Goal: Communication & Community: Answer question/provide support

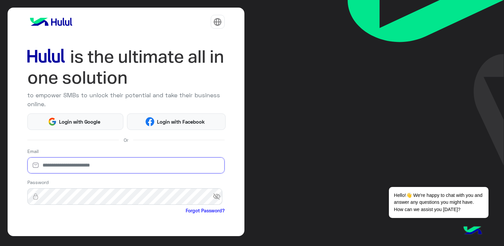
click at [111, 165] on input "email" at bounding box center [125, 165] width 197 height 16
paste input "**********"
type input "**********"
drag, startPoint x: 244, startPoint y: 191, endPoint x: 243, endPoint y: 201, distance: 10.6
click at [243, 201] on div "**********" at bounding box center [252, 123] width 504 height 246
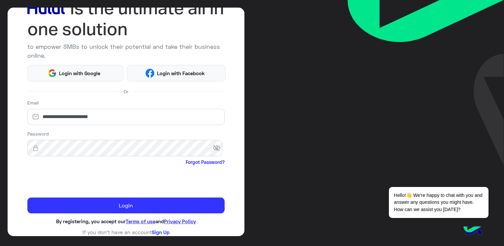
scroll to position [48, 0]
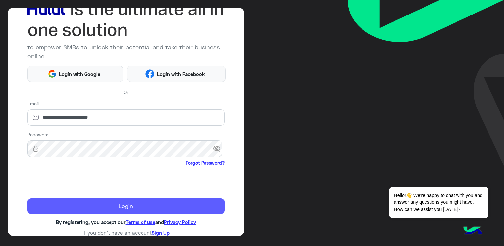
click at [117, 205] on button "Login" at bounding box center [125, 206] width 197 height 16
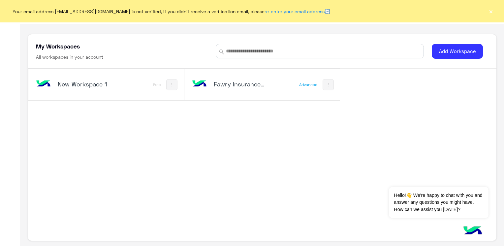
scroll to position [2, 0]
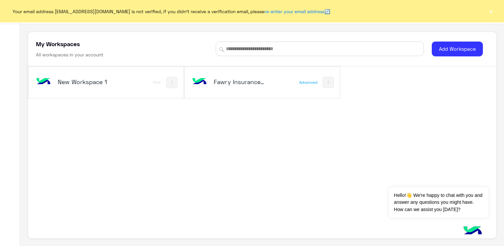
click at [241, 79] on h5 "Fawry Insurance Brokerage`s" at bounding box center [239, 82] width 51 height 8
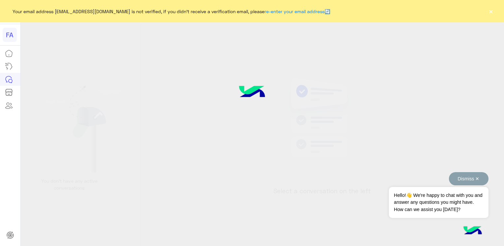
click at [473, 178] on button "Dismiss ✕" at bounding box center [469, 178] width 40 height 13
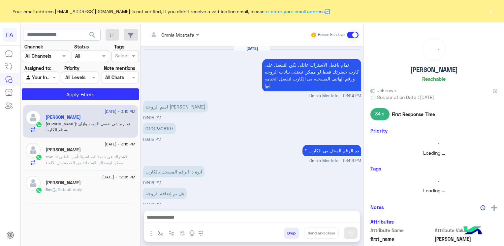
scroll to position [314, 0]
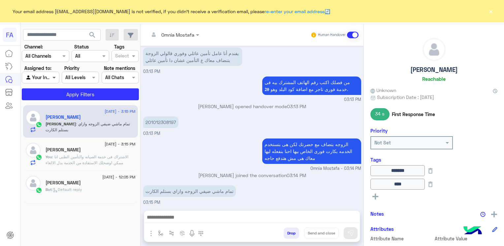
click at [56, 74] on span at bounding box center [55, 77] width 8 height 7
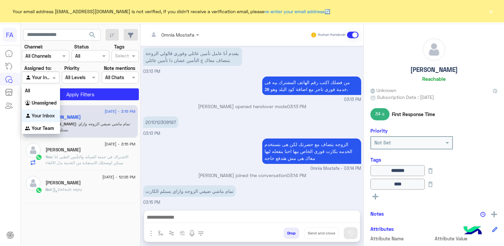
click at [96, 124] on span ": تمام ماشي ضيفي الزوجه وازاي بستلم الكارت" at bounding box center [87, 126] width 84 height 11
click at [38, 74] on input "text" at bounding box center [32, 77] width 15 height 7
click at [30, 105] on img "Options list" at bounding box center [28, 103] width 7 height 7
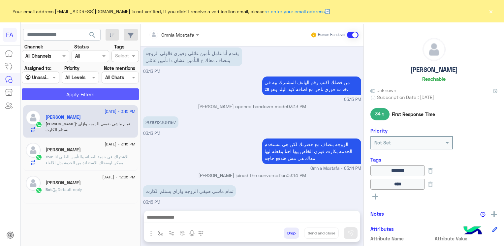
click at [46, 90] on button "Apply Filters" at bounding box center [80, 94] width 117 height 12
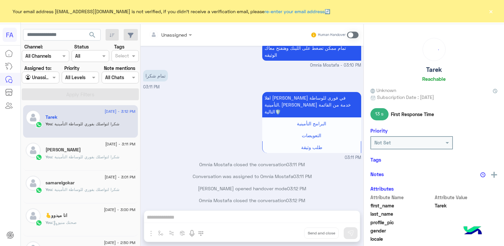
scroll to position [327, 0]
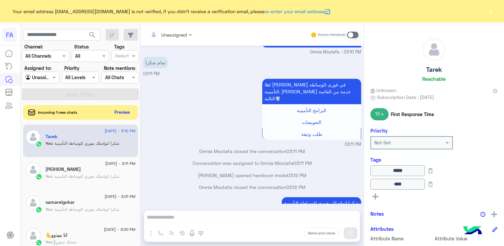
drag, startPoint x: 495, startPoint y: 29, endPoint x: 495, endPoint y: 33, distance: 4.3
click at [495, 33] on div "Tarek Reachable Unknown Subscription Date : 08/28/2025 13 s First Response Time…" at bounding box center [434, 134] width 140 height 220
click at [493, 15] on button "×" at bounding box center [490, 11] width 7 height 7
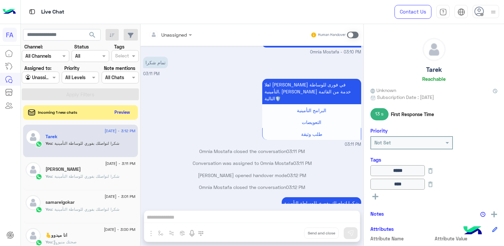
click at [485, 11] on div at bounding box center [485, 11] width 26 height 13
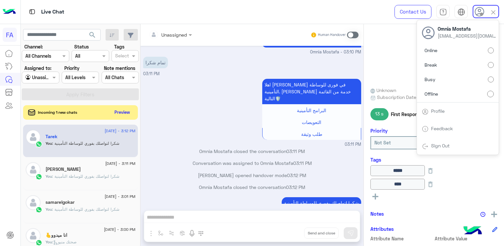
click at [173, 89] on div "اهلا بيك Tarek في فورى للوساطة التأمينية. اختر خدمة من القائمة التالية🛡️ البرام…" at bounding box center [252, 112] width 218 height 71
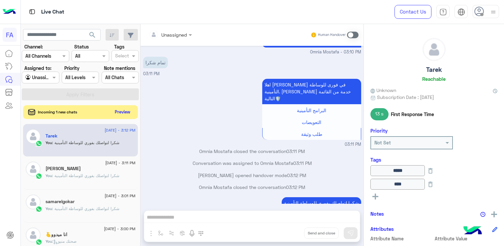
click at [121, 110] on button "Preview" at bounding box center [122, 111] width 20 height 9
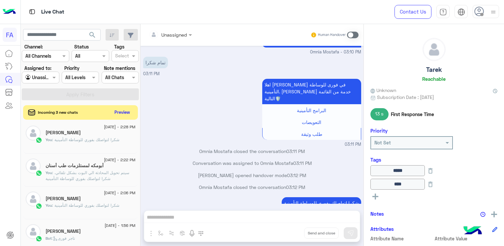
scroll to position [0, 0]
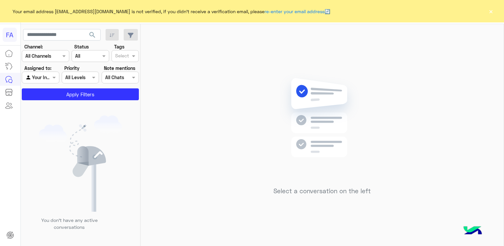
click at [488, 12] on button "×" at bounding box center [490, 11] width 7 height 7
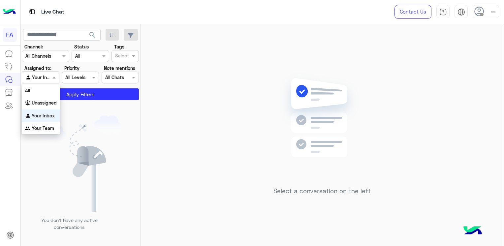
click at [48, 76] on div at bounding box center [40, 78] width 37 height 8
click at [39, 101] on b "Unassigned" at bounding box center [44, 103] width 25 height 6
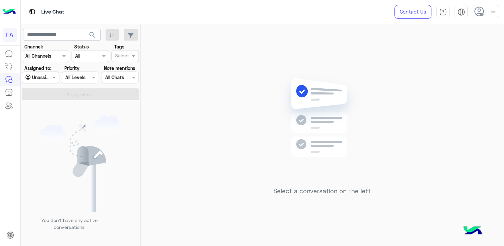
drag, startPoint x: 244, startPoint y: 130, endPoint x: 172, endPoint y: 120, distance: 72.6
click at [244, 130] on div "Select a conversation on the left" at bounding box center [321, 136] width 363 height 225
click at [51, 77] on span at bounding box center [55, 77] width 8 height 7
click at [36, 92] on div "All" at bounding box center [41, 90] width 38 height 12
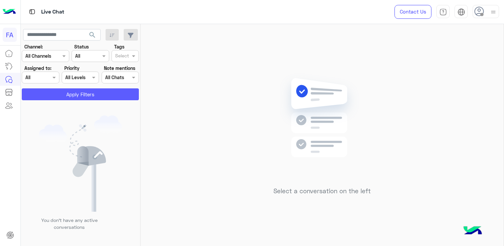
click at [85, 97] on button "Apply Filters" at bounding box center [80, 94] width 117 height 12
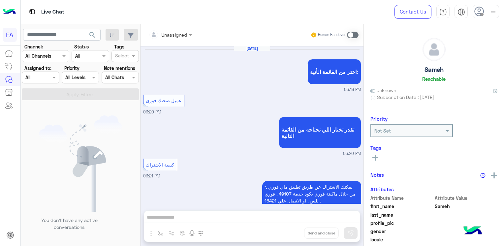
scroll to position [483, 0]
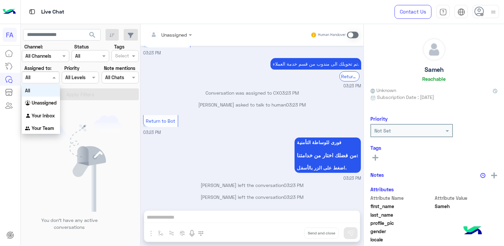
click at [54, 77] on span at bounding box center [55, 77] width 8 height 7
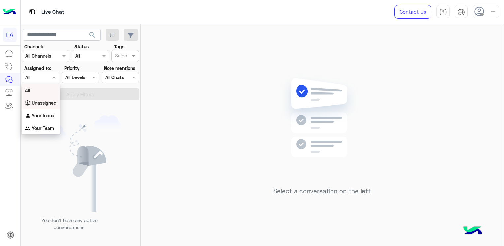
click at [48, 104] on b "Unassigned" at bounding box center [44, 103] width 25 height 6
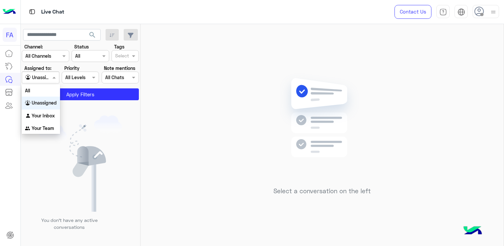
click at [54, 76] on span at bounding box center [55, 77] width 8 height 7
click at [39, 101] on b "Unassigned" at bounding box center [44, 103] width 25 height 6
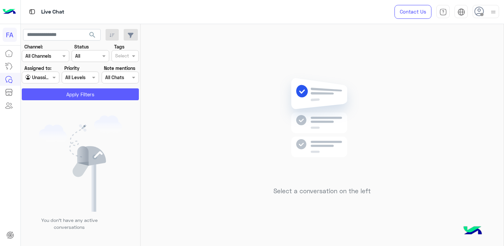
click at [58, 90] on button "Apply Filters" at bounding box center [80, 94] width 117 height 12
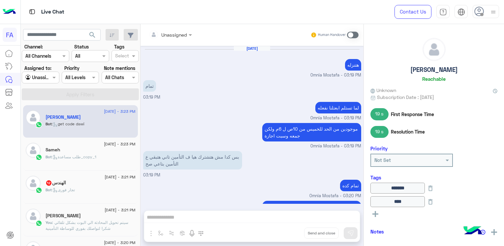
scroll to position [309, 0]
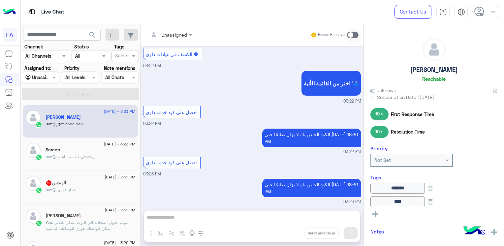
click at [482, 7] on icon at bounding box center [479, 12] width 10 height 10
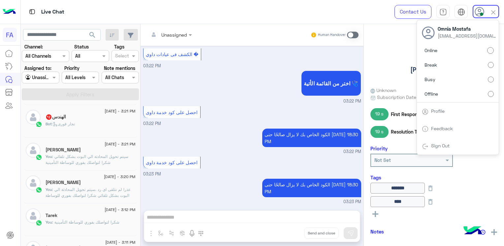
scroll to position [0, 0]
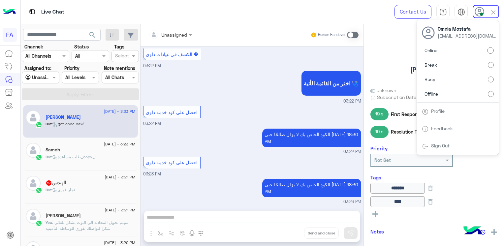
click at [59, 188] on span ": تجار فورى" at bounding box center [63, 189] width 23 height 5
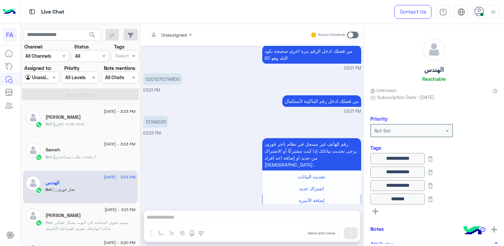
scroll to position [1034, 0]
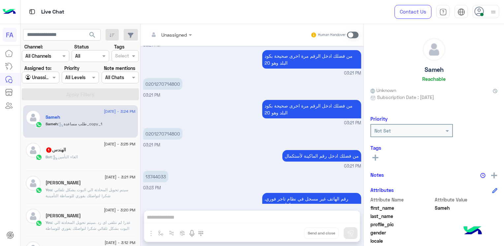
scroll to position [1321, 0]
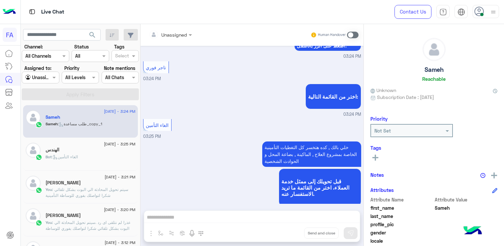
click at [75, 160] on div "Bot : الغاء التأمين" at bounding box center [90, 160] width 90 height 12
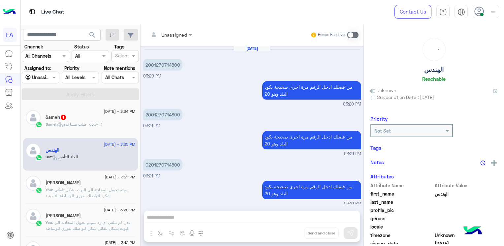
scroll to position [510, 0]
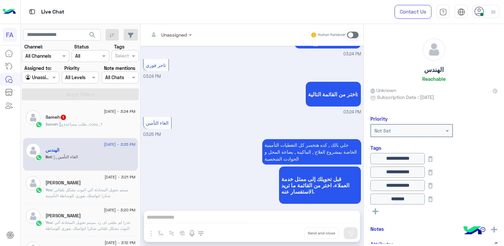
click at [66, 131] on div "Sameh : طلب مساعدة_copy_1" at bounding box center [90, 127] width 90 height 12
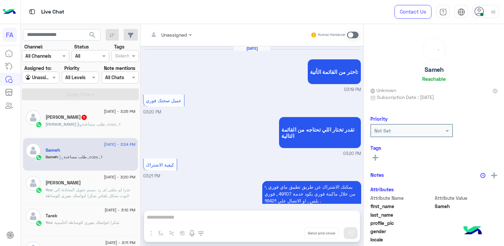
scroll to position [471, 0]
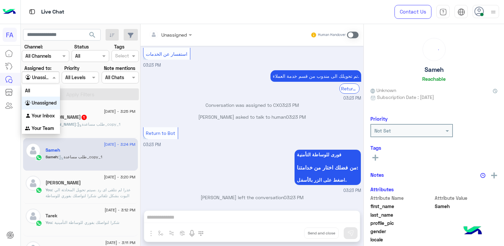
click at [45, 77] on div at bounding box center [40, 78] width 37 height 8
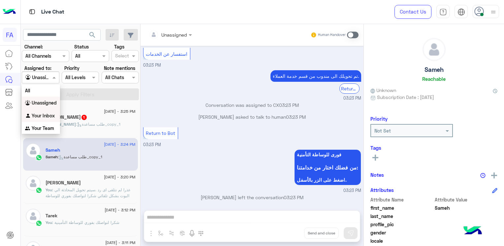
click at [48, 113] on b "Your Inbox" at bounding box center [43, 116] width 23 height 6
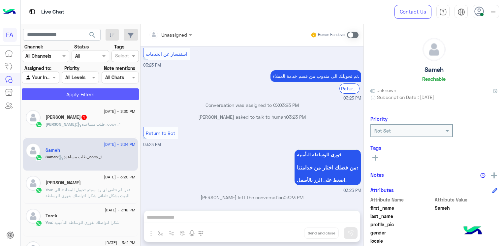
click at [90, 94] on button "Apply Filters" at bounding box center [80, 94] width 117 height 12
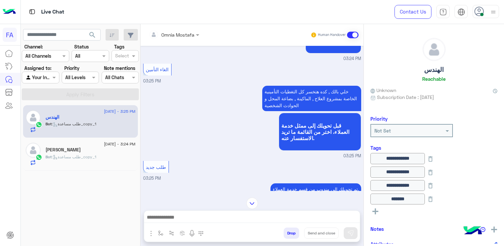
scroll to position [489, 0]
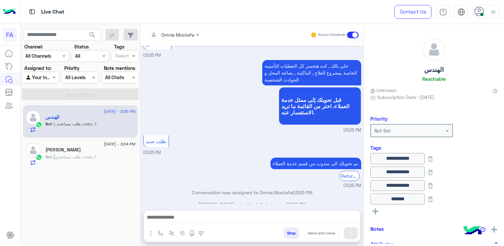
click at [219, 183] on small "03:25 PM" at bounding box center [252, 186] width 218 height 6
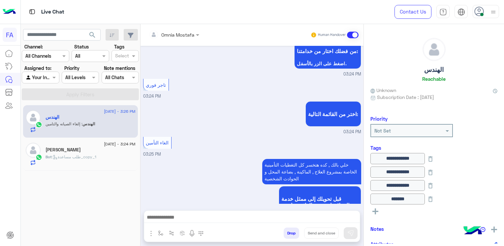
scroll to position [511, 0]
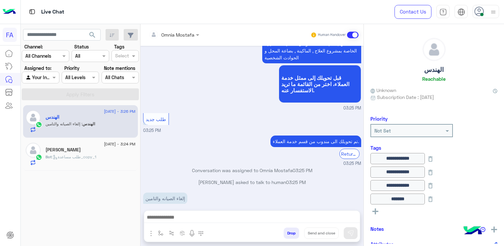
click at [251, 213] on div at bounding box center [252, 219] width 216 height 16
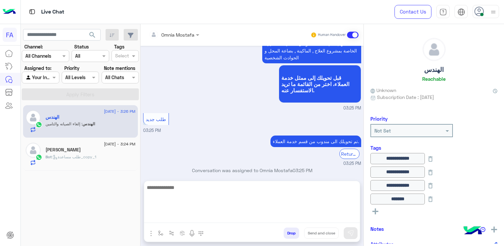
click at [252, 213] on textarea at bounding box center [252, 203] width 216 height 40
paste textarea "**********"
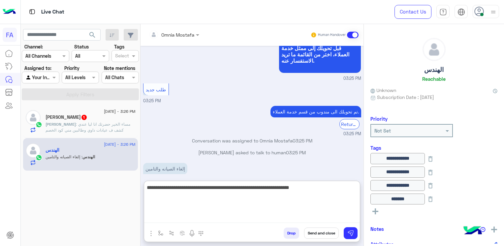
scroll to position [563, 0]
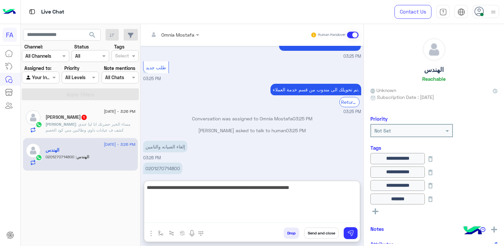
click at [219, 185] on textarea "**********" at bounding box center [252, 203] width 216 height 40
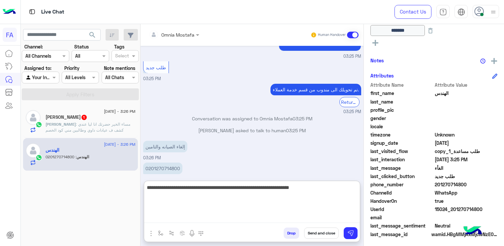
scroll to position [169, 0]
type textarea "**********"
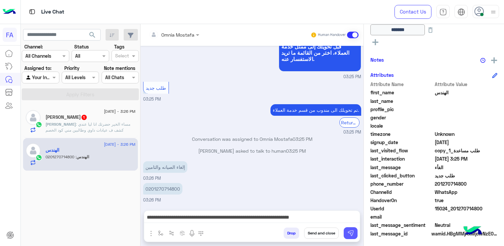
click at [351, 233] on img at bounding box center [350, 233] width 7 height 7
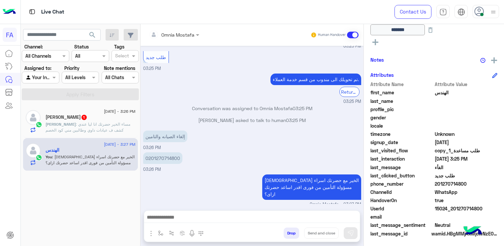
scroll to position [181, 0]
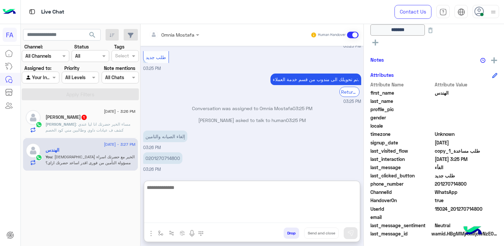
click at [250, 214] on textarea at bounding box center [252, 203] width 216 height 40
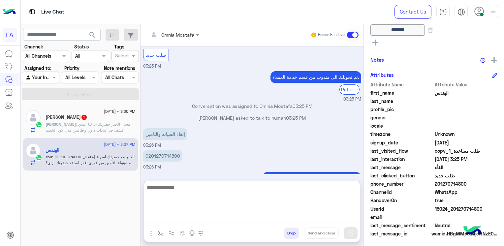
scroll to position [625, 0]
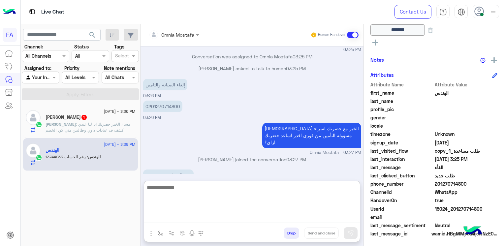
click at [179, 195] on textarea at bounding box center [252, 203] width 216 height 40
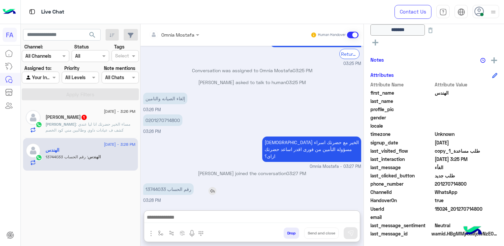
click at [157, 183] on p "رقم الحساب 13744033" at bounding box center [168, 189] width 50 height 12
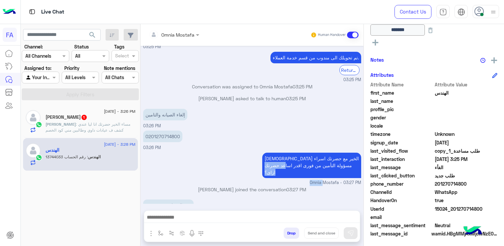
click at [158, 161] on div "مساء الخير مع حضرتك اسراء مسؤولة التأمين من فورى اقدر اساعد حضرتك ازاى؟ Omnia M…" at bounding box center [252, 168] width 218 height 35
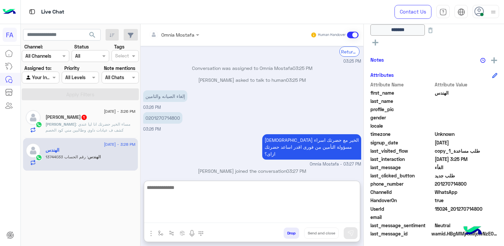
click at [189, 216] on textarea at bounding box center [252, 203] width 216 height 40
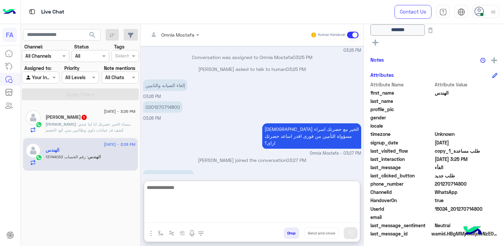
scroll to position [625, 0]
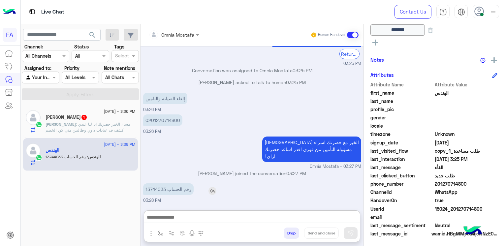
click at [154, 183] on p "رقم الحساب 13744033" at bounding box center [168, 189] width 50 height 12
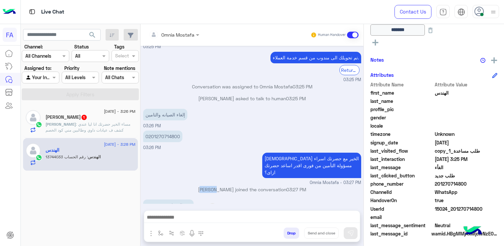
click at [154, 161] on div "Aug 28, 2025 0201270714800 03:21 PM من فضلك ادخل الرقم مرة اخرى صحيحة بكود البل…" at bounding box center [251, 125] width 223 height 158
drag, startPoint x: 154, startPoint y: 161, endPoint x: 152, endPoint y: 193, distance: 32.0
click at [152, 199] on p "رقم الحساب 13744033" at bounding box center [168, 205] width 50 height 12
drag, startPoint x: 152, startPoint y: 193, endPoint x: 167, endPoint y: 193, distance: 14.8
click at [167, 199] on p "رقم الحساب 13744033" at bounding box center [168, 205] width 50 height 12
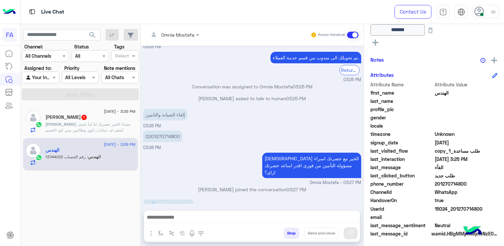
drag, startPoint x: 167, startPoint y: 193, endPoint x: 158, endPoint y: 188, distance: 10.3
click at [158, 199] on p "رقم الحساب 13744033" at bounding box center [168, 205] width 50 height 12
drag, startPoint x: 158, startPoint y: 188, endPoint x: 161, endPoint y: 189, distance: 3.6
click at [161, 199] on p "رقم الحساب 13744033" at bounding box center [168, 205] width 50 height 12
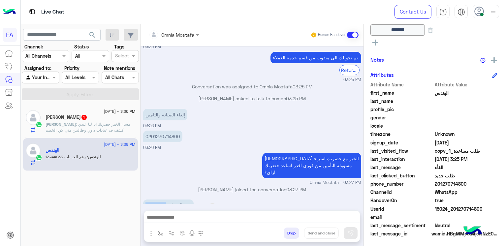
copy p "13744033"
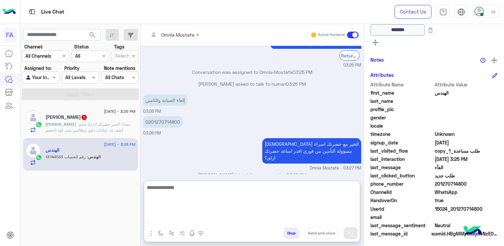
click at [232, 218] on textarea at bounding box center [252, 203] width 216 height 40
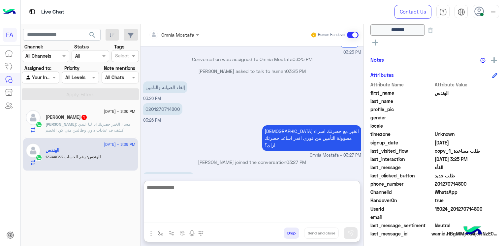
scroll to position [625, 0]
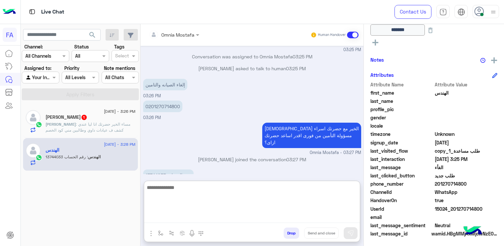
type textarea "*"
type textarea "**********"
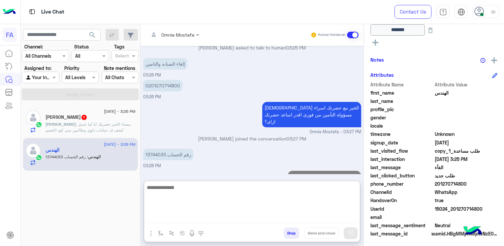
type textarea "*"
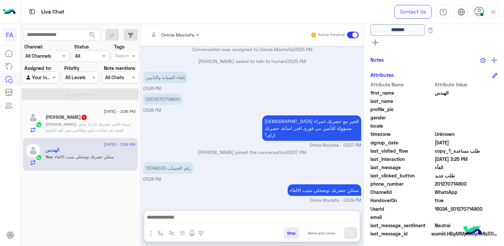
click at [75, 117] on h5 "Ahmed Elbashbishy 1" at bounding box center [66, 117] width 42 height 6
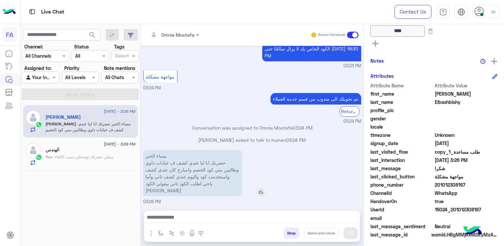
scroll to position [142, 0]
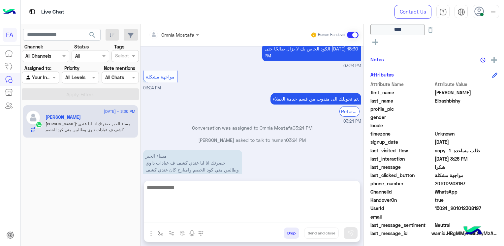
click at [287, 217] on textarea at bounding box center [252, 203] width 216 height 40
paste textarea "**********"
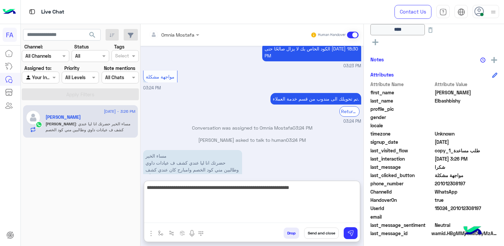
click at [194, 188] on textarea "**********" at bounding box center [252, 203] width 216 height 40
click at [199, 191] on textarea "**********" at bounding box center [252, 203] width 216 height 40
click at [188, 190] on textarea "**********" at bounding box center [252, 203] width 216 height 40
type textarea "**********"
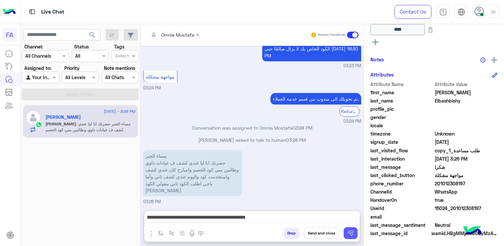
click at [348, 233] on img at bounding box center [350, 233] width 7 height 7
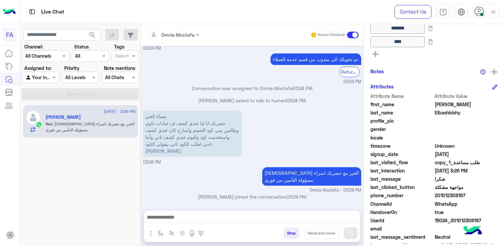
scroll to position [155, 0]
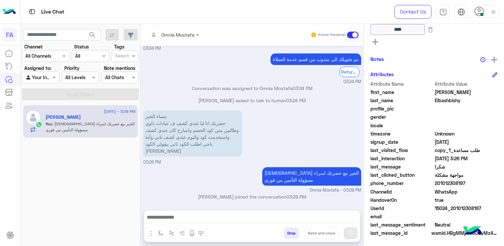
drag, startPoint x: 487, startPoint y: 207, endPoint x: 452, endPoint y: 207, distance: 34.3
click at [452, 207] on span "15024_201012308197" at bounding box center [466, 208] width 63 height 7
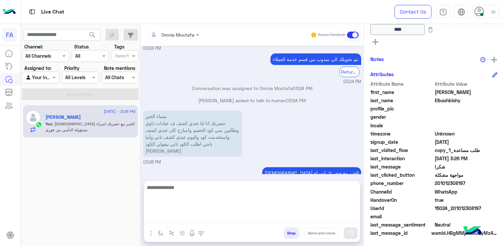
click at [339, 217] on textarea at bounding box center [252, 203] width 216 height 40
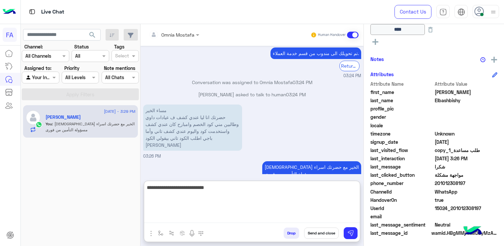
type textarea "**********"
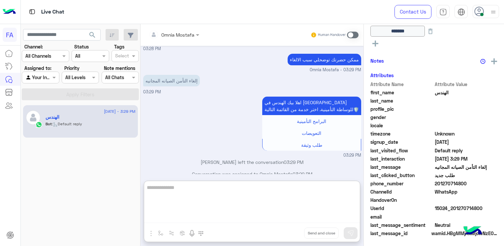
scroll to position [199, 0]
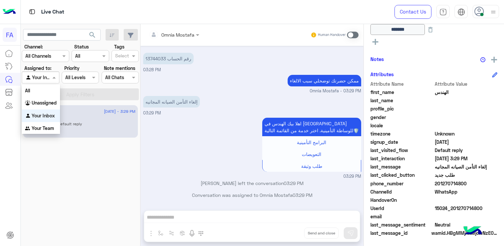
click at [46, 80] on div at bounding box center [40, 78] width 37 height 8
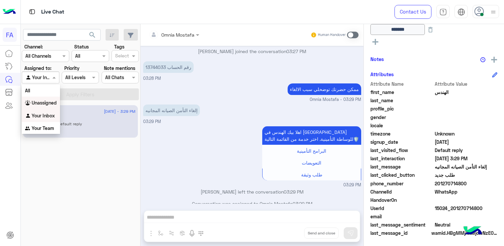
click at [45, 99] on div "Unassigned" at bounding box center [41, 103] width 38 height 13
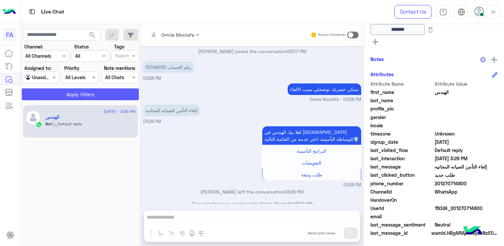
click at [51, 92] on button "Apply Filters" at bounding box center [80, 94] width 117 height 12
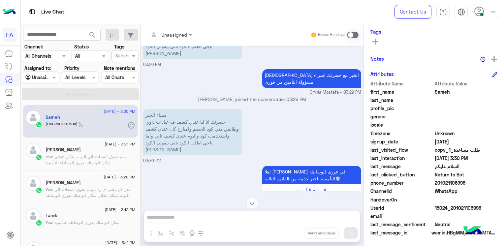
scroll to position [883, 0]
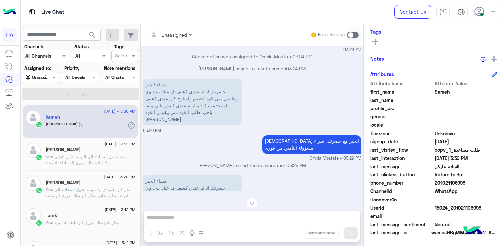
click at [352, 33] on span at bounding box center [353, 35] width 12 height 7
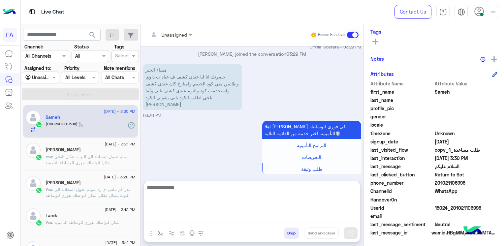
click at [243, 215] on textarea at bounding box center [252, 203] width 216 height 40
type textarea "**********"
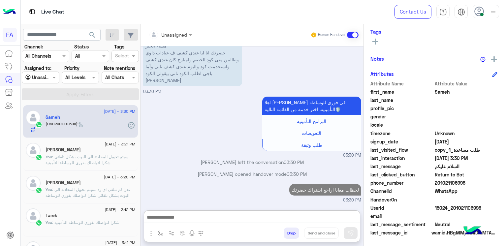
click at [177, 33] on div at bounding box center [170, 35] width 50 height 8
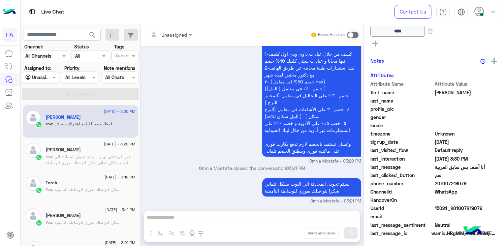
scroll to position [155, 0]
click at [48, 75] on div at bounding box center [40, 78] width 37 height 8
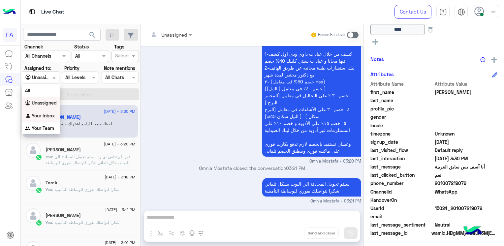
drag, startPoint x: 44, startPoint y: 119, endPoint x: 50, endPoint y: 102, distance: 18.1
click at [45, 117] on div "Your Inbox" at bounding box center [41, 115] width 38 height 13
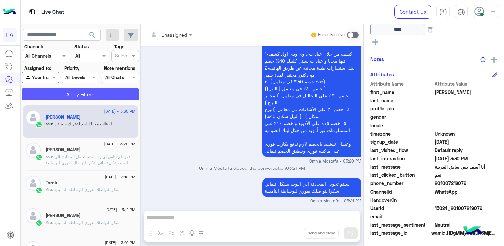
click at [51, 95] on button "Apply Filters" at bounding box center [80, 94] width 117 height 12
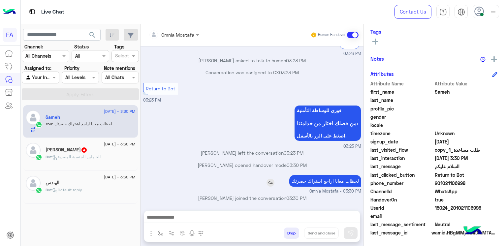
click at [328, 179] on p "لحظات معايا اراجع اشتراك حضرتك" at bounding box center [325, 181] width 72 height 12
copy app-msgs-text
click at [92, 192] on div "Bot : Default reply" at bounding box center [90, 193] width 90 height 12
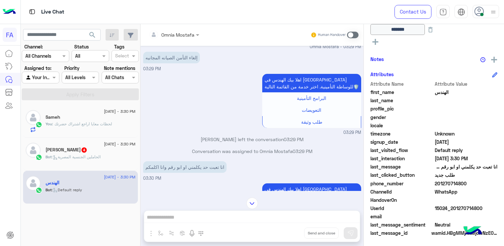
click at [72, 147] on h5 "Ahmed Elbashbishy 4" at bounding box center [66, 150] width 42 height 6
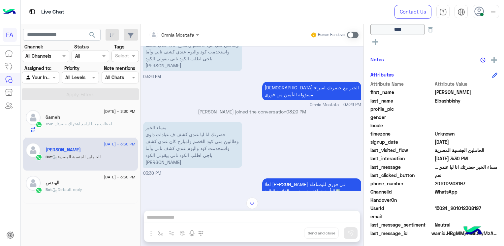
click at [355, 35] on span at bounding box center [353, 35] width 12 height 7
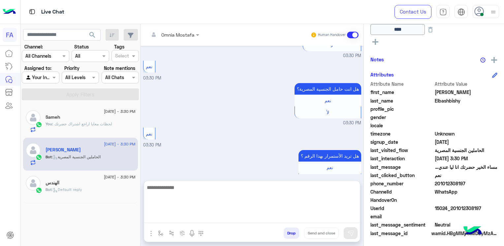
click at [211, 213] on textarea at bounding box center [252, 203] width 216 height 40
paste textarea "**********"
type textarea "**********"
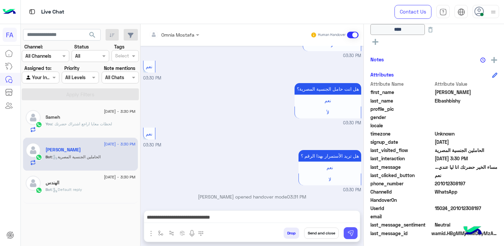
click at [346, 233] on button at bounding box center [351, 233] width 14 height 12
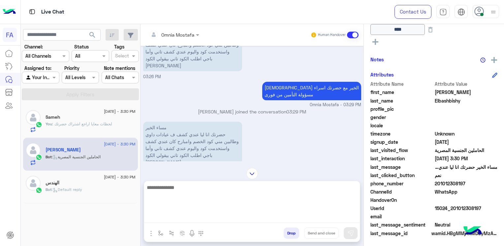
click at [242, 221] on textarea at bounding box center [252, 203] width 216 height 40
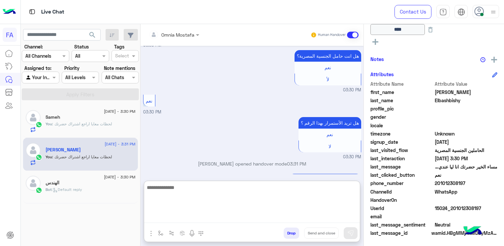
click at [334, 218] on textarea at bounding box center [252, 203] width 216 height 40
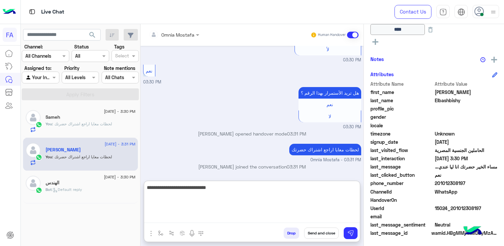
type textarea "**********"
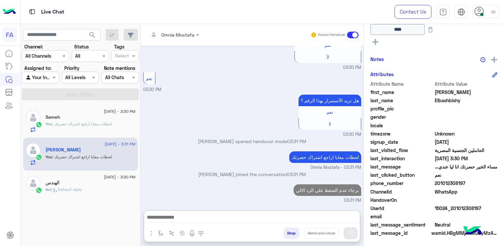
click at [450, 188] on span "WhatsApp" at bounding box center [466, 191] width 63 height 7
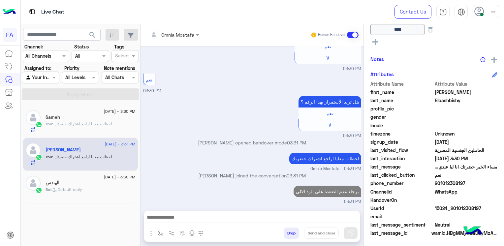
click at [449, 184] on span "201012308197" at bounding box center [466, 183] width 63 height 7
copy span "201012308197"
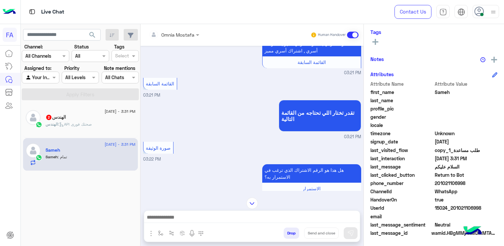
scroll to position [367, 0]
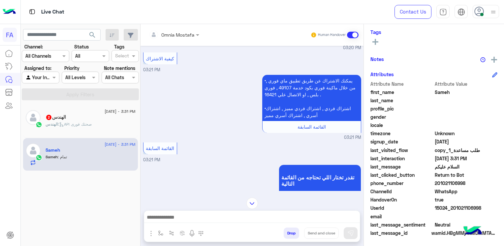
click at [255, 204] on img at bounding box center [252, 203] width 12 height 12
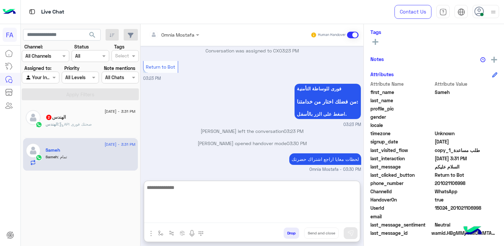
scroll to position [811, 0]
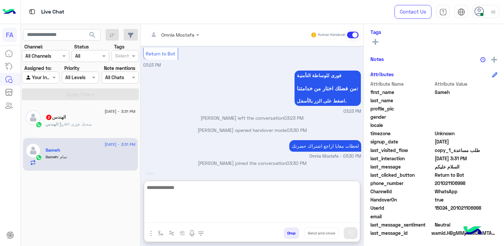
click at [260, 218] on textarea at bounding box center [252, 203] width 216 height 40
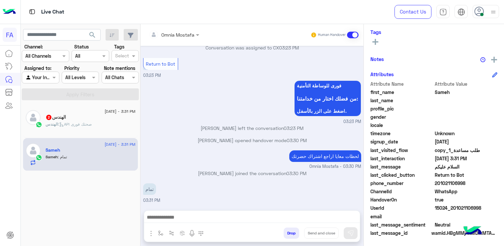
scroll to position [798, 0]
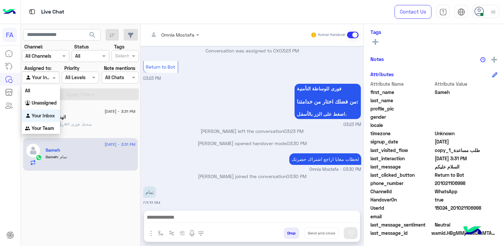
click at [43, 77] on div at bounding box center [40, 78] width 37 height 8
click at [41, 101] on b "Unassigned" at bounding box center [44, 103] width 25 height 6
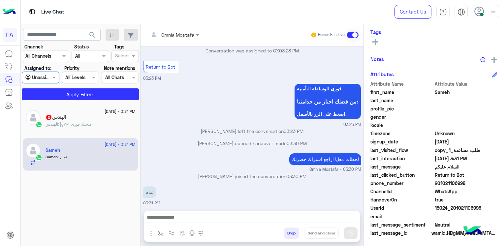
drag, startPoint x: 49, startPoint y: 86, endPoint x: 46, endPoint y: 81, distance: 5.9
click at [46, 82] on section "Channel: Channel All Channels Status Channel All Tags Select Assigned to: Agent…" at bounding box center [81, 71] width 110 height 57
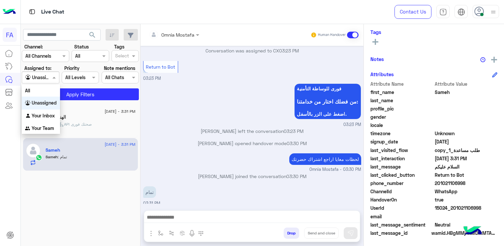
click at [45, 79] on div at bounding box center [40, 78] width 37 height 8
click at [43, 116] on b "Your Inbox" at bounding box center [43, 116] width 23 height 6
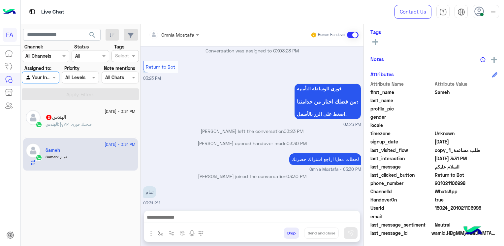
click at [54, 102] on app-inbox-users-filters "search Channel: Channel All Channels Status Channel All Tags Select Assigned to…" at bounding box center [81, 63] width 120 height 79
click at [43, 77] on div at bounding box center [40, 78] width 37 height 8
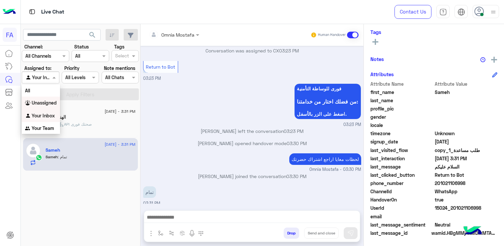
click at [45, 100] on b "Unassigned" at bounding box center [44, 103] width 25 height 6
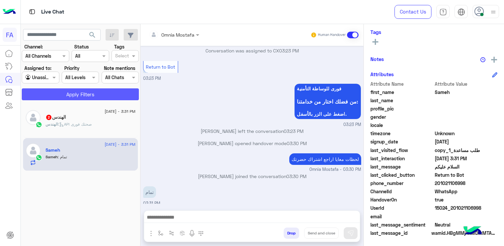
click at [58, 95] on button "Apply Filters" at bounding box center [80, 94] width 117 height 12
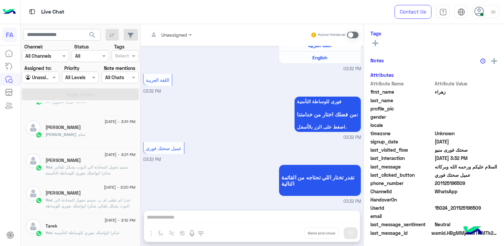
scroll to position [66, 0]
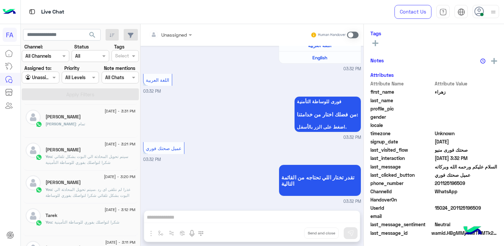
click at [78, 130] on div "Ahmed : تمام" at bounding box center [90, 127] width 90 height 12
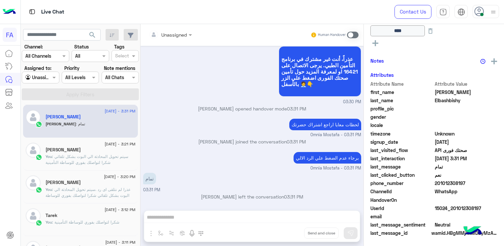
scroll to position [172, 0]
click at [220, 211] on div "Unassigned Human Handover Aug 28, 2025 مساء الخير حضرتك انا ليا عندي كشف ف عياد…" at bounding box center [251, 136] width 223 height 225
click at [354, 36] on span at bounding box center [353, 35] width 12 height 7
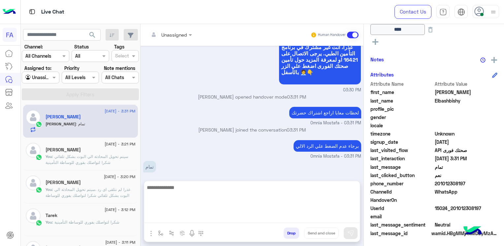
click at [241, 219] on textarea at bounding box center [252, 203] width 216 height 40
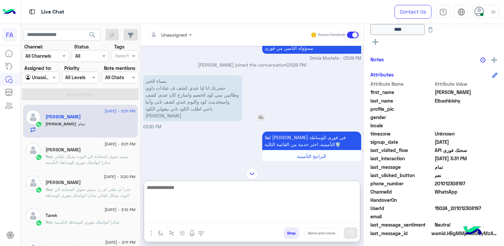
scroll to position [66, 0]
click at [226, 189] on textarea at bounding box center [252, 203] width 216 height 40
type textarea "**********"
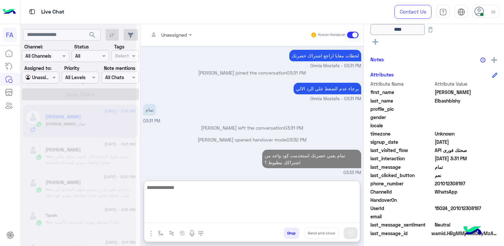
scroll to position [965, 0]
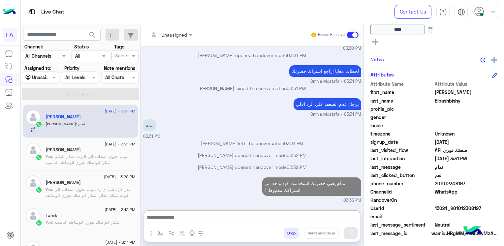
click at [48, 78] on div at bounding box center [40, 78] width 37 height 8
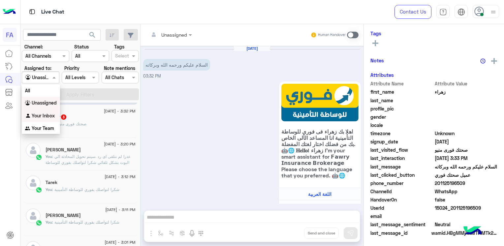
scroll to position [485, 0]
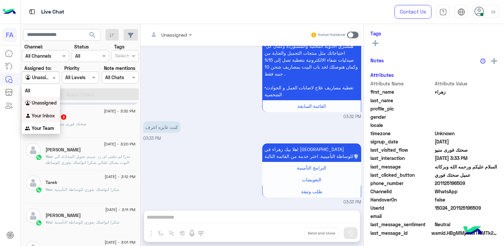
click at [42, 114] on b "Your Inbox" at bounding box center [43, 116] width 23 height 6
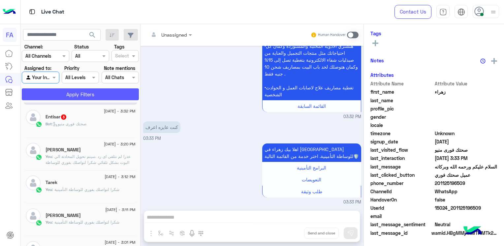
click at [62, 91] on button "Apply Filters" at bounding box center [80, 94] width 117 height 12
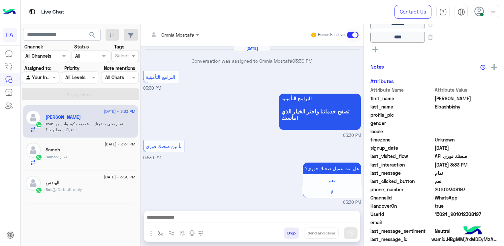
scroll to position [153, 0]
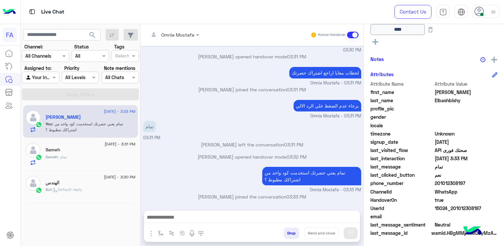
click at [85, 155] on div "Sameh : تمام" at bounding box center [90, 160] width 90 height 12
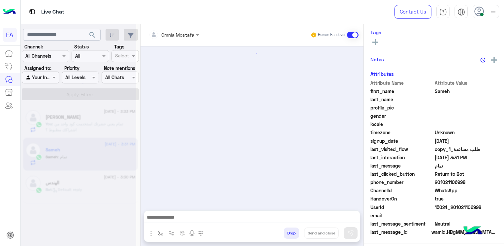
scroll to position [127, 0]
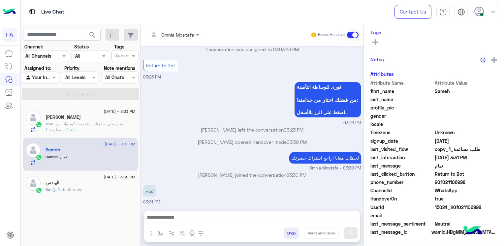
click at [95, 192] on div "Bot : Default reply" at bounding box center [90, 193] width 90 height 12
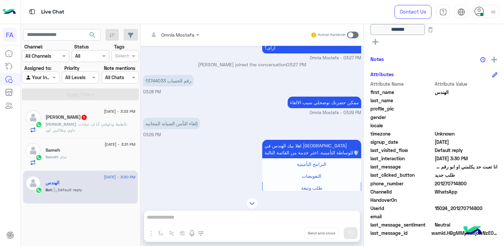
click at [298, 215] on div "Omnia Mostafa Human Handover Aug 28, 2025 تاجر فوري 03:24 PM اختر من القائمة ال…" at bounding box center [251, 136] width 223 height 225
click at [349, 35] on span at bounding box center [353, 35] width 12 height 7
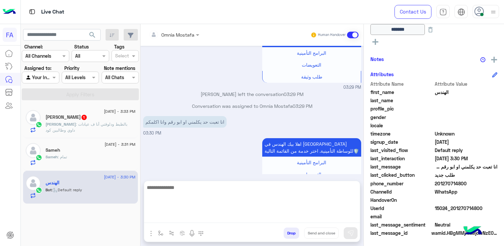
click at [321, 218] on textarea at bounding box center [252, 203] width 216 height 40
paste textarea "**********"
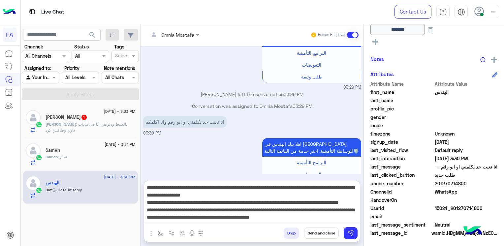
scroll to position [0, 0]
click at [354, 189] on textarea "**********" at bounding box center [252, 203] width 216 height 40
type textarea "**********"
click at [347, 233] on img at bounding box center [350, 233] width 7 height 7
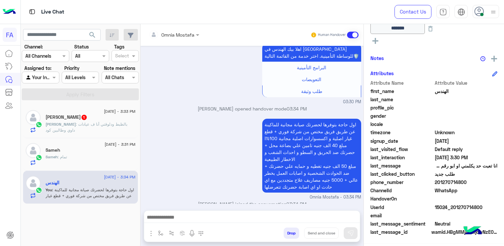
scroll to position [181, 0]
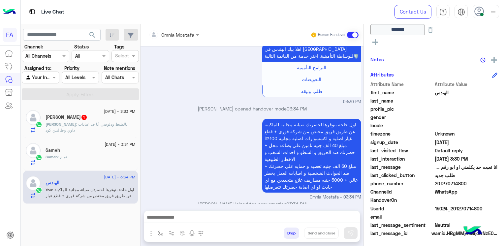
click at [303, 223] on textarea at bounding box center [252, 218] width 216 height 10
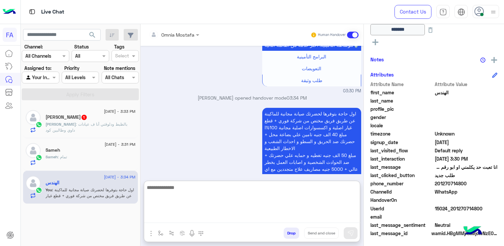
paste textarea "**********"
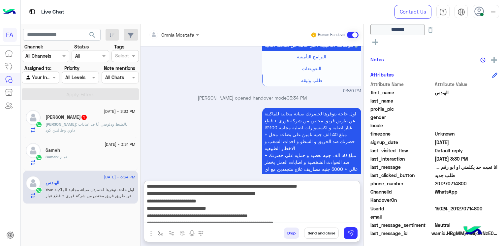
scroll to position [0, 0]
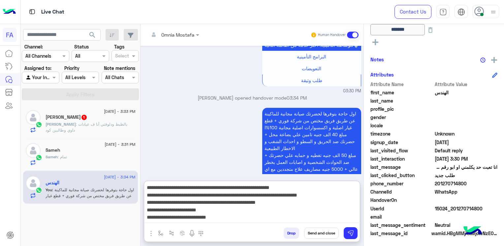
click at [355, 187] on textarea "**********" at bounding box center [252, 203] width 216 height 40
type textarea "**********"
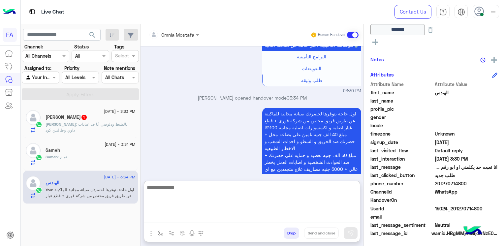
scroll to position [657, 0]
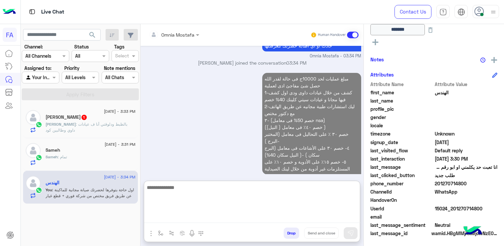
click at [352, 187] on textarea at bounding box center [252, 203] width 216 height 40
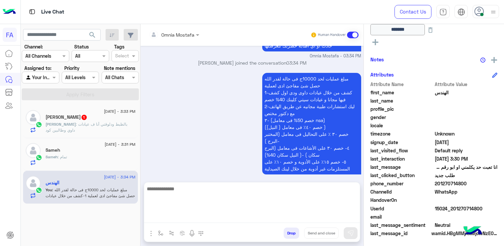
scroll to position [0, 0]
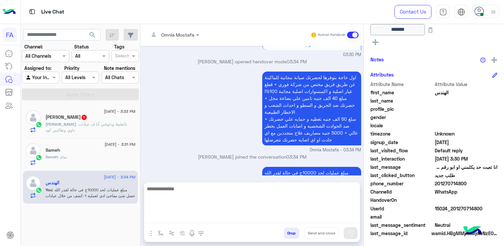
click at [84, 125] on span ": بالظبط ودلوقتي أنا ف عيادات داوي وطالبين كود" at bounding box center [86, 127] width 82 height 11
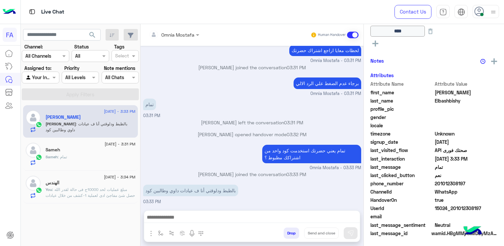
scroll to position [155, 0]
click at [216, 219] on textarea at bounding box center [252, 218] width 216 height 10
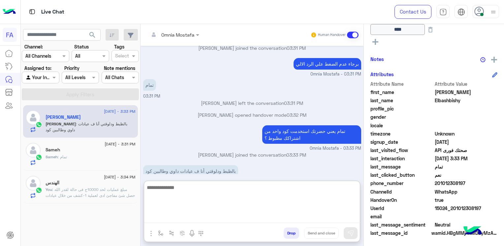
scroll to position [409, 0]
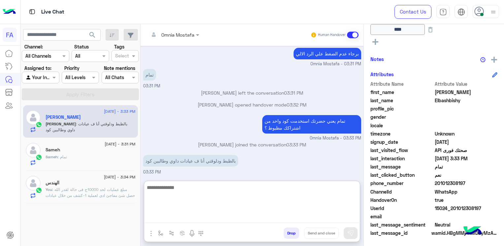
drag, startPoint x: 224, startPoint y: 194, endPoint x: 224, endPoint y: 191, distance: 3.6
click at [224, 193] on textarea at bounding box center [252, 203] width 216 height 40
type textarea "**********"
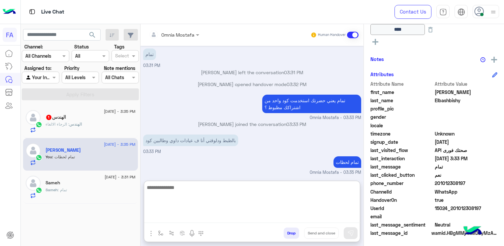
scroll to position [430, 0]
click at [239, 191] on textarea at bounding box center [252, 203] width 216 height 40
click at [211, 206] on textarea at bounding box center [252, 203] width 216 height 40
paste textarea "**********"
type textarea "**********"
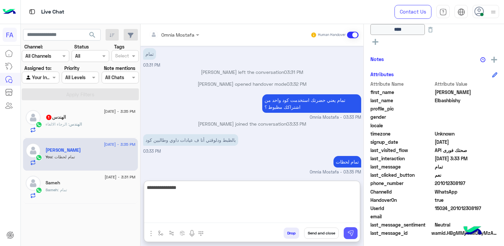
click at [352, 231] on img at bounding box center [350, 233] width 7 height 7
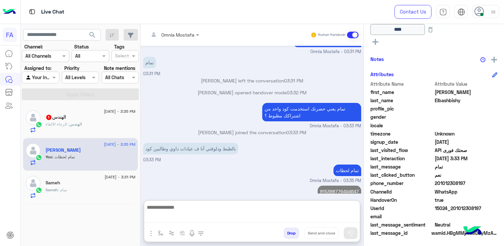
click at [292, 218] on textarea at bounding box center [252, 213] width 216 height 20
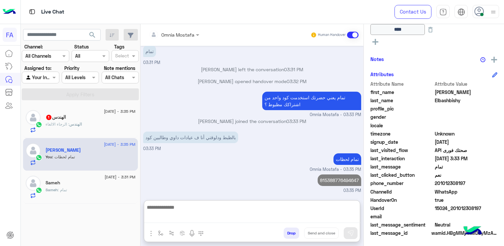
scroll to position [444, 0]
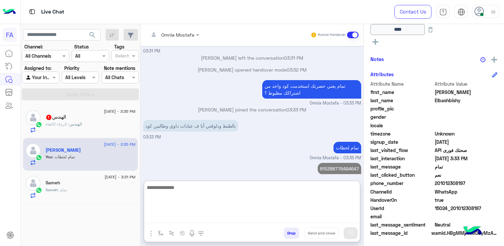
click at [269, 199] on textarea at bounding box center [252, 203] width 216 height 40
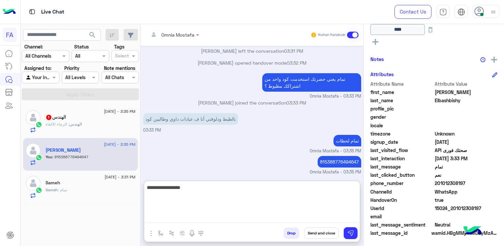
type textarea "**********"
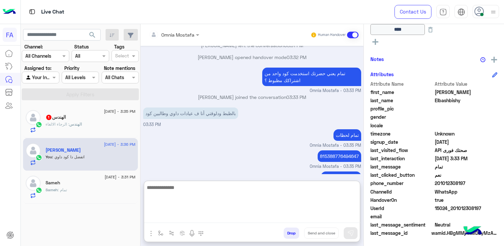
click at [481, 207] on span "15024_201012308197" at bounding box center [466, 208] width 63 height 7
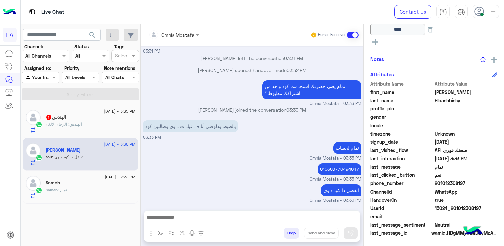
scroll to position [442, 0]
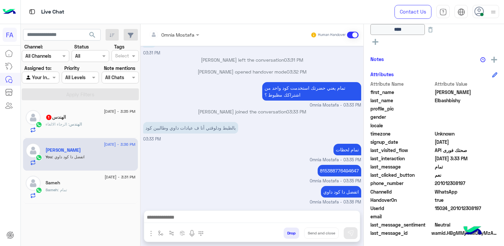
drag, startPoint x: 479, startPoint y: 207, endPoint x: 451, endPoint y: 206, distance: 27.7
click at [451, 206] on span "15024_201012308197" at bounding box center [466, 208] width 63 height 7
copy span "01012308197"
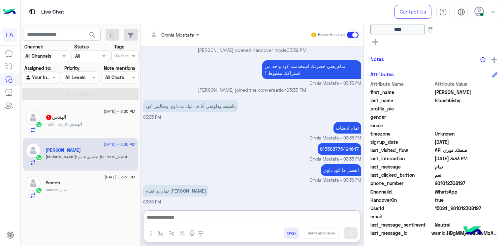
click at [279, 216] on textarea at bounding box center [252, 218] width 216 height 10
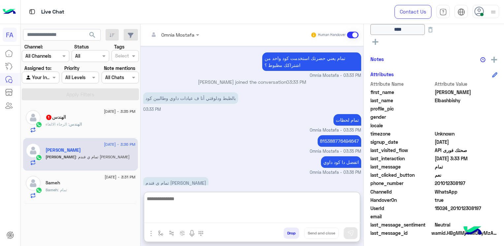
click at [260, 218] on textarea at bounding box center [252, 209] width 216 height 28
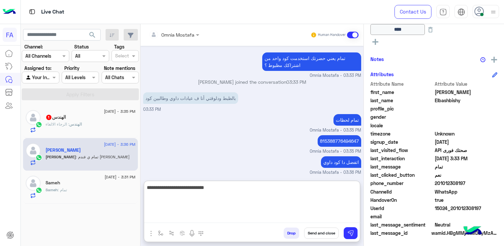
type textarea "**********"
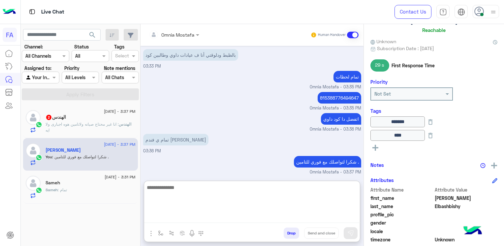
scroll to position [0, 0]
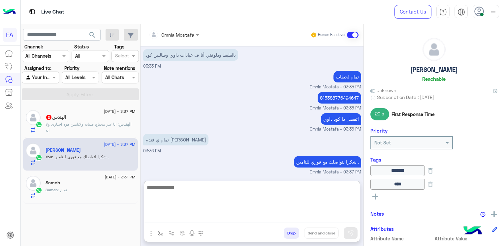
click at [428, 73] on h5 "[PERSON_NAME]" at bounding box center [433, 70] width 47 height 8
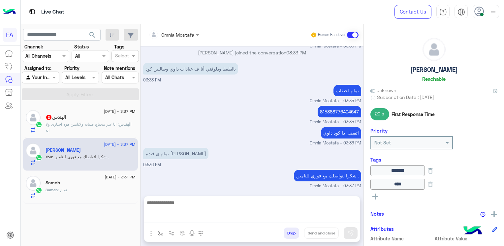
click at [428, 73] on h5 "[PERSON_NAME]" at bounding box center [433, 70] width 47 height 8
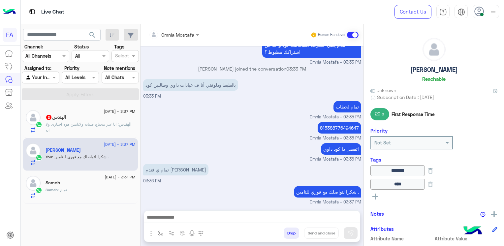
click at [423, 72] on h5 "[PERSON_NAME]" at bounding box center [433, 70] width 47 height 8
click at [422, 72] on h5 "[PERSON_NAME]" at bounding box center [433, 70] width 47 height 8
click at [433, 69] on h5 "[PERSON_NAME]" at bounding box center [433, 70] width 47 height 8
click at [434, 69] on h5 "[PERSON_NAME]" at bounding box center [433, 70] width 47 height 8
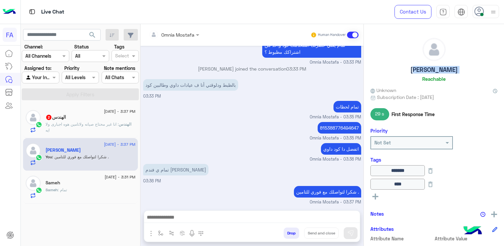
click at [434, 69] on h5 "[PERSON_NAME]" at bounding box center [433, 70] width 47 height 8
copy h5 "[PERSON_NAME]"
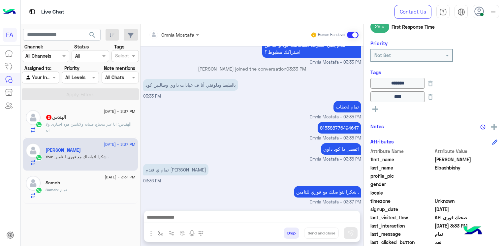
scroll to position [154, 0]
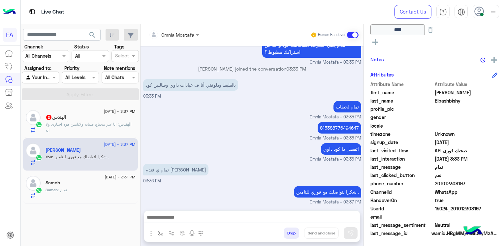
click at [462, 206] on span "15024_201012308197" at bounding box center [466, 208] width 63 height 7
click at [471, 212] on div "UserId 15024_201012308197" at bounding box center [433, 209] width 127 height 8
drag, startPoint x: 480, startPoint y: 207, endPoint x: 452, endPoint y: 210, distance: 27.6
click at [452, 210] on span "15024_201012308197" at bounding box center [466, 208] width 63 height 7
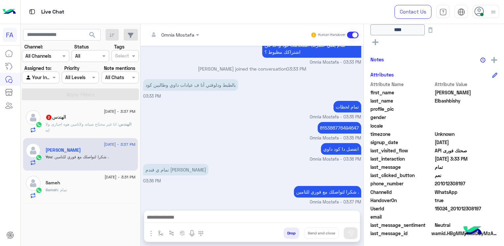
drag, startPoint x: 452, startPoint y: 210, endPoint x: 443, endPoint y: 184, distance: 28.4
click at [443, 184] on span "201012308197" at bounding box center [466, 183] width 63 height 7
copy span "201012308197"
click at [348, 34] on span at bounding box center [353, 35] width 12 height 7
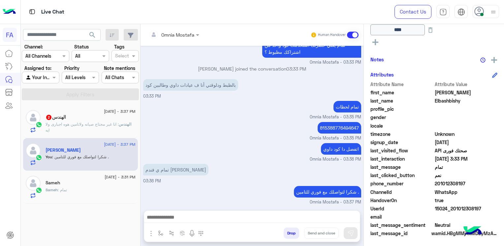
scroll to position [498, 0]
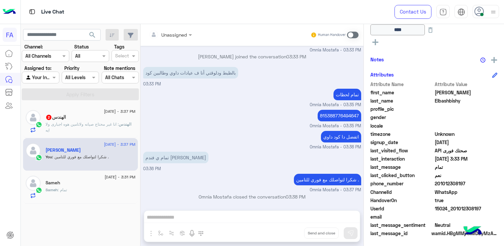
click at [79, 127] on p "الهندس : انا غير محتاج صيانه ولاتامين هوه اجبارى ولا ايه" at bounding box center [90, 127] width 90 height 12
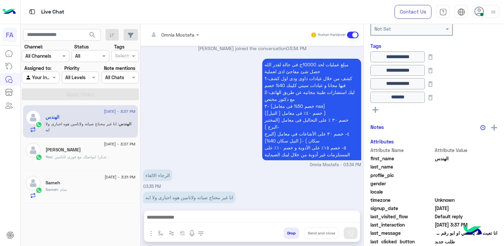
scroll to position [176, 0]
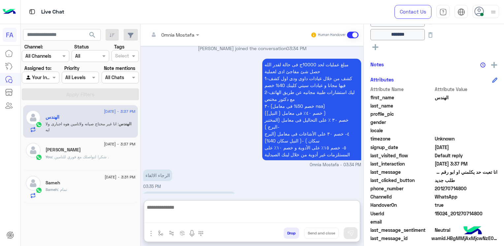
click at [250, 216] on textarea at bounding box center [252, 213] width 216 height 20
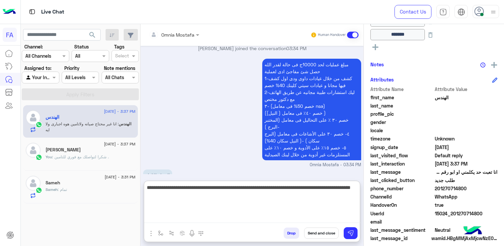
type textarea "**********"
click at [335, 234] on button "Send and close" at bounding box center [321, 232] width 35 height 11
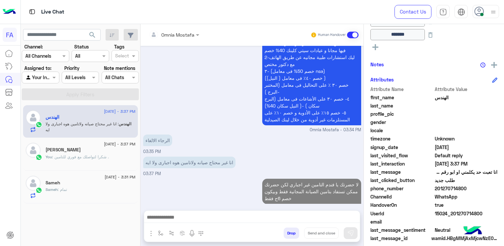
scroll to position [508, 0]
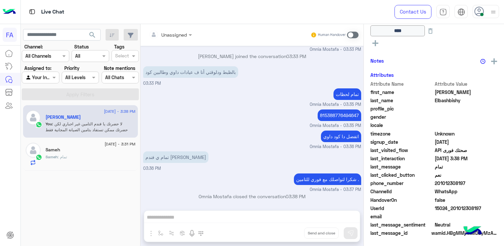
scroll to position [172, 0]
click at [46, 81] on div "Your Inbox" at bounding box center [37, 78] width 25 height 8
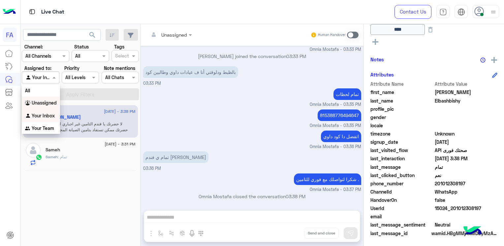
click at [44, 104] on b "Unassigned" at bounding box center [44, 103] width 25 height 6
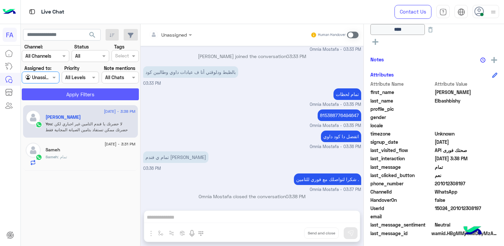
click at [67, 97] on button "Apply Filters" at bounding box center [80, 94] width 117 height 12
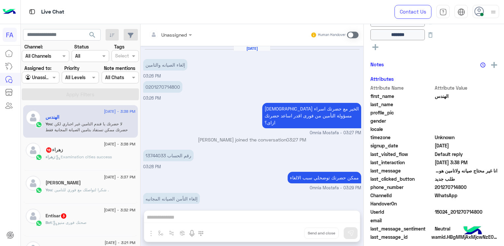
scroll to position [484, 0]
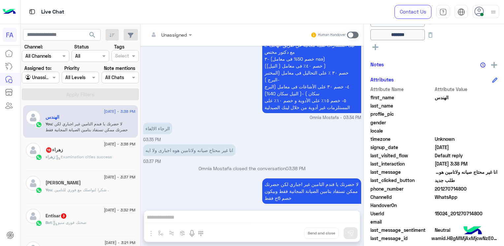
click at [349, 33] on span at bounding box center [353, 35] width 12 height 7
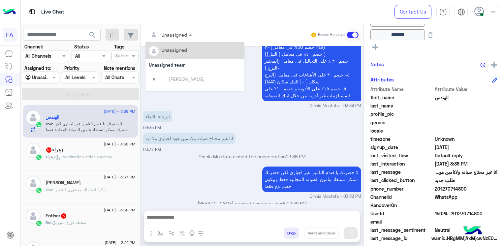
click at [179, 35] on div at bounding box center [170, 35] width 50 height 8
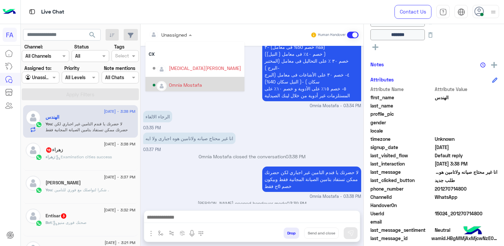
scroll to position [42, 0]
click at [165, 84] on img "Options list" at bounding box center [161, 83] width 9 height 9
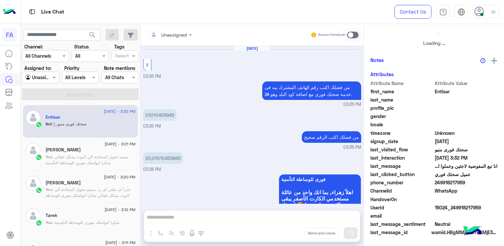
scroll to position [463, 0]
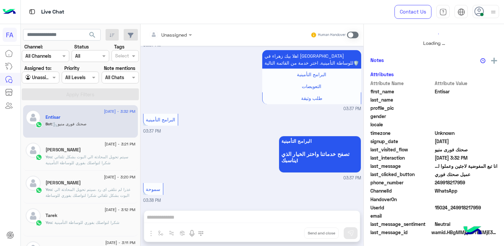
click at [44, 77] on div at bounding box center [40, 78] width 37 height 8
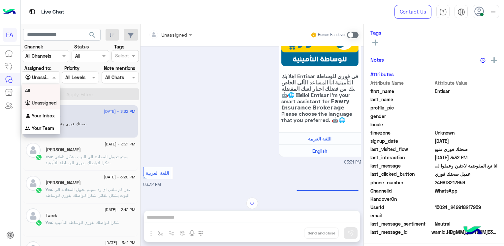
scroll to position [1163, 0]
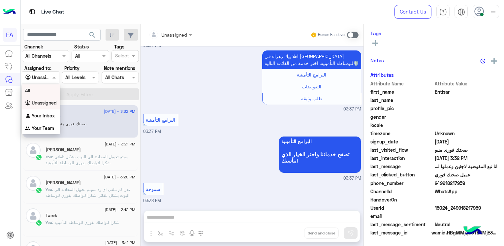
click at [40, 114] on b "Your Inbox" at bounding box center [43, 116] width 23 height 6
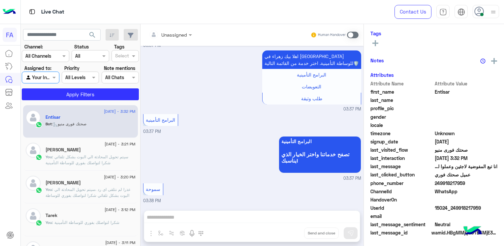
scroll to position [145, 0]
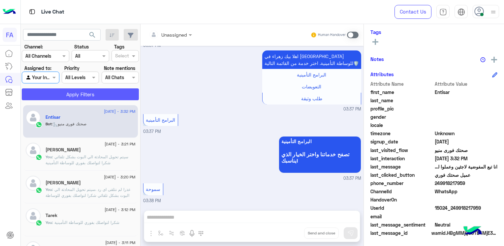
click at [48, 95] on button "Apply Filters" at bounding box center [80, 94] width 117 height 12
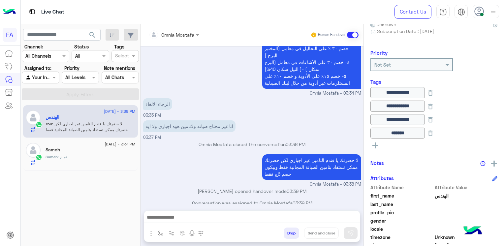
scroll to position [66, 0]
click at [48, 76] on div at bounding box center [40, 78] width 37 height 8
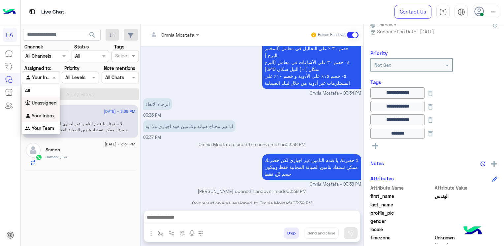
drag, startPoint x: 46, startPoint y: 102, endPoint x: 51, endPoint y: 94, distance: 9.6
click at [45, 102] on b "Unassigned" at bounding box center [44, 103] width 25 height 6
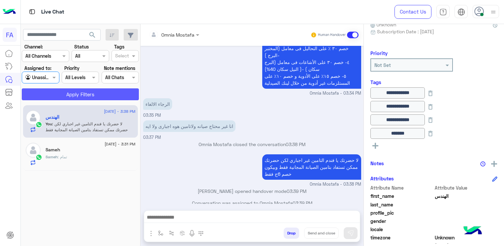
click at [51, 93] on button "Apply Filters" at bounding box center [80, 94] width 117 height 12
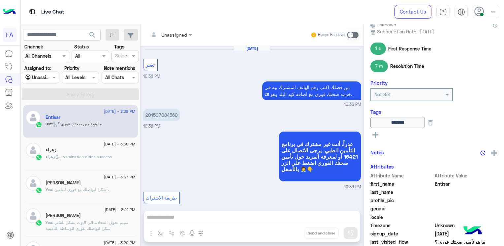
scroll to position [739, 0]
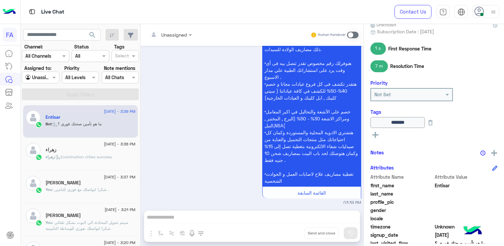
click at [77, 159] on span ": Examination cities success" at bounding box center [83, 156] width 57 height 5
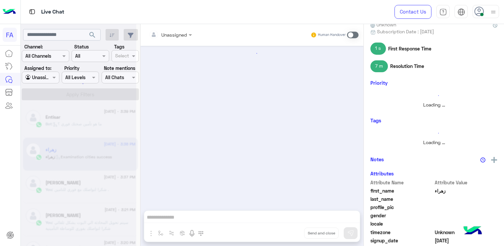
click at [85, 186] on div at bounding box center [78, 126] width 115 height 246
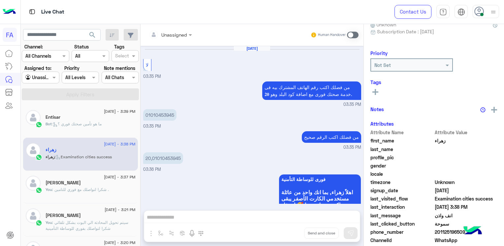
scroll to position [463, 0]
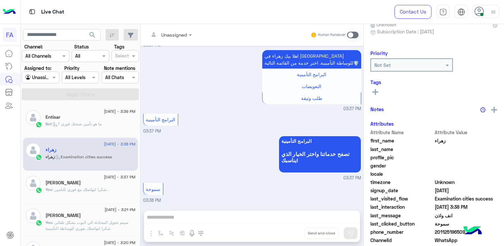
drag, startPoint x: 77, startPoint y: 159, endPoint x: 86, endPoint y: 186, distance: 28.7
click at [86, 186] on div "[PERSON_NAME]" at bounding box center [90, 183] width 90 height 7
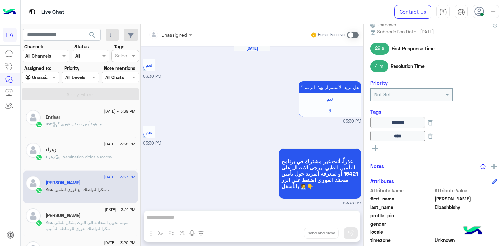
scroll to position [294, 0]
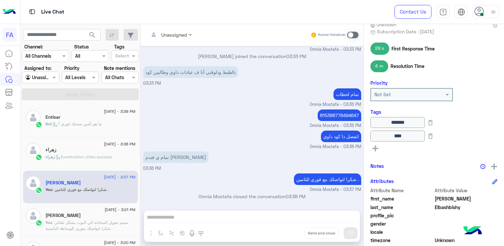
click at [268, 217] on div "Unassigned Human Handover Aug 28, 2025 نعم 03:30 PM هل تريد الأستمرار بهذا الرق…" at bounding box center [251, 136] width 223 height 225
click at [351, 36] on span at bounding box center [353, 35] width 12 height 7
click at [257, 217] on div "Unassigned Human Handover Aug 28, 2025 نعم 03:30 PM هل تريد الأستمرار بهذا الرق…" at bounding box center [251, 136] width 223 height 225
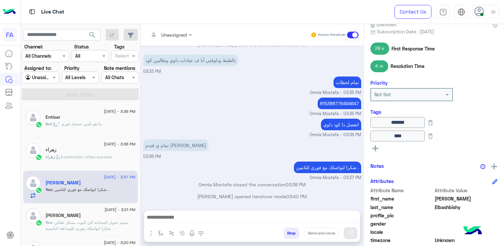
click at [239, 222] on textarea at bounding box center [252, 218] width 216 height 10
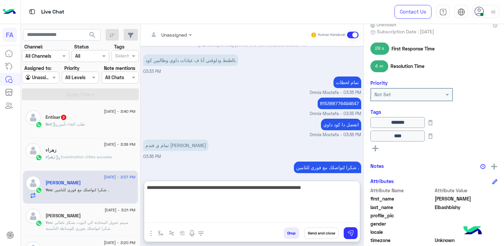
type textarea "**********"
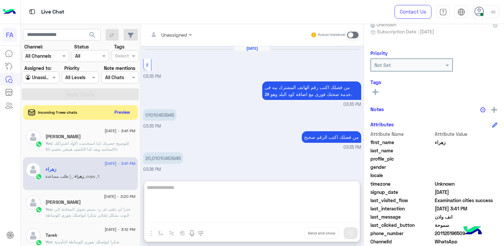
scroll to position [492, 0]
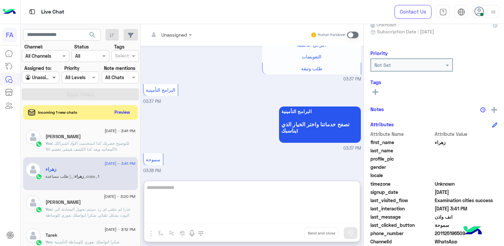
click at [53, 79] on span at bounding box center [55, 77] width 8 height 7
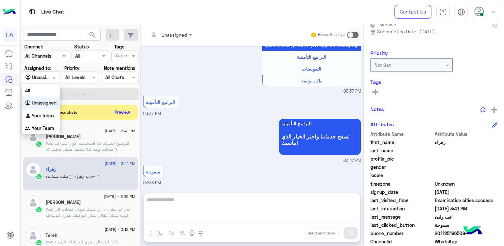
scroll to position [463, 0]
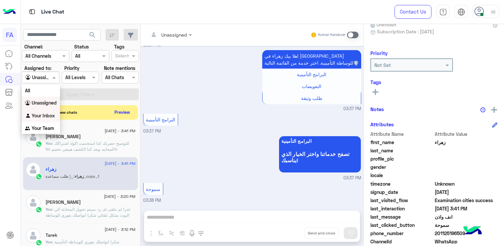
drag, startPoint x: 43, startPoint y: 114, endPoint x: 45, endPoint y: 99, distance: 15.1
click at [43, 113] on b "Your Inbox" at bounding box center [43, 116] width 23 height 6
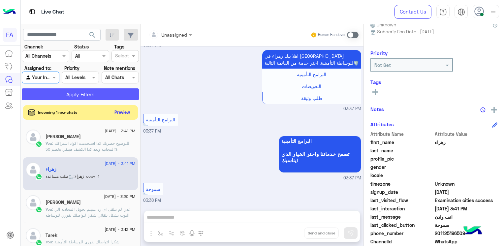
click at [46, 98] on button "Apply Filters" at bounding box center [80, 94] width 117 height 12
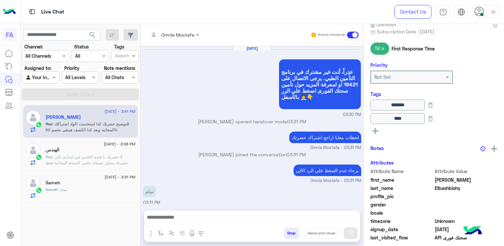
scroll to position [257, 0]
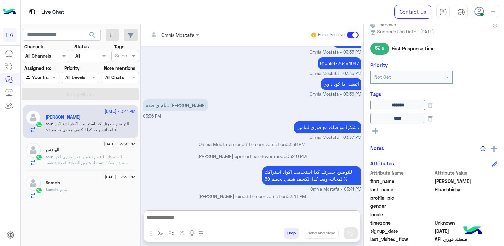
click at [269, 216] on textarea at bounding box center [252, 218] width 216 height 10
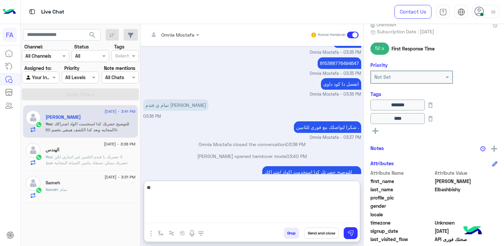
type textarea "*"
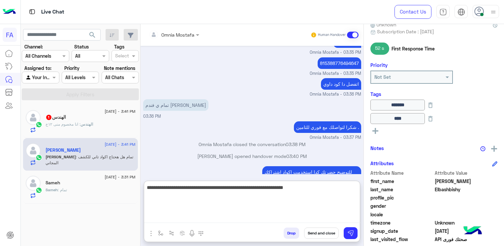
scroll to position [309, 0]
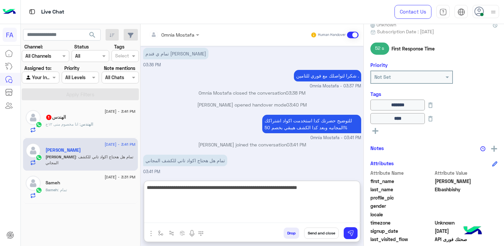
type textarea "**********"
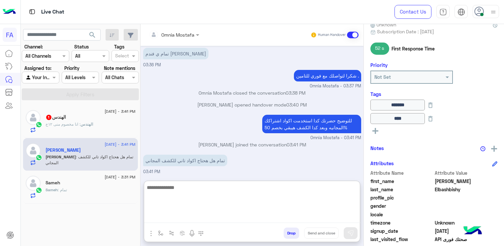
scroll to position [337, 0]
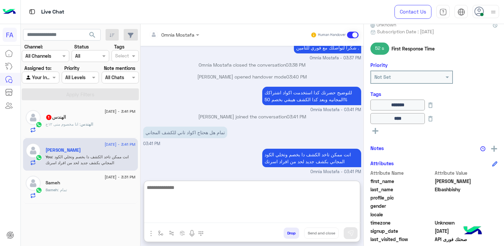
click at [239, 193] on textarea at bounding box center [252, 203] width 216 height 40
click at [252, 133] on div "تمام هل هحتاج اكواد تاني للكشف المجاني" at bounding box center [204, 133] width 122 height 12
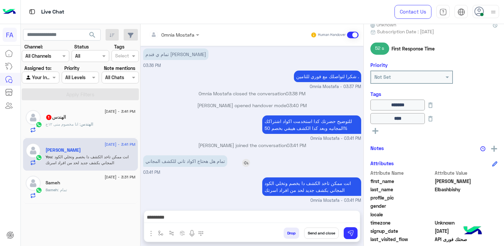
scroll to position [307, 0]
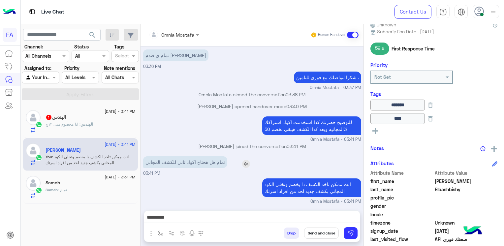
click at [248, 163] on img at bounding box center [246, 164] width 8 height 8
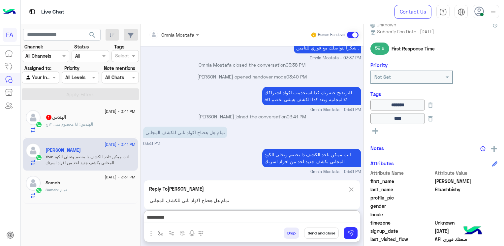
click at [330, 217] on textarea "*********" at bounding box center [252, 218] width 216 height 10
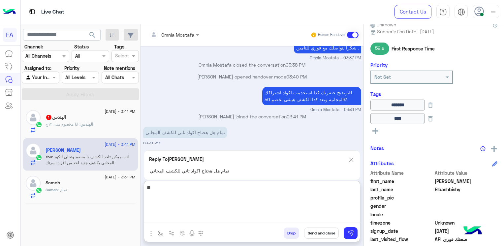
type textarea "*"
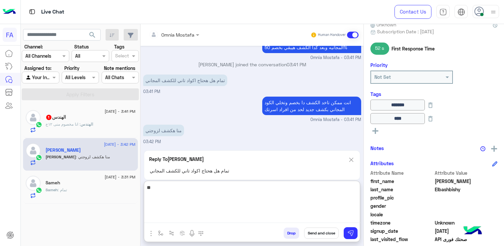
type textarea "*"
type textarea "**********"
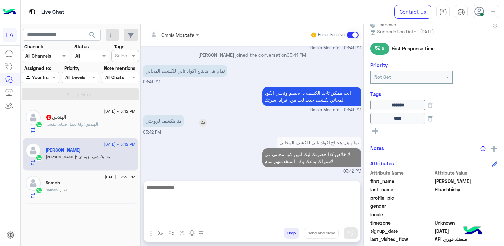
click at [204, 121] on div "منا هكشف لزوجتي" at bounding box center [182, 121] width 78 height 12
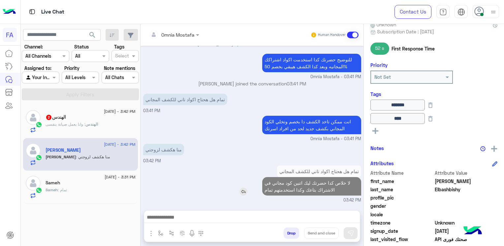
scroll to position [368, 0]
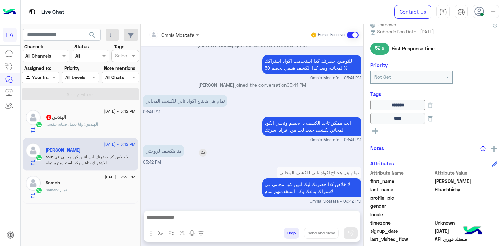
click at [203, 151] on img at bounding box center [203, 153] width 8 height 8
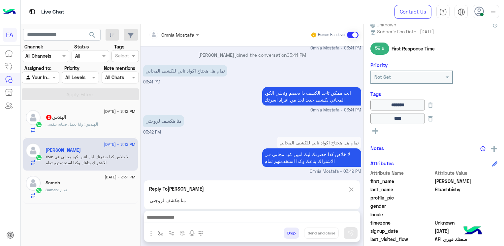
click at [254, 216] on textarea at bounding box center [252, 218] width 216 height 10
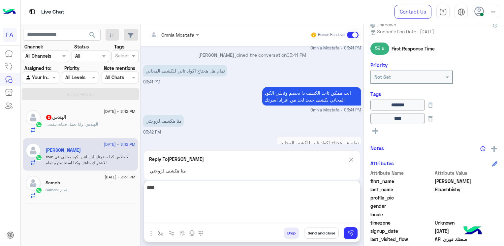
type textarea "****"
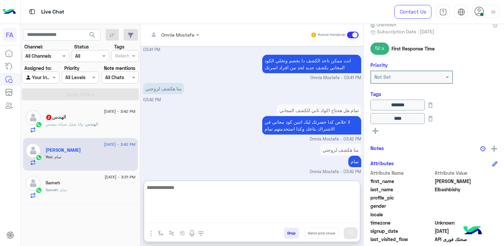
click at [92, 123] on span "الهندس" at bounding box center [91, 124] width 13 height 5
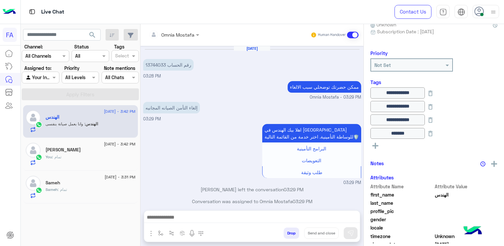
scroll to position [468, 0]
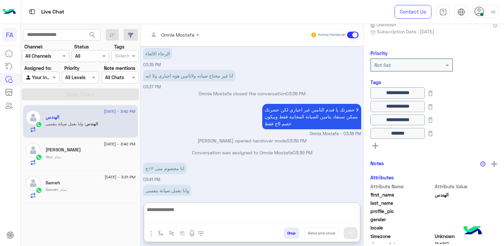
click at [314, 216] on textarea at bounding box center [252, 213] width 216 height 17
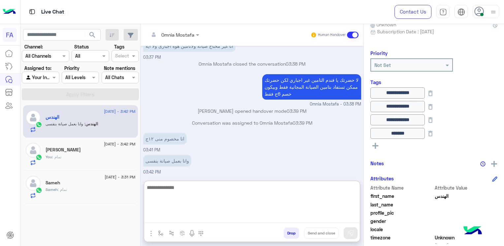
scroll to position [519, 0]
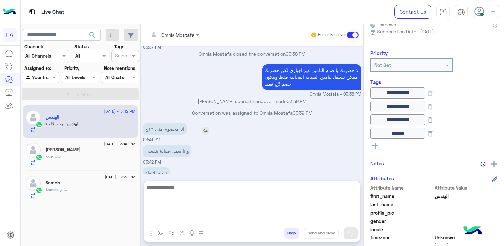
click at [206, 117] on div "Aug 28, 2025 رقم الحساب 13744033 03:28 PM ممكن حضرتك توضحلي سبب الالغاء Omnia M…" at bounding box center [251, 110] width 223 height 128
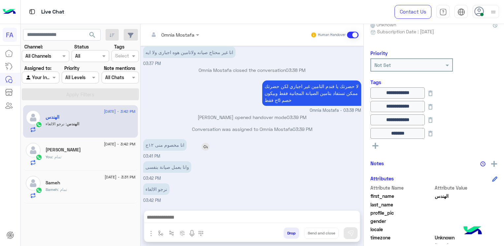
scroll to position [489, 0]
click at [205, 145] on img at bounding box center [205, 148] width 8 height 8
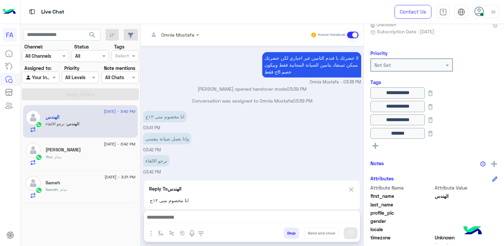
click at [181, 222] on textarea at bounding box center [252, 218] width 216 height 10
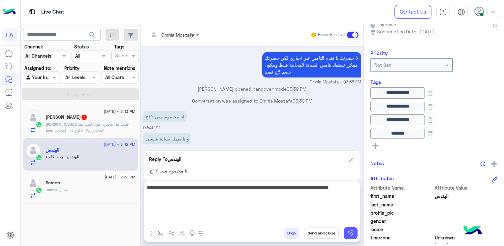
type textarea "**********"
click at [356, 234] on button at bounding box center [351, 233] width 14 height 12
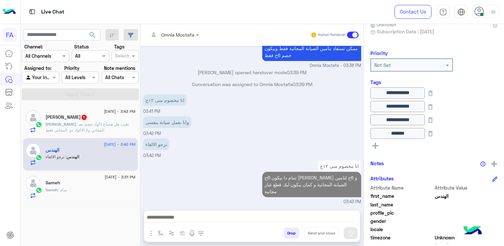
scroll to position [548, 0]
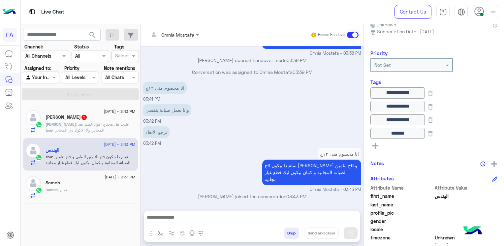
click at [96, 124] on span ": طيب هل هحتاج اكواد خصم بعد المجاني ولا الاكواد دي المجاني فقط" at bounding box center [86, 127] width 83 height 11
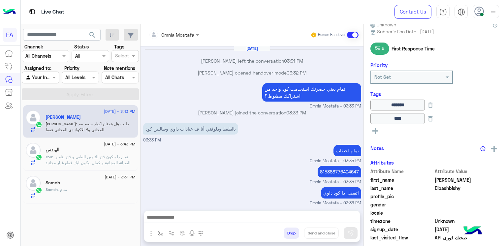
scroll to position [281, 0]
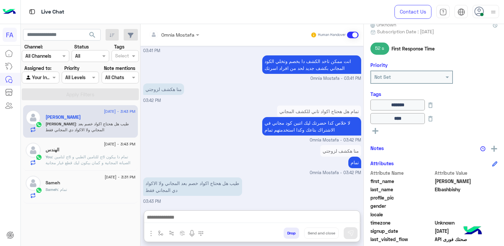
click at [274, 222] on textarea at bounding box center [252, 218] width 216 height 10
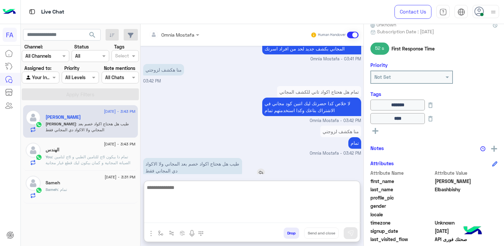
scroll to position [311, 0]
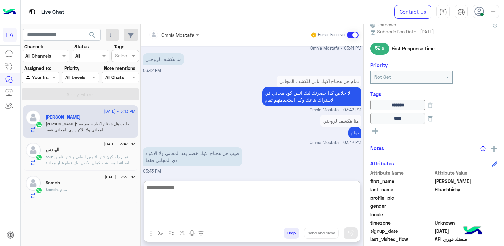
type textarea "*"
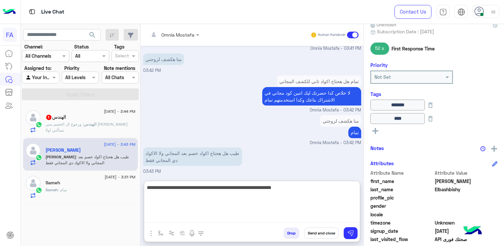
click at [311, 188] on textarea "**********" at bounding box center [252, 203] width 216 height 40
drag, startPoint x: 280, startPoint y: 191, endPoint x: 298, endPoint y: 195, distance: 19.4
click at [298, 195] on textarea "**********" at bounding box center [252, 203] width 216 height 40
type textarea "**********"
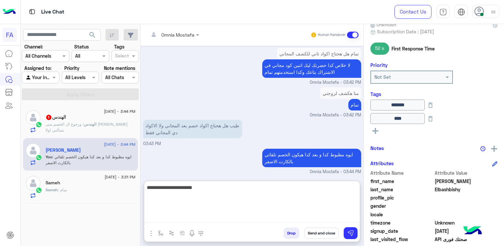
type textarea "**********"
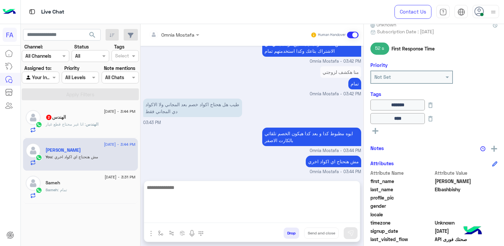
click at [67, 126] on span ": انا غير محتاج قطع غيار" at bounding box center [65, 124] width 40 height 5
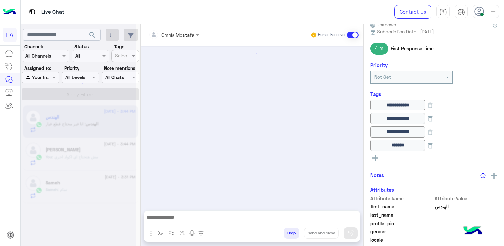
scroll to position [451, 0]
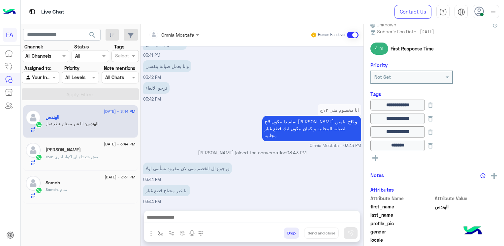
click at [226, 214] on textarea at bounding box center [252, 218] width 216 height 10
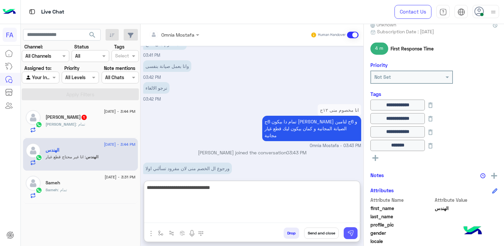
type textarea "**********"
click at [352, 235] on img at bounding box center [350, 233] width 7 height 7
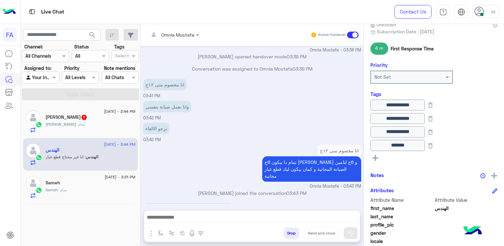
scroll to position [472, 0]
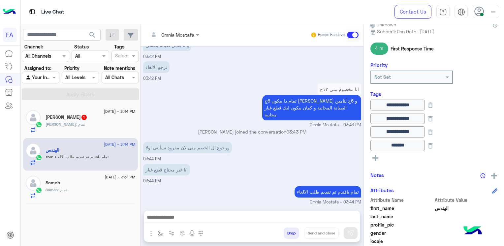
click at [306, 213] on textarea at bounding box center [252, 218] width 216 height 10
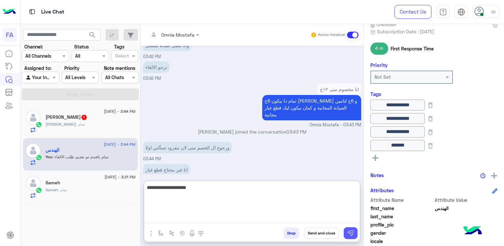
type textarea "**********"
click at [352, 234] on img at bounding box center [350, 233] width 7 height 7
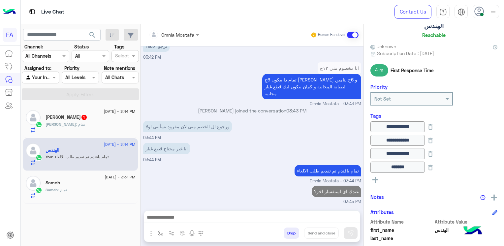
scroll to position [0, 0]
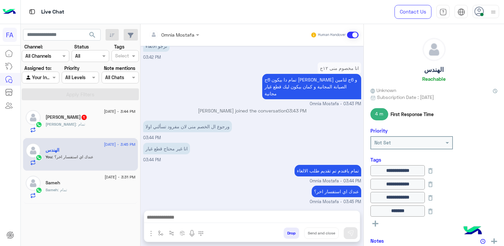
click at [438, 73] on h5 "الهندس" at bounding box center [433, 70] width 19 height 8
copy h5 "الهندس"
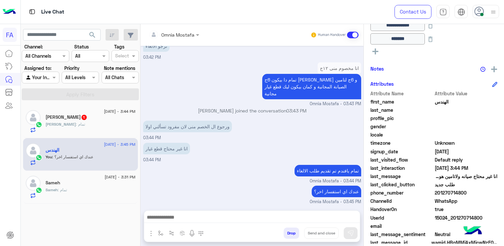
scroll to position [181, 0]
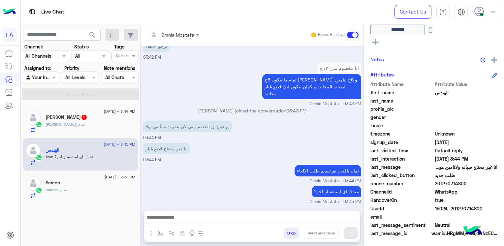
click at [447, 182] on span "201270714800" at bounding box center [466, 183] width 63 height 7
copy span "201270714800"
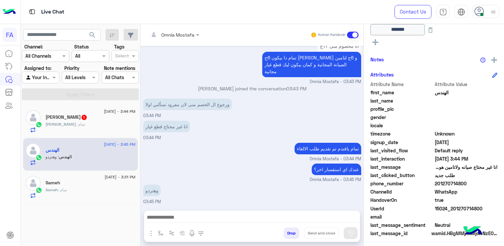
drag, startPoint x: 280, startPoint y: 216, endPoint x: 336, endPoint y: 218, distance: 56.4
click at [280, 216] on textarea at bounding box center [252, 218] width 216 height 10
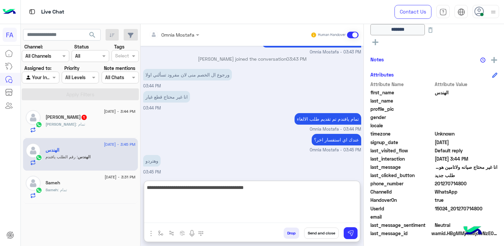
scroll to position [567, 0]
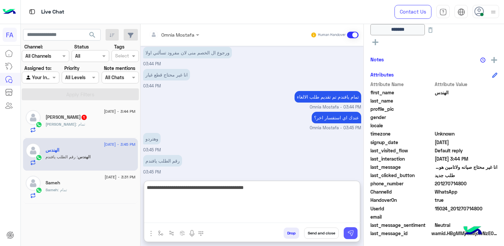
type textarea "**********"
click at [350, 234] on img at bounding box center [350, 233] width 7 height 7
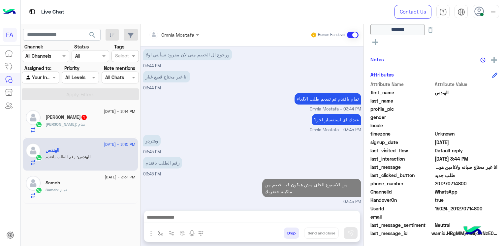
click at [307, 216] on textarea at bounding box center [252, 218] width 216 height 10
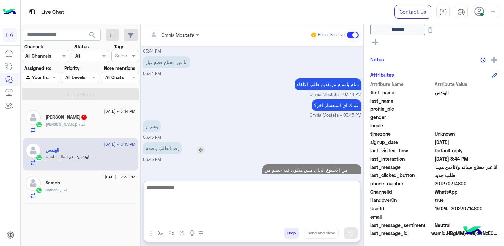
click at [200, 149] on img at bounding box center [201, 150] width 8 height 8
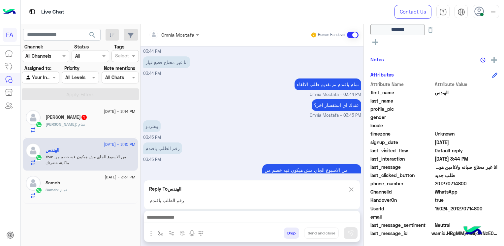
scroll to position [595, 0]
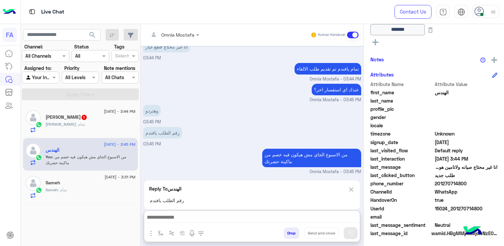
click at [267, 220] on textarea at bounding box center [252, 218] width 216 height 10
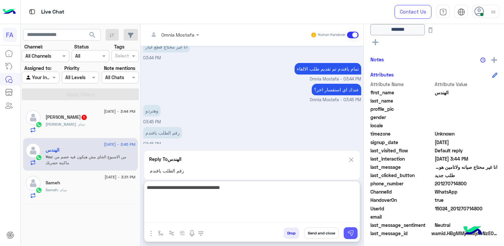
type textarea "**********"
click at [348, 230] on img at bounding box center [350, 233] width 7 height 7
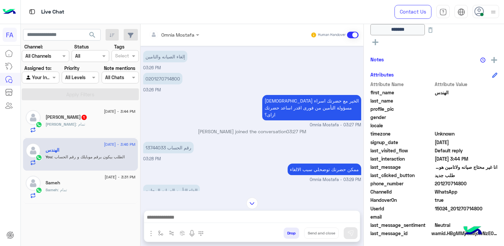
scroll to position [151, 0]
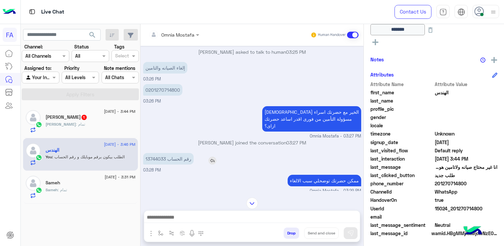
click at [157, 153] on p "رقم الحساب 13744033" at bounding box center [168, 159] width 50 height 12
copy p "13744033"
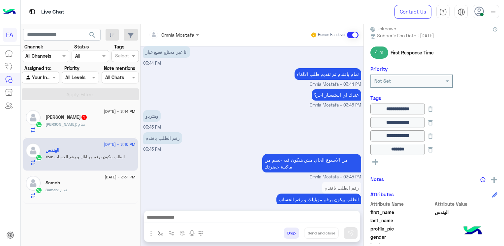
scroll to position [66, 0]
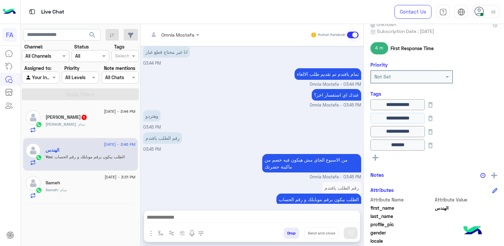
click at [401, 117] on input "**********" at bounding box center [397, 118] width 54 height 11
click at [377, 158] on icon at bounding box center [375, 158] width 6 height 6
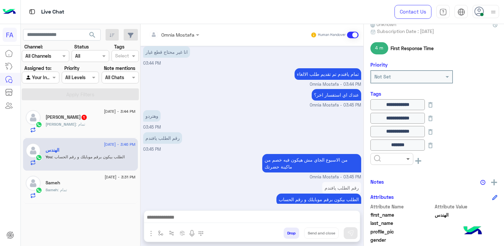
click at [409, 158] on span at bounding box center [409, 158] width 8 height 7
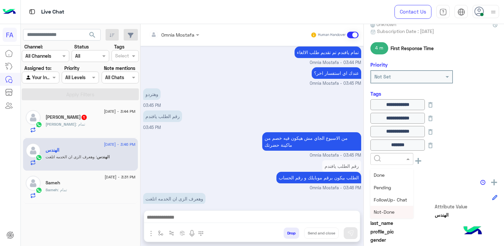
click at [390, 209] on span "Not-Done" at bounding box center [384, 212] width 21 height 6
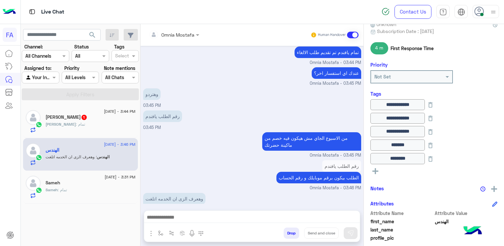
click at [268, 221] on textarea at bounding box center [252, 218] width 216 height 10
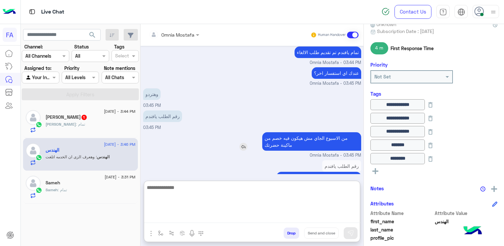
click at [239, 143] on img at bounding box center [243, 147] width 8 height 8
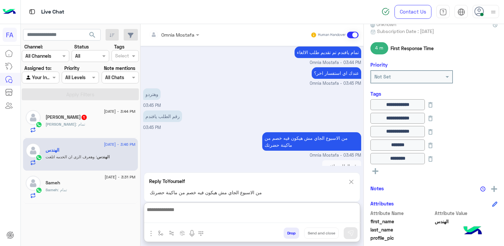
click at [248, 216] on textarea at bounding box center [252, 213] width 216 height 17
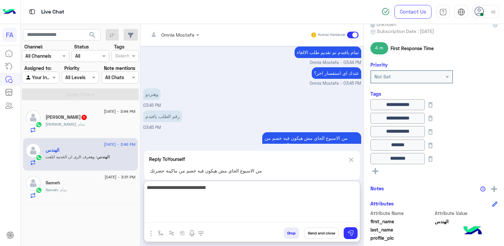
type textarea "**********"
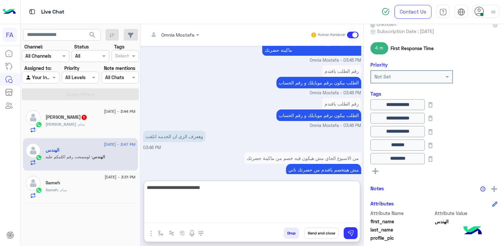
scroll to position [1184, 0]
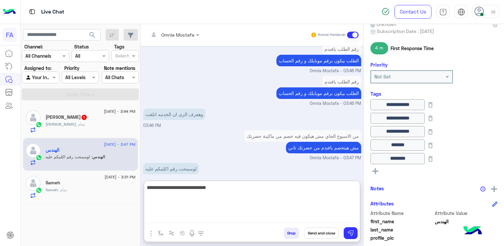
type textarea "**********"
click at [323, 189] on textarea "**********" at bounding box center [252, 203] width 216 height 40
type textarea "*"
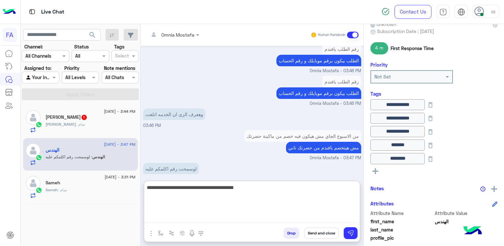
type textarea "**********"
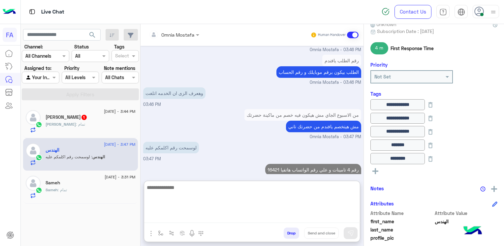
click at [306, 196] on textarea at bounding box center [252, 203] width 216 height 40
paste textarea "**********"
type textarea "**********"
click at [328, 233] on button "Send and close" at bounding box center [321, 232] width 35 height 11
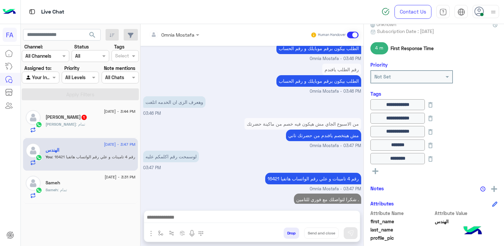
scroll to position [1208, 0]
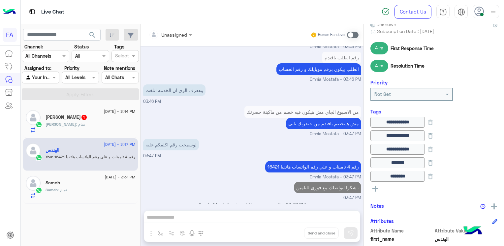
click at [76, 124] on span ": تمام" at bounding box center [80, 124] width 9 height 5
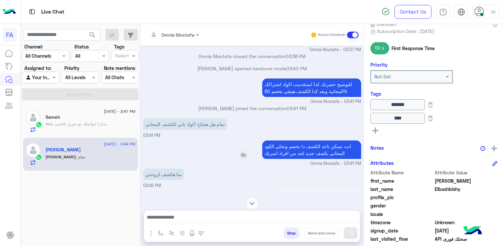
scroll to position [136, 0]
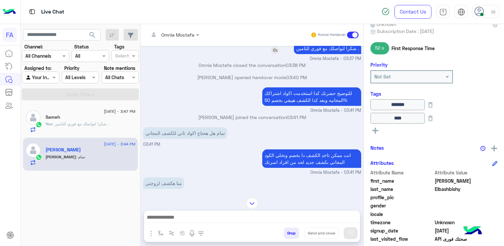
click at [323, 47] on p "شكرا لتواصلك مع فوري للتامين ." at bounding box center [327, 49] width 67 height 12
click at [323, 47] on div "Aug 28, 2025 Omnia Mostafa joined the conversation 03:33 PM بالظبط ودلوقتي أنا …" at bounding box center [251, 118] width 223 height 145
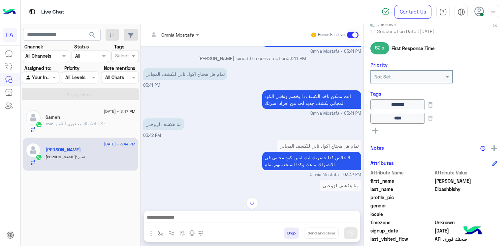
scroll to position [218, 0]
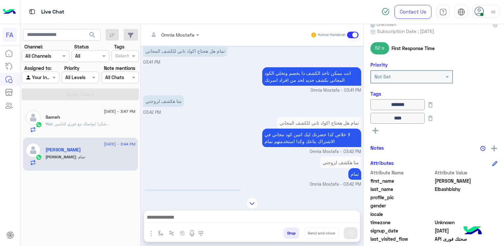
click at [317, 217] on textarea at bounding box center [252, 218] width 216 height 10
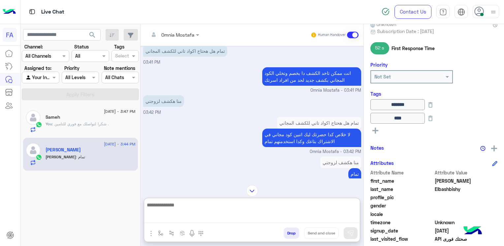
paste textarea "**********"
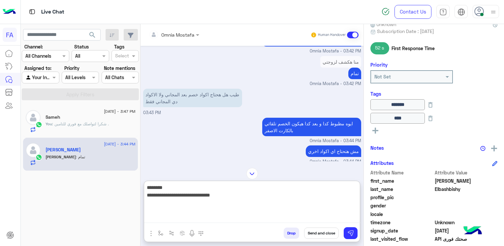
scroll to position [330, 0]
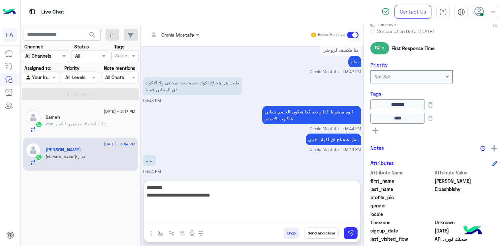
click at [155, 189] on textarea "**********" at bounding box center [252, 203] width 216 height 40
type textarea "**********"
click at [326, 232] on button "Send and close" at bounding box center [321, 232] width 35 height 11
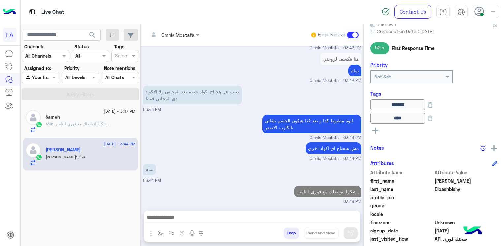
scroll to position [333, 0]
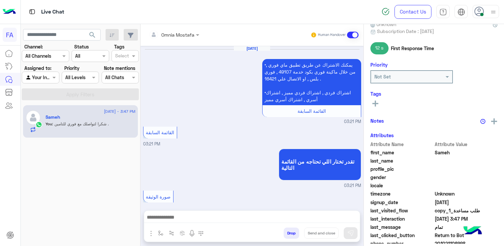
scroll to position [417, 0]
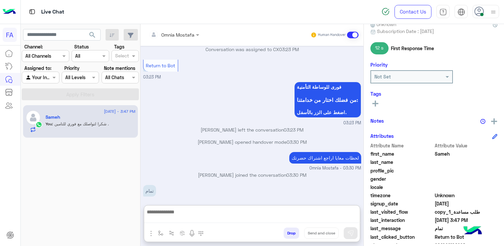
click at [289, 218] on textarea at bounding box center [252, 215] width 216 height 15
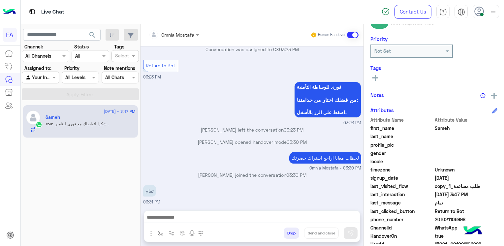
scroll to position [128, 0]
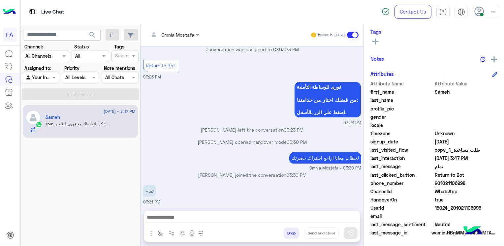
click at [448, 184] on span "201021106998" at bounding box center [466, 183] width 63 height 7
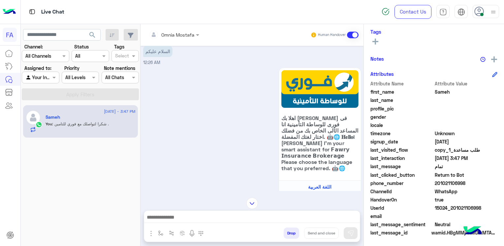
scroll to position [0, 0]
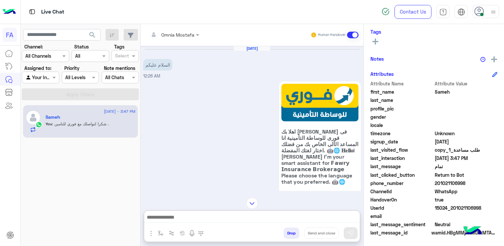
click at [204, 218] on textarea at bounding box center [252, 218] width 216 height 10
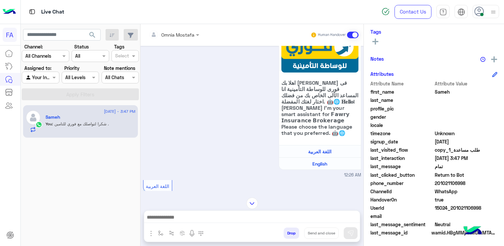
scroll to position [66, 0]
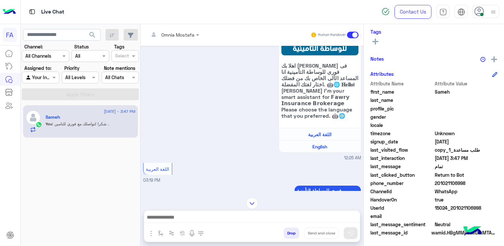
click at [248, 157] on small "12:26 AM" at bounding box center [252, 158] width 218 height 6
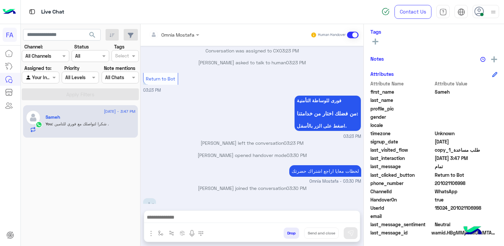
scroll to position [798, 0]
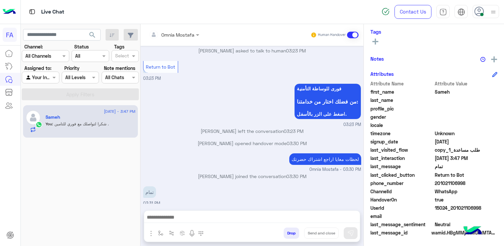
click at [276, 212] on div at bounding box center [252, 219] width 216 height 16
click at [277, 215] on textarea at bounding box center [252, 215] width 216 height 15
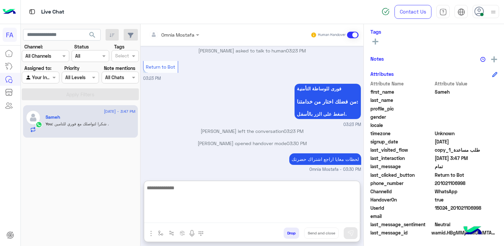
paste textarea "**********"
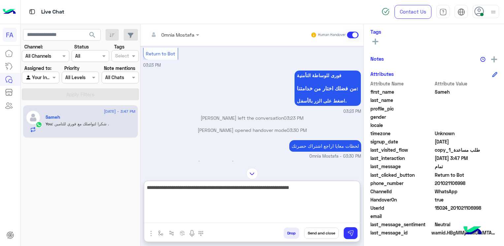
scroll to position [828, 0]
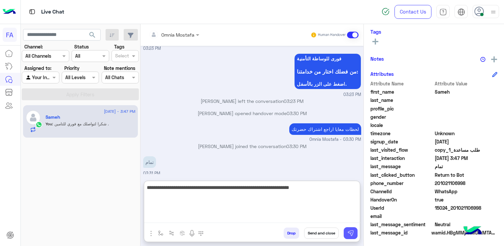
type textarea "**********"
click at [352, 230] on img at bounding box center [350, 233] width 7 height 7
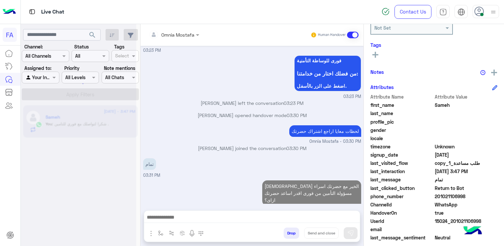
scroll to position [0, 0]
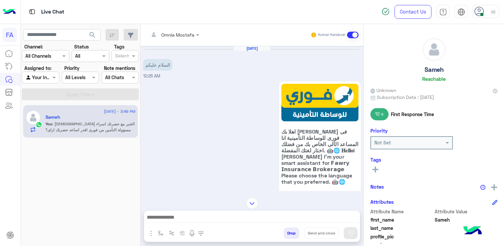
drag, startPoint x: 440, startPoint y: 66, endPoint x: 434, endPoint y: 71, distance: 8.0
click at [439, 68] on h5 "Sameh" at bounding box center [433, 70] width 19 height 8
click at [434, 71] on h5 "Sameh" at bounding box center [433, 70] width 19 height 8
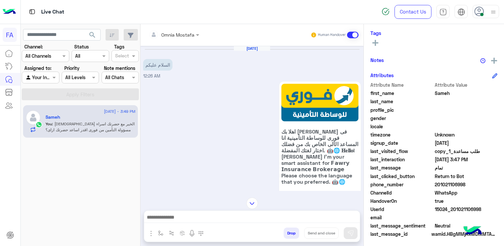
scroll to position [128, 0]
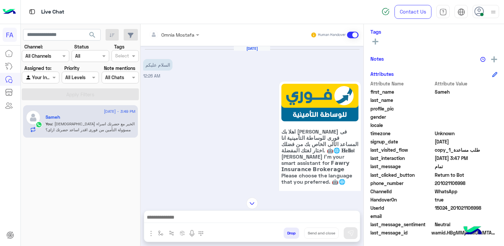
click at [450, 182] on span "201021106998" at bounding box center [466, 183] width 63 height 7
click at [256, 203] on img at bounding box center [252, 203] width 12 height 12
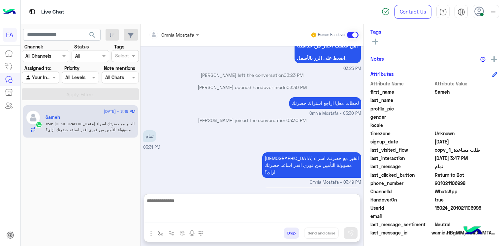
click at [296, 221] on textarea at bounding box center [252, 209] width 216 height 26
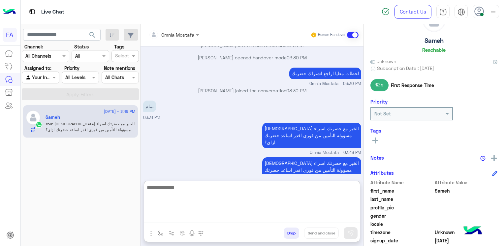
scroll to position [0, 0]
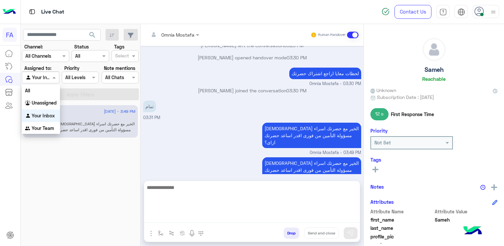
click at [36, 79] on input "text" at bounding box center [32, 77] width 15 height 7
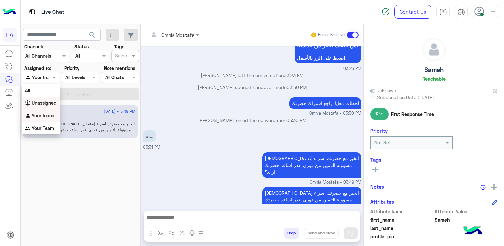
click at [34, 103] on b "Unassigned" at bounding box center [44, 103] width 25 height 6
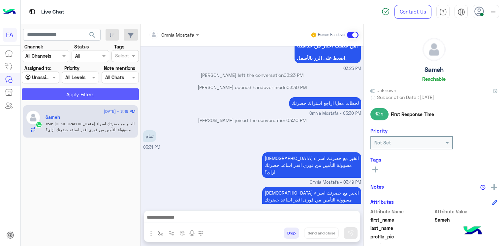
click at [96, 98] on button "Apply Filters" at bounding box center [80, 94] width 117 height 12
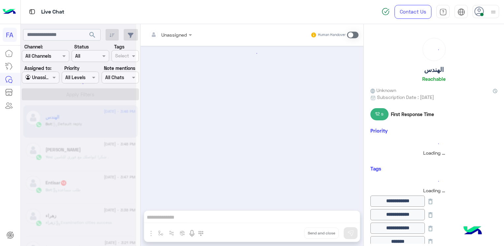
scroll to position [361, 0]
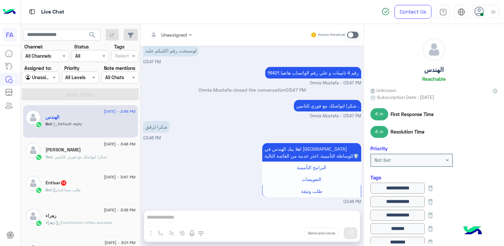
click at [81, 151] on h5 "[PERSON_NAME]" at bounding box center [62, 150] width 35 height 6
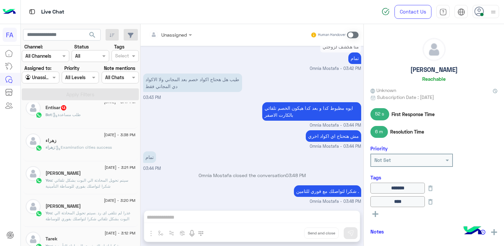
scroll to position [66, 0]
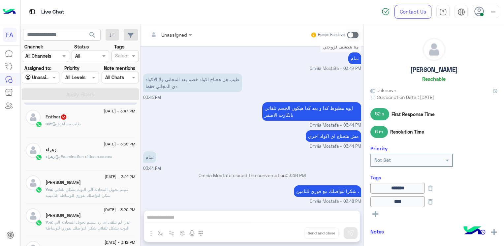
click at [95, 162] on div "زهراء : Examination cities success" at bounding box center [90, 160] width 90 height 12
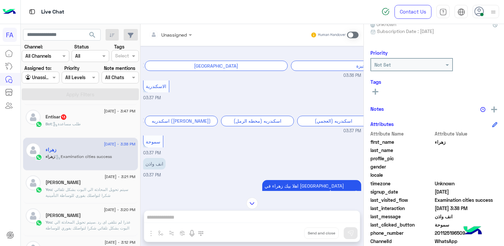
scroll to position [265, 0]
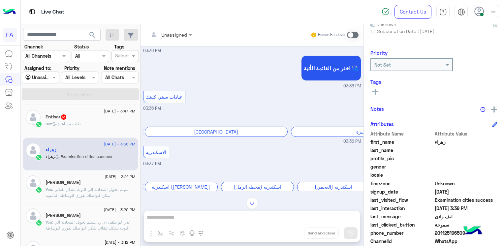
click at [353, 35] on span at bounding box center [353, 35] width 12 height 7
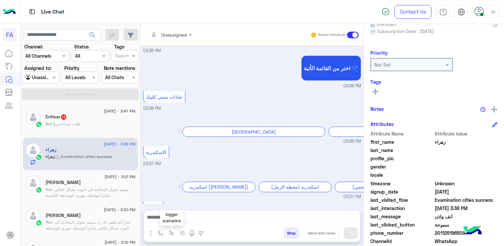
scroll to position [474, 0]
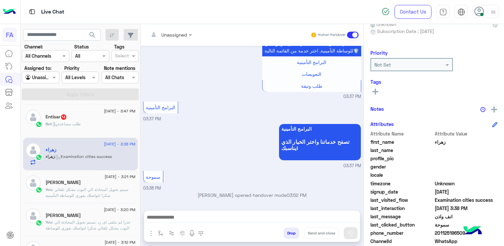
click at [278, 221] on textarea at bounding box center [252, 218] width 216 height 10
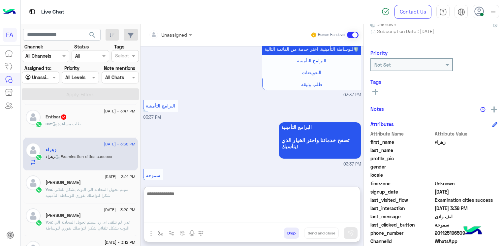
paste textarea "**********"
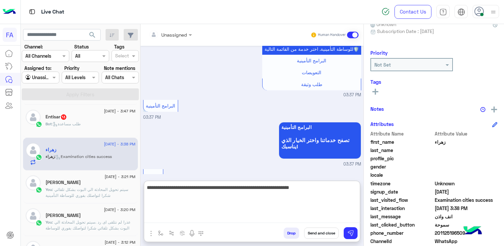
drag, startPoint x: 191, startPoint y: 189, endPoint x: 244, endPoint y: 190, distance: 52.4
click at [244, 190] on textarea "**********" at bounding box center [252, 203] width 216 height 40
type textarea "**********"
click at [351, 232] on img at bounding box center [350, 233] width 7 height 7
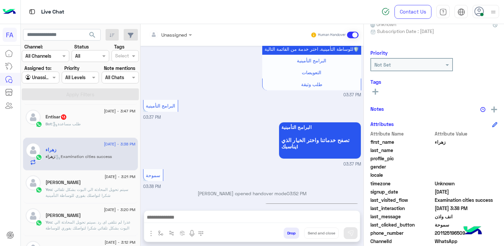
scroll to position [502, 0]
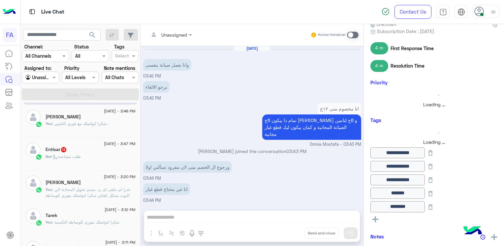
scroll to position [361, 0]
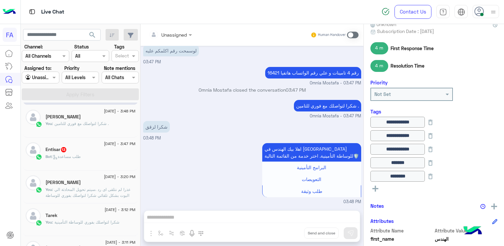
click at [71, 154] on span ": طلب مساعدة" at bounding box center [66, 156] width 29 height 5
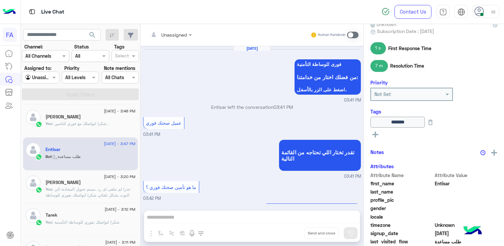
scroll to position [667, 0]
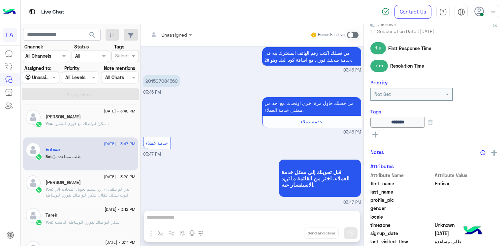
click at [171, 37] on input "text" at bounding box center [162, 34] width 27 height 7
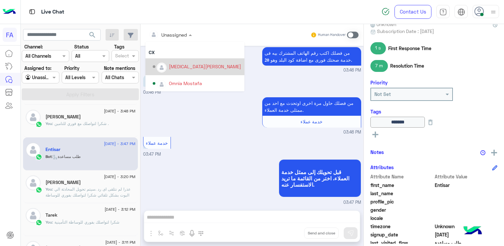
scroll to position [42, 0]
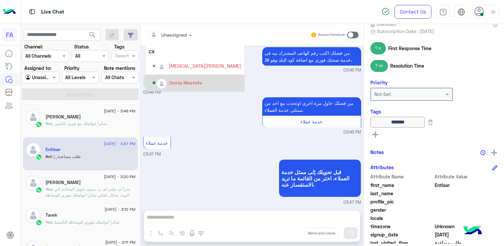
click at [182, 80] on div "Omnia Mostafa" at bounding box center [185, 82] width 33 height 7
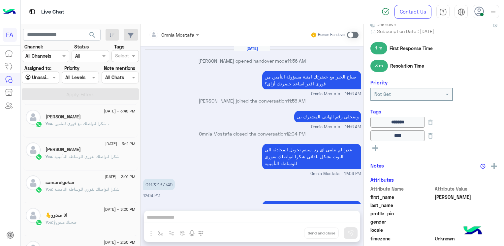
scroll to position [449, 0]
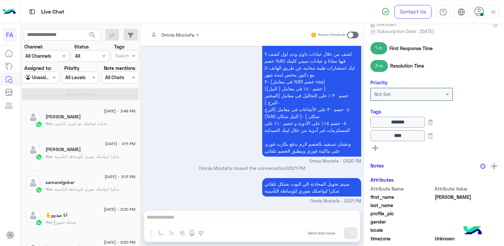
click at [44, 78] on div at bounding box center [40, 78] width 37 height 8
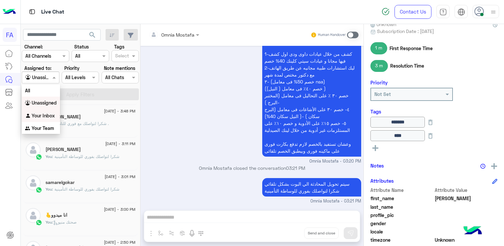
click at [35, 115] on b "Your Inbox" at bounding box center [43, 116] width 23 height 6
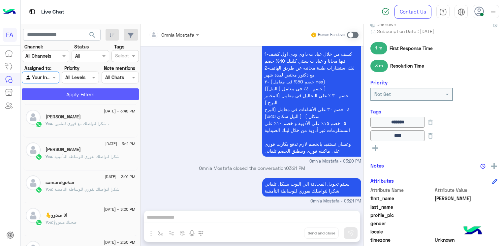
click at [59, 98] on button "Apply Filters" at bounding box center [80, 94] width 117 height 12
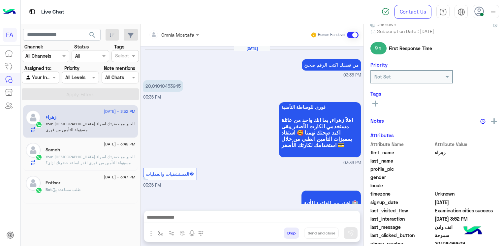
scroll to position [442, 0]
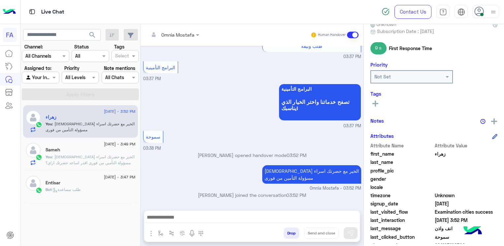
click at [67, 154] on span ": مساء الخير مع حضرتك اسراء مسؤولة التأمين من فورى اقدر اساعد حضرتك ازاى؟" at bounding box center [89, 159] width 89 height 11
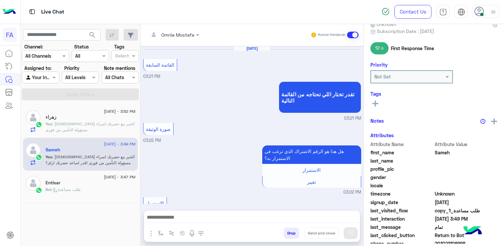
scroll to position [377, 0]
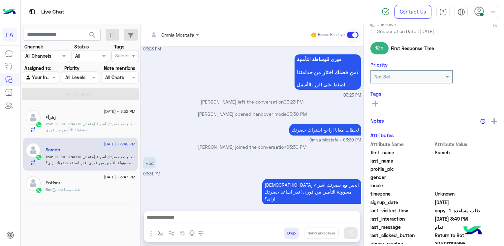
click at [54, 124] on span ": مساء الخير مع حضرتك اسراء مسؤولة التأمين من فورى" at bounding box center [89, 126] width 89 height 11
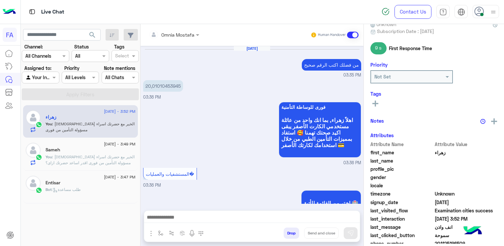
scroll to position [442, 0]
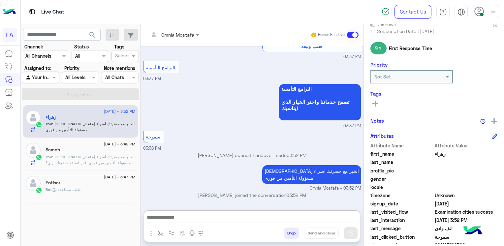
click at [252, 217] on textarea at bounding box center [252, 218] width 216 height 10
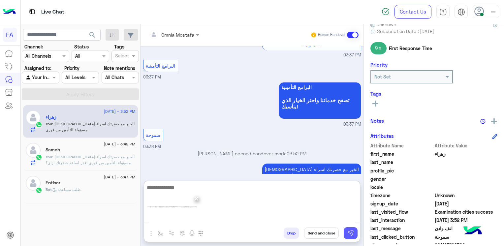
click at [350, 231] on img at bounding box center [350, 233] width 7 height 7
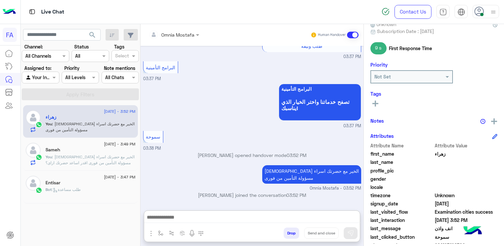
click at [297, 218] on textarea at bounding box center [252, 218] width 216 height 10
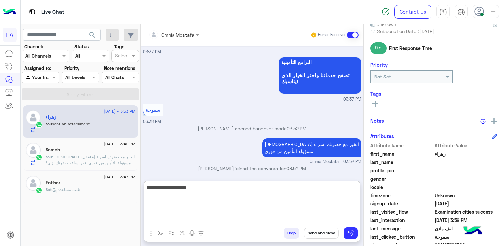
scroll to position [562, 0]
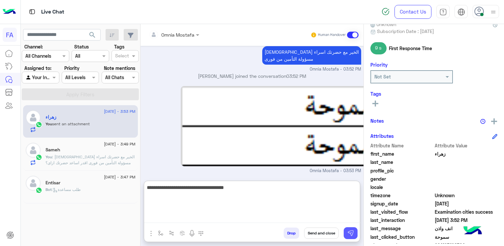
type textarea "**********"
click at [349, 230] on img at bounding box center [350, 233] width 7 height 7
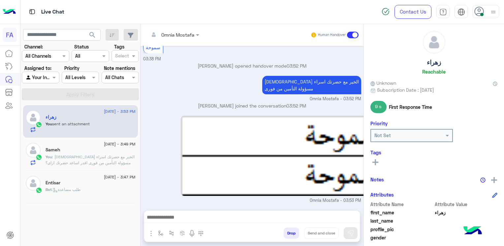
scroll to position [0, 0]
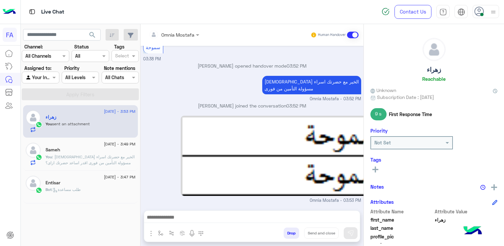
click at [276, 216] on textarea at bounding box center [252, 218] width 216 height 10
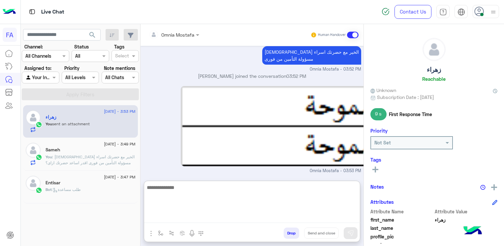
scroll to position [562, 0]
type textarea "**********"
click at [352, 232] on img at bounding box center [350, 233] width 7 height 7
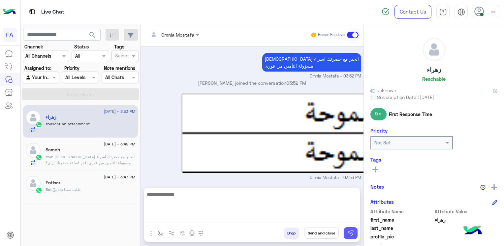
scroll to position [560, 0]
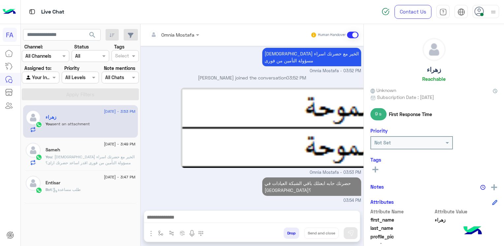
click at [71, 187] on p "Bot : طلب مساعدة" at bounding box center [62, 190] width 35 height 6
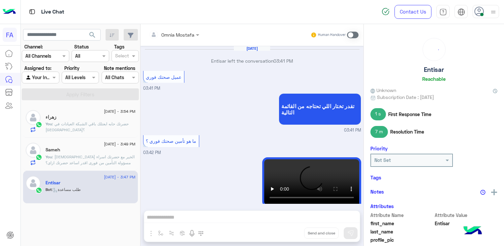
scroll to position [633, 0]
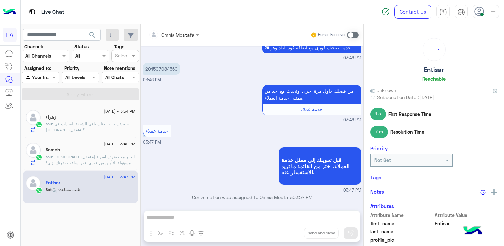
click at [92, 160] on span ": مساء الخير مع حضرتك اسراء مسؤولة التأمين من فورى اقدر اساعد حضرتك ازاى؟" at bounding box center [89, 159] width 89 height 11
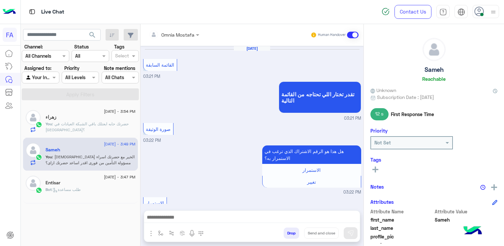
scroll to position [377, 0]
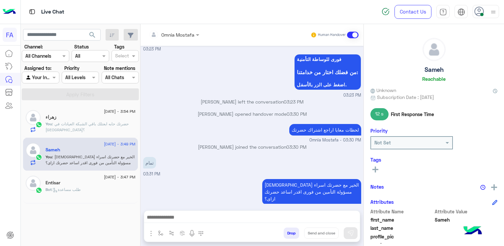
click at [285, 212] on div at bounding box center [252, 219] width 216 height 16
click at [285, 216] on textarea at bounding box center [252, 218] width 216 height 10
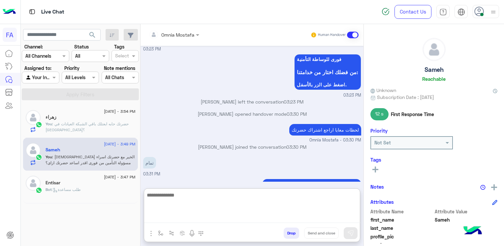
paste textarea "**********"
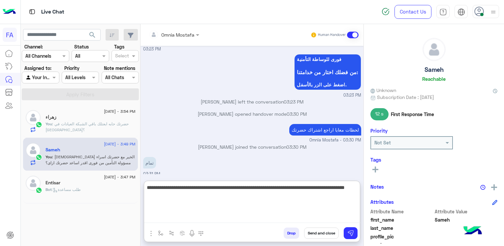
type textarea "**********"
click at [417, 144] on input "text" at bounding box center [401, 142] width 55 height 7
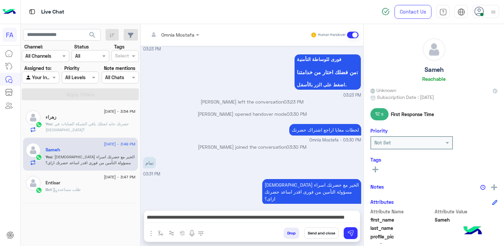
click at [471, 122] on div "Sameh Reachable Unknown Subscription Date : 08/28/2025 12 s First Response Time…" at bounding box center [434, 134] width 140 height 220
click at [377, 169] on rect at bounding box center [375, 169] width 6 height 1
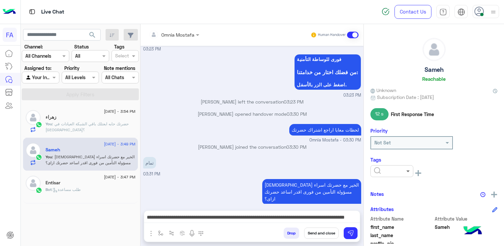
click at [409, 170] on span at bounding box center [409, 170] width 8 height 7
click at [390, 199] on span "Pending" at bounding box center [382, 199] width 17 height 6
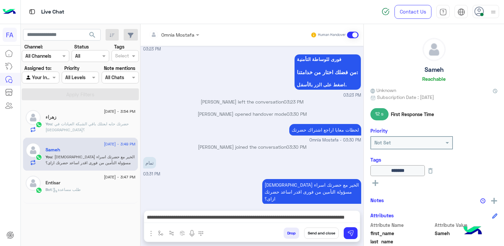
click at [328, 235] on button "Send and close" at bounding box center [321, 232] width 35 height 11
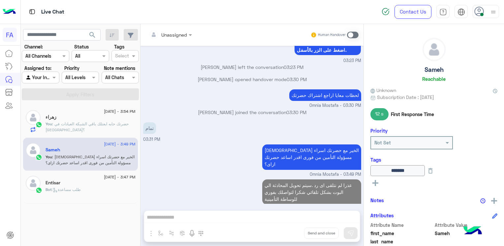
scroll to position [424, 0]
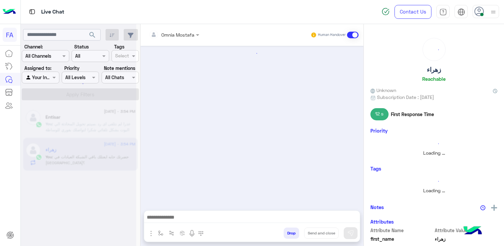
click at [65, 187] on div at bounding box center [78, 126] width 115 height 246
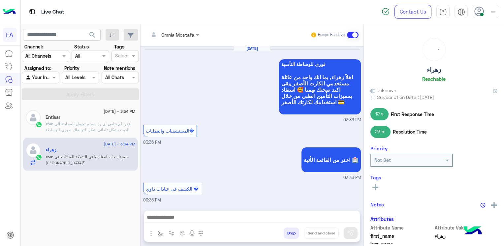
scroll to position [517, 0]
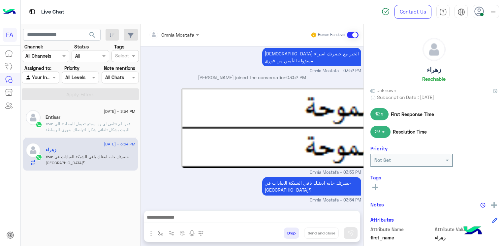
click at [78, 126] on span ": عذرا لم نتلقى اى رد .سيتم تحويل المحادثة الي البوت بشكل تلقائي شكرا لتواصلك ب…" at bounding box center [87, 129] width 85 height 17
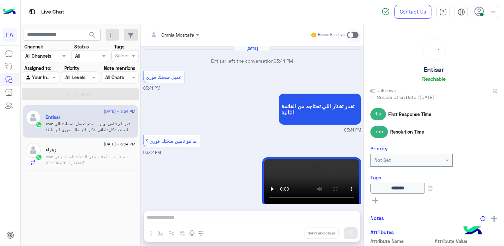
scroll to position [633, 0]
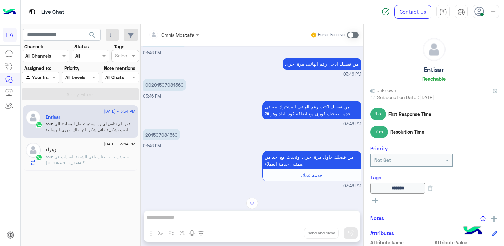
click at [227, 146] on div "201507084560 03:46 PM" at bounding box center [252, 138] width 218 height 22
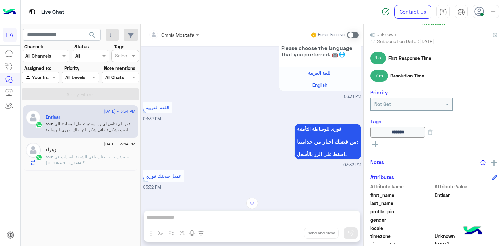
scroll to position [132, 0]
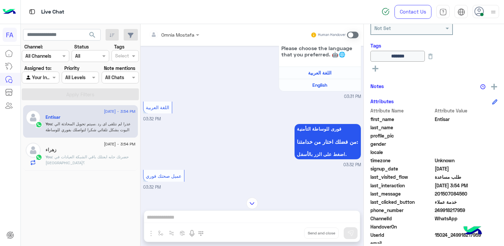
drag, startPoint x: 459, startPoint y: 195, endPoint x: 438, endPoint y: 196, distance: 21.2
click at [438, 196] on span "201507084560" at bounding box center [466, 193] width 63 height 7
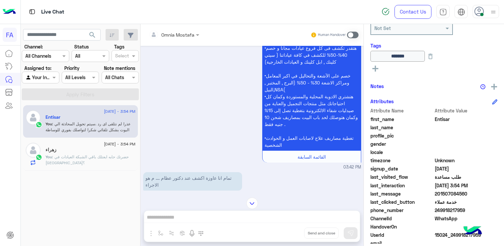
scroll to position [1806, 0]
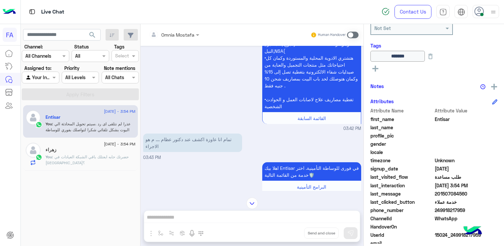
click at [275, 214] on div "Omnia Mostafa Human Handover Aug 27, 2025 لا 10:35 PM اهلا بيك Entisar في فورى …" at bounding box center [251, 136] width 223 height 225
click at [301, 215] on div "Omnia Mostafa Human Handover Aug 27, 2025 لا 10:35 PM اهلا بيك Entisar في فورى …" at bounding box center [251, 136] width 223 height 225
click at [251, 204] on img at bounding box center [252, 203] width 12 height 12
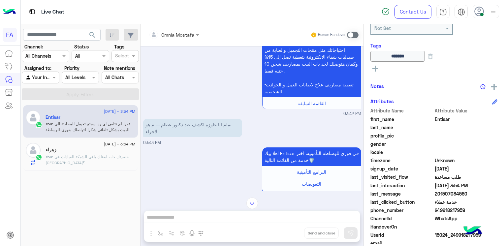
scroll to position [2183, 0]
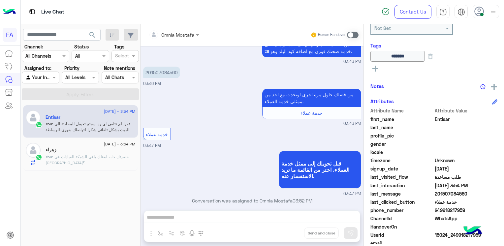
click at [314, 215] on div "Omnia Mostafa Human Handover Aug 27, 2025 لا 10:35 PM اهلا بيك Entisar في فورى …" at bounding box center [251, 136] width 223 height 225
click at [352, 36] on span at bounding box center [353, 35] width 12 height 7
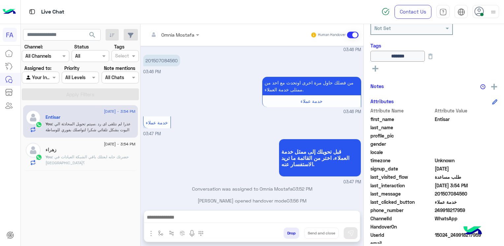
click at [290, 213] on textarea at bounding box center [252, 218] width 216 height 10
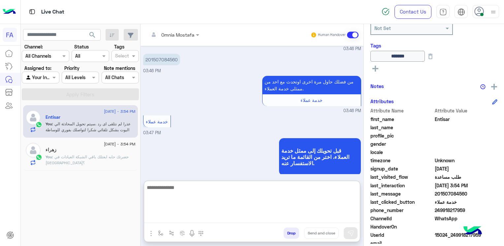
paste textarea "**********"
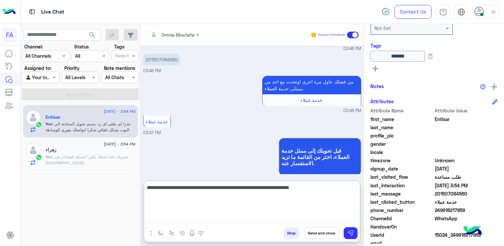
drag, startPoint x: 189, startPoint y: 188, endPoint x: 243, endPoint y: 189, distance: 54.1
click at [243, 189] on textarea "**********" at bounding box center [252, 203] width 216 height 40
type textarea "**********"
click at [350, 231] on img at bounding box center [350, 233] width 7 height 7
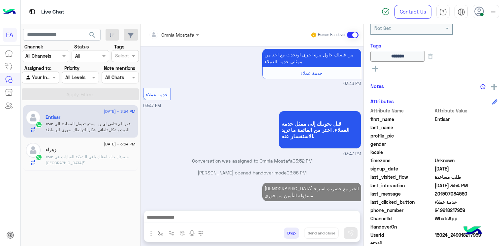
click at [298, 218] on textarea at bounding box center [252, 218] width 216 height 10
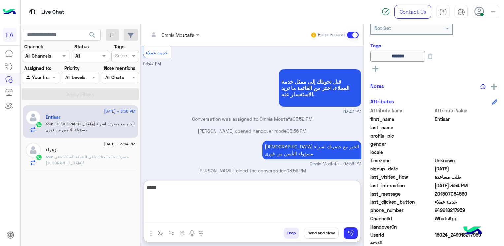
scroll to position [114, 0]
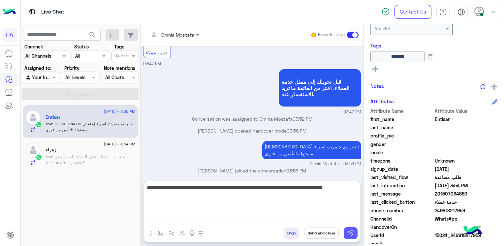
type textarea "**********"
click at [354, 233] on button at bounding box center [351, 233] width 14 height 12
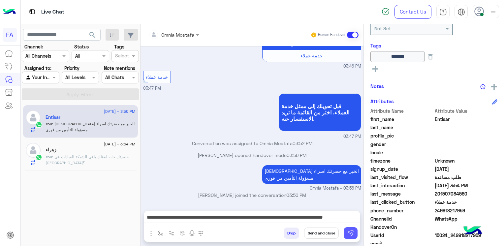
scroll to position [2235, 0]
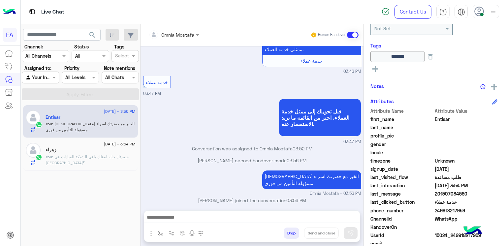
click at [313, 217] on textarea at bounding box center [252, 218] width 216 height 10
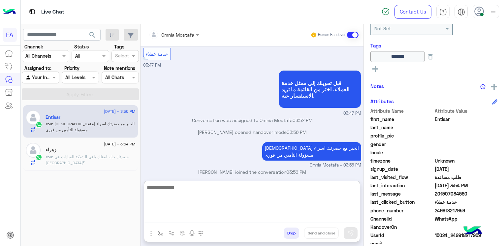
scroll to position [2265, 0]
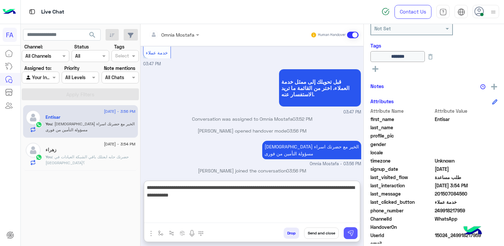
type textarea "**********"
click at [351, 237] on button at bounding box center [351, 233] width 14 height 12
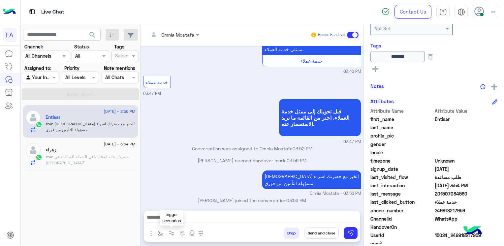
scroll to position [2270, 0]
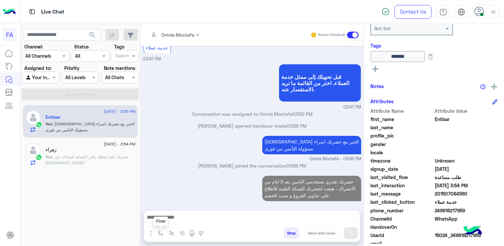
click at [158, 233] on img "button" at bounding box center [160, 232] width 5 height 5
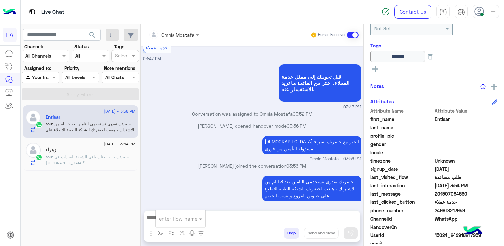
click at [179, 219] on input "text" at bounding box center [172, 219] width 27 height 8
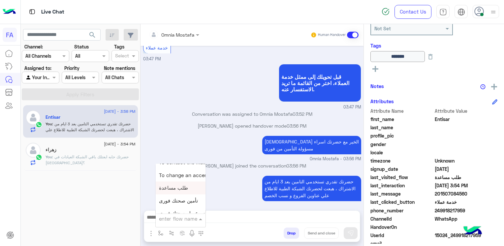
scroll to position [231, 0]
click at [181, 205] on span "صحتك منيو" at bounding box center [171, 206] width 24 height 6
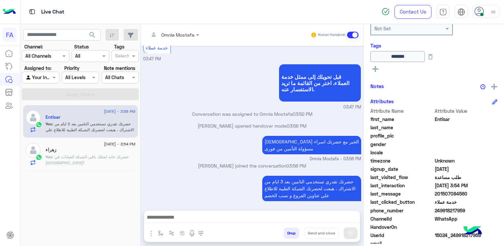
type textarea "*********"
click at [352, 235] on img at bounding box center [350, 233] width 7 height 7
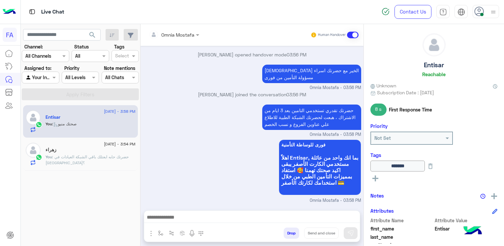
scroll to position [0, 0]
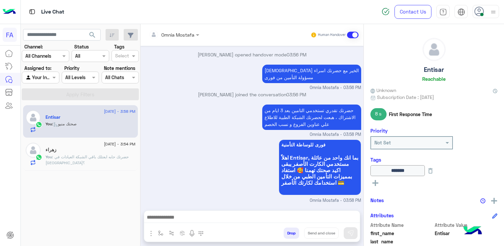
click at [437, 70] on h5 "Entisar" at bounding box center [434, 70] width 20 height 8
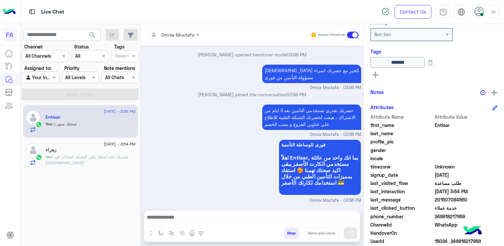
scroll to position [132, 0]
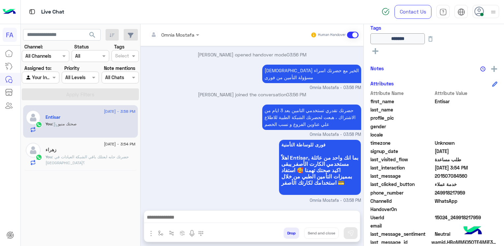
click at [453, 176] on span "201507084560" at bounding box center [466, 175] width 63 height 7
click at [99, 154] on span ": حضرتك حابه ابعتلك باقي الشبكة العيادات في الاسكندرية؟" at bounding box center [86, 159] width 83 height 11
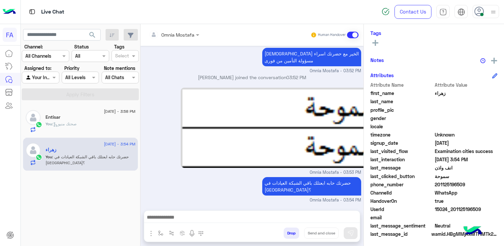
scroll to position [128, 0]
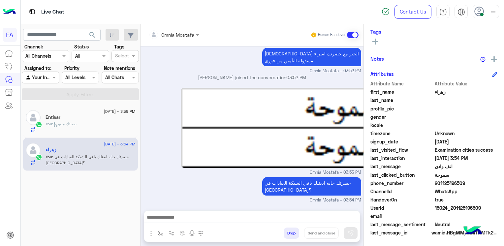
click at [291, 214] on textarea at bounding box center [252, 218] width 216 height 10
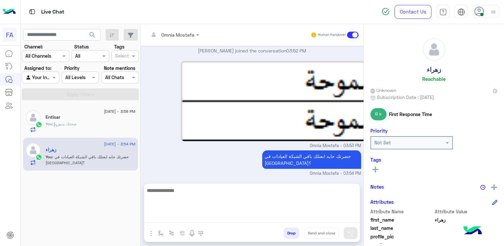
scroll to position [517, 0]
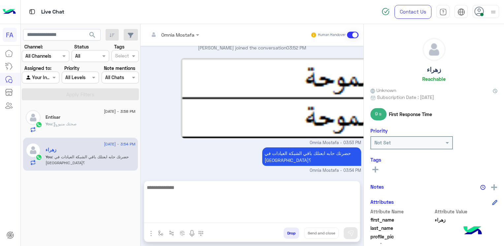
click at [431, 73] on h5 "زهراء" at bounding box center [434, 70] width 14 height 8
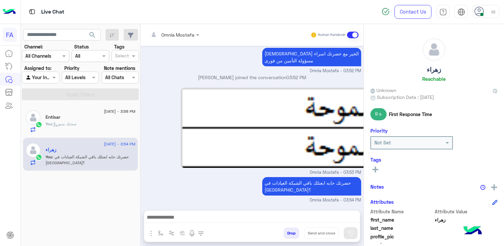
click at [431, 70] on h5 "زهراء" at bounding box center [434, 70] width 14 height 8
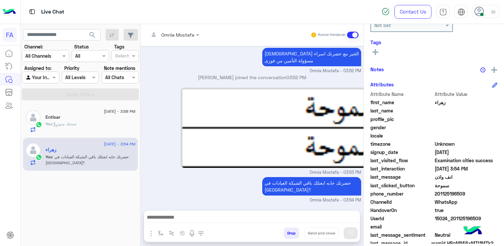
scroll to position [128, 0]
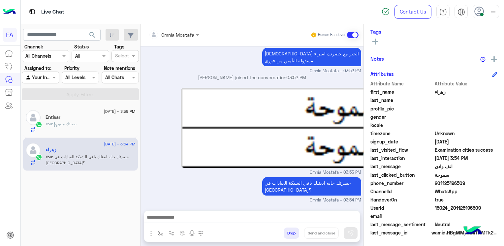
click at [447, 182] on span "201125196509" at bounding box center [466, 183] width 63 height 7
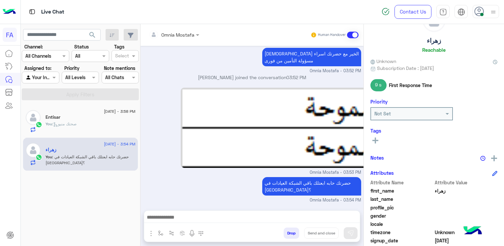
scroll to position [0, 0]
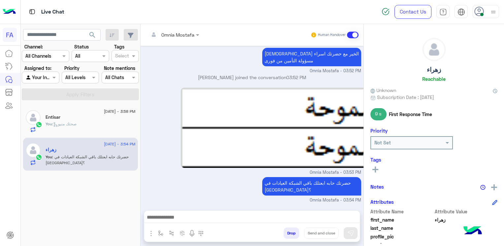
click at [376, 169] on rect at bounding box center [375, 169] width 6 height 1
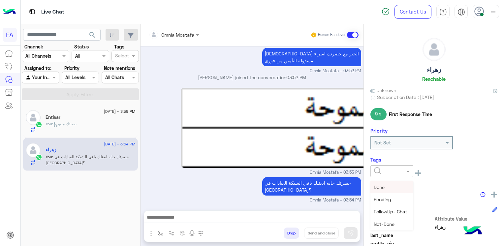
click at [409, 171] on span at bounding box center [409, 170] width 8 height 7
click at [391, 208] on div "Medical" at bounding box center [391, 207] width 43 height 12
click at [419, 173] on rect at bounding box center [418, 172] width 6 height 1
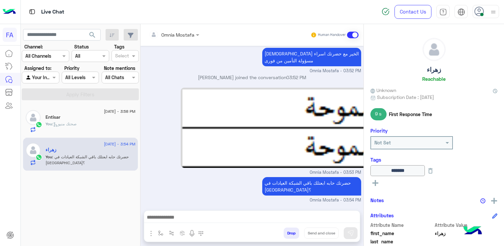
click at [378, 187] on div "******* See All" at bounding box center [433, 177] width 127 height 24
click at [375, 184] on rect at bounding box center [375, 183] width 1 height 6
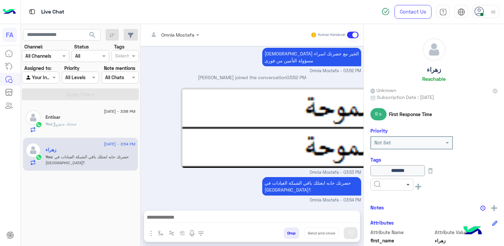
click at [405, 184] on span at bounding box center [409, 184] width 8 height 7
click at [384, 198] on span "Done" at bounding box center [379, 201] width 11 height 6
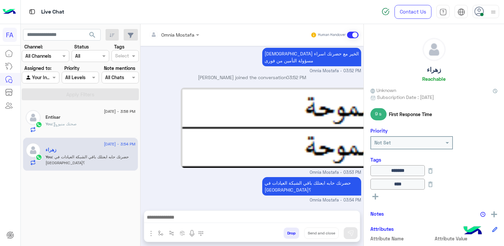
click at [319, 218] on textarea at bounding box center [252, 218] width 216 height 10
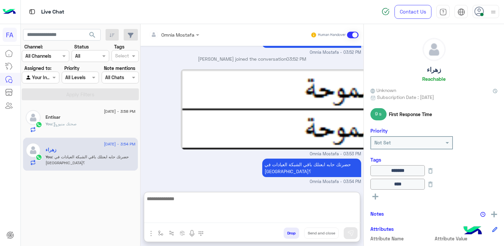
scroll to position [547, 0]
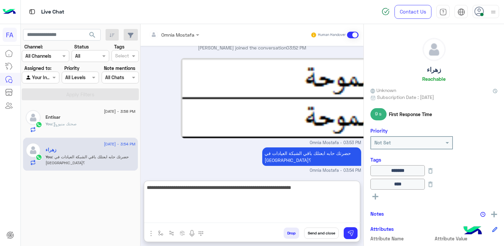
drag, startPoint x: 189, startPoint y: 189, endPoint x: 195, endPoint y: 189, distance: 5.9
click at [195, 189] on textarea "**********" at bounding box center [252, 203] width 216 height 40
click at [201, 189] on textarea "**********" at bounding box center [252, 203] width 216 height 40
type textarea "**********"
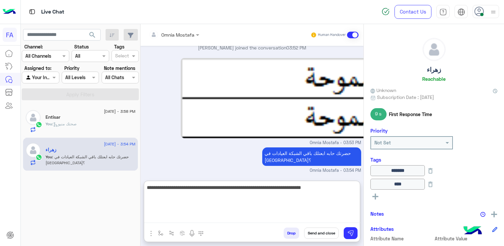
click at [321, 233] on button "Send and close" at bounding box center [321, 232] width 35 height 11
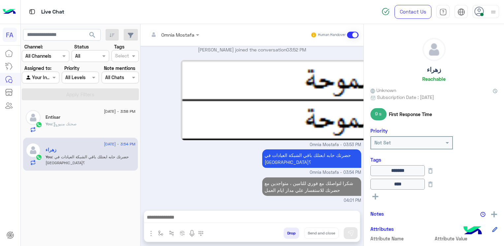
scroll to position [557, 0]
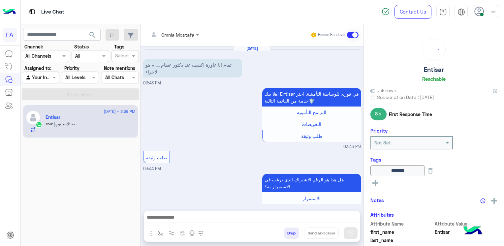
scroll to position [465, 0]
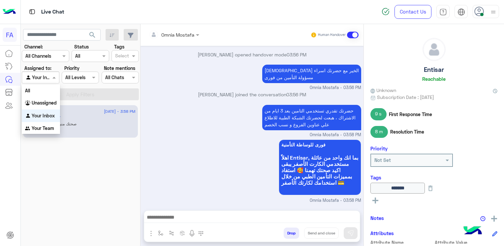
click at [43, 82] on div "Agent Filter Your Inbox" at bounding box center [40, 78] width 37 height 12
click at [36, 105] on b "Unassigned" at bounding box center [44, 103] width 25 height 6
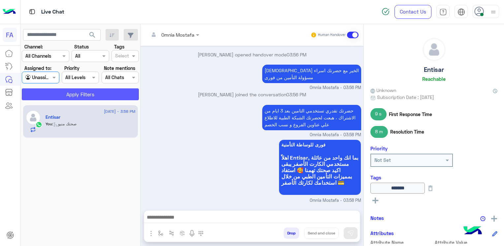
click at [80, 96] on button "Apply Filters" at bounding box center [80, 94] width 117 height 12
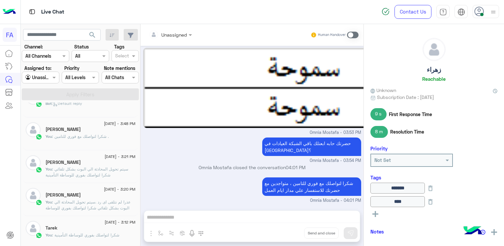
scroll to position [99, 0]
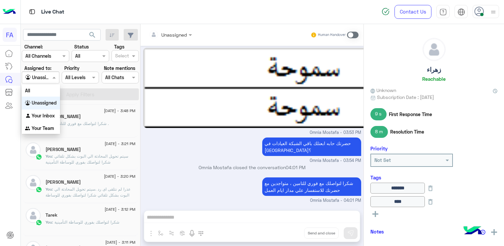
click at [49, 79] on div at bounding box center [40, 78] width 37 height 8
click at [42, 116] on b "Your Inbox" at bounding box center [43, 116] width 23 height 6
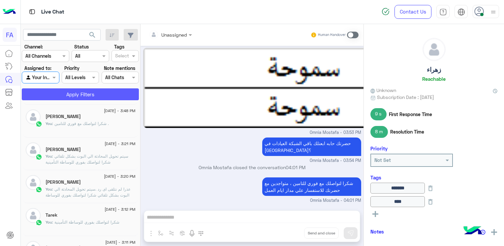
click at [105, 94] on button "Apply Filters" at bounding box center [80, 94] width 117 height 12
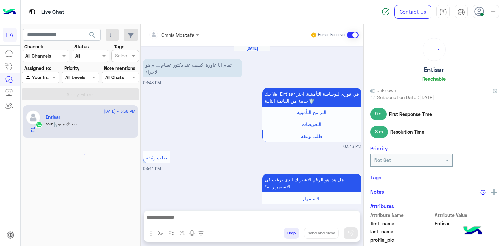
scroll to position [465, 0]
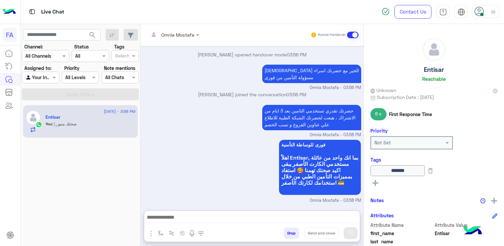
click at [281, 219] on textarea at bounding box center [252, 218] width 216 height 10
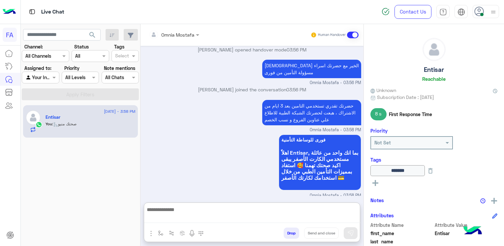
click at [279, 216] on textarea at bounding box center [252, 213] width 216 height 17
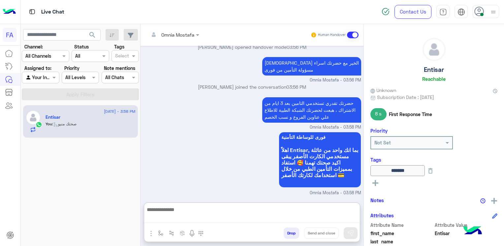
paste textarea "**********"
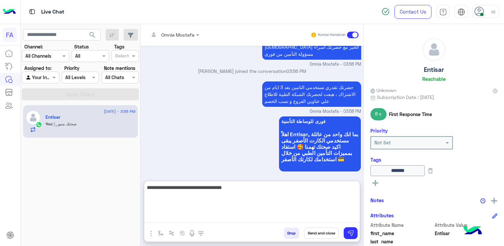
scroll to position [495, 0]
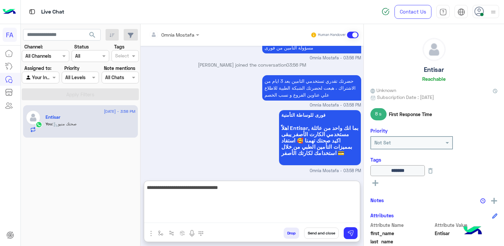
click at [349, 214] on textarea "**********" at bounding box center [252, 203] width 216 height 40
drag, startPoint x: 351, startPoint y: 216, endPoint x: 353, endPoint y: 206, distance: 10.2
click at [353, 206] on textarea "**********" at bounding box center [252, 203] width 216 height 40
click at [305, 200] on textarea "**********" at bounding box center [252, 203] width 216 height 40
drag, startPoint x: 270, startPoint y: 188, endPoint x: 280, endPoint y: 189, distance: 9.7
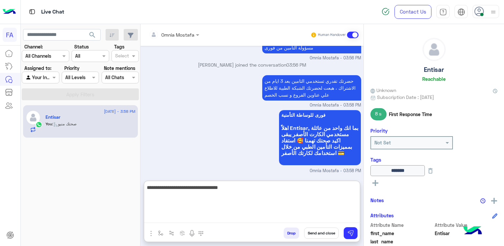
click at [280, 189] on textarea "**********" at bounding box center [252, 203] width 216 height 40
click at [286, 188] on textarea "**********" at bounding box center [252, 203] width 216 height 40
click at [277, 190] on textarea "**********" at bounding box center [252, 203] width 216 height 40
click at [287, 188] on textarea "**********" at bounding box center [252, 203] width 216 height 40
click at [305, 189] on textarea "**********" at bounding box center [252, 203] width 216 height 40
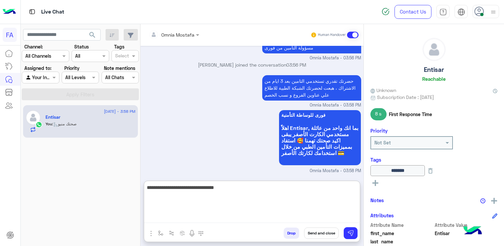
click at [305, 189] on textarea "**********" at bounding box center [252, 203] width 216 height 40
click at [326, 189] on textarea "**********" at bounding box center [252, 203] width 216 height 40
click at [303, 188] on textarea "**********" at bounding box center [252, 203] width 216 height 40
type textarea "**********"
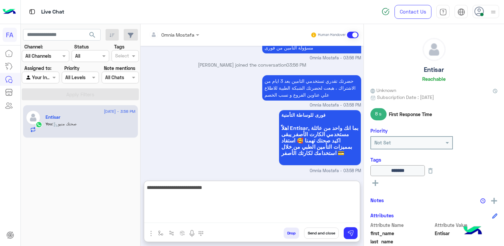
click at [387, 158] on h6 "Tags" at bounding box center [433, 160] width 127 height 6
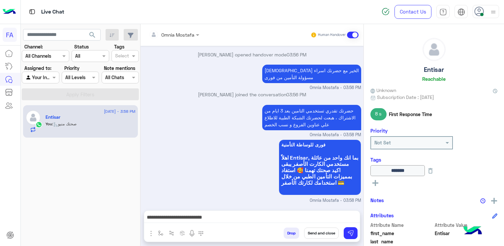
scroll to position [465, 0]
click at [376, 180] on icon at bounding box center [375, 183] width 6 height 6
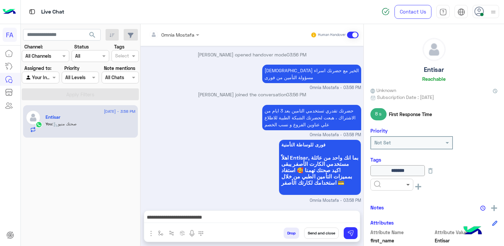
click at [410, 184] on span at bounding box center [409, 184] width 8 height 7
click at [388, 221] on span "Medical" at bounding box center [382, 221] width 17 height 6
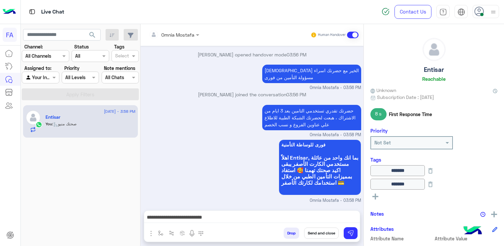
click at [418, 189] on input "*******" at bounding box center [397, 184] width 54 height 11
click at [375, 197] on rect at bounding box center [375, 197] width 1 height 6
click at [407, 196] on span at bounding box center [409, 198] width 8 height 7
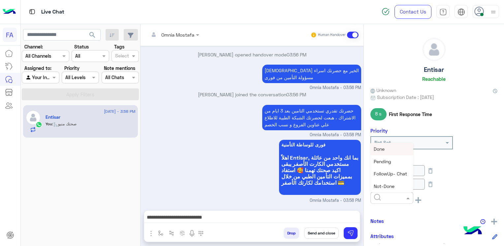
click at [386, 151] on div "Done" at bounding box center [391, 149] width 43 height 12
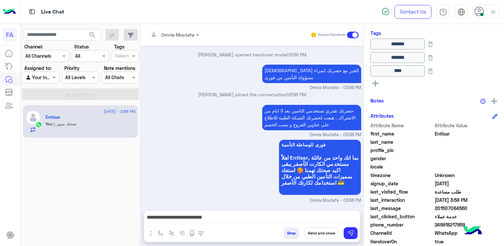
scroll to position [165, 0]
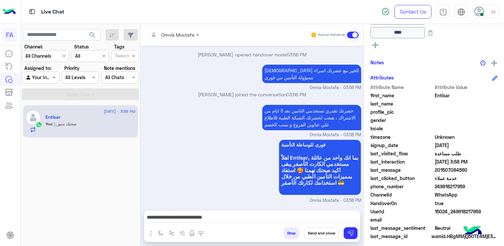
click at [458, 171] on span "201507084560" at bounding box center [466, 169] width 63 height 7
click at [323, 233] on button "Send and close" at bounding box center [321, 232] width 35 height 11
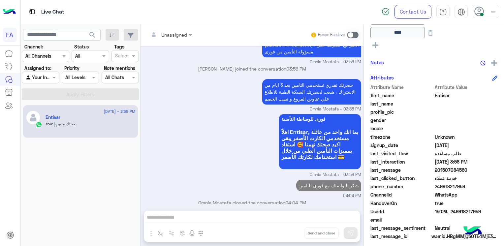
scroll to position [498, 0]
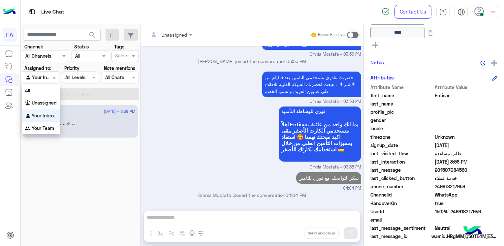
click at [37, 78] on input "text" at bounding box center [32, 77] width 15 height 7
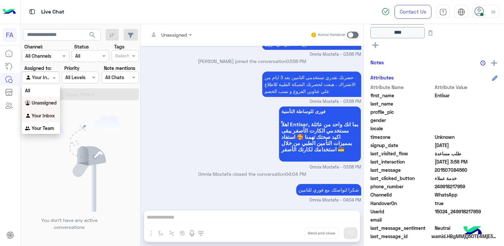
scroll to position [0, 0]
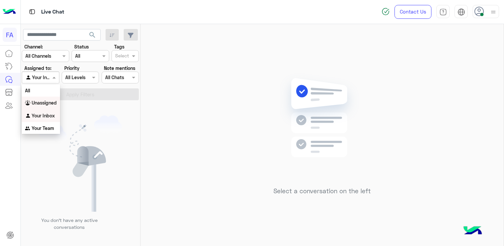
click at [41, 102] on b "Unassigned" at bounding box center [44, 103] width 25 height 6
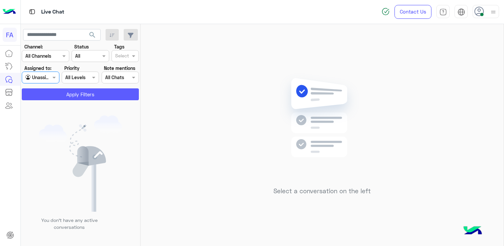
click at [80, 96] on button "Apply Filters" at bounding box center [80, 94] width 117 height 12
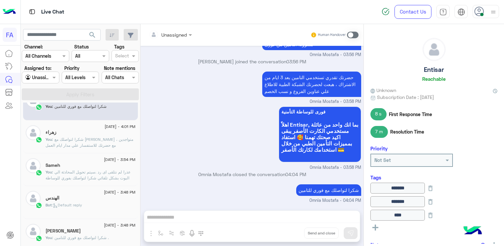
scroll to position [33, 0]
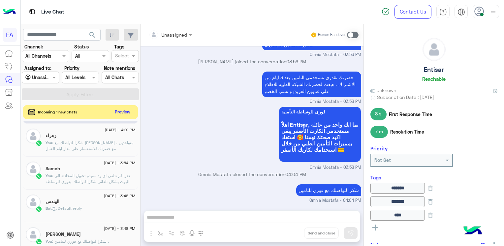
click at [117, 112] on button "Preview" at bounding box center [122, 111] width 20 height 9
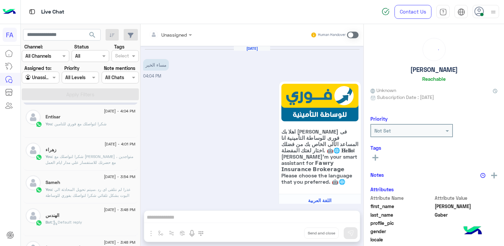
scroll to position [23, 0]
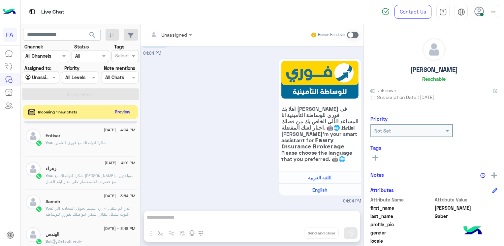
click at [116, 113] on button "Preview" at bounding box center [122, 111] width 20 height 9
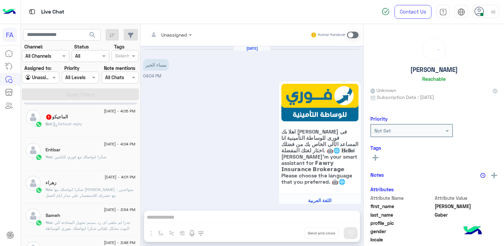
scroll to position [108, 0]
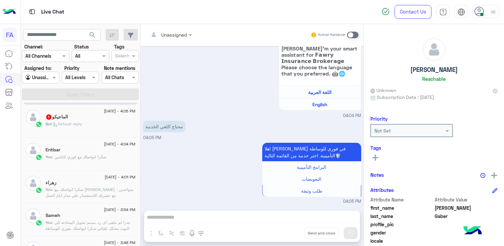
click at [58, 120] on div "الماجيكو 1" at bounding box center [90, 117] width 90 height 7
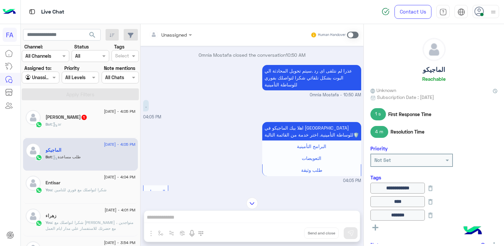
scroll to position [451, 0]
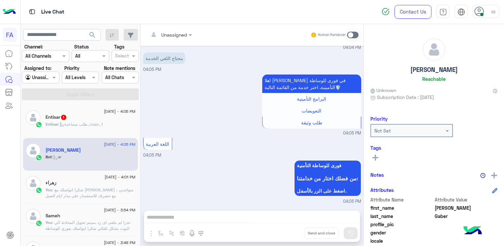
scroll to position [234, 0]
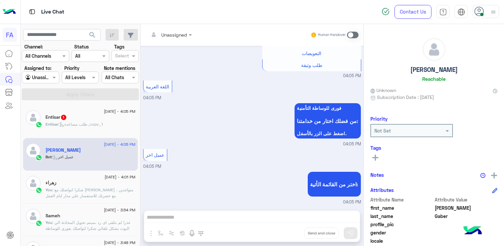
click at [69, 123] on span ": طلب مساعدة_copy_1" at bounding box center [80, 124] width 45 height 5
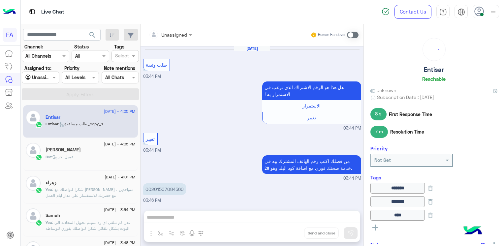
scroll to position [406, 0]
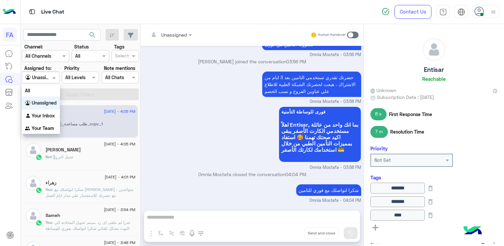
drag, startPoint x: 47, startPoint y: 78, endPoint x: 51, endPoint y: 89, distance: 11.3
click at [47, 78] on div at bounding box center [40, 78] width 37 height 8
click at [40, 113] on b "Your Inbox" at bounding box center [43, 116] width 23 height 6
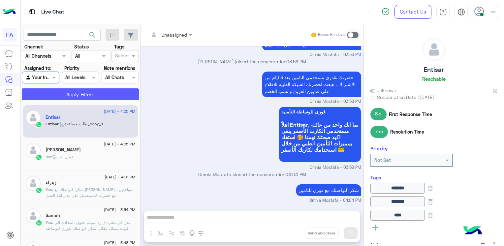
click at [89, 92] on button "Apply Filters" at bounding box center [80, 94] width 117 height 12
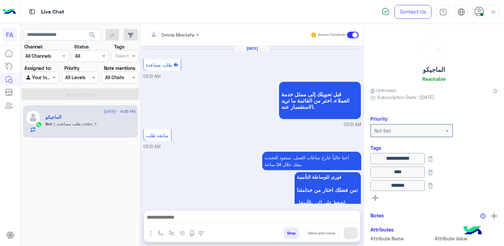
scroll to position [421, 0]
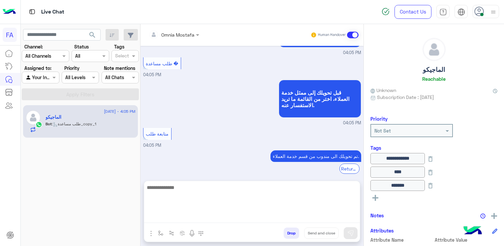
click at [249, 213] on textarea at bounding box center [252, 203] width 216 height 40
paste textarea "**********"
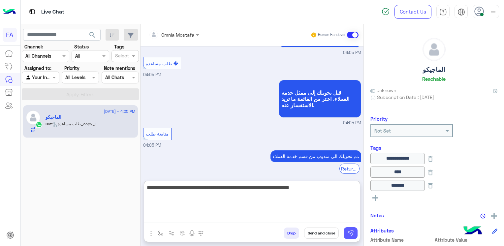
type textarea "**********"
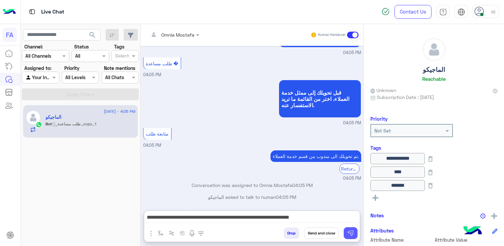
click at [351, 231] on img at bounding box center [350, 233] width 7 height 7
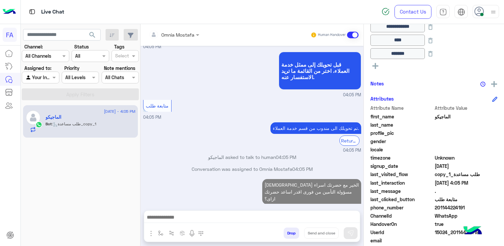
scroll to position [156, 0]
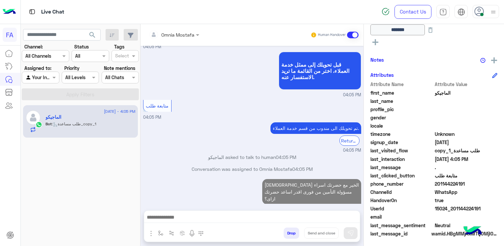
click at [453, 186] on span "201144224191" at bounding box center [466, 183] width 63 height 7
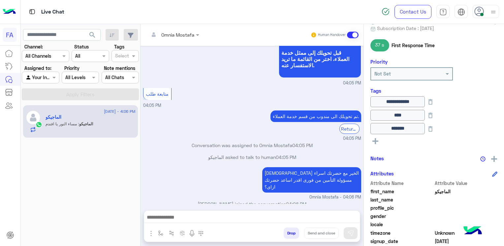
scroll to position [483, 0]
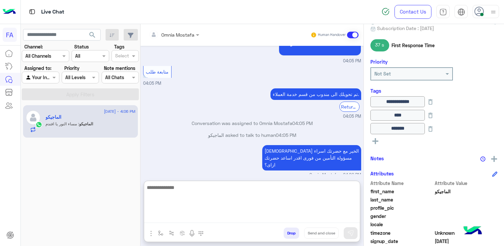
click at [224, 217] on textarea at bounding box center [252, 203] width 216 height 40
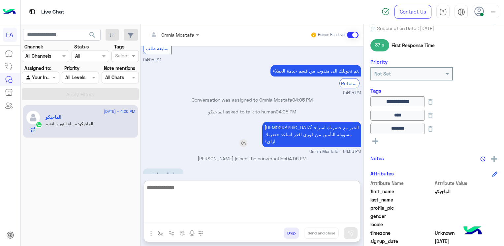
scroll to position [512, 0]
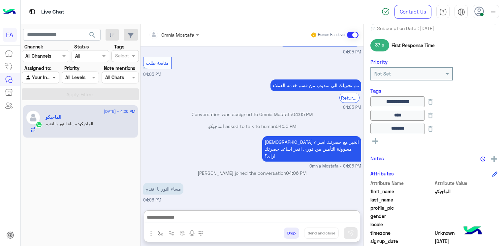
click at [53, 74] on span at bounding box center [55, 77] width 8 height 7
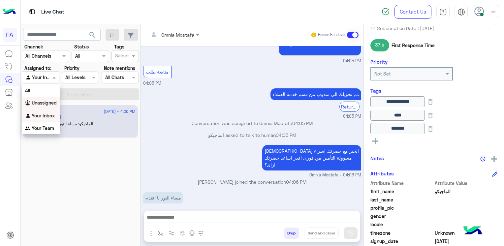
click at [42, 104] on b "Unassigned" at bounding box center [44, 103] width 25 height 6
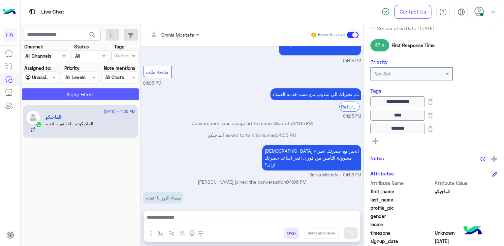
click at [82, 97] on button "Apply Filters" at bounding box center [80, 94] width 117 height 12
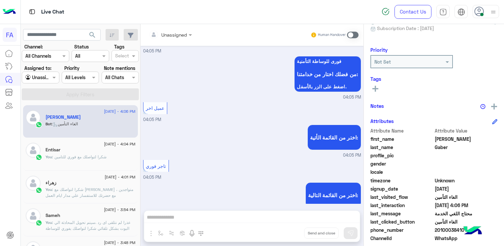
scroll to position [389, 0]
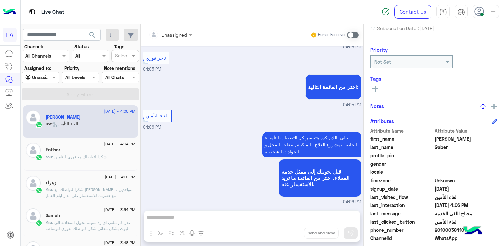
click at [153, 36] on input "text" at bounding box center [162, 34] width 27 height 7
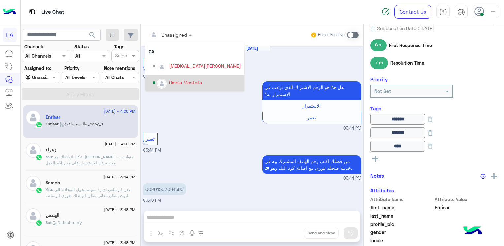
scroll to position [406, 0]
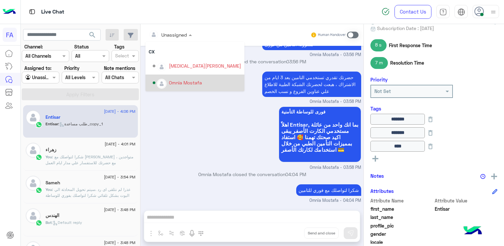
click at [191, 126] on div "فورى للوساطة التأمنية اهلاً Entisar, بما انك واحد من عائلة مستخدمي الكارت الأصف…" at bounding box center [252, 138] width 218 height 66
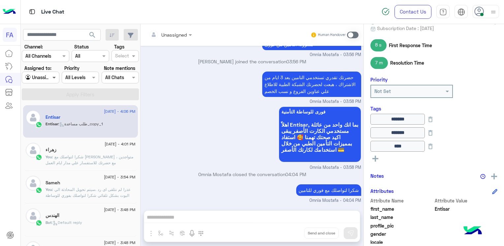
click at [54, 79] on span at bounding box center [55, 77] width 8 height 7
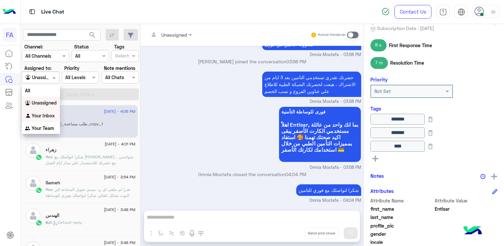
click at [46, 115] on b "Your Inbox" at bounding box center [43, 116] width 23 height 6
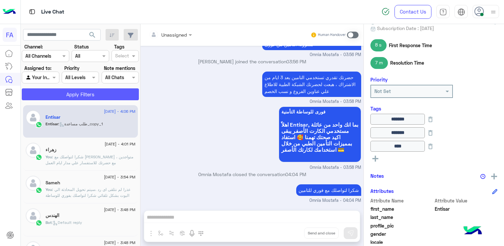
click at [76, 96] on button "Apply Filters" at bounding box center [80, 94] width 117 height 12
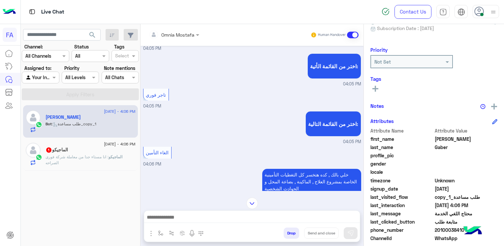
scroll to position [336, 0]
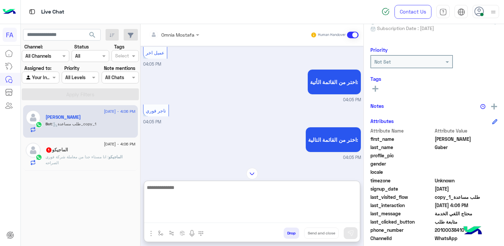
click at [302, 216] on textarea at bounding box center [252, 203] width 216 height 40
paste textarea "**********"
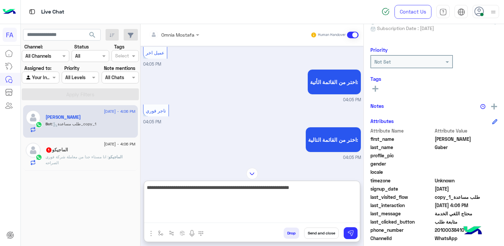
drag, startPoint x: 190, startPoint y: 189, endPoint x: 242, endPoint y: 188, distance: 52.8
click at [242, 188] on textarea "**********" at bounding box center [252, 203] width 216 height 40
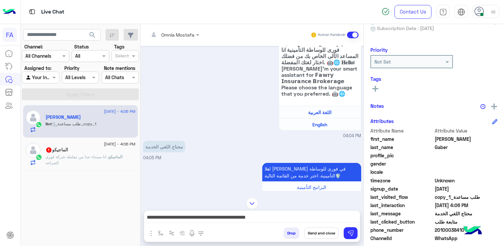
scroll to position [99, 0]
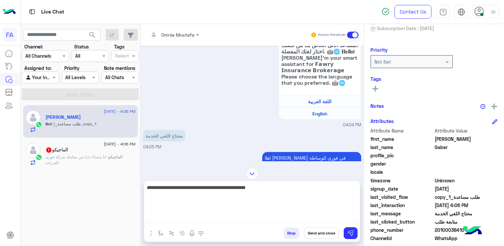
click at [251, 218] on textarea "**********" at bounding box center [252, 203] width 216 height 40
click at [243, 192] on textarea "**********" at bounding box center [252, 203] width 216 height 40
click at [245, 188] on textarea "**********" at bounding box center [252, 203] width 216 height 40
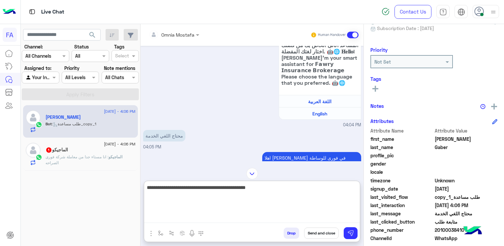
click at [245, 188] on textarea "**********" at bounding box center [252, 203] width 216 height 40
paste textarea "**********"
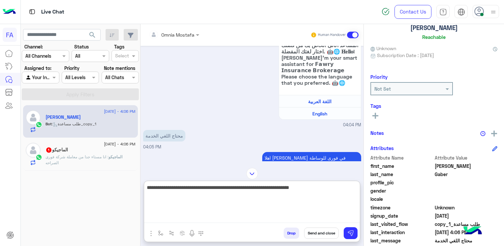
scroll to position [0, 0]
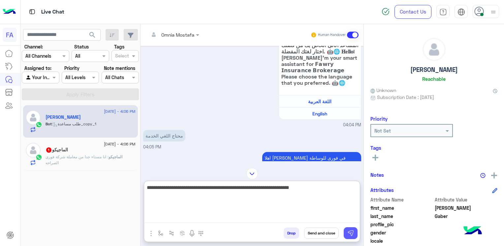
type textarea "**********"
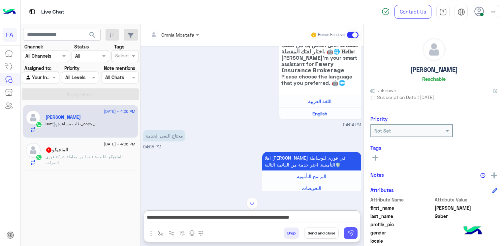
drag, startPoint x: 349, startPoint y: 233, endPoint x: 353, endPoint y: 230, distance: 4.6
click at [350, 232] on img at bounding box center [350, 233] width 7 height 7
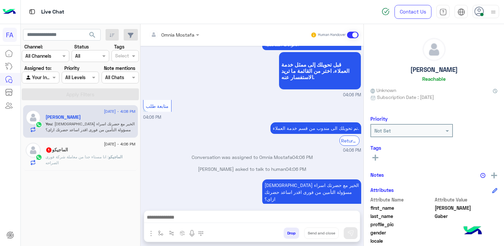
scroll to position [508, 0]
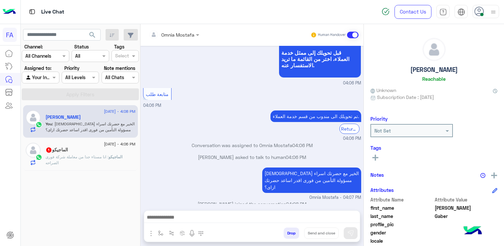
click at [66, 149] on h5 "الماجيكو 1" at bounding box center [56, 150] width 22 height 6
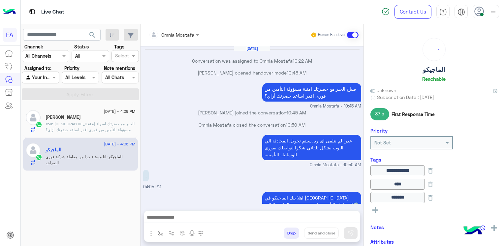
scroll to position [346, 0]
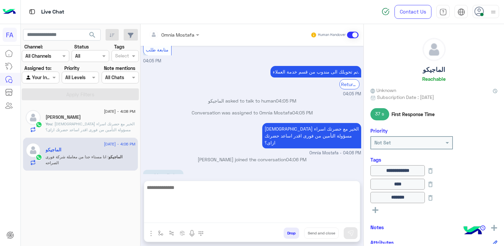
click at [237, 215] on textarea at bounding box center [252, 203] width 216 height 40
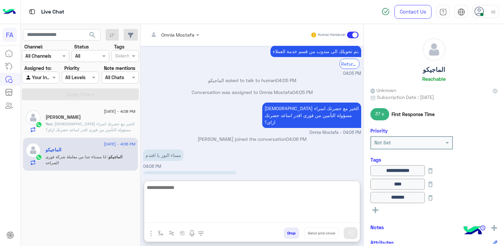
scroll to position [376, 0]
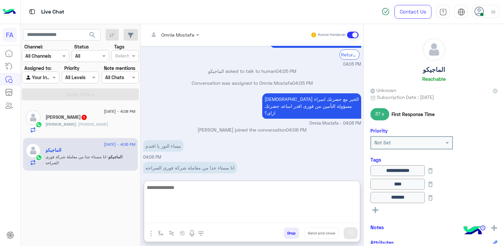
click at [237, 198] on textarea at bounding box center [252, 203] width 216 height 40
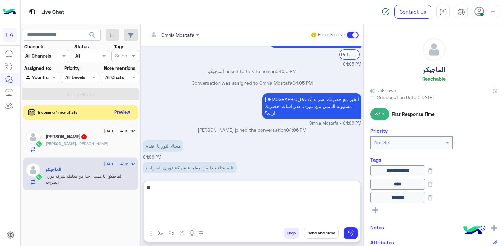
type textarea "*"
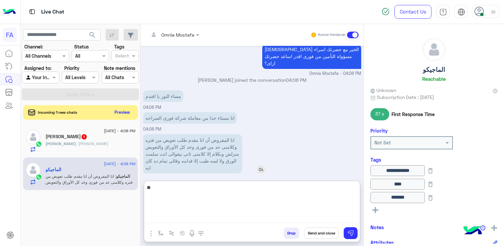
type textarea "*"
type textarea "*****"
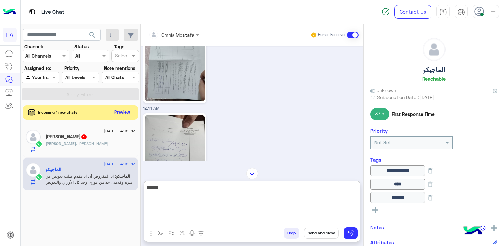
scroll to position [293, 0]
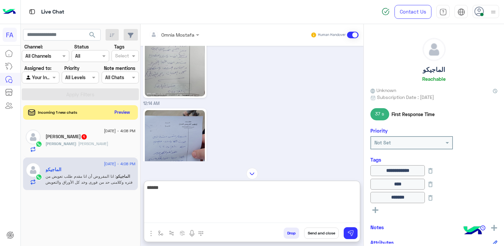
click at [331, 187] on textarea "*****" at bounding box center [252, 203] width 216 height 40
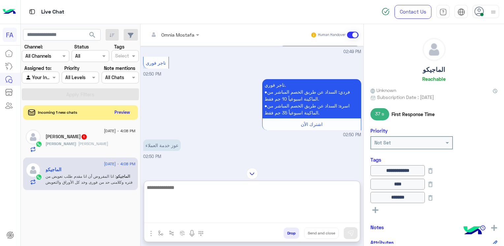
scroll to position [765, 0]
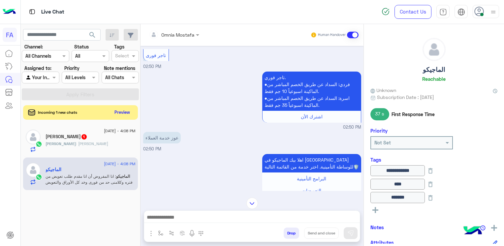
click at [255, 197] on img at bounding box center [252, 203] width 12 height 12
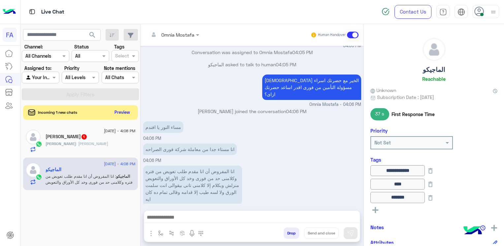
scroll to position [3404, 0]
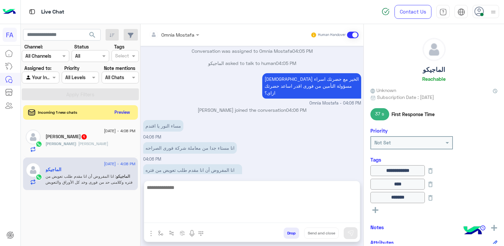
click at [236, 215] on textarea at bounding box center [252, 203] width 216 height 40
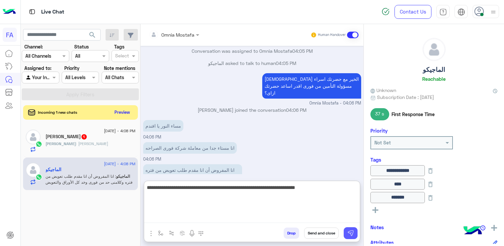
type textarea "**********"
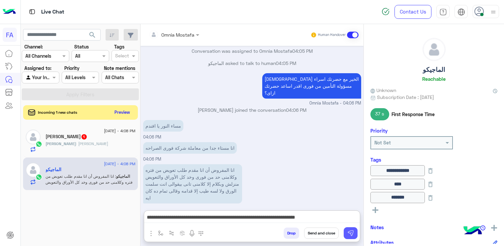
click at [353, 234] on img at bounding box center [350, 233] width 7 height 7
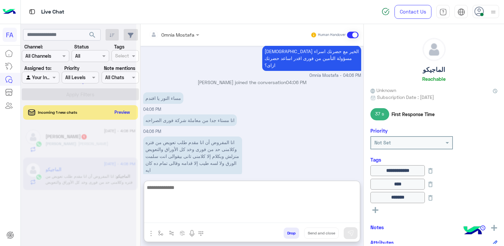
click at [299, 216] on textarea at bounding box center [252, 203] width 216 height 40
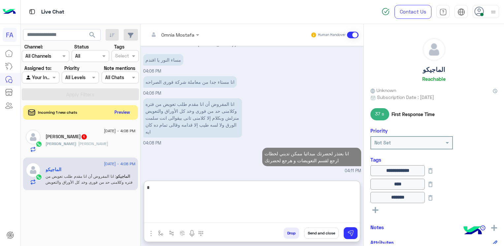
scroll to position [3461, 0]
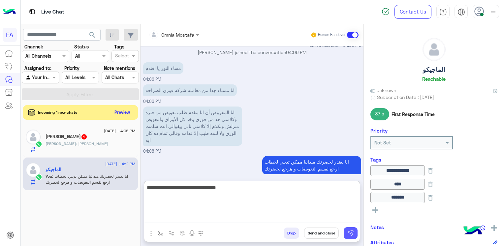
type textarea "**********"
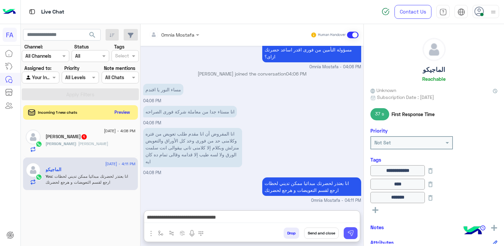
click at [354, 233] on button at bounding box center [351, 233] width 14 height 12
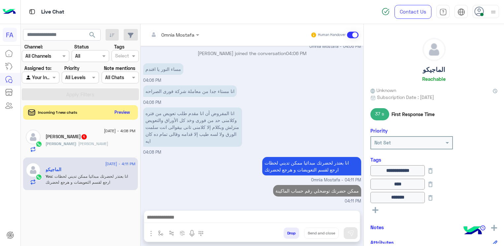
scroll to position [3453, 0]
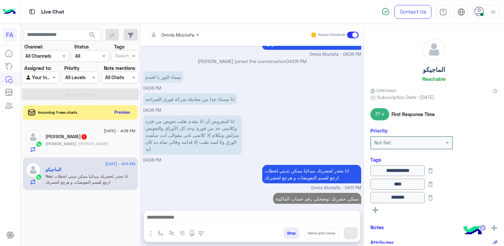
click at [57, 138] on h5 "Makram Gaber 1" at bounding box center [66, 137] width 42 height 6
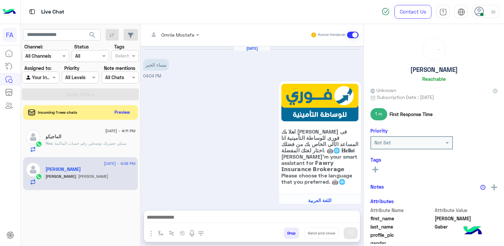
scroll to position [529, 0]
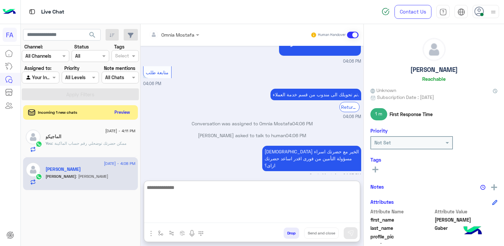
click at [282, 218] on textarea at bounding box center [252, 203] width 216 height 40
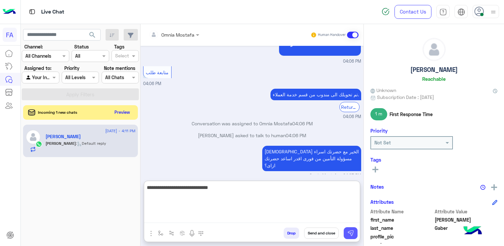
type textarea "**********"
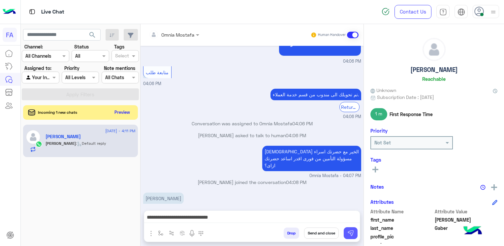
click at [350, 232] on img at bounding box center [350, 233] width 7 height 7
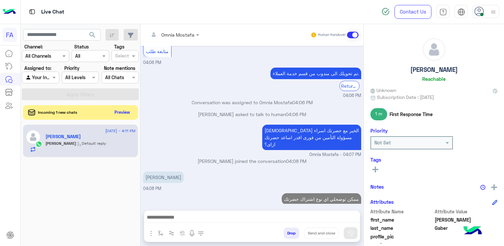
click at [41, 75] on input "text" at bounding box center [32, 77] width 15 height 7
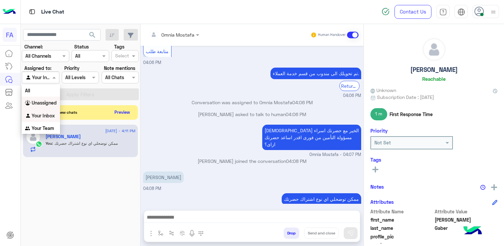
click at [40, 102] on b "Unassigned" at bounding box center [44, 103] width 25 height 6
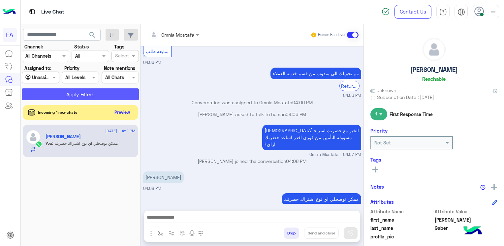
click at [63, 98] on button "Apply Filters" at bounding box center [80, 94] width 117 height 12
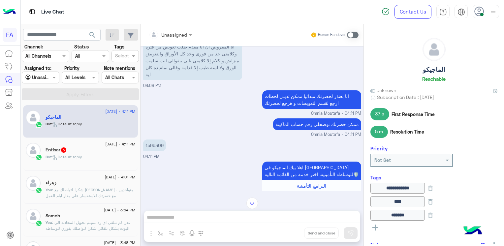
scroll to position [332, 0]
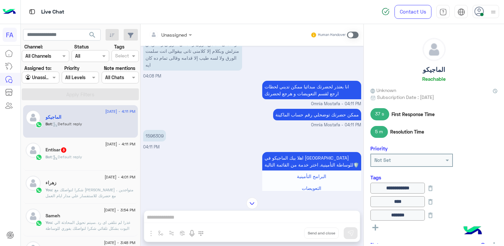
click at [154, 130] on p "1596309" at bounding box center [154, 136] width 23 height 12
click at [155, 130] on p "1596309" at bounding box center [154, 136] width 23 height 12
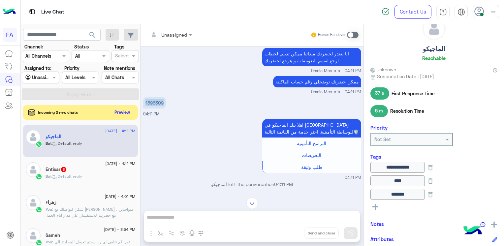
scroll to position [431, 0]
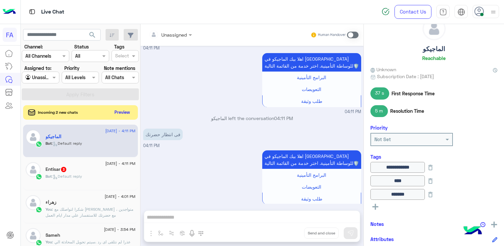
click at [176, 35] on div at bounding box center [170, 35] width 50 height 8
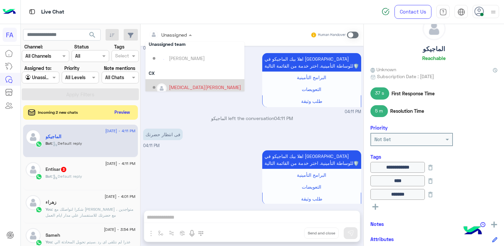
scroll to position [42, 0]
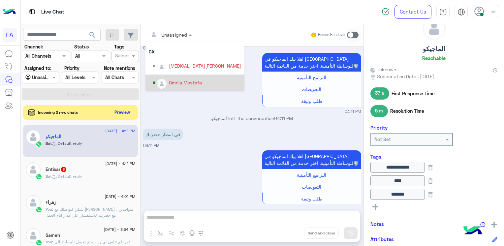
click at [182, 79] on div "Omnia Mostafa" at bounding box center [185, 82] width 33 height 7
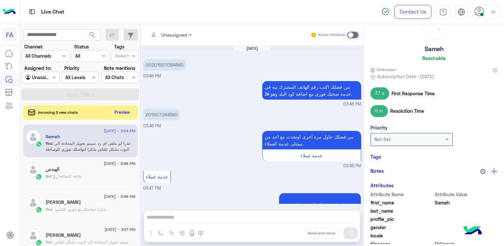
scroll to position [944, 0]
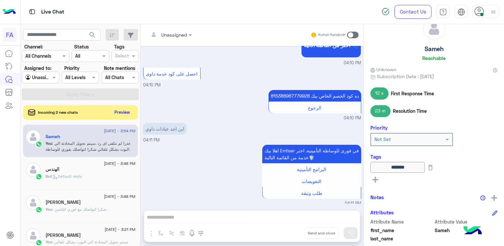
drag, startPoint x: 48, startPoint y: 78, endPoint x: 33, endPoint y: 137, distance: 60.6
click at [48, 78] on div at bounding box center [40, 78] width 37 height 8
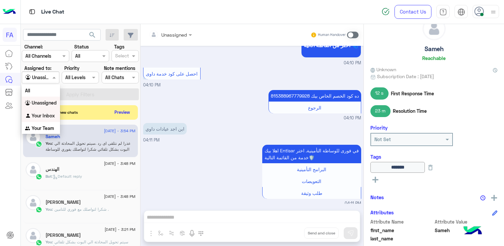
click at [41, 118] on b "Your Inbox" at bounding box center [43, 116] width 23 height 6
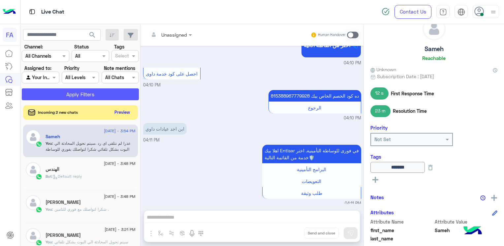
click at [74, 92] on button "Apply Filters" at bounding box center [80, 94] width 117 height 12
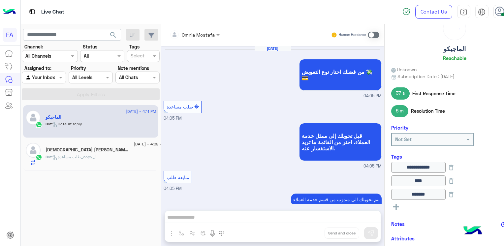
scroll to position [421, 0]
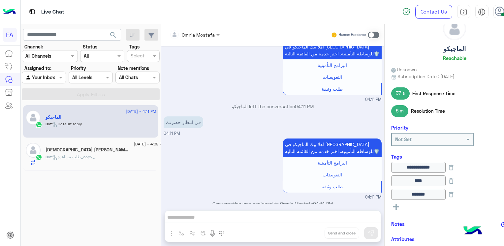
click at [368, 35] on span at bounding box center [374, 35] width 12 height 7
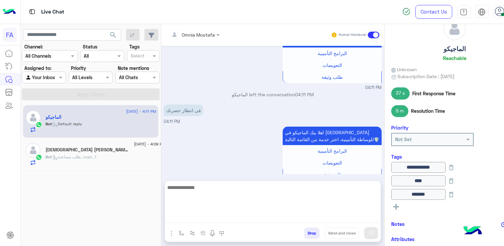
drag, startPoint x: 295, startPoint y: 219, endPoint x: 291, endPoint y: 220, distance: 3.4
click at [295, 219] on textarea at bounding box center [273, 203] width 216 height 40
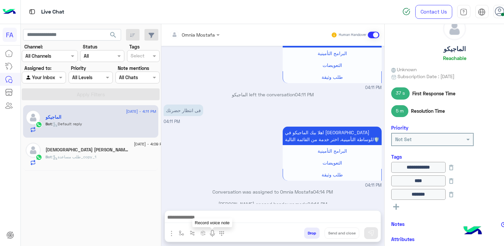
click at [208, 233] on img at bounding box center [212, 233] width 8 height 8
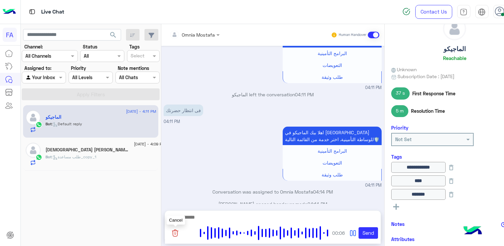
click at [171, 236] on img at bounding box center [175, 233] width 8 height 8
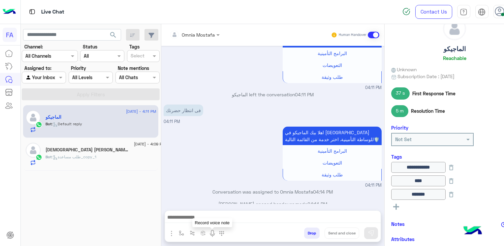
click at [208, 235] on img at bounding box center [212, 233] width 8 height 8
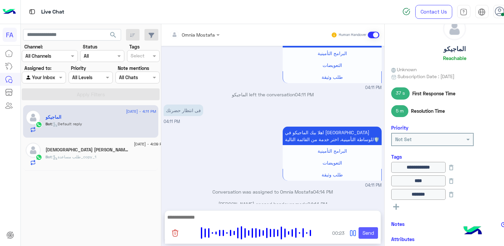
click at [358, 235] on button "Send" at bounding box center [368, 233] width 20 height 12
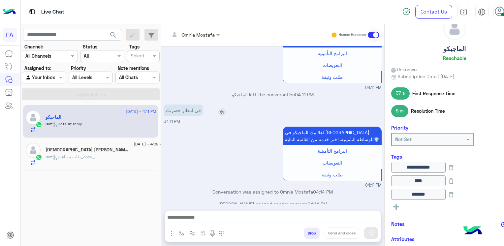
click at [200, 105] on div "فى انتظار حضرتك" at bounding box center [202, 111] width 77 height 12
click at [219, 105] on div "فى انتظار حضرتك 04:11 PM" at bounding box center [273, 114] width 218 height 22
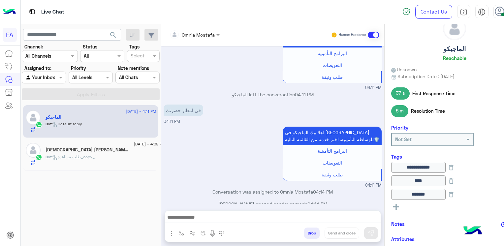
click at [194, 157] on div "اهلا بيك الماجيكو في فورى للوساطة التأمينية. اختر خدمة من القائمة التالية🛡️ الب…" at bounding box center [273, 157] width 218 height 64
click at [443, 51] on h5 "الماجيكو" at bounding box center [454, 49] width 22 height 8
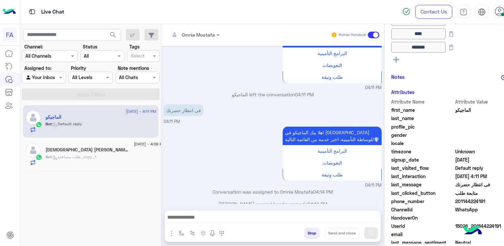
scroll to position [186, 0]
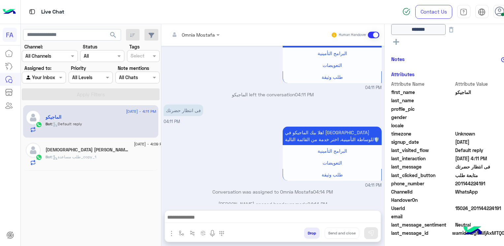
click at [455, 180] on span "201144224191" at bounding box center [486, 183] width 63 height 7
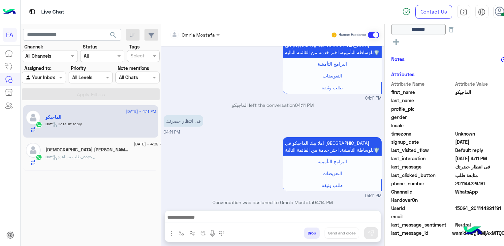
scroll to position [433, 0]
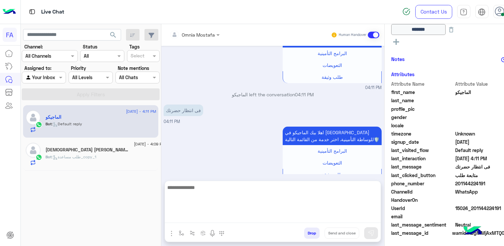
click at [251, 214] on textarea at bounding box center [273, 203] width 216 height 40
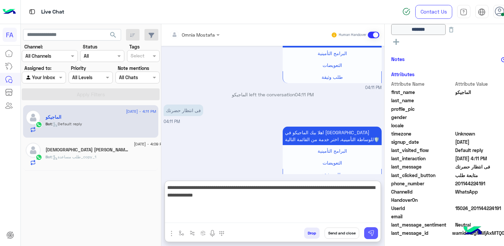
type textarea "**********"
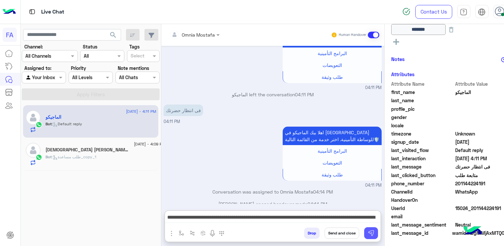
click at [368, 231] on img at bounding box center [371, 233] width 7 height 7
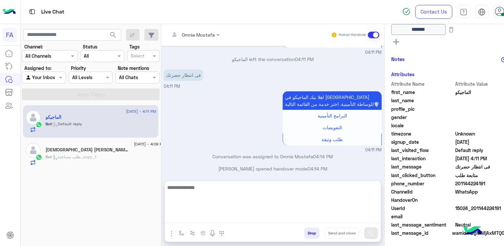
click at [307, 220] on textarea at bounding box center [273, 203] width 216 height 40
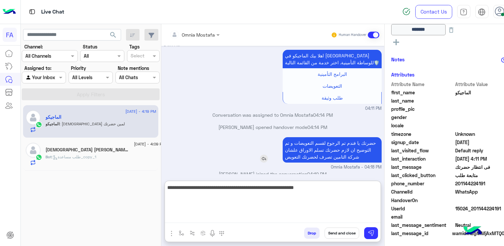
scroll to position [531, 0]
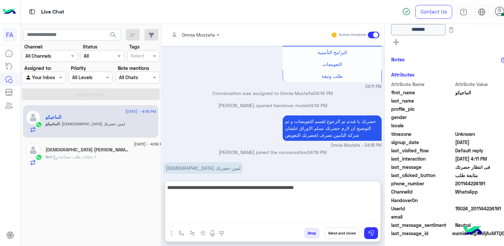
click at [353, 191] on textarea "**********" at bounding box center [273, 203] width 216 height 40
click at [192, 187] on textarea "**********" at bounding box center [273, 203] width 216 height 40
type textarea "**********"
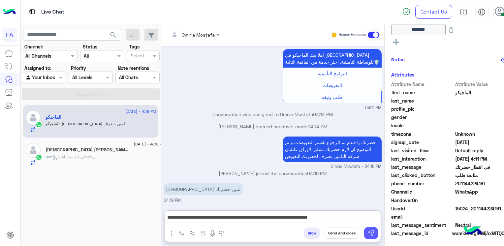
click at [368, 232] on img at bounding box center [371, 233] width 7 height 7
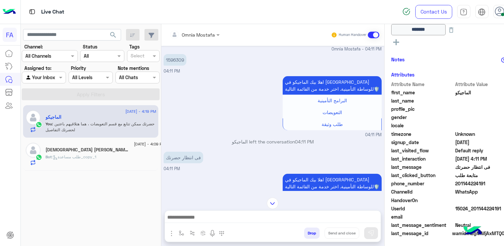
scroll to position [365, 0]
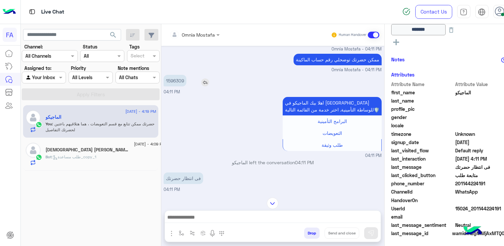
click at [164, 76] on p "1596309" at bounding box center [175, 81] width 23 height 12
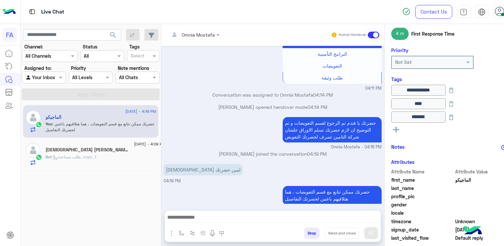
scroll to position [69, 0]
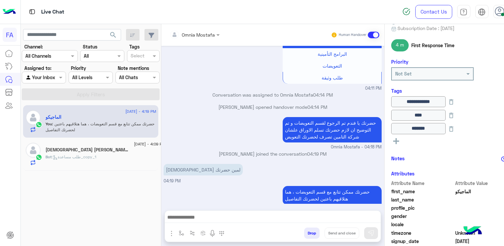
click at [71, 160] on div "Bot : طلب مساعدة_copy_1" at bounding box center [105, 160] width 120 height 12
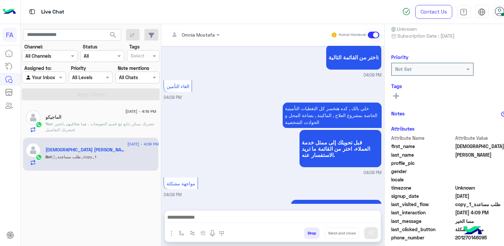
scroll to position [632, 0]
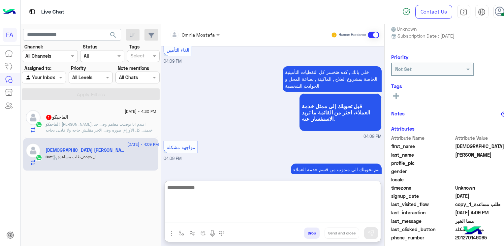
click at [295, 216] on textarea at bounding box center [273, 203] width 216 height 40
paste textarea "**********"
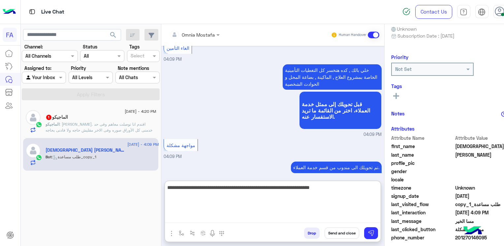
scroll to position [662, 0]
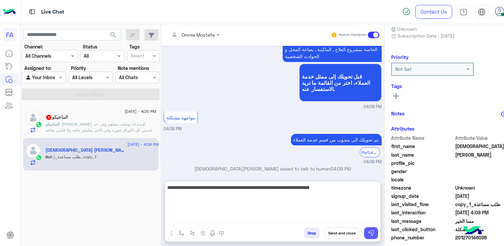
type textarea "**********"
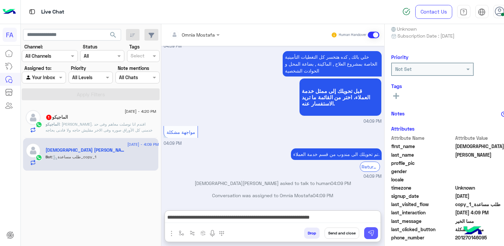
click at [368, 232] on img at bounding box center [371, 233] width 7 height 7
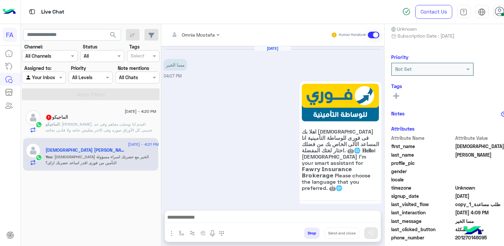
scroll to position [673, 0]
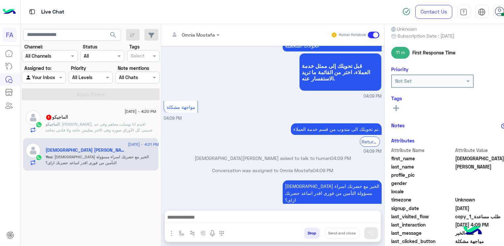
click at [76, 128] on span ": يا. افندم انا توصلت معاهم وفى حد خدمنى كل الأوراق صوره وفى الاخر مقليش حاجه و…" at bounding box center [98, 127] width 107 height 11
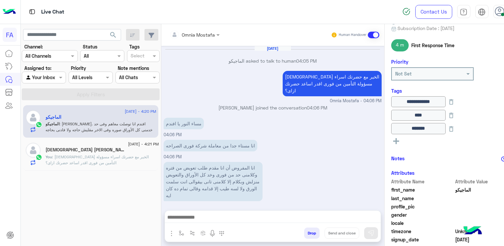
scroll to position [386, 0]
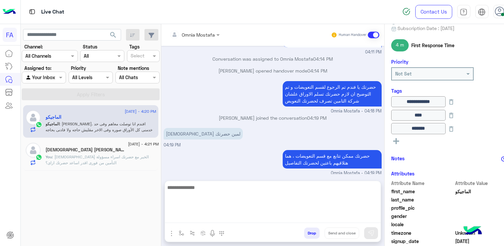
click at [207, 221] on textarea at bounding box center [273, 203] width 216 height 40
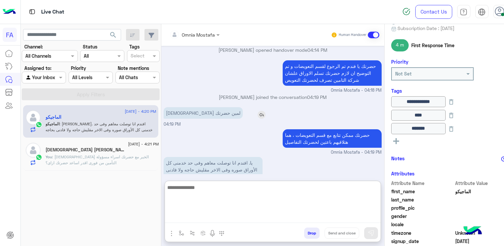
scroll to position [416, 0]
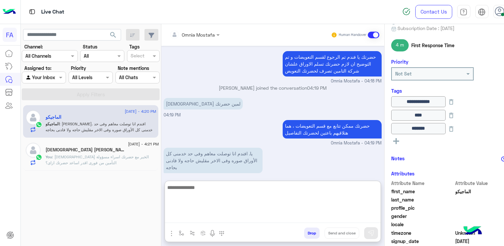
click at [240, 192] on textarea at bounding box center [273, 203] width 216 height 40
type textarea "*"
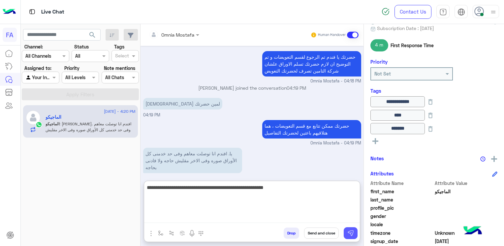
type textarea "**********"
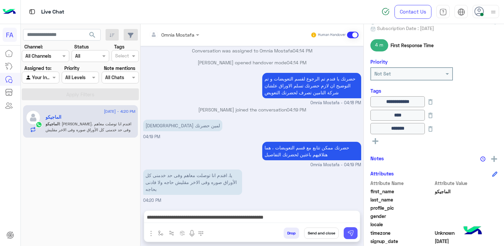
click at [350, 234] on img at bounding box center [350, 233] width 7 height 7
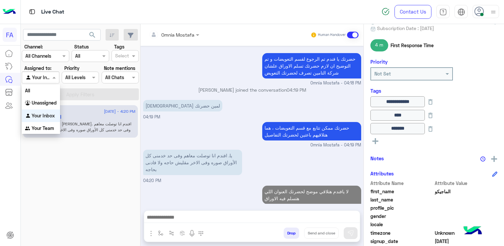
click at [40, 77] on input "text" at bounding box center [32, 77] width 15 height 7
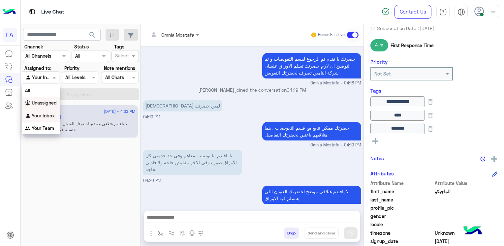
click at [45, 102] on b "Unassigned" at bounding box center [44, 103] width 25 height 6
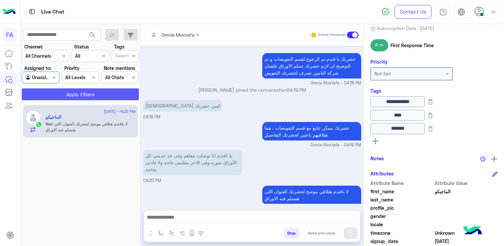
click at [97, 94] on button "Apply Filters" at bounding box center [80, 94] width 117 height 12
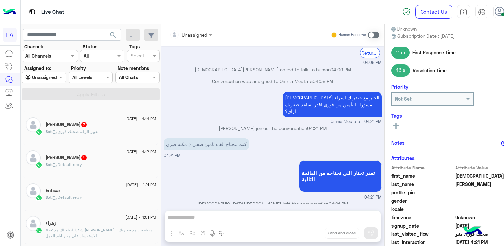
scroll to position [99, 0]
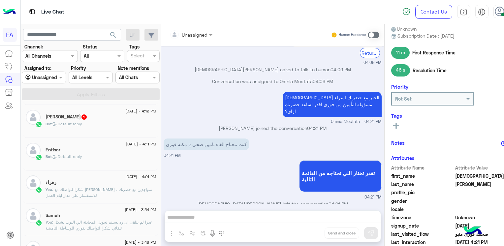
click at [75, 156] on span ": Default reply" at bounding box center [67, 156] width 30 height 5
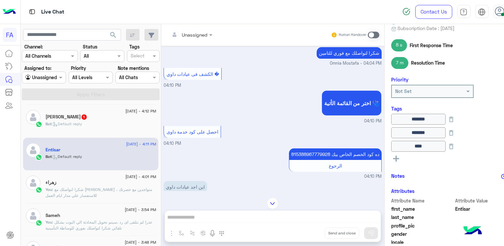
scroll to position [437, 0]
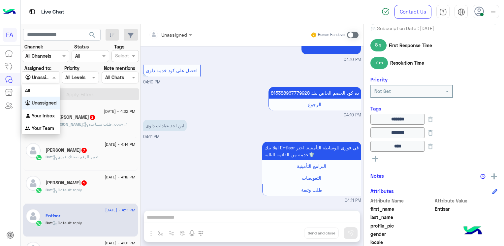
click at [55, 80] on span at bounding box center [55, 77] width 8 height 7
click at [44, 115] on b "Your Inbox" at bounding box center [43, 116] width 23 height 6
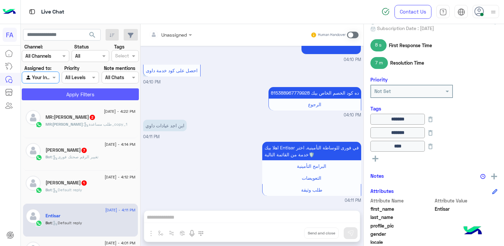
click at [106, 93] on button "Apply Filters" at bounding box center [80, 94] width 117 height 12
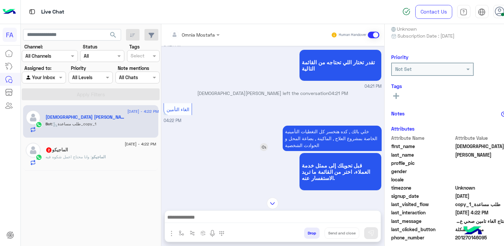
scroll to position [391, 0]
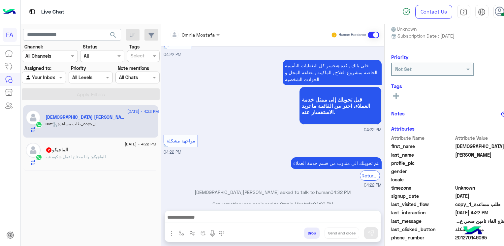
click at [63, 161] on div "الماجيكو : وانا محتاج اعمل شكوه فيه" at bounding box center [100, 160] width 110 height 12
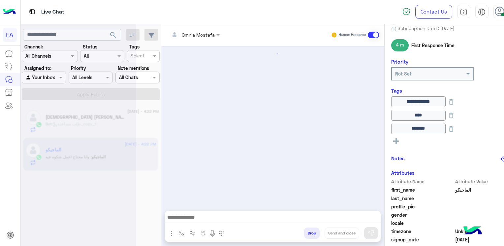
scroll to position [406, 0]
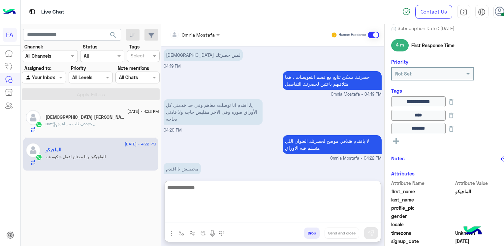
click at [225, 214] on textarea at bounding box center [273, 203] width 216 height 40
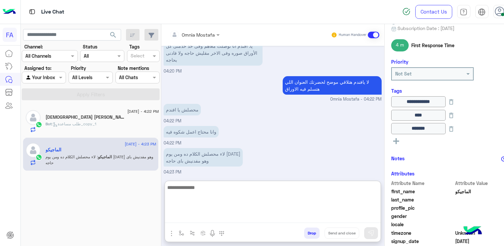
click at [228, 188] on textarea at bounding box center [273, 203] width 216 height 40
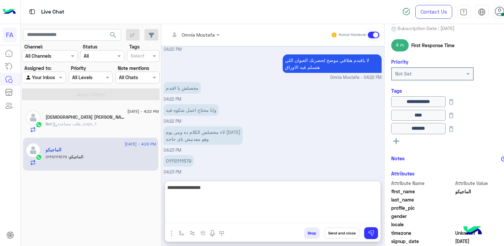
scroll to position [509, 0]
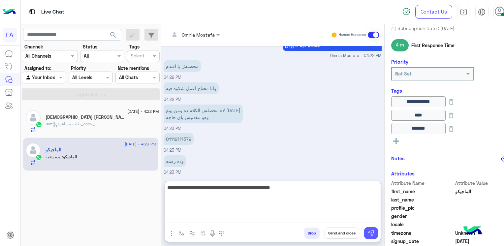
type textarea "**********"
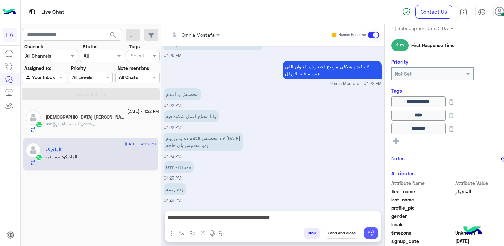
click at [368, 232] on img at bounding box center [371, 233] width 7 height 7
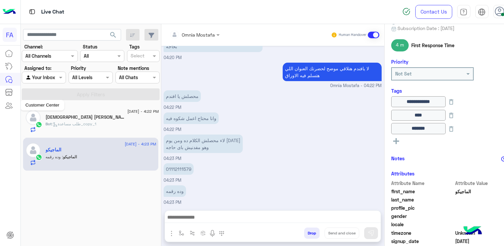
scroll to position [507, 0]
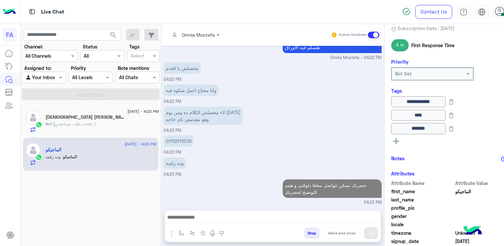
click at [100, 123] on div "Bot : طلب مساعدة_copy_1" at bounding box center [101, 127] width 113 height 12
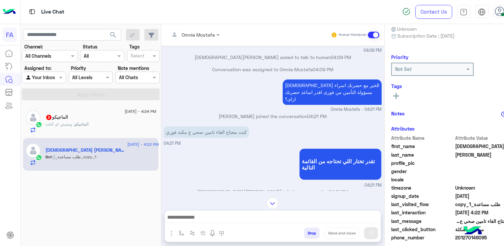
scroll to position [759, 0]
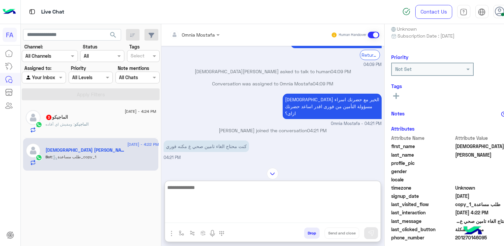
click at [301, 218] on textarea at bounding box center [273, 203] width 216 height 40
type textarea "**********"
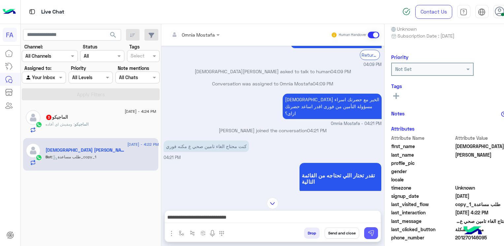
click at [368, 234] on img at bounding box center [371, 233] width 7 height 7
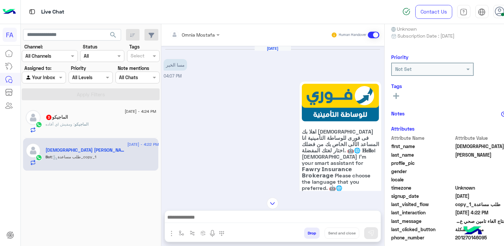
scroll to position [924, 0]
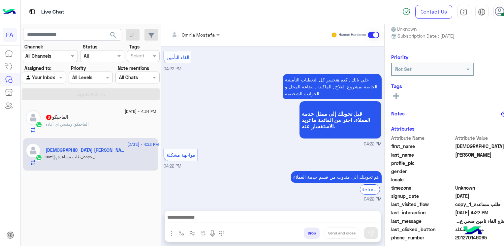
click at [66, 127] on p "الماجيكو : ومفيش اي أفاده" at bounding box center [66, 124] width 43 height 6
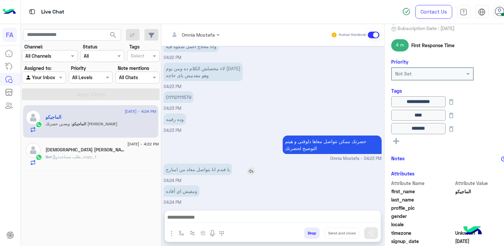
scroll to position [363, 0]
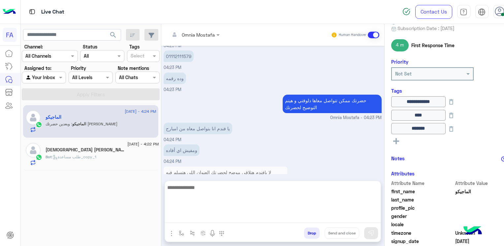
drag, startPoint x: 241, startPoint y: 216, endPoint x: 228, endPoint y: 214, distance: 12.4
click at [240, 215] on textarea at bounding box center [273, 203] width 216 height 40
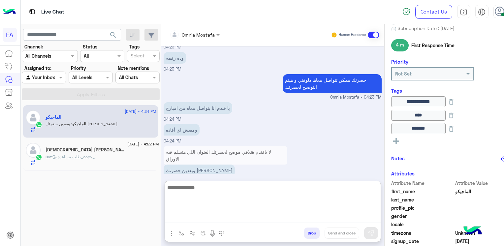
scroll to position [393, 0]
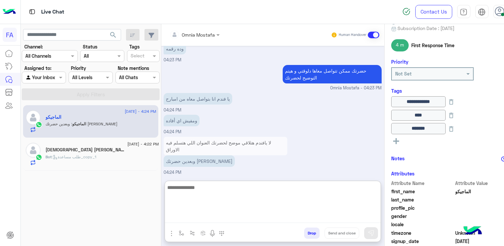
click at [253, 192] on textarea at bounding box center [273, 203] width 216 height 40
type textarea "*"
click at [351, 187] on textarea "**********" at bounding box center [273, 203] width 216 height 40
click at [262, 190] on textarea "**********" at bounding box center [273, 203] width 216 height 40
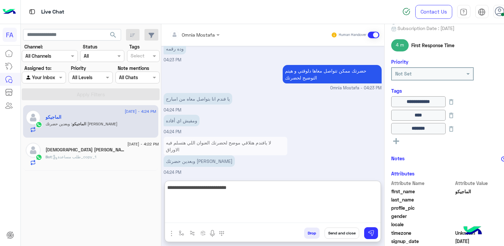
click at [288, 189] on textarea "**********" at bounding box center [273, 203] width 216 height 40
click at [275, 198] on textarea "**********" at bounding box center [273, 203] width 216 height 40
type textarea "*"
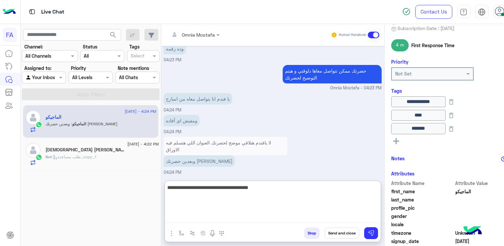
type textarea "**********"
click at [251, 190] on textarea "**********" at bounding box center [273, 203] width 216 height 40
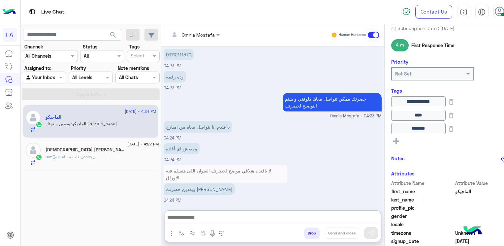
click at [100, 152] on h5 "[DEMOGRAPHIC_DATA] Soliman Abo Malek&S" at bounding box center [84, 150] width 79 height 6
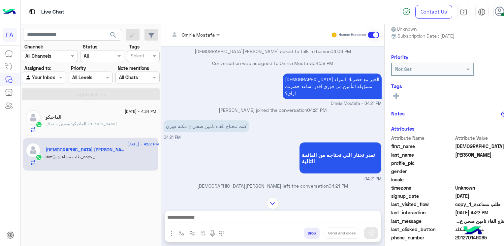
scroll to position [226, 0]
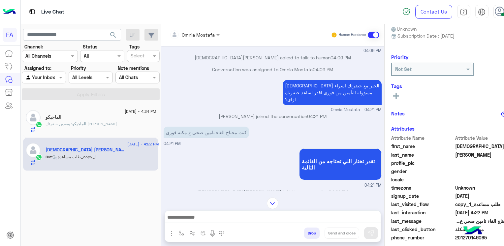
click at [287, 211] on div at bounding box center [273, 219] width 216 height 16
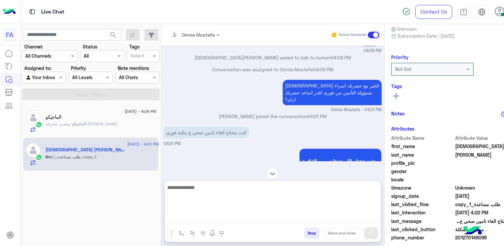
click at [287, 216] on textarea at bounding box center [273, 203] width 216 height 40
type textarea "*"
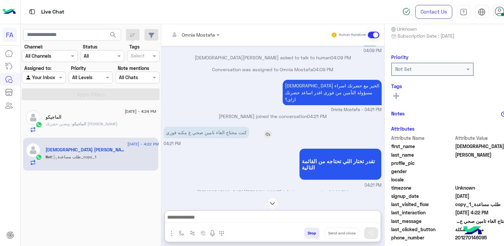
click at [264, 130] on img at bounding box center [268, 134] width 8 height 8
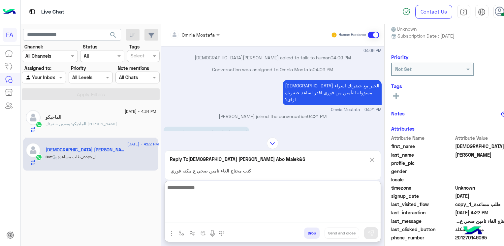
click at [246, 219] on textarea at bounding box center [273, 203] width 216 height 40
type textarea "**********"
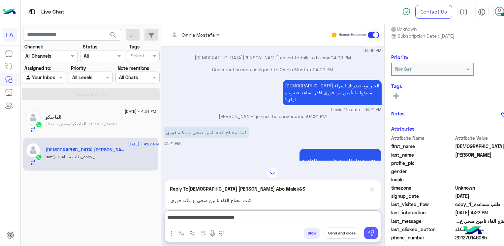
click at [368, 231] on img at bounding box center [371, 233] width 7 height 7
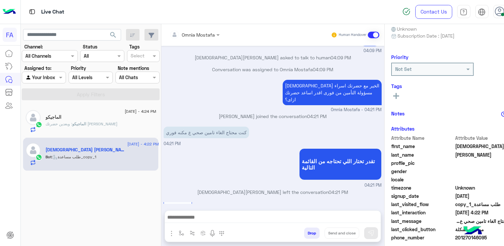
scroll to position [423, 0]
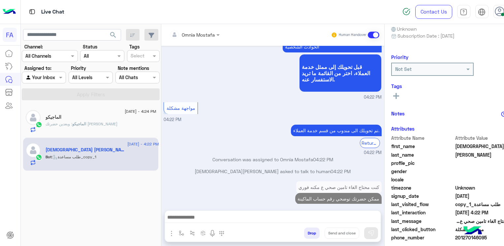
click at [73, 120] on div "الماجيكو" at bounding box center [100, 117] width 110 height 7
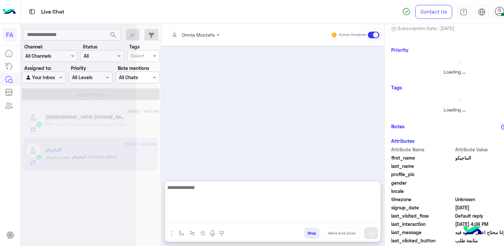
click at [246, 216] on textarea at bounding box center [273, 203] width 216 height 40
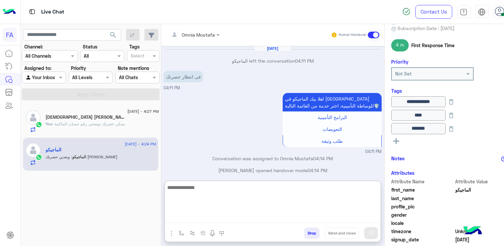
scroll to position [393, 0]
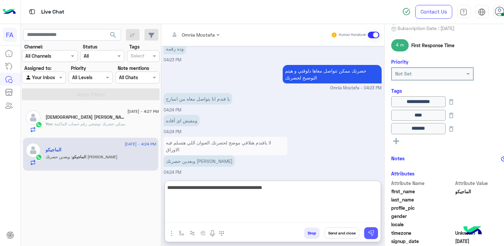
type textarea "**********"
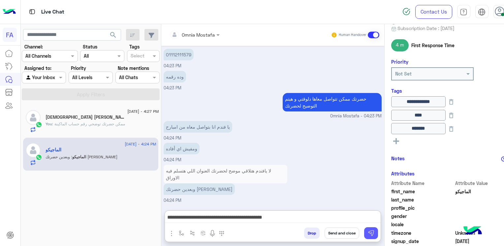
click at [368, 235] on img at bounding box center [371, 233] width 7 height 7
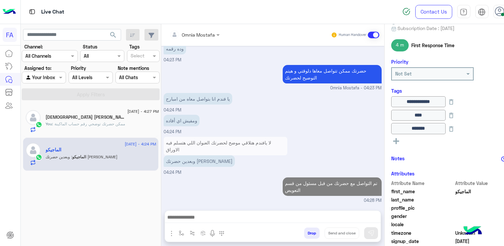
scroll to position [391, 0]
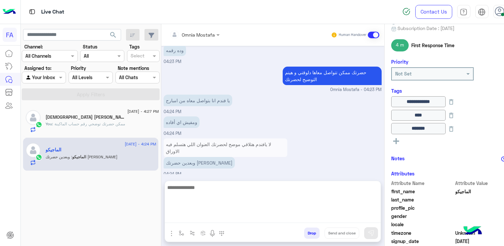
click at [288, 215] on textarea at bounding box center [273, 203] width 216 height 40
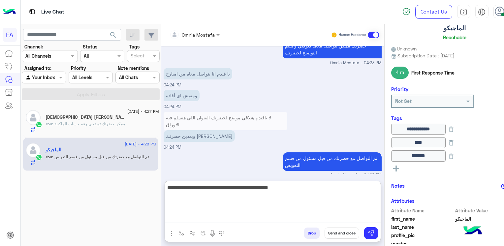
scroll to position [0, 0]
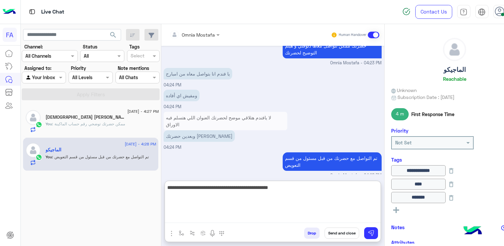
type textarea "**********"
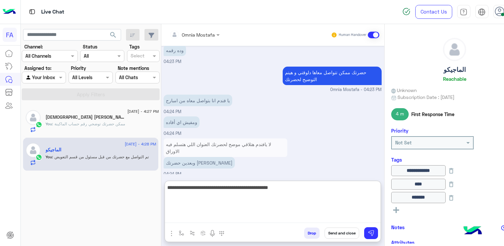
scroll to position [418, 0]
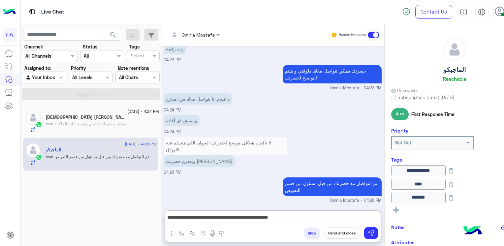
click at [324, 233] on button "Send and close" at bounding box center [341, 232] width 35 height 11
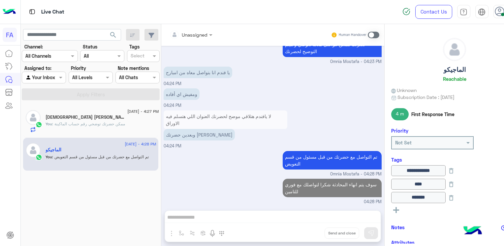
scroll to position [431, 0]
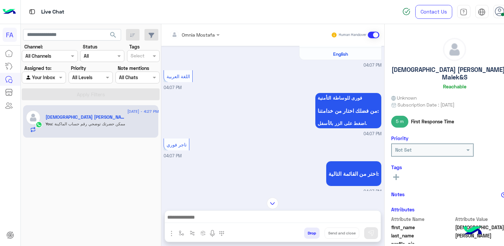
click at [267, 202] on img at bounding box center [273, 203] width 12 height 12
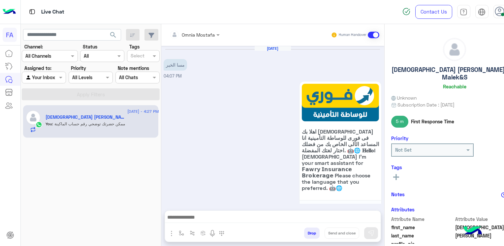
scroll to position [969, 0]
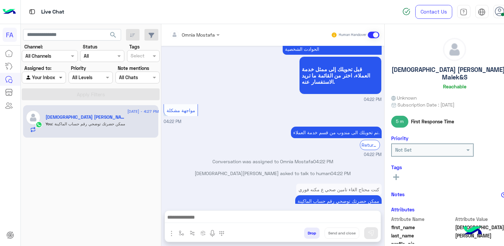
click at [57, 80] on span at bounding box center [61, 77] width 8 height 7
click at [53, 117] on b "Your Inbox" at bounding box center [43, 116] width 23 height 6
click at [33, 76] on input "text" at bounding box center [35, 77] width 21 height 7
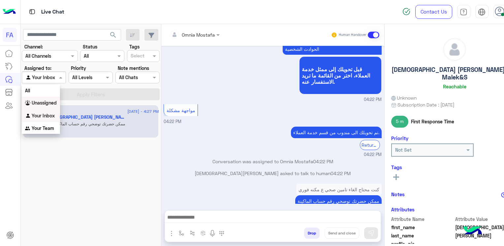
click at [39, 102] on b "Unassigned" at bounding box center [44, 103] width 25 height 6
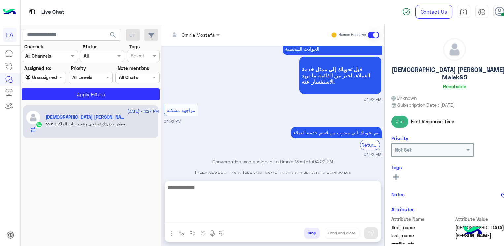
click at [269, 216] on textarea at bounding box center [273, 203] width 216 height 40
paste textarea "**********"
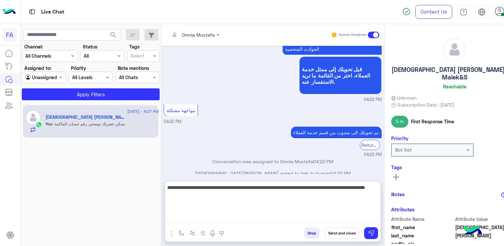
drag, startPoint x: 336, startPoint y: 197, endPoint x: 348, endPoint y: 197, distance: 11.9
click at [348, 197] on textarea "**********" at bounding box center [273, 203] width 216 height 40
type textarea "**********"
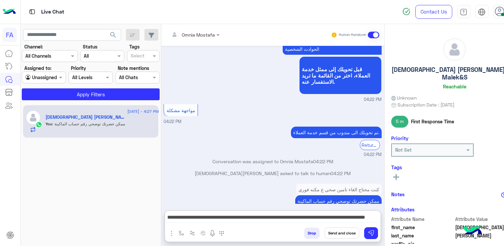
click at [393, 176] on rect at bounding box center [396, 176] width 6 height 1
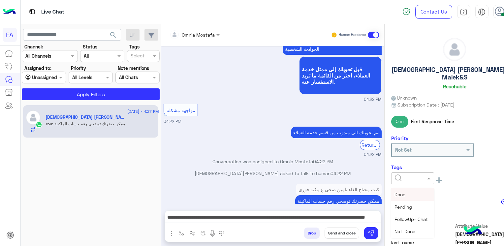
click at [425, 175] on span at bounding box center [429, 178] width 8 height 7
click at [394, 204] on span "Pending" at bounding box center [402, 207] width 17 height 6
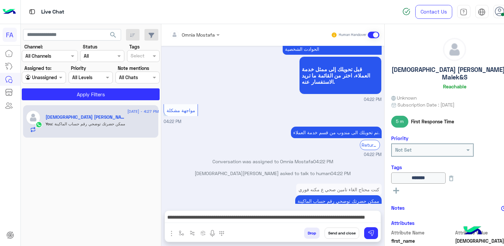
click at [324, 234] on button "Send and close" at bounding box center [341, 232] width 35 height 11
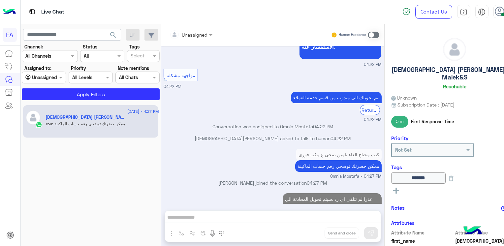
scroll to position [1015, 0]
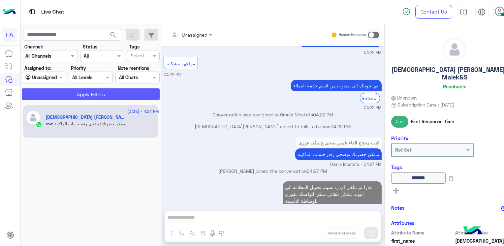
click at [52, 94] on button "Apply Filters" at bounding box center [91, 94] width 138 height 12
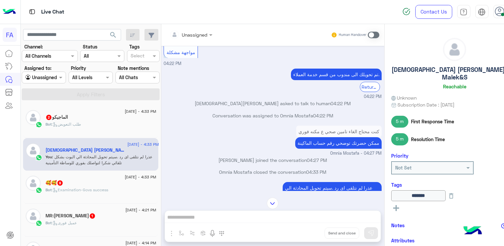
scroll to position [390, 0]
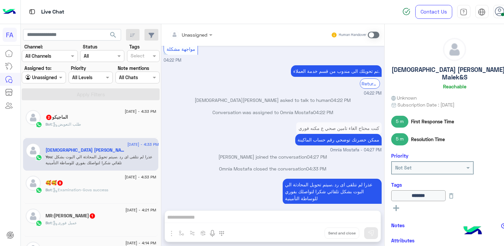
click at [85, 121] on div "Bot : طلب التعويض" at bounding box center [100, 127] width 110 height 12
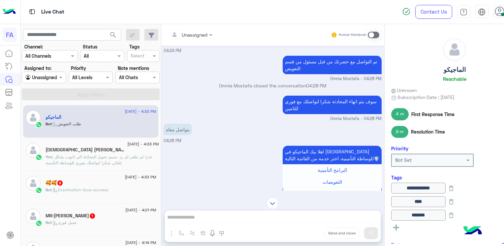
scroll to position [480, 0]
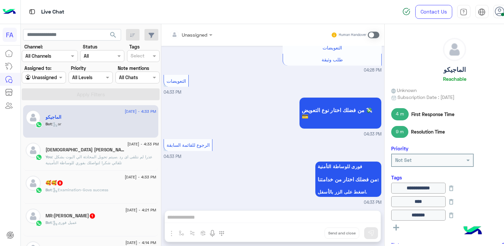
click at [48, 80] on div "Unassigned" at bounding box center [41, 78] width 32 height 8
click at [53, 103] on b "Unassigned" at bounding box center [44, 103] width 25 height 6
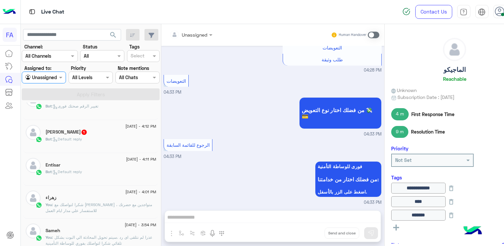
scroll to position [165, 0]
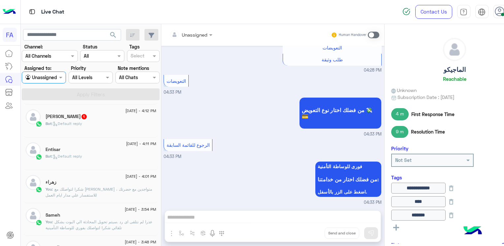
click at [57, 189] on span ": شكرا لتواصلك مع فوري للتامين ، متواجدين مع حضرتك للاستفسار علي مدار ايام العمل" at bounding box center [98, 192] width 106 height 11
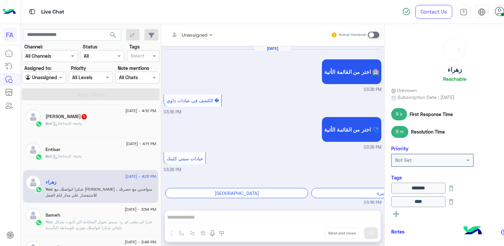
scroll to position [469, 0]
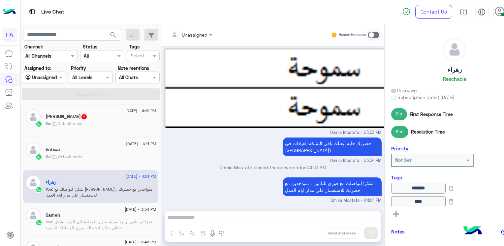
click at [92, 156] on div "Bot : Default reply" at bounding box center [100, 159] width 110 height 12
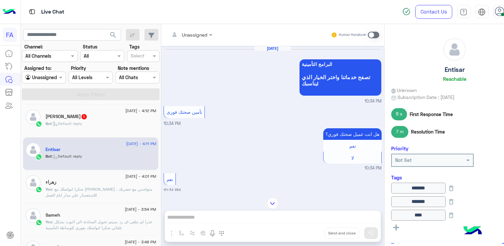
scroll to position [661, 0]
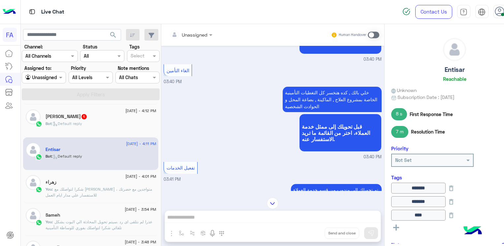
click at [267, 204] on img at bounding box center [273, 203] width 12 height 12
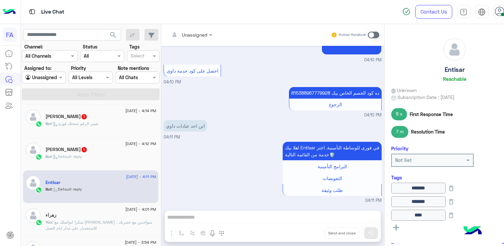
scroll to position [132, 0]
click at [71, 155] on span ": Default reply" at bounding box center [67, 156] width 30 height 5
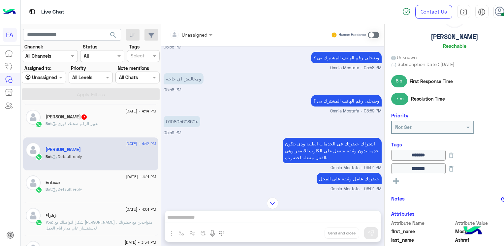
scroll to position [824, 0]
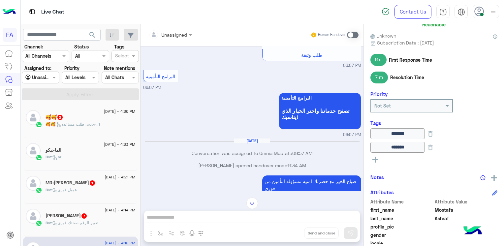
scroll to position [165, 0]
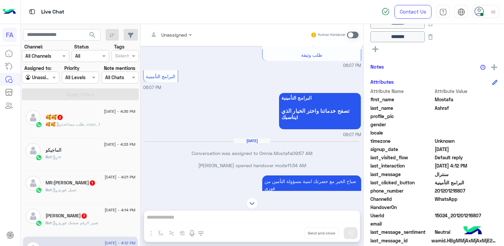
click at [468, 188] on span "201201216807" at bounding box center [466, 190] width 63 height 7
drag, startPoint x: 460, startPoint y: 190, endPoint x: 436, endPoint y: 193, distance: 24.5
click at [436, 193] on span "201201216807" at bounding box center [466, 190] width 63 height 7
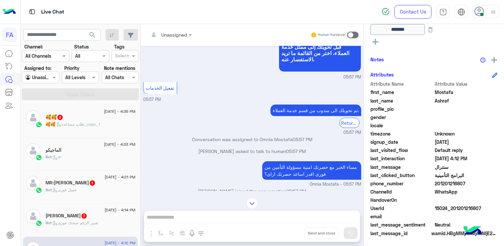
scroll to position [804, 0]
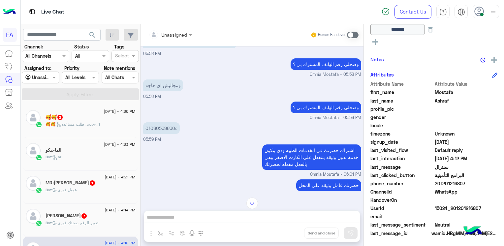
click at [163, 129] on p "ء01080569860" at bounding box center [161, 128] width 37 height 12
click at [164, 127] on p "ء01080569860" at bounding box center [161, 128] width 37 height 12
drag, startPoint x: 164, startPoint y: 127, endPoint x: 179, endPoint y: 126, distance: 15.8
click at [182, 125] on div "ء01080569860 05:59 PM" at bounding box center [252, 132] width 218 height 22
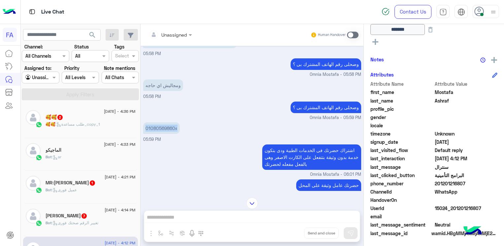
click at [173, 127] on p "ء01080569860" at bounding box center [161, 128] width 37 height 12
click at [175, 126] on p "ء01080569860" at bounding box center [161, 128] width 37 height 12
click at [169, 123] on p "ء01080569860" at bounding box center [161, 128] width 37 height 12
click at [168, 123] on p "ء01080569860" at bounding box center [161, 128] width 37 height 12
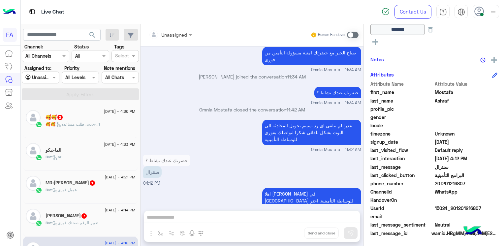
scroll to position [1299, 0]
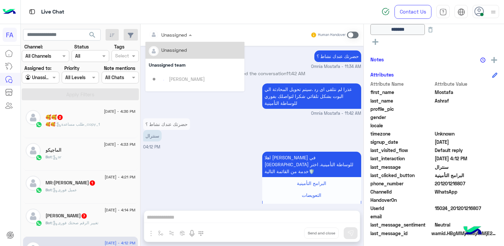
click at [170, 36] on input "text" at bounding box center [162, 34] width 27 height 7
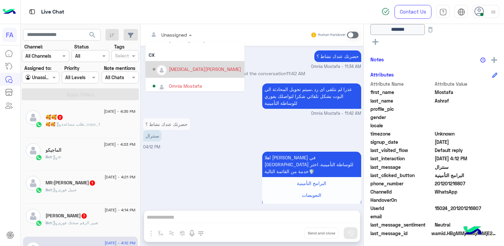
scroll to position [42, 0]
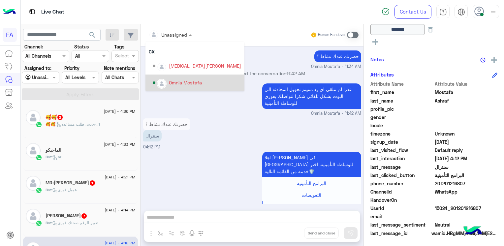
click at [193, 85] on div "Omnia Mostafa" at bounding box center [185, 82] width 33 height 7
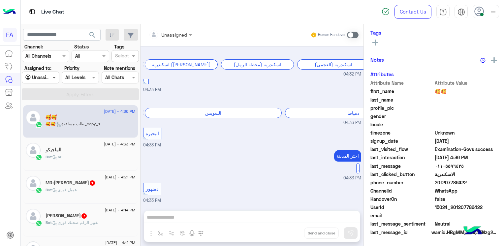
scroll to position [114, 0]
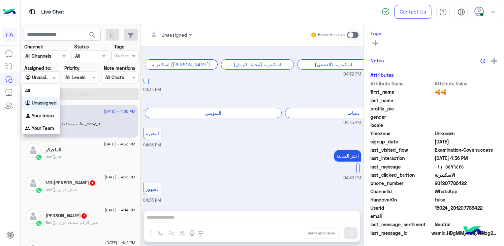
click at [45, 77] on div at bounding box center [40, 78] width 37 height 8
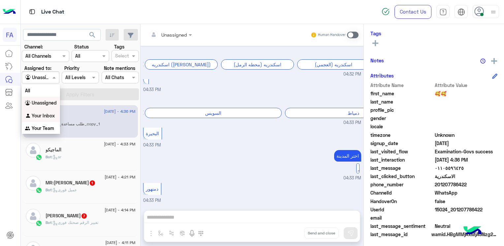
scroll to position [116, 0]
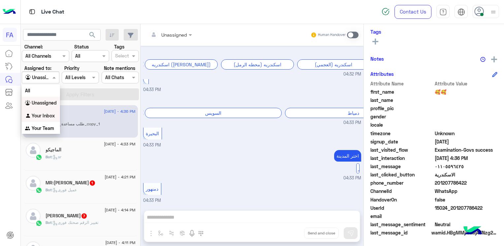
click at [43, 114] on b "Your Inbox" at bounding box center [43, 116] width 23 height 6
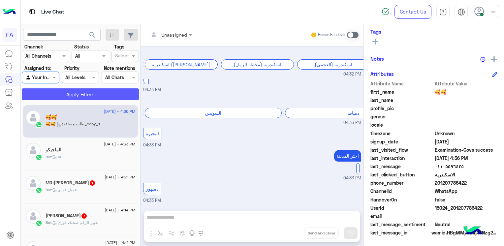
click at [84, 97] on button "Apply Filters" at bounding box center [80, 94] width 117 height 12
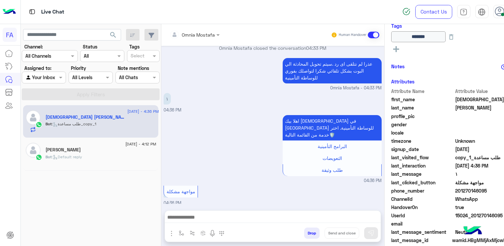
scroll to position [373, 0]
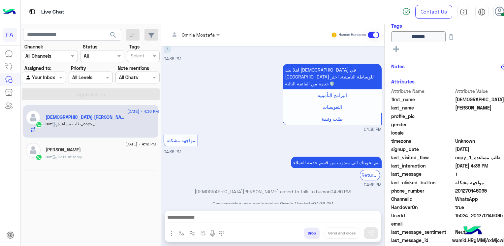
click at [64, 157] on span ": Default reply" at bounding box center [67, 156] width 30 height 5
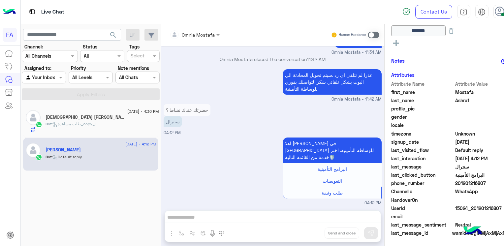
scroll to position [172, 0]
click at [368, 35] on span at bounding box center [374, 35] width 12 height 7
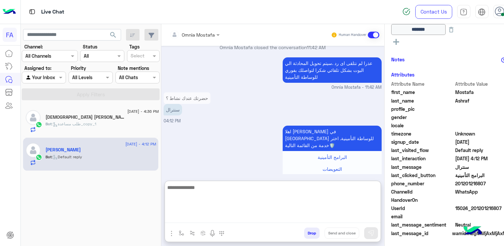
click at [280, 222] on textarea at bounding box center [273, 203] width 216 height 40
type textarea "*"
paste textarea "**********"
type textarea "**********"
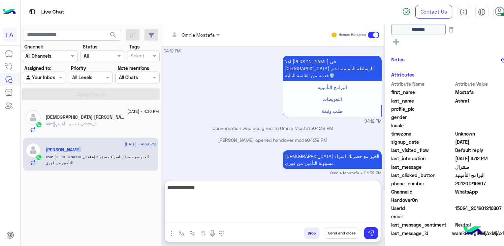
scroll to position [155, 0]
type textarea "**********"
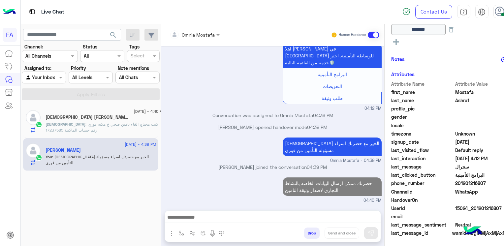
click at [92, 116] on h5 "Islam Soliman Abo Malek&S 1" at bounding box center [87, 117] width 84 height 6
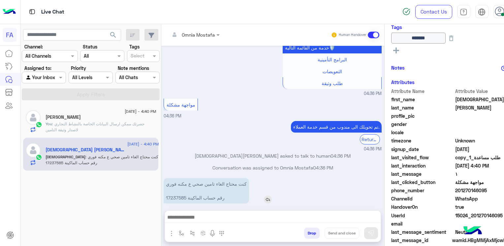
scroll to position [129, 0]
click at [164, 189] on p "كنت محتاج الغاء تامين صحي ع مكنه فوري رقم حساب الماكينة 17237585" at bounding box center [206, 190] width 85 height 25
click at [67, 121] on p "You : حضرتك ممكن ارسال البيانات الخاصة بالنشاط التجاري لاصدار وثيقة التامين" at bounding box center [100, 127] width 110 height 12
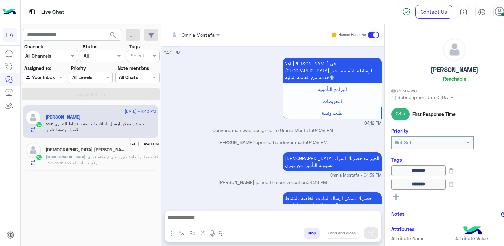
click at [432, 68] on h5 "[PERSON_NAME]" at bounding box center [454, 70] width 47 height 8
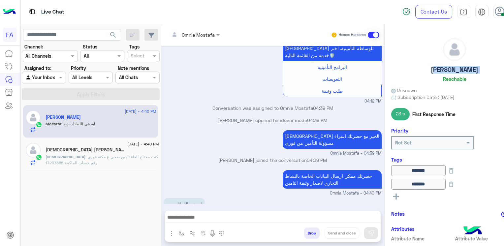
scroll to position [66, 0]
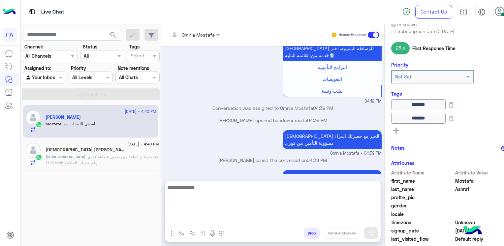
click at [287, 215] on textarea at bounding box center [273, 203] width 216 height 40
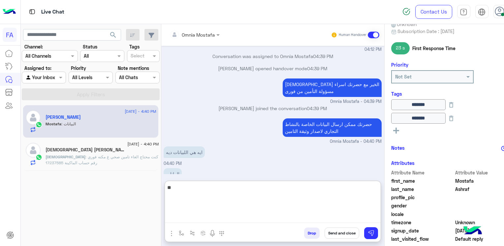
type textarea "*"
type textarea "**********"
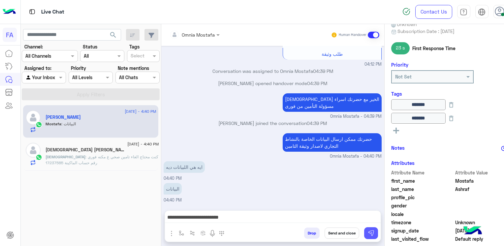
click at [368, 230] on img at bounding box center [371, 233] width 7 height 7
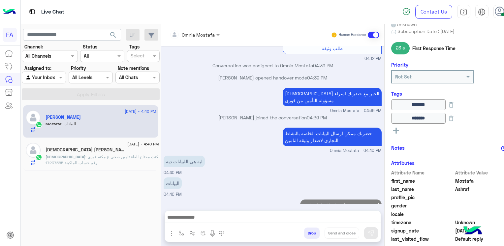
click at [88, 158] on span ": كنت محتاج الغاء تامين صحي ع مكنه فوري رقم حساب الماكينة 17237585" at bounding box center [101, 159] width 113 height 11
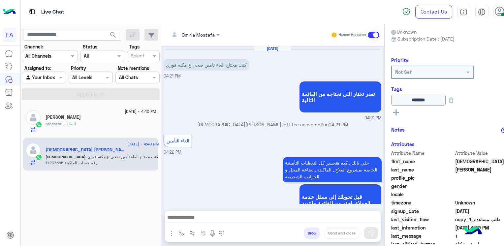
scroll to position [397, 0]
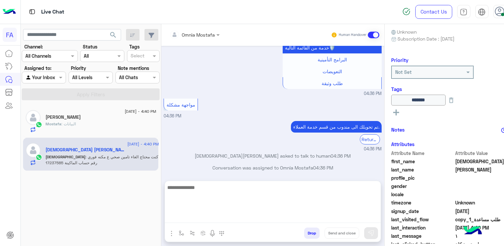
click at [284, 220] on textarea at bounding box center [273, 203] width 216 height 40
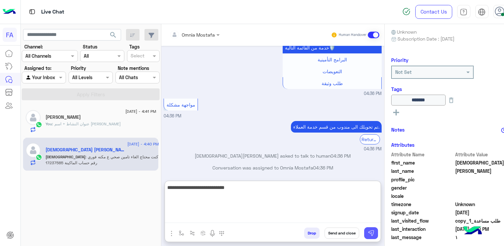
type textarea "**********"
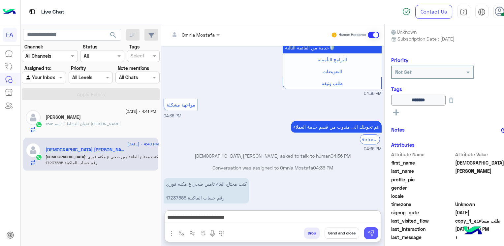
click at [364, 234] on button at bounding box center [371, 233] width 14 height 12
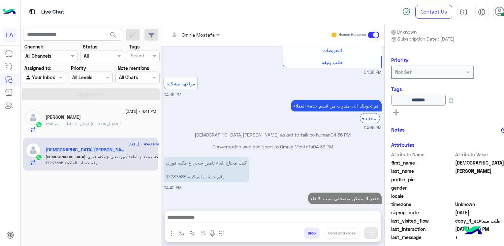
click at [85, 123] on span ": عنوان النشاط + اسم النشاط" at bounding box center [86, 123] width 69 height 5
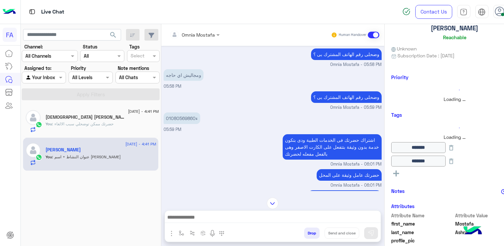
scroll to position [269, 0]
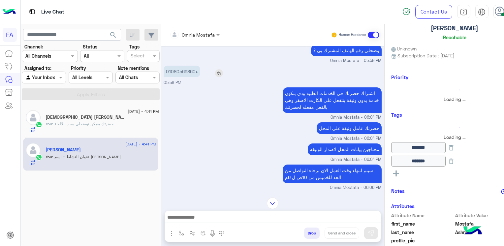
click at [168, 71] on p "ء01080569860" at bounding box center [182, 72] width 37 height 12
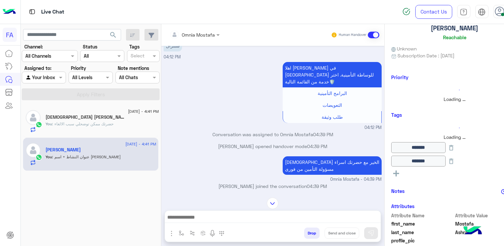
click at [267, 204] on img at bounding box center [273, 203] width 12 height 12
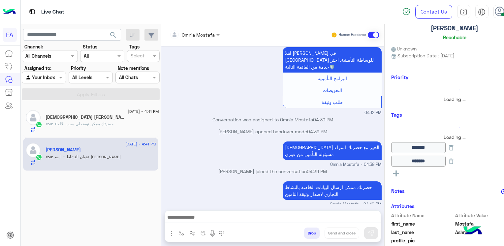
scroll to position [865, 0]
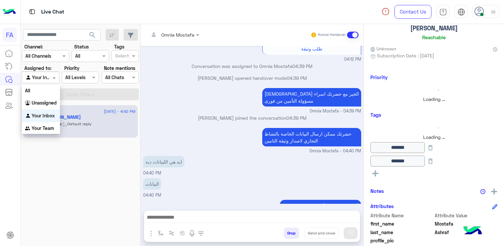
click at [42, 77] on div at bounding box center [40, 78] width 37 height 8
click at [40, 103] on b "Unassigned" at bounding box center [44, 103] width 25 height 6
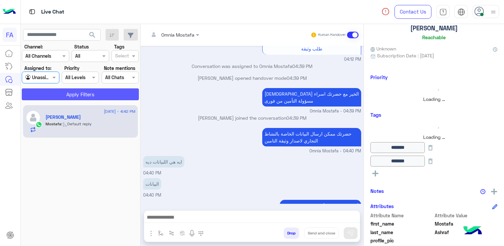
click at [59, 91] on button "Apply Filters" at bounding box center [80, 94] width 117 height 12
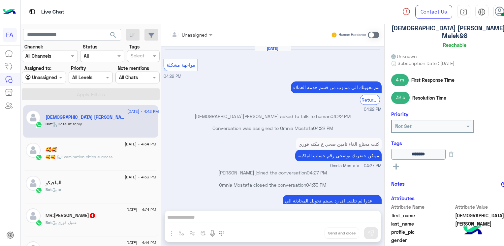
scroll to position [354, 0]
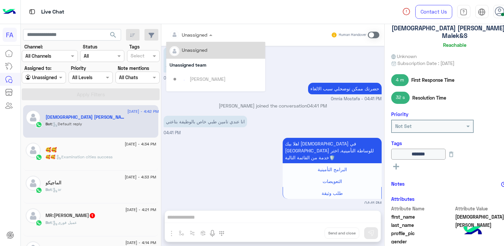
click at [180, 31] on div at bounding box center [191, 35] width 50 height 8
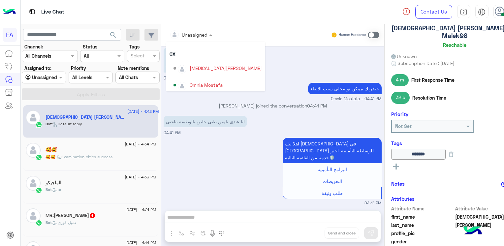
scroll to position [42, 0]
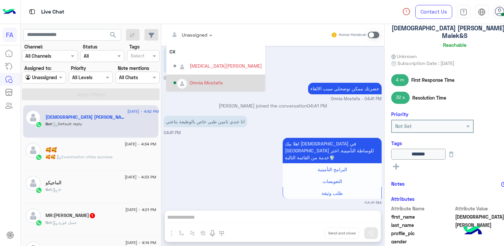
click at [190, 79] on div "Omnia Mostafa" at bounding box center [206, 82] width 33 height 7
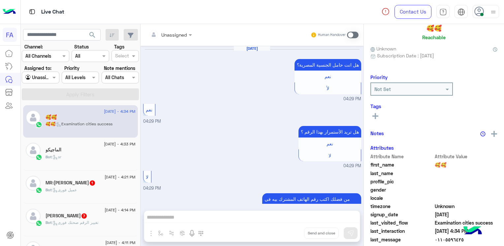
scroll to position [451, 0]
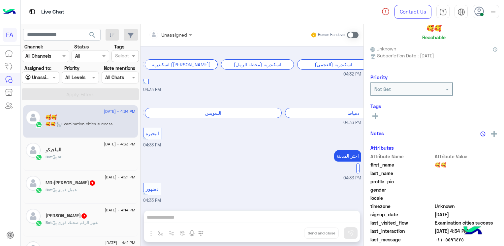
click at [44, 77] on div at bounding box center [40, 78] width 37 height 8
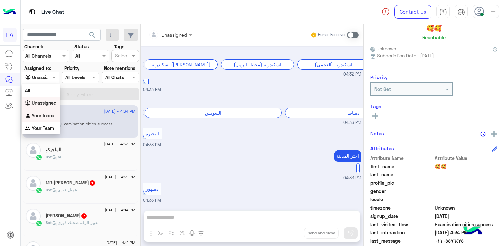
click at [39, 116] on b "Your Inbox" at bounding box center [43, 116] width 23 height 6
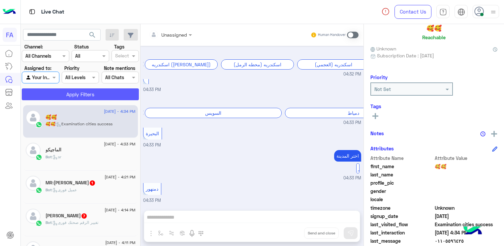
click at [87, 93] on button "Apply Filters" at bounding box center [80, 94] width 117 height 12
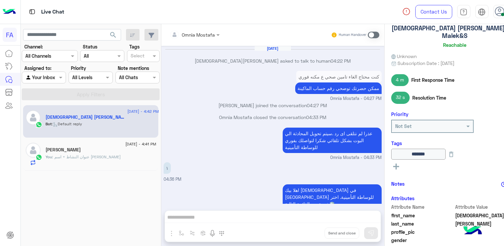
scroll to position [385, 0]
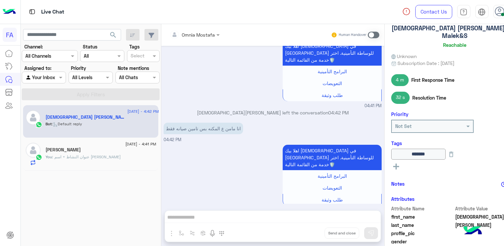
click at [368, 35] on span at bounding box center [374, 35] width 12 height 7
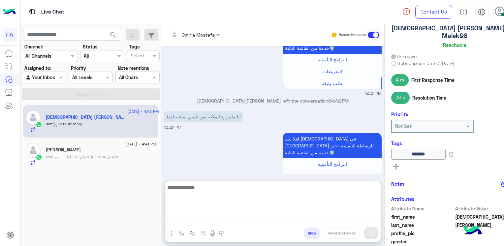
click at [300, 219] on textarea at bounding box center [273, 203] width 216 height 40
type textarea "**********"
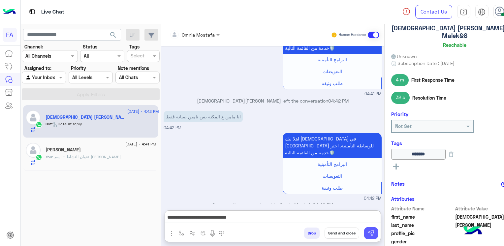
click at [364, 232] on button at bounding box center [371, 233] width 14 height 12
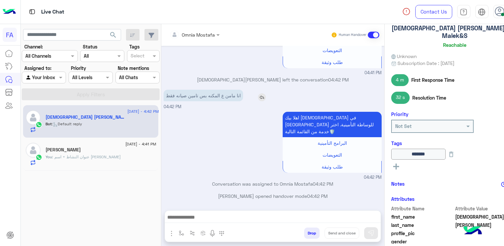
click at [258, 93] on img at bounding box center [262, 97] width 8 height 8
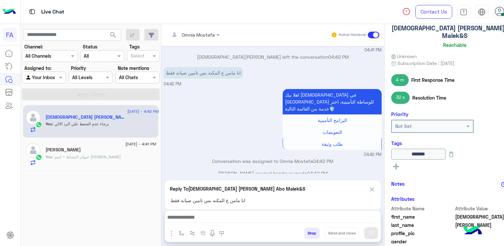
scroll to position [460, 0]
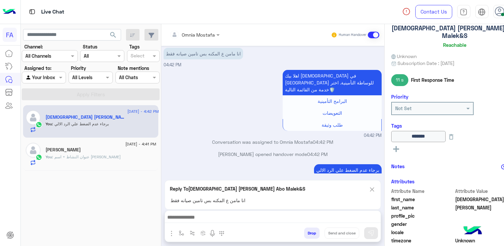
click at [276, 212] on div at bounding box center [273, 219] width 216 height 16
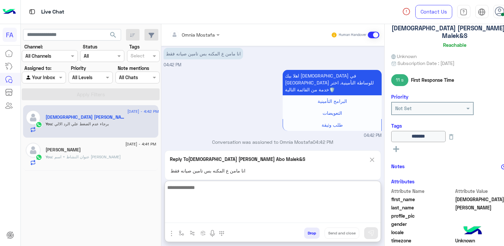
click at [257, 219] on textarea at bounding box center [273, 203] width 216 height 40
type textarea "**********"
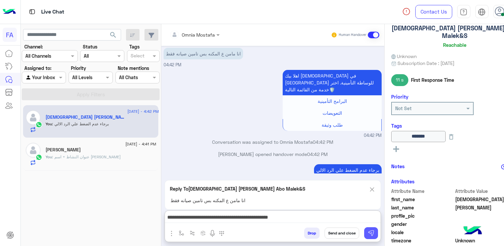
click at [364, 230] on button at bounding box center [371, 233] width 14 height 12
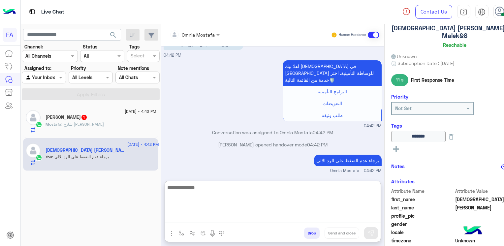
click at [329, 217] on textarea at bounding box center [273, 203] width 216 height 40
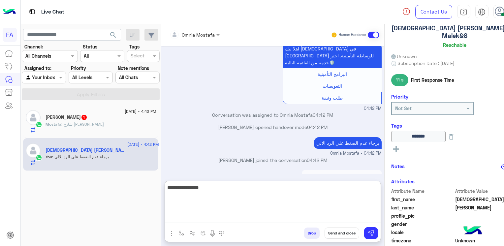
scroll to position [499, 0]
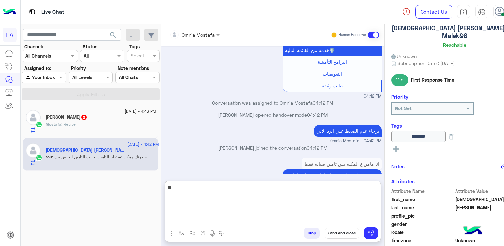
type textarea "*"
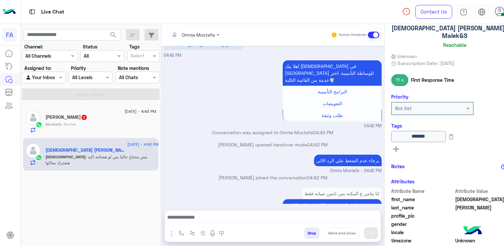
scroll to position [498, 0]
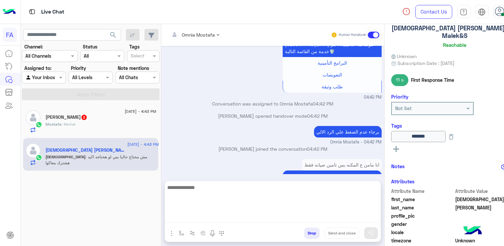
click at [275, 219] on textarea at bounding box center [273, 203] width 216 height 40
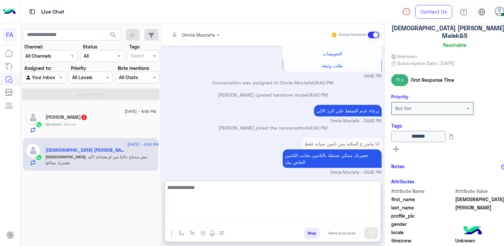
scroll to position [528, 0]
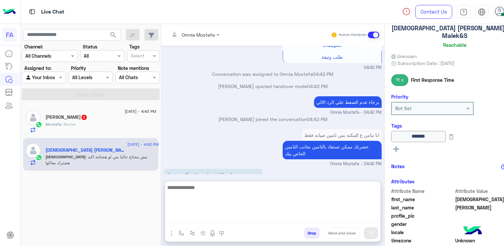
drag, startPoint x: 284, startPoint y: 201, endPoint x: 281, endPoint y: 206, distance: 5.6
click at [284, 203] on textarea at bounding box center [273, 203] width 216 height 40
type textarea "**********"
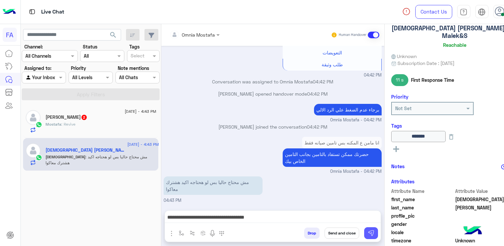
click at [364, 235] on button at bounding box center [371, 233] width 14 height 12
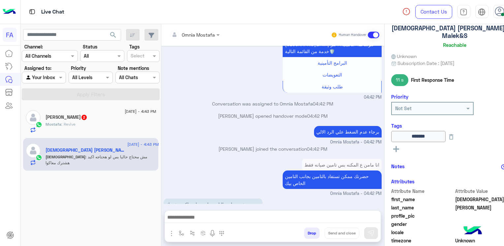
scroll to position [519, 0]
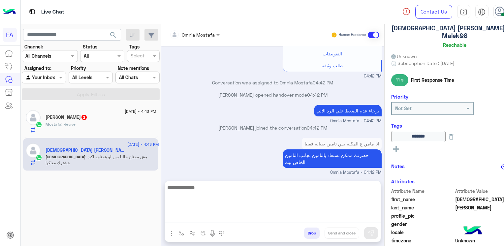
click at [323, 215] on textarea at bounding box center [273, 203] width 216 height 40
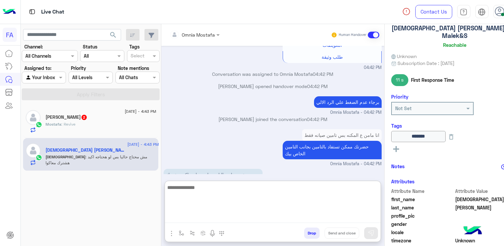
paste textarea "**********"
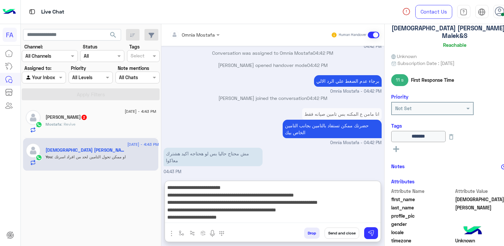
scroll to position [0, 0]
type textarea "**********"
click at [368, 230] on img at bounding box center [371, 233] width 7 height 7
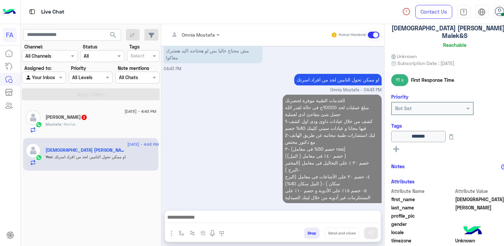
scroll to position [637, 0]
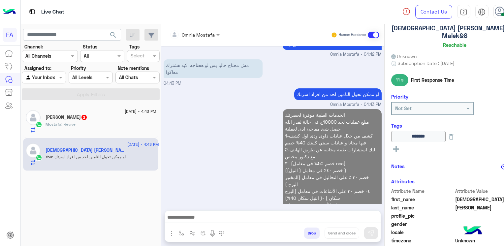
click at [81, 120] on div "Mostafa Ashraf 2" at bounding box center [100, 117] width 110 height 7
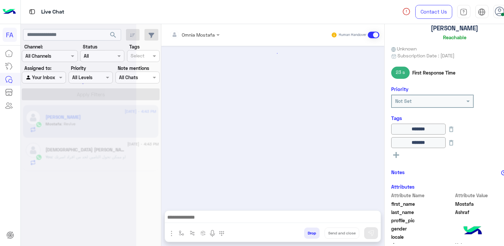
scroll to position [341, 0]
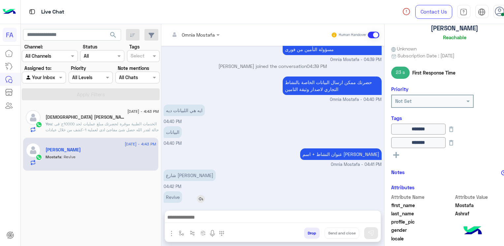
click at [164, 191] on p "Revive" at bounding box center [173, 197] width 18 height 12
click at [172, 169] on p "شارع [PERSON_NAME]" at bounding box center [190, 175] width 52 height 12
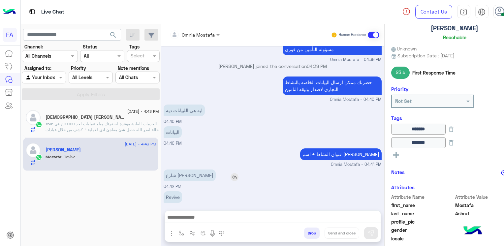
click at [172, 169] on p "شارع [PERSON_NAME]" at bounding box center [190, 175] width 52 height 12
click at [64, 119] on h5 "Islam Soliman Abo Malek&S 1" at bounding box center [87, 117] width 84 height 6
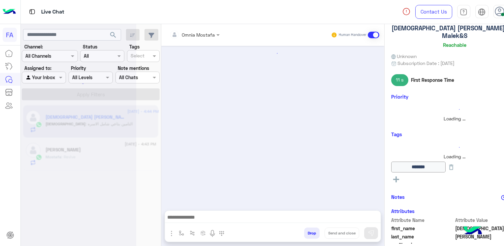
scroll to position [448, 0]
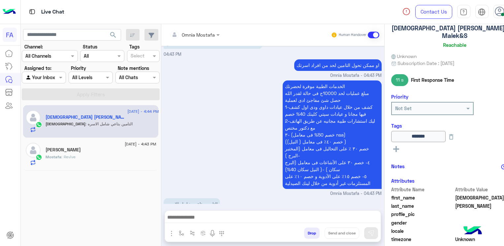
click at [237, 215] on textarea at bounding box center [273, 218] width 216 height 10
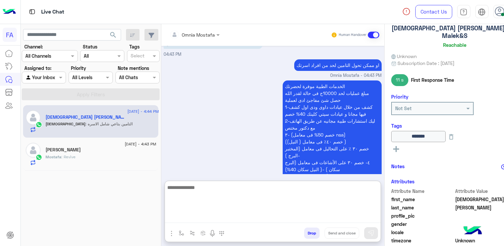
scroll to position [0, 0]
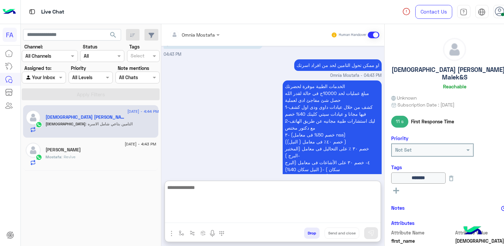
click at [422, 73] on h5 "[DEMOGRAPHIC_DATA] Soliman Abo Malek&S" at bounding box center [454, 73] width 127 height 15
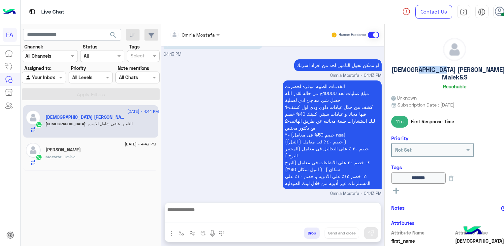
click at [422, 73] on h5 "[DEMOGRAPHIC_DATA] Soliman Abo Malek&S" at bounding box center [454, 73] width 127 height 15
click at [422, 70] on h5 "[DEMOGRAPHIC_DATA] Soliman Abo Malek&S" at bounding box center [454, 73] width 127 height 15
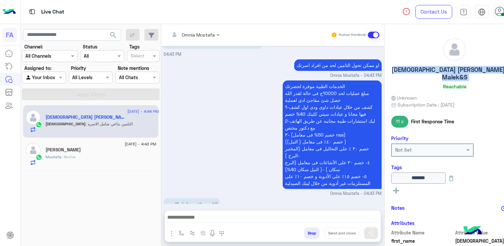
click at [422, 70] on h5 "[DEMOGRAPHIC_DATA] Soliman Abo Malek&S" at bounding box center [454, 73] width 127 height 15
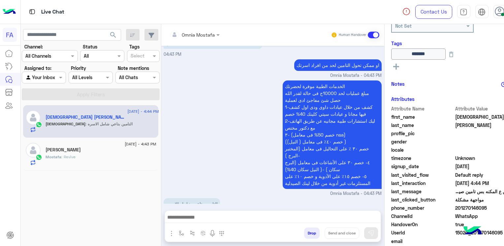
scroll to position [141, 0]
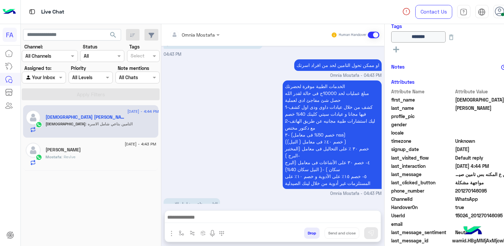
click at [457, 187] on span "201270146095" at bounding box center [486, 190] width 63 height 7
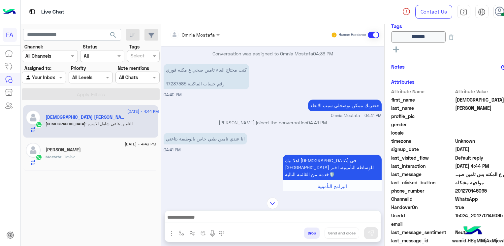
scroll to position [0, 0]
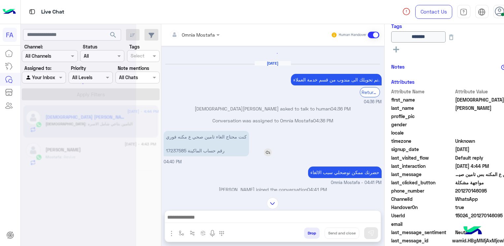
click at [164, 147] on p "كنت محتاج الغاء تامين صحي ع مكنه فوري رقم حساب الماكينة 17237585" at bounding box center [206, 143] width 85 height 25
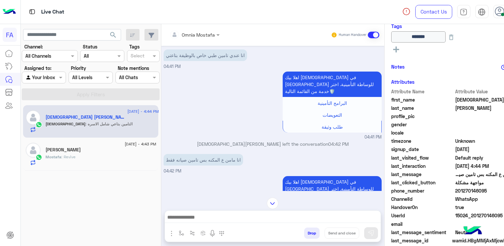
click at [267, 202] on img at bounding box center [273, 203] width 12 height 12
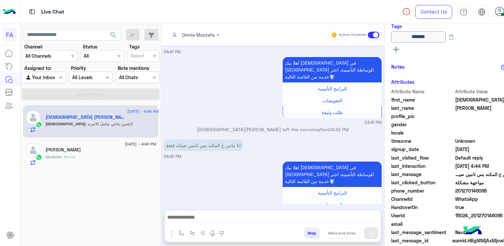
scroll to position [962, 0]
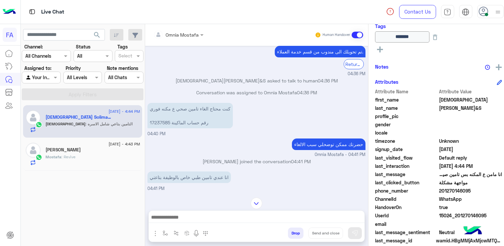
scroll to position [501, 0]
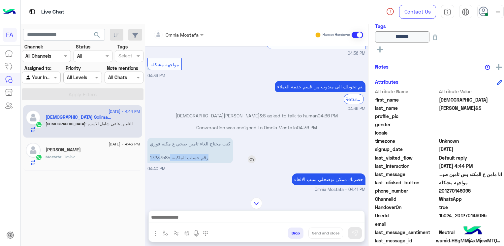
drag, startPoint x: 165, startPoint y: 150, endPoint x: 155, endPoint y: 148, distance: 10.1
click at [155, 148] on p "كنت محتاج الغاء تامين صحي ع مكنه فوري رقم حساب الماكينة 17237585" at bounding box center [189, 150] width 85 height 25
click at [156, 148] on p "كنت محتاج الغاء تامين صحي ع مكنه فوري رقم حساب الماكينة 17237585" at bounding box center [189, 150] width 85 height 25
click at [149, 149] on p "كنت محتاج الغاء تامين صحي ع مكنه فوري رقم حساب الماكينة 17237585" at bounding box center [189, 150] width 85 height 25
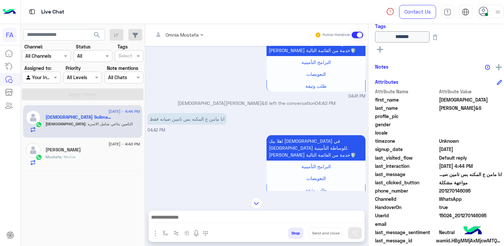
drag, startPoint x: 256, startPoint y: 203, endPoint x: 241, endPoint y: 217, distance: 20.8
click at [257, 203] on img at bounding box center [257, 203] width 12 height 12
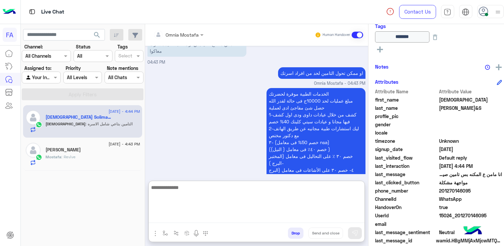
click at [244, 223] on textarea at bounding box center [257, 203] width 216 height 40
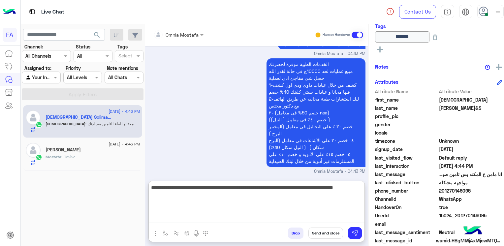
scroll to position [1014, 0]
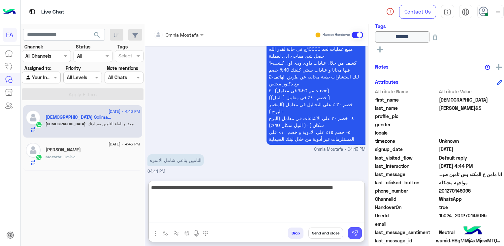
type textarea "**********"
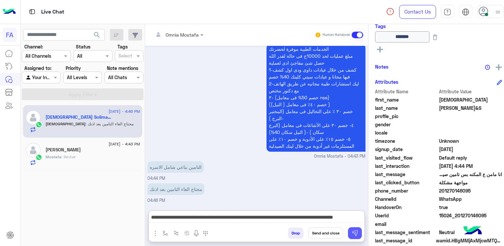
click at [352, 233] on img at bounding box center [354, 233] width 7 height 7
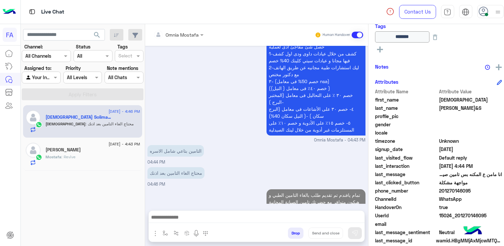
scroll to position [1012, 0]
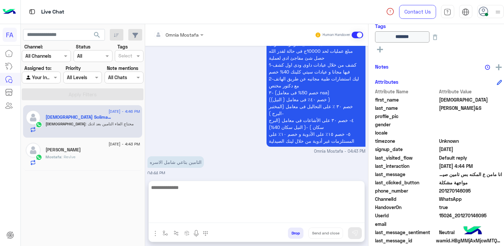
click at [293, 220] on textarea at bounding box center [257, 203] width 216 height 40
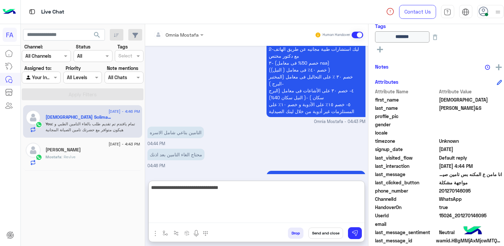
scroll to position [1064, 0]
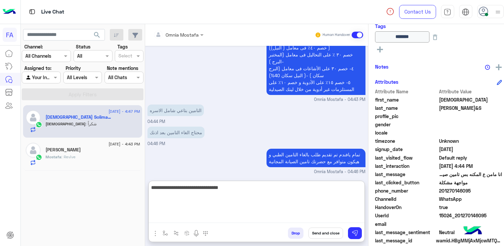
click at [270, 188] on textarea "**********" at bounding box center [257, 203] width 216 height 40
click at [264, 190] on textarea "**********" at bounding box center [257, 203] width 216 height 40
type textarea "**********"
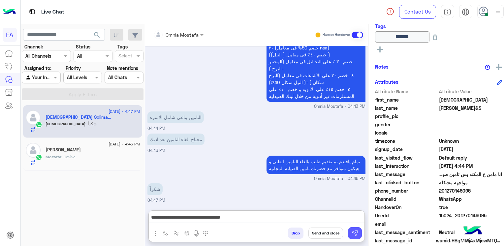
click at [352, 232] on img at bounding box center [354, 233] width 7 height 7
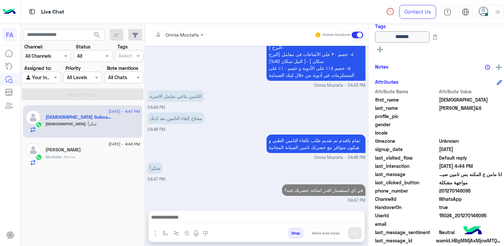
scroll to position [1055, 0]
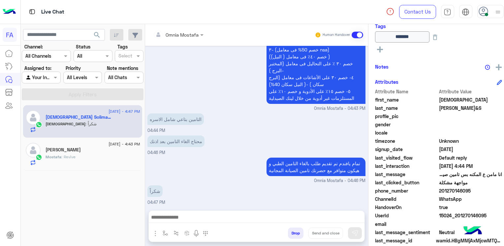
click at [53, 154] on p "Mostafa : Revive" at bounding box center [60, 157] width 30 height 6
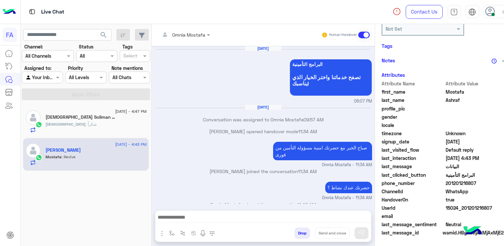
scroll to position [341, 0]
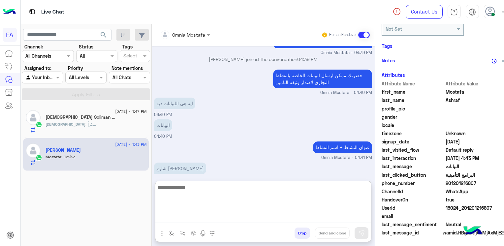
click at [229, 217] on textarea at bounding box center [263, 203] width 216 height 40
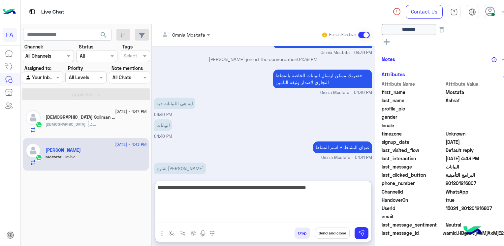
scroll to position [0, 0]
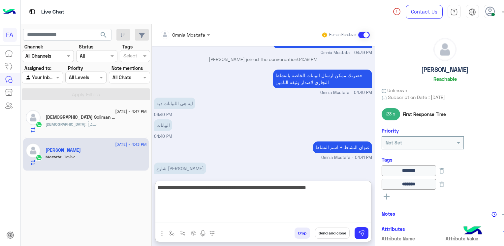
type textarea "**********"
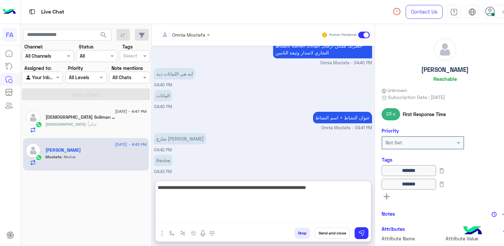
scroll to position [371, 0]
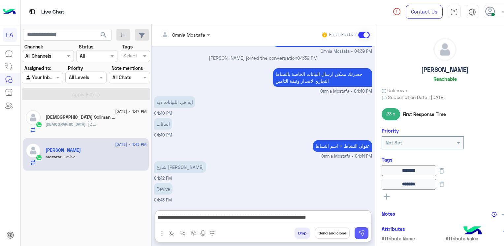
click at [358, 232] on img at bounding box center [361, 233] width 7 height 7
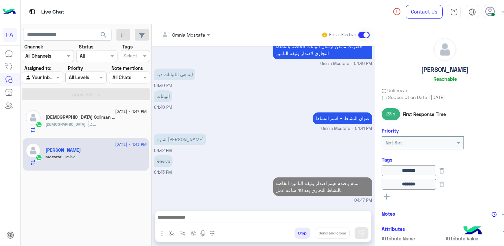
scroll to position [369, 0]
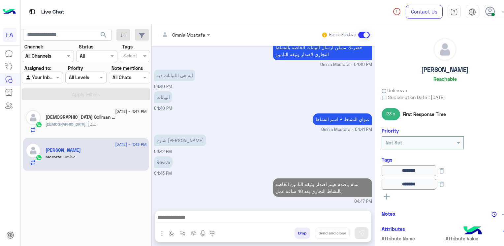
click at [93, 123] on div "[DEMOGRAPHIC_DATA] : شكراً" at bounding box center [95, 127] width 101 height 12
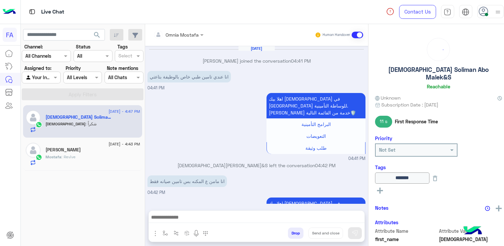
scroll to position [449, 0]
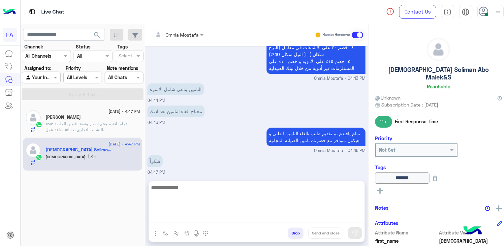
click at [242, 221] on textarea at bounding box center [257, 203] width 216 height 40
paste textarea "**********"
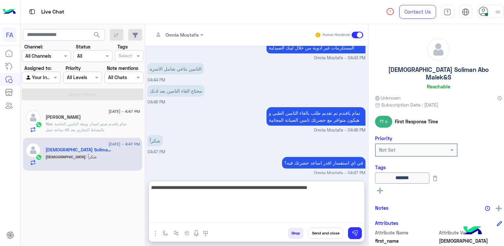
scroll to position [479, 0]
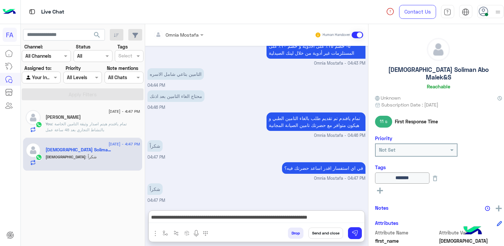
click at [377, 190] on rect at bounding box center [380, 190] width 6 height 1
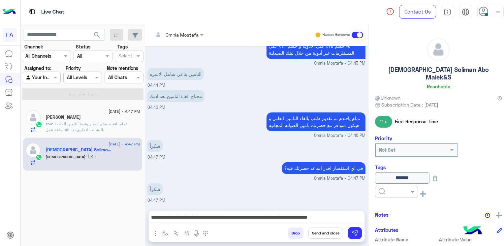
scroll to position [449, 0]
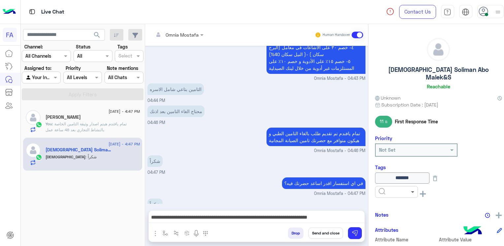
click at [409, 188] on span at bounding box center [413, 191] width 8 height 7
click at [393, 229] on span "Med.Merchant" at bounding box center [393, 232] width 31 height 6
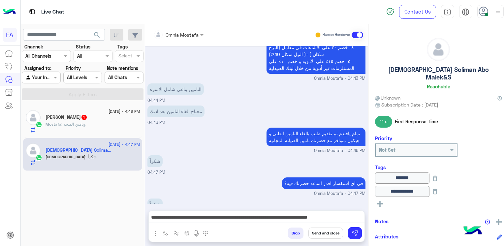
click at [377, 201] on icon at bounding box center [380, 204] width 6 height 6
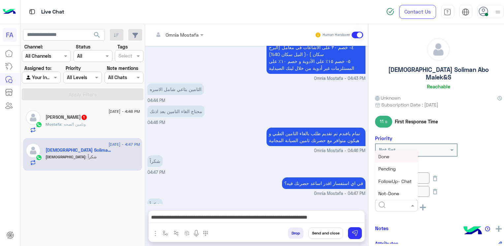
click at [409, 202] on span at bounding box center [413, 205] width 8 height 7
click at [385, 191] on span "Not-Done" at bounding box center [388, 194] width 21 height 6
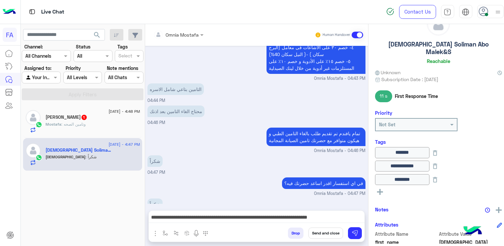
scroll to position [66, 0]
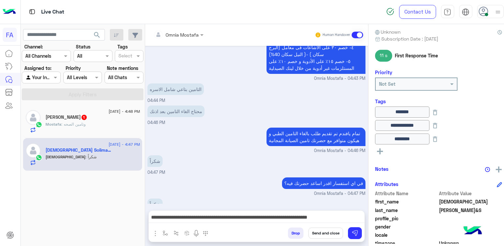
click at [377, 151] on rect at bounding box center [380, 151] width 6 height 1
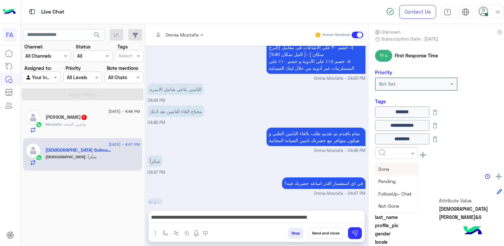
click at [409, 149] on span at bounding box center [413, 152] width 8 height 7
click at [390, 170] on span "5LE.Merchant" at bounding box center [393, 173] width 30 height 6
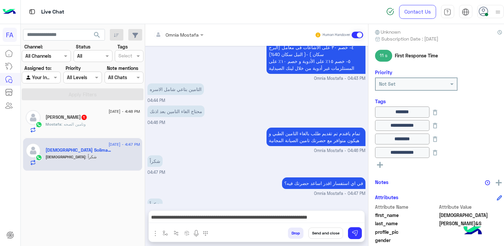
click at [377, 164] on rect at bounding box center [380, 164] width 6 height 1
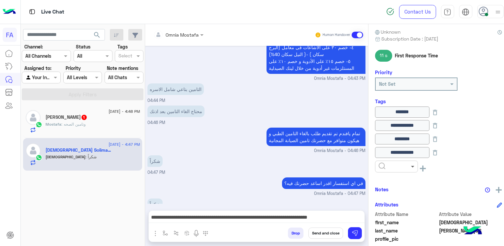
click at [409, 163] on span at bounding box center [413, 166] width 8 height 7
click at [388, 176] on div "Done" at bounding box center [396, 182] width 43 height 12
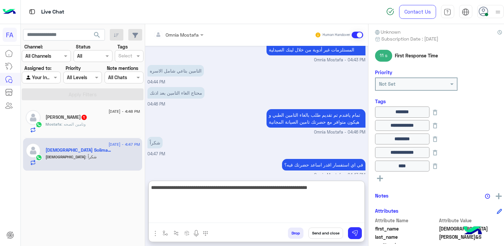
scroll to position [479, 0]
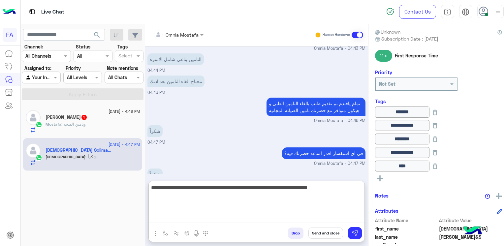
drag, startPoint x: 263, startPoint y: 219, endPoint x: 277, endPoint y: 205, distance: 20.3
click at [284, 219] on textarea "**********" at bounding box center [257, 203] width 216 height 40
drag, startPoint x: 265, startPoint y: 191, endPoint x: 356, endPoint y: 189, distance: 90.7
click at [356, 189] on textarea "**********" at bounding box center [257, 203] width 216 height 40
type textarea "**********"
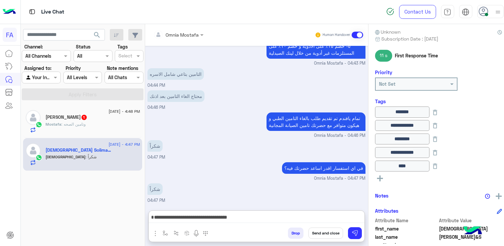
click at [331, 232] on button "Send and close" at bounding box center [325, 232] width 35 height 11
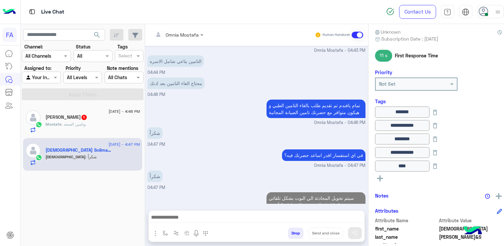
scroll to position [489, 0]
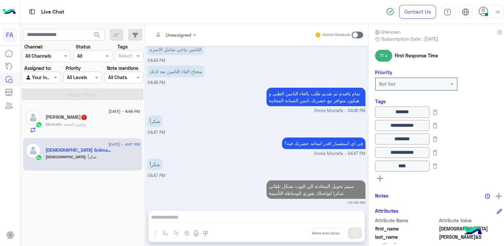
click at [76, 122] on span ": وتامين الصحه" at bounding box center [73, 124] width 24 height 5
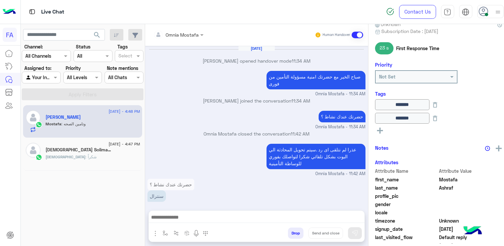
scroll to position [320, 0]
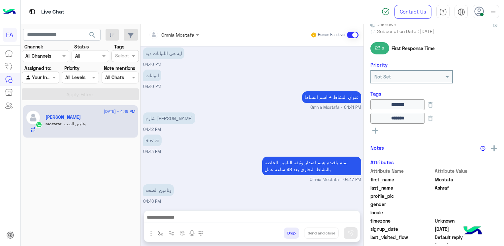
click at [246, 212] on div at bounding box center [252, 219] width 216 height 16
click at [242, 208] on div "Omnia Mostafa Human Handover [DATE] Omnia Mostafa opened handover mode 11:34 AM…" at bounding box center [251, 136] width 223 height 225
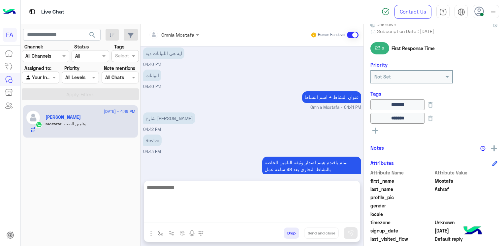
click at [241, 215] on textarea at bounding box center [252, 203] width 216 height 40
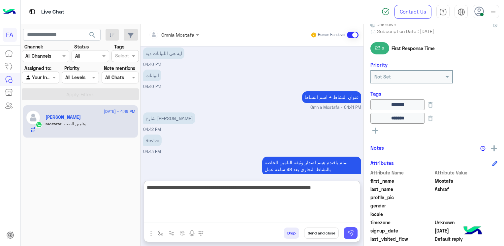
type textarea "**********"
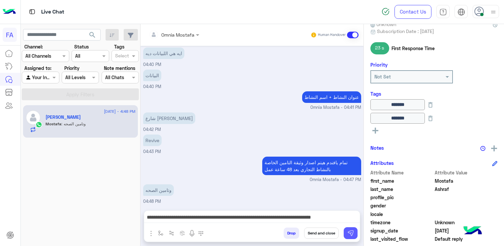
click at [353, 235] on img at bounding box center [350, 233] width 7 height 7
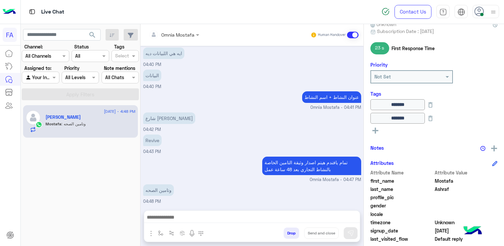
scroll to position [348, 0]
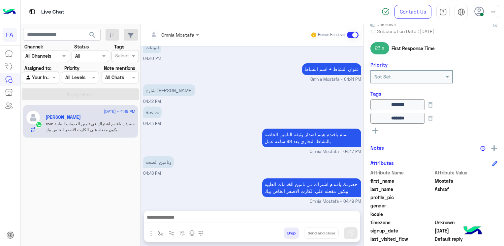
drag, startPoint x: 382, startPoint y: 127, endPoint x: 378, endPoint y: 128, distance: 3.6
click at [382, 127] on div "See All" at bounding box center [433, 130] width 127 height 8
click at [376, 132] on icon at bounding box center [375, 131] width 6 height 6
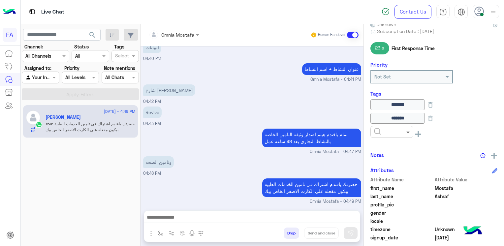
click at [407, 131] on span at bounding box center [409, 132] width 8 height 7
click at [390, 162] on span "Property" at bounding box center [383, 161] width 19 height 6
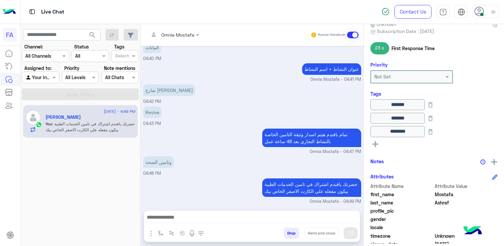
click at [372, 145] on icon at bounding box center [375, 144] width 6 height 6
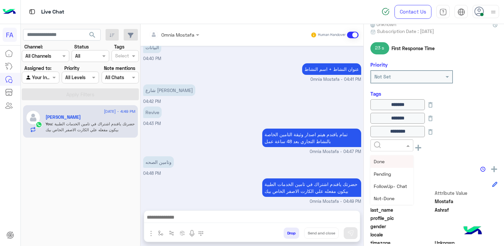
click at [408, 142] on span at bounding box center [409, 145] width 8 height 7
click at [390, 162] on div "Done" at bounding box center [391, 161] width 43 height 12
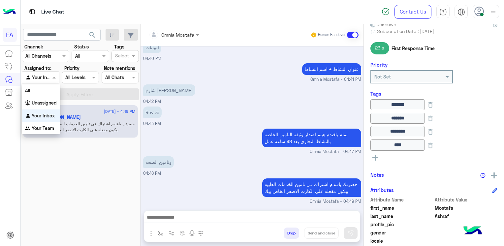
drag, startPoint x: 53, startPoint y: 77, endPoint x: 60, endPoint y: 105, distance: 29.0
click at [53, 77] on span at bounding box center [55, 77] width 8 height 7
click at [48, 105] on b "Unassigned" at bounding box center [44, 103] width 25 height 6
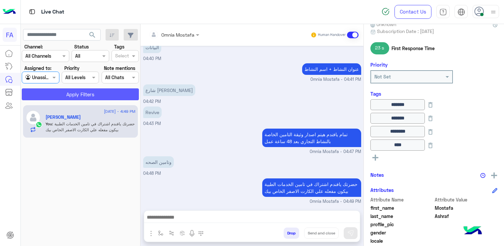
click at [106, 94] on button "Apply Filters" at bounding box center [80, 94] width 117 height 12
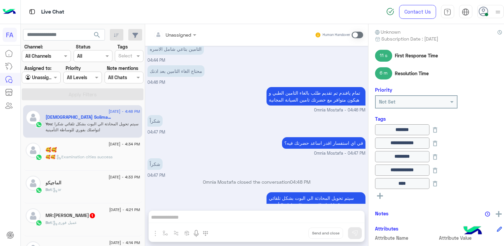
click at [71, 156] on span ": Examination cities success" at bounding box center [83, 156] width 57 height 5
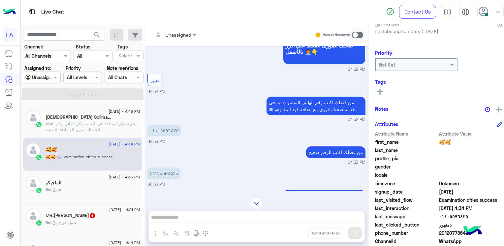
scroll to position [890, 0]
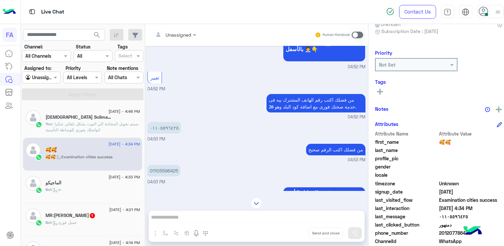
click at [162, 132] on p "٠١١٠٥٥٩٦٤٢٥" at bounding box center [164, 128] width 34 height 12
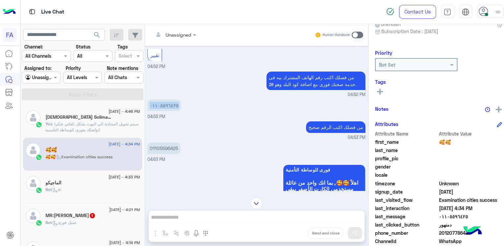
scroll to position [923, 0]
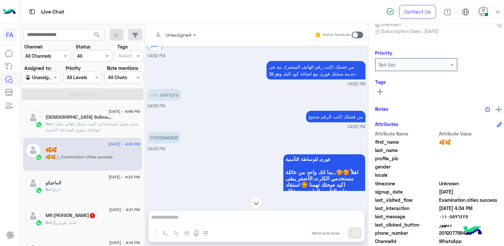
click at [166, 142] on p "01105596425" at bounding box center [163, 138] width 33 height 12
copy p "01105596425"
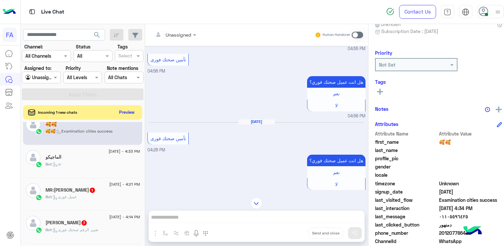
scroll to position [66, 0]
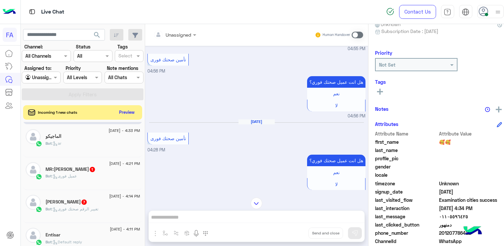
click at [80, 213] on div "Bot : تغيير الرقم صحتك فورى" at bounding box center [92, 212] width 94 height 12
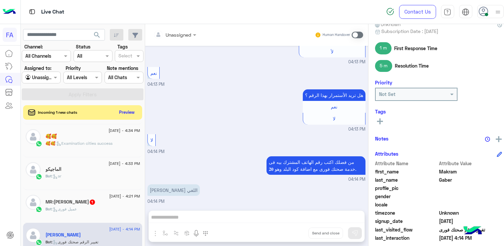
scroll to position [1011, 0]
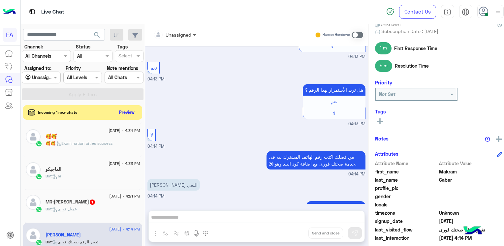
click at [191, 35] on span at bounding box center [195, 34] width 8 height 7
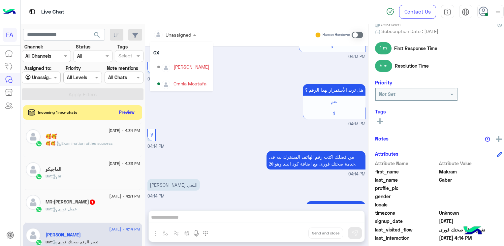
scroll to position [42, 0]
click at [182, 81] on div "Omnia Mostafa" at bounding box center [189, 82] width 33 height 7
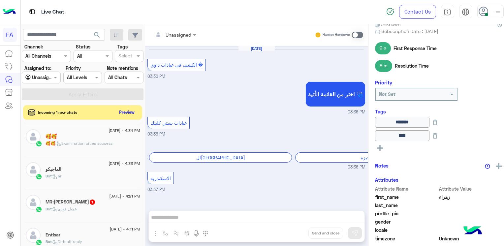
scroll to position [456, 0]
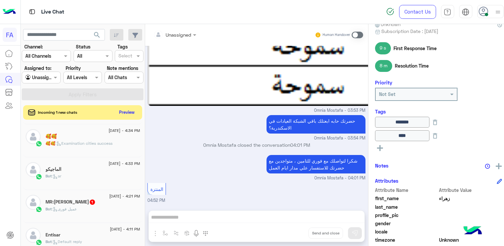
click at [83, 207] on div "Bot : عميل فورى" at bounding box center [92, 212] width 94 height 12
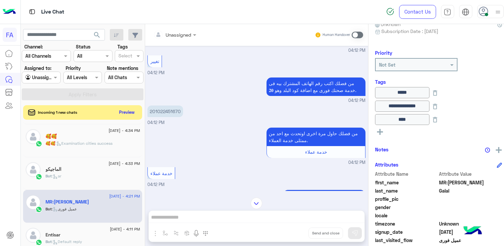
scroll to position [600, 0]
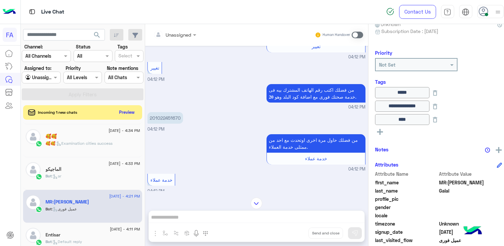
click at [268, 136] on p "من فضلك حاول مرة اخرى اوتحدث مع احد من ممثلى خدمة العملاء." at bounding box center [315, 143] width 99 height 18
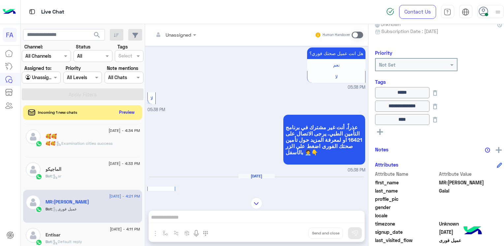
scroll to position [2065, 0]
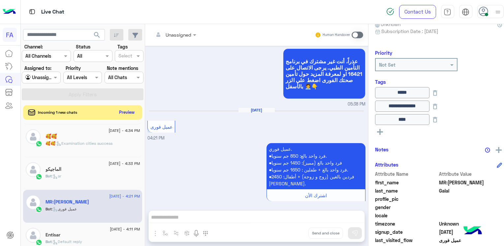
click at [72, 164] on div "[DATE] - 4:33 PM" at bounding box center [92, 164] width 94 height 4
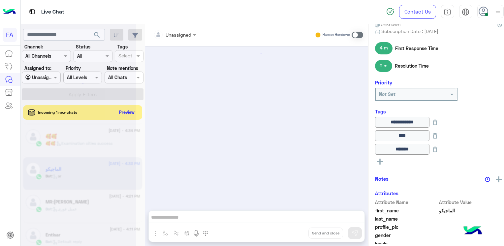
scroll to position [431, 0]
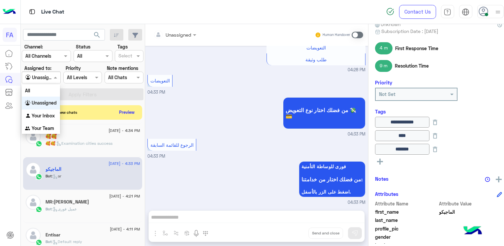
click at [40, 74] on input "text" at bounding box center [33, 77] width 16 height 7
click at [38, 114] on b "Your Inbox" at bounding box center [43, 116] width 23 height 6
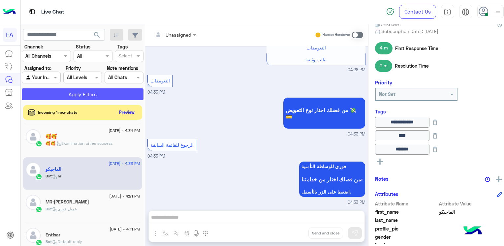
click at [111, 89] on button "Apply Filters" at bounding box center [83, 94] width 122 height 12
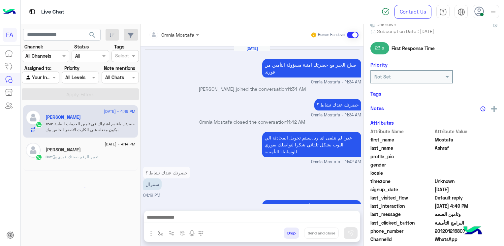
scroll to position [336, 0]
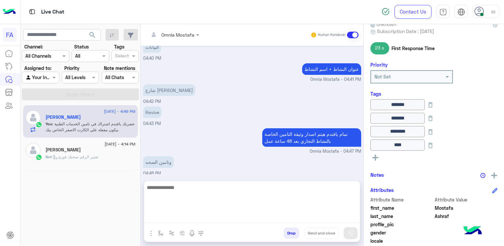
click at [286, 216] on textarea at bounding box center [252, 203] width 216 height 40
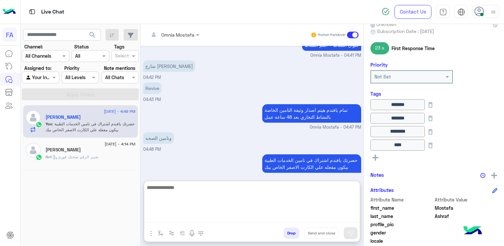
scroll to position [366, 0]
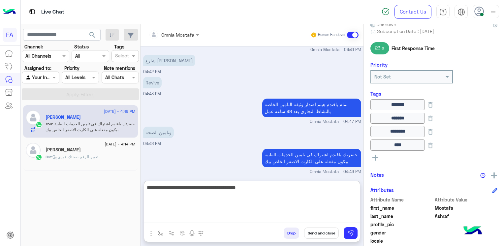
type textarea "**********"
click at [289, 192] on textarea "**********" at bounding box center [252, 203] width 216 height 40
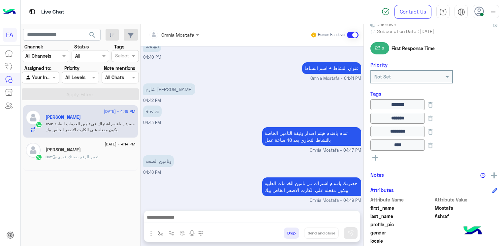
scroll to position [336, 0]
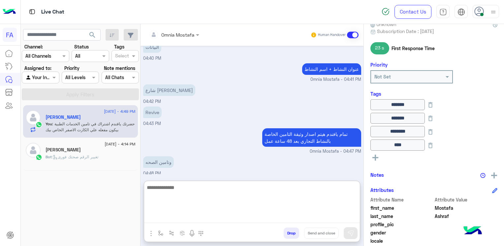
click at [266, 221] on textarea at bounding box center [252, 203] width 216 height 40
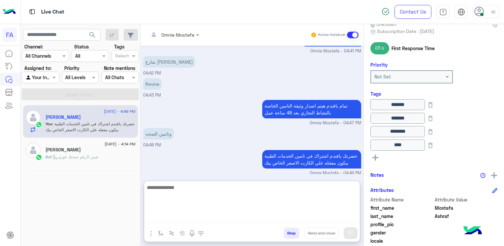
paste textarea "**********"
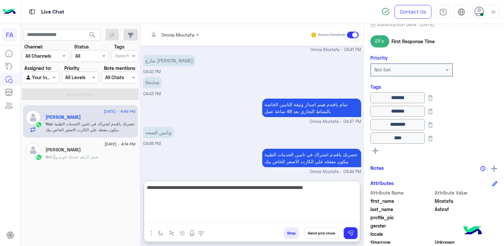
scroll to position [0, 0]
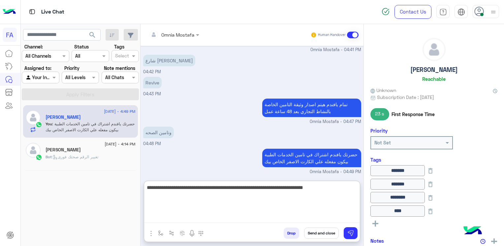
type textarea "**********"
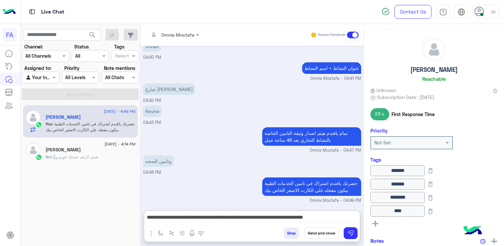
click at [326, 235] on button "Send and close" at bounding box center [321, 232] width 35 height 11
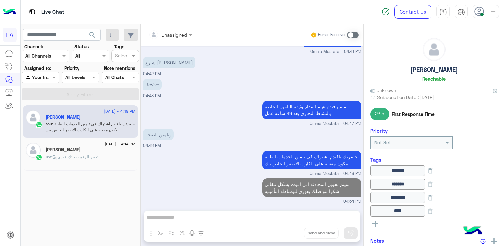
scroll to position [376, 0]
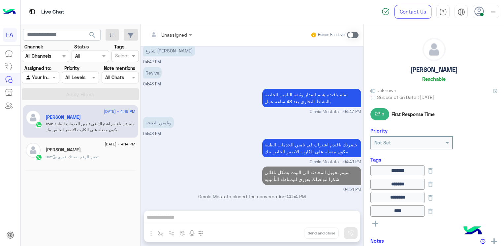
click at [88, 152] on div "[PERSON_NAME]" at bounding box center [90, 150] width 90 height 7
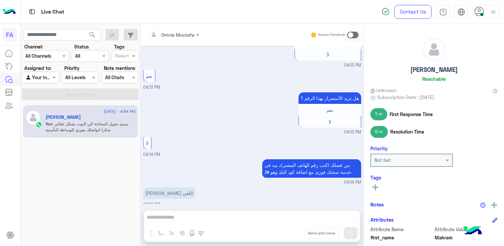
scroll to position [408, 0]
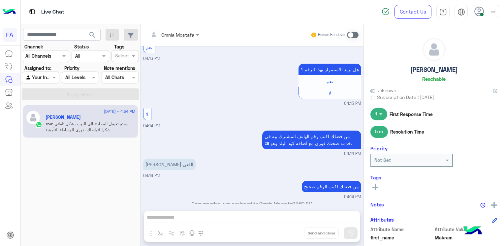
click at [352, 35] on span at bounding box center [353, 35] width 12 height 7
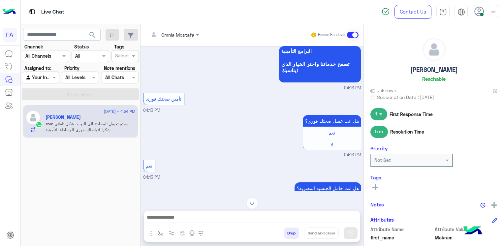
click at [231, 172] on div "نعم 04:13 PM" at bounding box center [252, 169] width 218 height 22
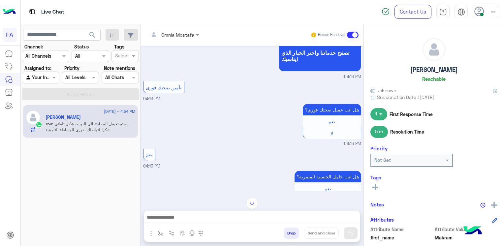
scroll to position [1035, 0]
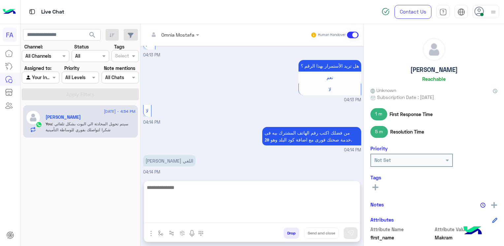
click at [253, 221] on textarea at bounding box center [252, 203] width 216 height 40
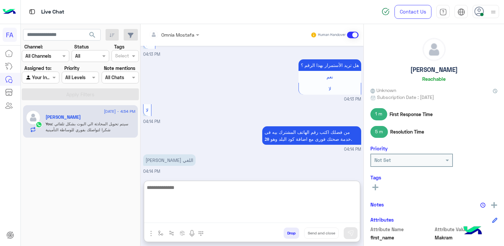
paste textarea "**********"
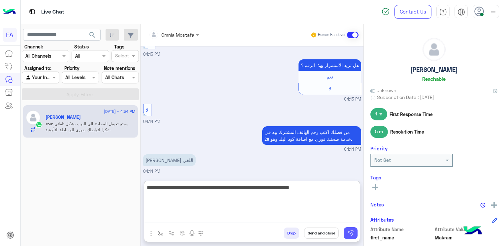
type textarea "**********"
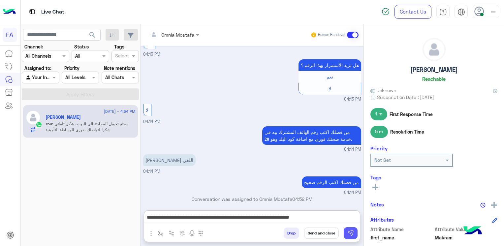
click at [353, 233] on img at bounding box center [350, 233] width 7 height 7
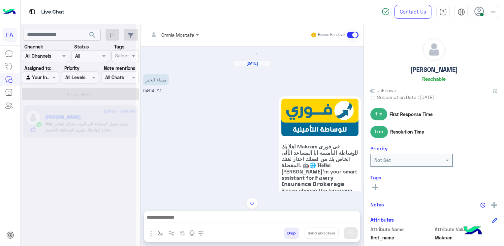
scroll to position [0, 0]
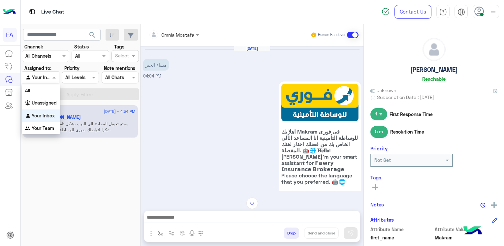
click at [42, 80] on div at bounding box center [40, 78] width 37 height 8
click at [38, 105] on b "Unassigned" at bounding box center [44, 103] width 25 height 6
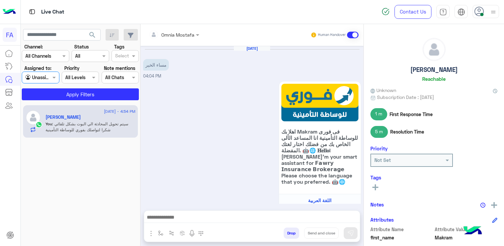
scroll to position [1087, 0]
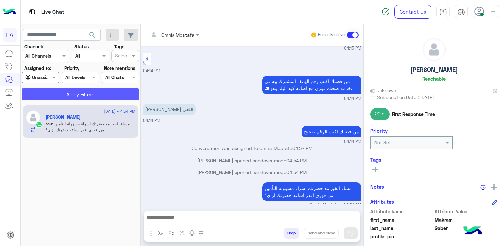
click at [106, 96] on button "Apply Filters" at bounding box center [80, 94] width 117 height 12
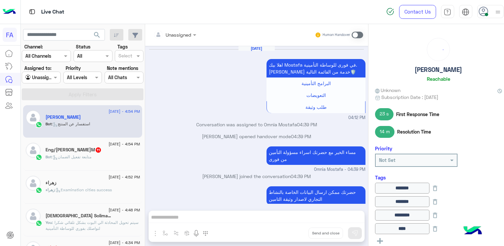
scroll to position [389, 0]
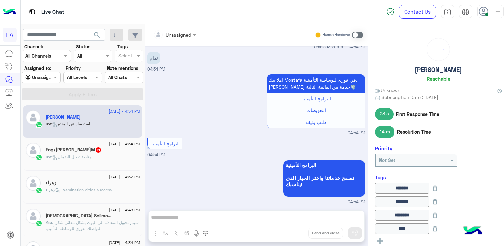
click at [87, 154] on div "Eng/[PERSON_NAME]M 11" at bounding box center [92, 150] width 94 height 7
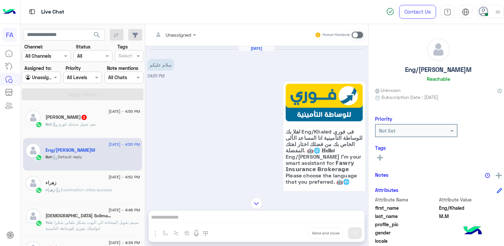
scroll to position [154, 0]
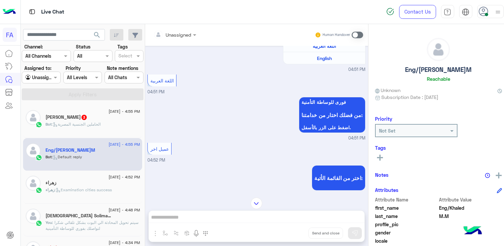
click at [63, 119] on h5 "[PERSON_NAME] 3" at bounding box center [66, 117] width 42 height 6
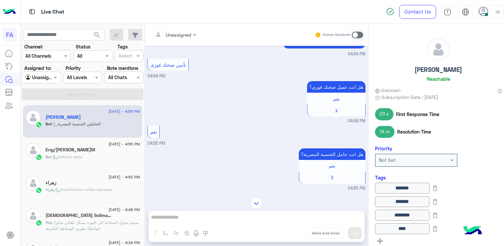
scroll to position [402, 0]
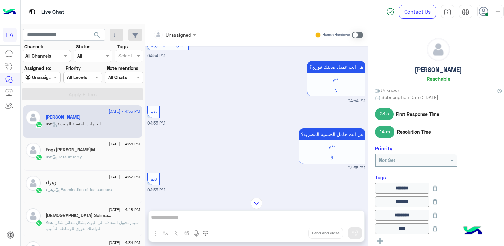
click at [65, 162] on div "Bot : Default reply" at bounding box center [92, 160] width 94 height 12
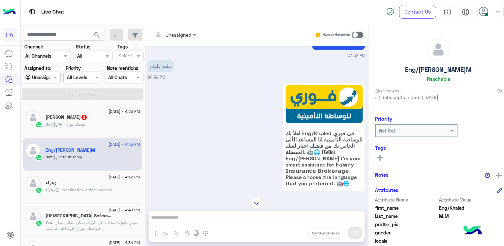
scroll to position [2, 0]
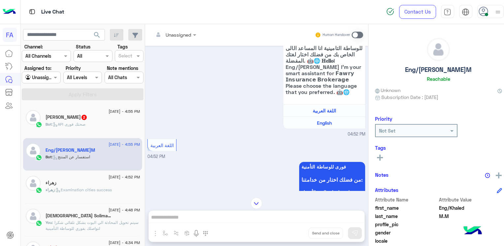
click at [252, 200] on img at bounding box center [257, 203] width 12 height 12
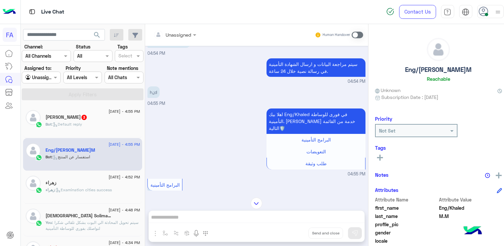
scroll to position [872, 0]
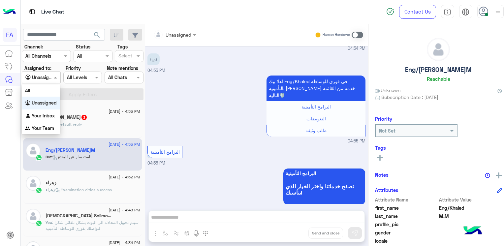
click at [46, 78] on div at bounding box center [41, 78] width 38 height 8
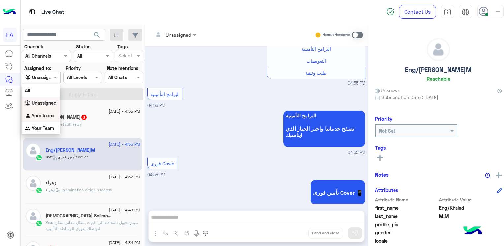
click at [44, 115] on b "Your Inbox" at bounding box center [43, 116] width 23 height 6
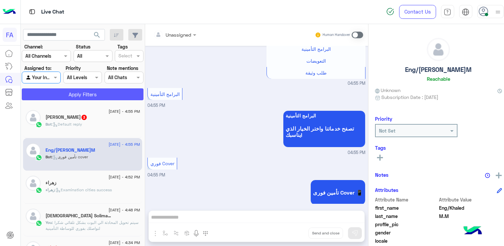
click at [106, 96] on button "Apply Filters" at bounding box center [83, 94] width 122 height 12
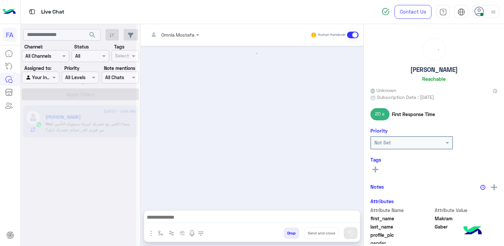
scroll to position [399, 0]
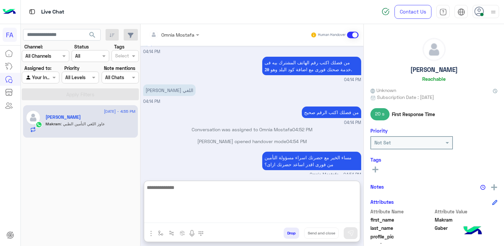
click at [258, 215] on textarea at bounding box center [252, 203] width 216 height 40
type textarea "**********"
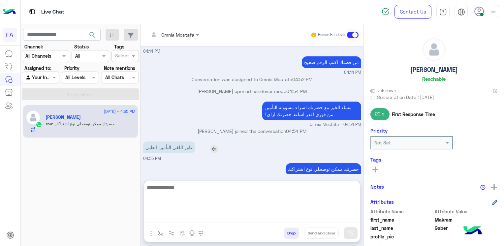
scroll to position [471, 0]
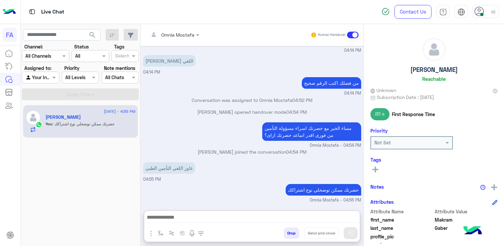
click at [270, 135] on div "[DATE] ممكن توضحلي اي نوع اشتراك حضرتك Omnia Mostafa - 04:11 PM التأمين الطبي 0…" at bounding box center [251, 125] width 223 height 158
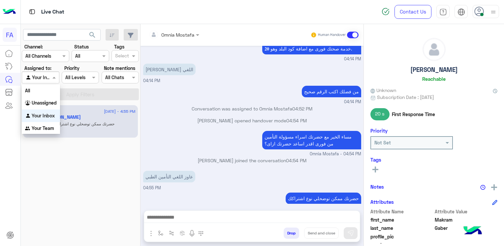
click at [39, 76] on input "text" at bounding box center [32, 77] width 15 height 7
click at [45, 102] on b "Unassigned" at bounding box center [44, 103] width 25 height 6
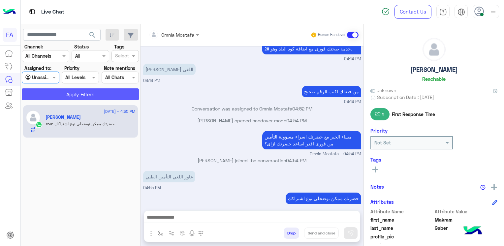
click at [59, 92] on button "Apply Filters" at bounding box center [80, 94] width 117 height 12
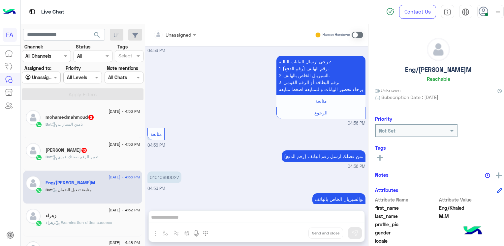
scroll to position [672, 0]
click at [39, 82] on div "Agent Filter Unassigned" at bounding box center [41, 78] width 39 height 12
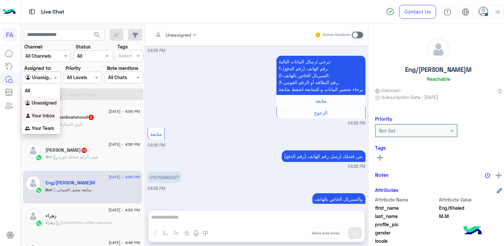
click at [46, 115] on b "Your Inbox" at bounding box center [43, 116] width 23 height 6
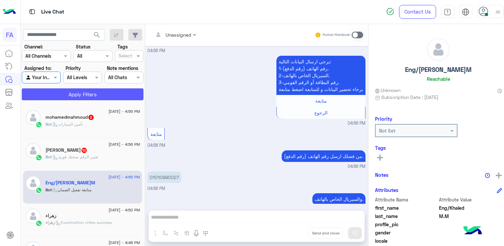
click at [83, 94] on button "Apply Filters" at bounding box center [83, 94] width 122 height 12
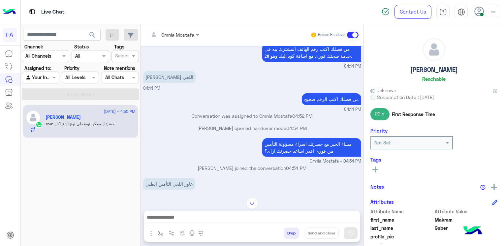
scroll to position [399, 0]
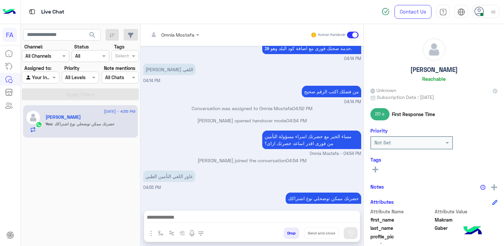
click at [55, 72] on div "Agent Filter Your Inbox" at bounding box center [40, 78] width 37 height 12
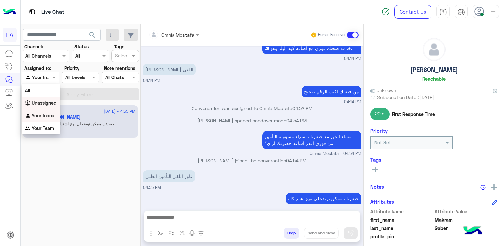
click at [36, 104] on b "Unassigned" at bounding box center [44, 103] width 25 height 6
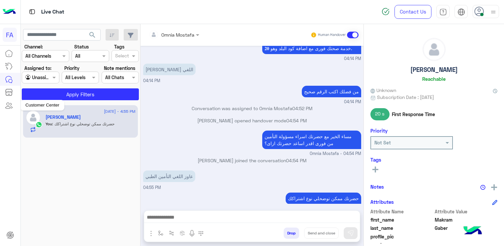
click at [57, 98] on mat-tooltip-component "Customer Center" at bounding box center [42, 105] width 44 height 20
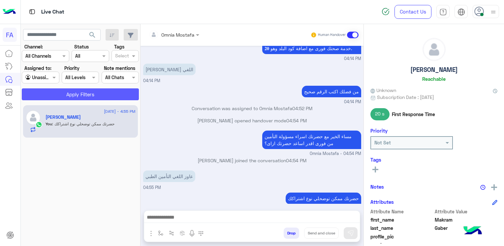
click at [103, 96] on button "Apply Filters" at bounding box center [80, 94] width 117 height 12
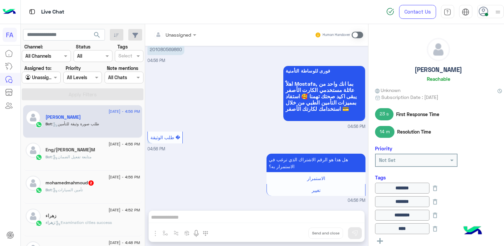
scroll to position [582, 0]
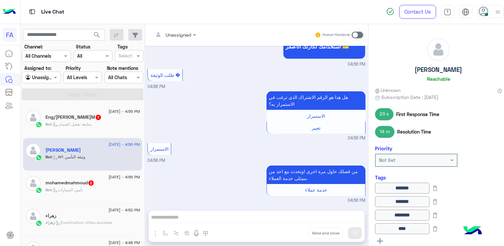
click at [89, 130] on div "Bot : متابعة تفعيل الضمان" at bounding box center [92, 127] width 94 height 12
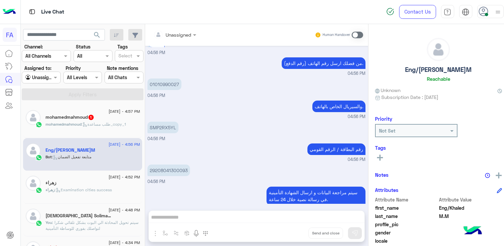
scroll to position [626, 0]
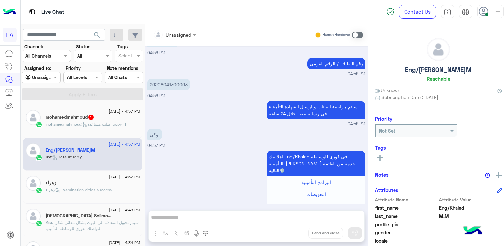
click at [71, 125] on span "mohamedmahmoud" at bounding box center [63, 124] width 36 height 5
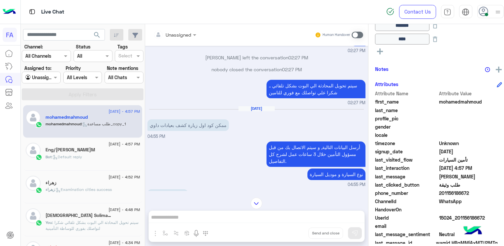
scroll to position [165, 0]
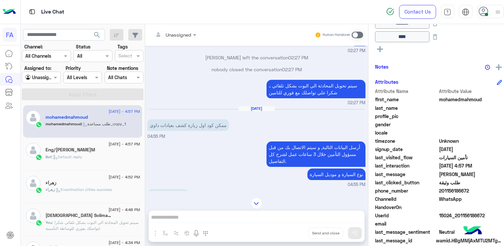
click at [444, 192] on span "201156186672" at bounding box center [470, 190] width 63 height 7
copy span "201156186672"
click at [40, 80] on input "text" at bounding box center [33, 77] width 16 height 7
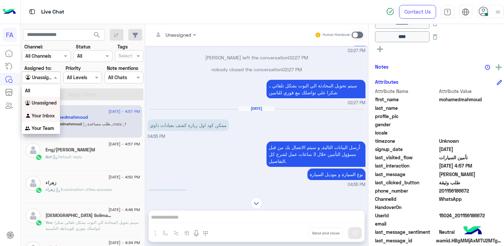
click at [49, 115] on b "Your Inbox" at bounding box center [43, 116] width 23 height 6
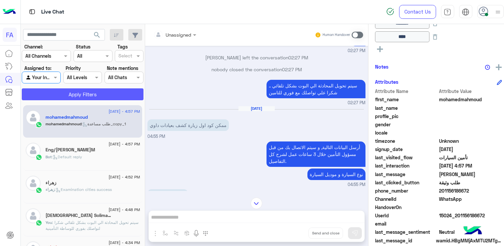
click at [88, 93] on button "Apply Filters" at bounding box center [83, 94] width 122 height 12
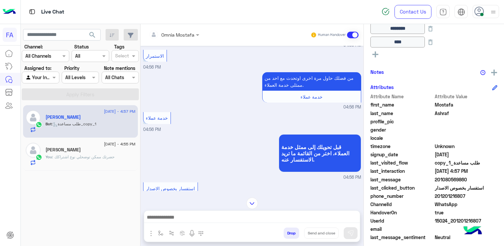
scroll to position [459, 0]
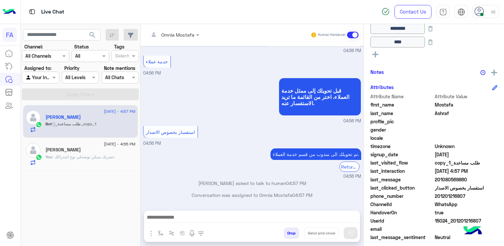
click at [88, 158] on span ": حضرتك ممكن توضحلي نوع اشتراكك" at bounding box center [83, 156] width 62 height 5
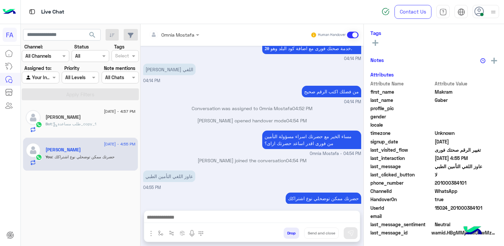
scroll to position [128, 0]
click at [91, 130] on div "Bot : طلب مساعدة_copy_1" at bounding box center [90, 127] width 90 height 12
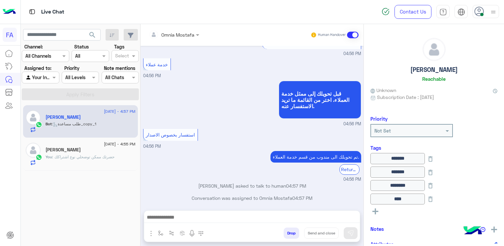
scroll to position [1652, 0]
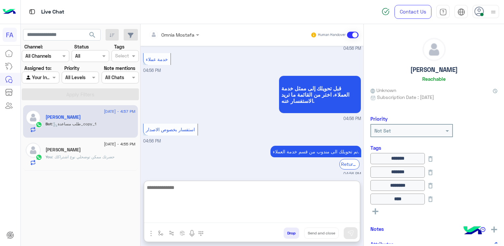
drag, startPoint x: 284, startPoint y: 214, endPoint x: 280, endPoint y: 215, distance: 3.6
click at [282, 214] on textarea at bounding box center [252, 203] width 216 height 40
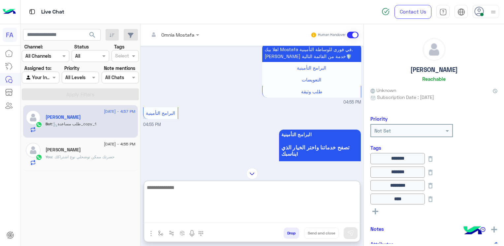
scroll to position [989, 0]
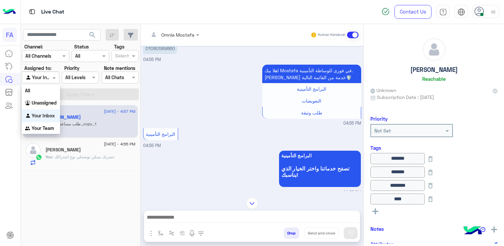
click at [54, 75] on span at bounding box center [55, 77] width 8 height 7
click at [45, 105] on b "Unassigned" at bounding box center [44, 103] width 25 height 6
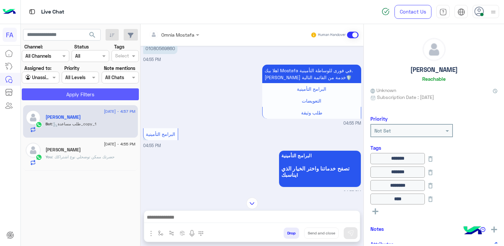
click at [50, 96] on button "Apply Filters" at bounding box center [80, 94] width 117 height 12
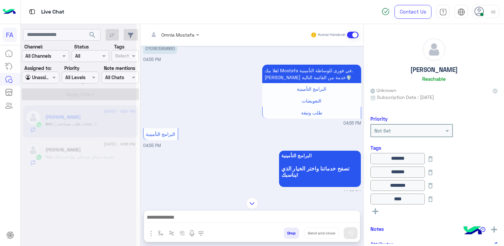
click at [50, 96] on div at bounding box center [78, 126] width 115 height 246
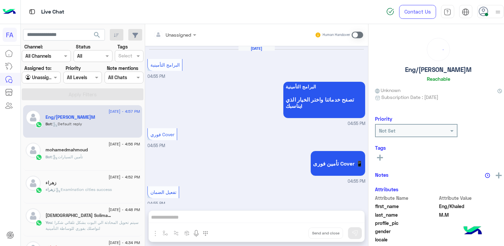
scroll to position [491, 0]
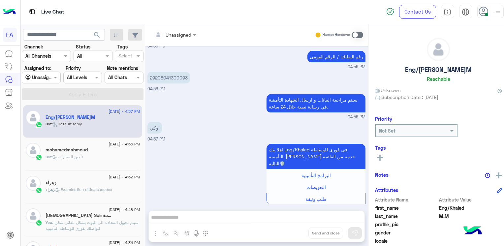
click at [85, 161] on div "Bot : تأمين السيارات" at bounding box center [92, 160] width 94 height 12
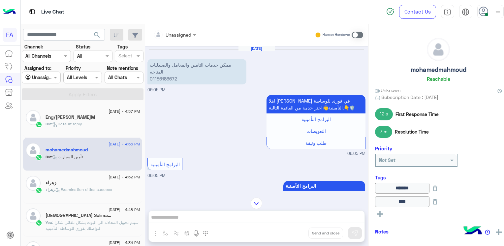
click at [165, 78] on p "ممكن خدمات التامين والمعامل والصيدليات المتاحه 01156186672" at bounding box center [196, 71] width 99 height 25
copy p "01156186672"
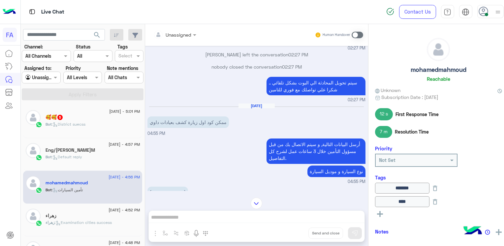
scroll to position [2349, 0]
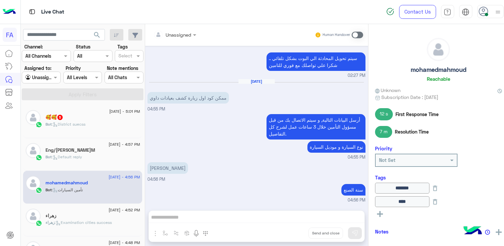
click at [227, 214] on div "Unassigned Human Handover [DATE] ممكن خدمات التامين والمعامل والصيدليات المتاحه…" at bounding box center [256, 136] width 223 height 225
click at [295, 214] on div "Unassigned Human Handover [DATE] ممكن خدمات التامين والمعامل والصيدليات المتاحه…" at bounding box center [256, 136] width 223 height 225
click at [293, 215] on div "Unassigned Human Handover [DATE] ممكن خدمات التامين والمعامل والصيدليات المتاحه…" at bounding box center [256, 136] width 223 height 225
click at [181, 38] on span "Unassigned" at bounding box center [179, 35] width 26 height 6
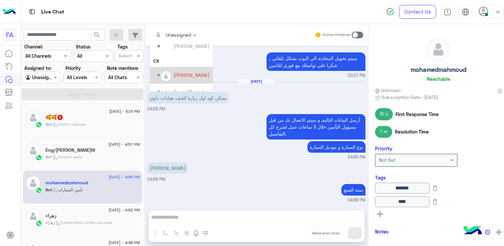
scroll to position [42, 0]
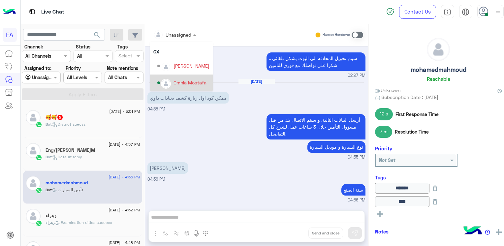
click at [173, 78] on div "Omnia Mostafa" at bounding box center [183, 83] width 52 height 12
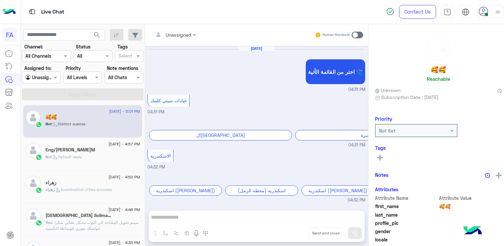
scroll to position [406, 0]
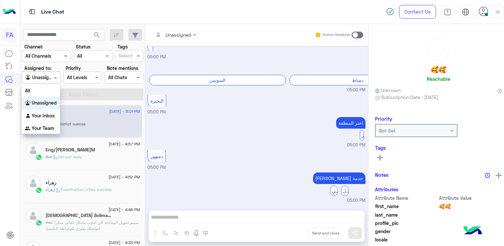
click at [39, 78] on input "text" at bounding box center [33, 77] width 16 height 7
click at [33, 118] on b "Your Inbox" at bounding box center [43, 116] width 23 height 6
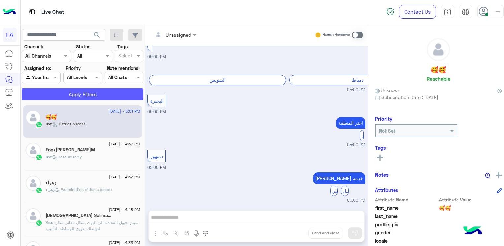
click at [102, 95] on button "Apply Filters" at bounding box center [83, 94] width 122 height 12
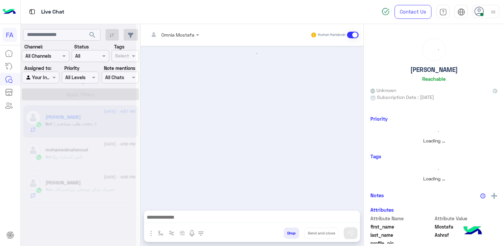
scroll to position [459, 0]
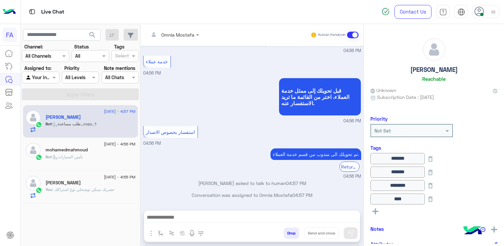
click at [71, 185] on h5 "[PERSON_NAME]" at bounding box center [62, 183] width 35 height 6
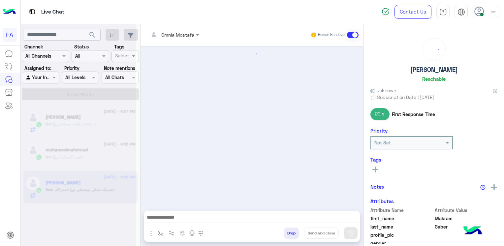
scroll to position [399, 0]
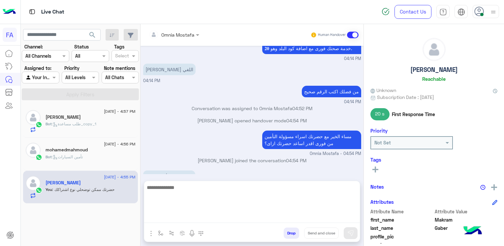
click at [247, 217] on textarea at bounding box center [252, 203] width 216 height 40
paste textarea "**********"
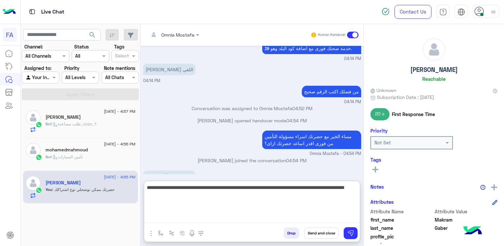
type textarea "**********"
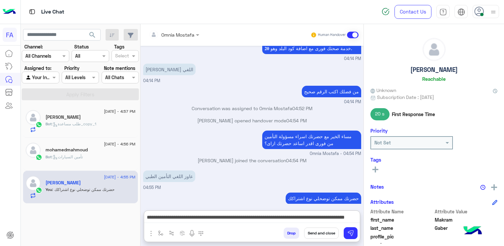
click at [379, 143] on input "text" at bounding box center [401, 142] width 55 height 7
click at [467, 145] on div "Not Set Not Set Low Normal High Urgent" at bounding box center [433, 142] width 127 height 13
click at [378, 170] on button at bounding box center [375, 169] width 10 height 8
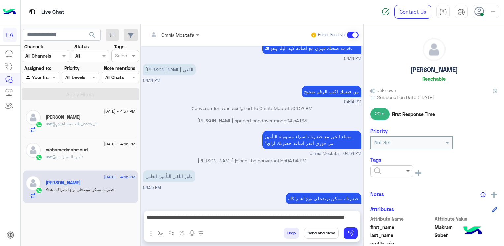
click at [406, 169] on span at bounding box center [409, 170] width 8 height 7
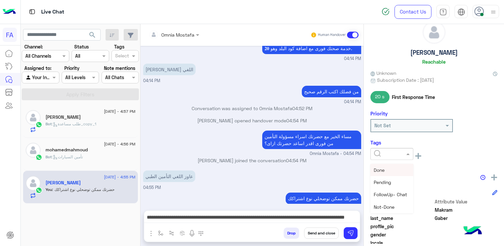
scroll to position [33, 0]
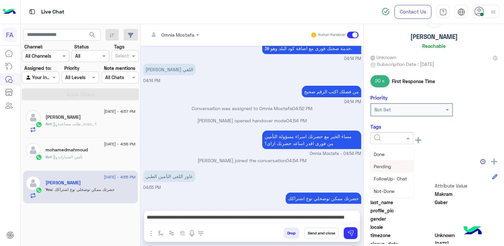
click at [386, 166] on span "Pending" at bounding box center [382, 167] width 17 height 6
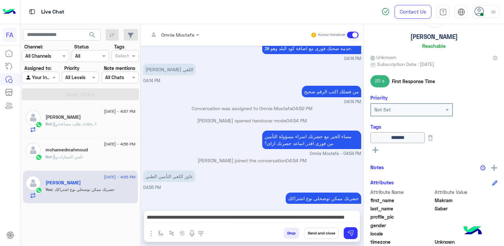
click at [322, 233] on button "Send and close" at bounding box center [321, 232] width 35 height 11
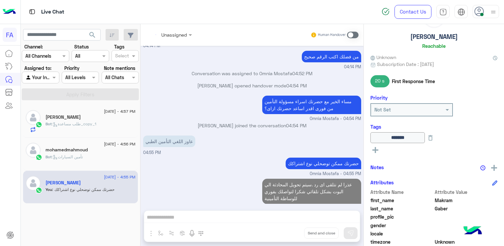
scroll to position [445, 0]
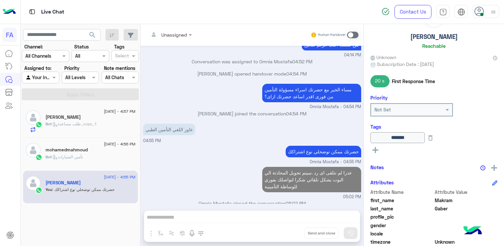
click at [68, 152] on div "mohamedmahmoud" at bounding box center [90, 150] width 90 height 7
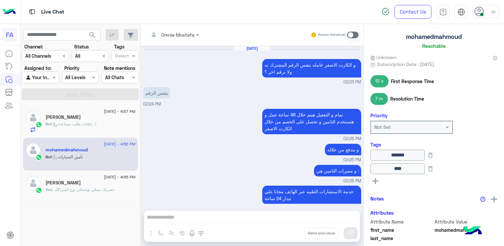
scroll to position [372, 0]
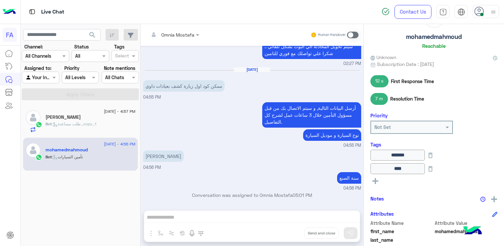
click at [291, 213] on div "Omnia Mostafa Human Handover [DATE] و الكارت الاصفر عامله بنفس الرقم المشترك به…" at bounding box center [251, 136] width 223 height 225
click at [283, 217] on div "Omnia Mostafa Human Handover [DATE] و الكارت الاصفر عامله بنفس الرقم المشترك به…" at bounding box center [251, 136] width 223 height 225
click at [307, 212] on div "Omnia Mostafa Human Handover [DATE] و الكارت الاصفر عامله بنفس الرقم المشترك به…" at bounding box center [251, 136] width 223 height 225
click at [349, 35] on span at bounding box center [353, 35] width 12 height 7
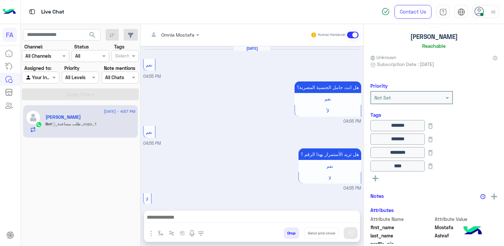
scroll to position [459, 0]
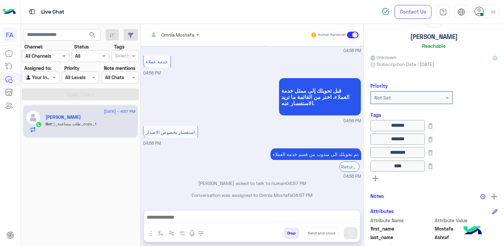
click at [49, 79] on div at bounding box center [40, 78] width 37 height 8
click at [41, 116] on b "Your Inbox" at bounding box center [43, 116] width 23 height 6
click at [53, 77] on span at bounding box center [55, 77] width 8 height 7
click at [218, 136] on img at bounding box center [217, 134] width 8 height 8
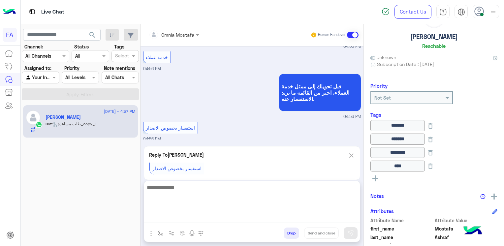
click at [278, 217] on textarea at bounding box center [252, 203] width 216 height 40
type textarea "**********"
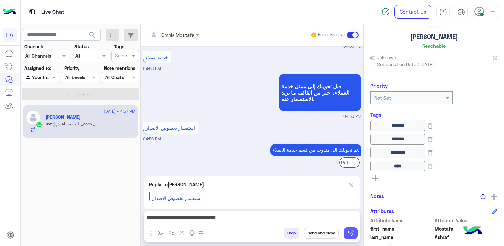
click at [352, 234] on img at bounding box center [350, 233] width 7 height 7
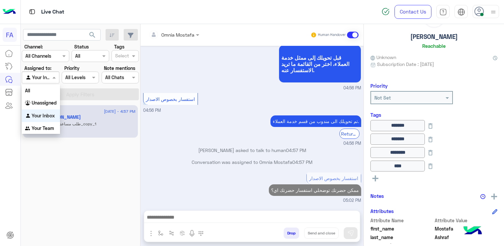
click at [48, 77] on div at bounding box center [40, 78] width 37 height 8
click at [44, 100] on div "Unassigned" at bounding box center [41, 103] width 38 height 13
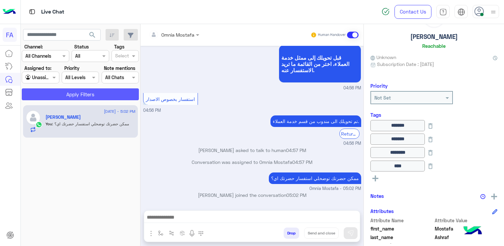
click at [76, 99] on button "Apply Filters" at bounding box center [80, 94] width 117 height 12
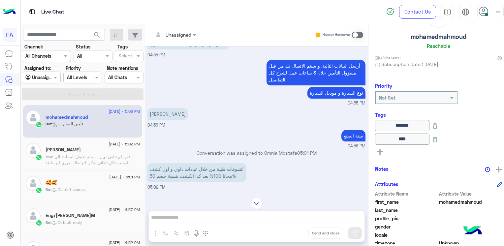
scroll to position [335, 0]
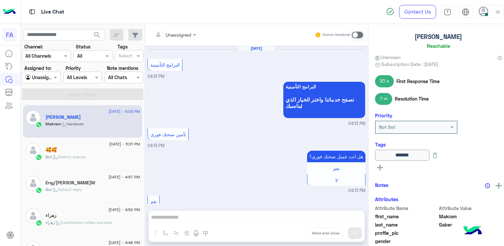
scroll to position [370, 0]
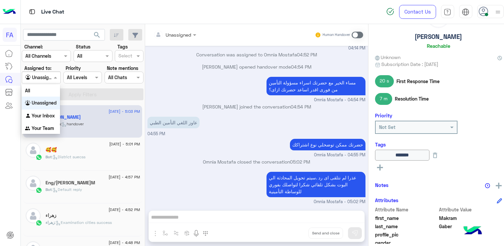
click at [35, 78] on input "text" at bounding box center [33, 77] width 16 height 7
click at [42, 115] on b "Your Inbox" at bounding box center [43, 116] width 23 height 6
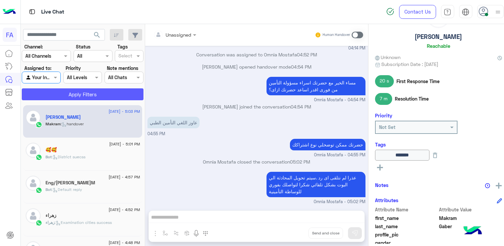
click at [117, 92] on button "Apply Filters" at bounding box center [83, 94] width 122 height 12
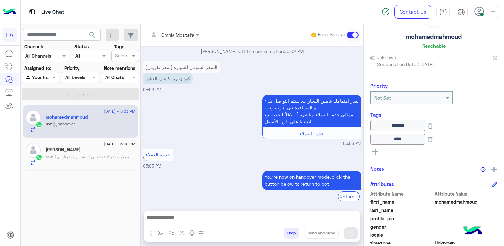
scroll to position [338, 0]
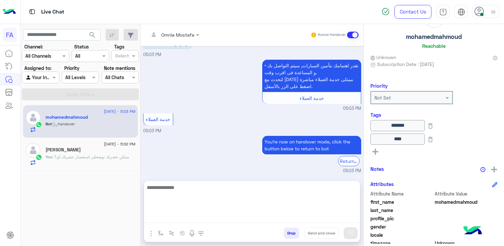
click at [316, 216] on textarea at bounding box center [252, 203] width 216 height 40
click at [271, 214] on textarea at bounding box center [252, 203] width 216 height 40
paste textarea "**********"
type textarea "**********"
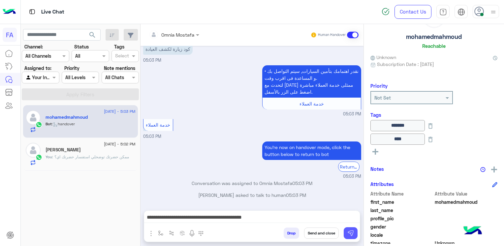
click at [347, 236] on img at bounding box center [350, 233] width 7 height 7
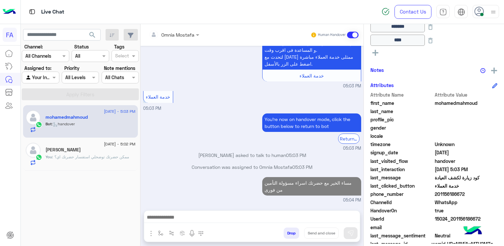
scroll to position [378, 0]
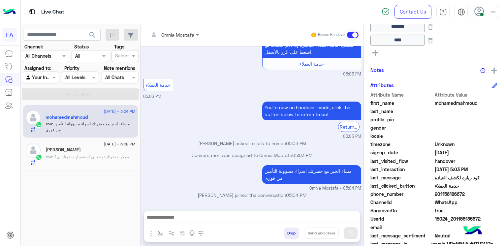
drag, startPoint x: 465, startPoint y: 195, endPoint x: 439, endPoint y: 195, distance: 26.0
click at [439, 195] on span "201156186672" at bounding box center [466, 194] width 63 height 7
click at [440, 195] on span "201156186672" at bounding box center [466, 194] width 63 height 7
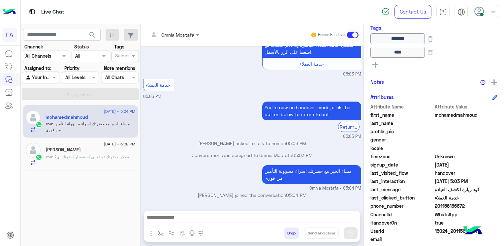
scroll to position [144, 0]
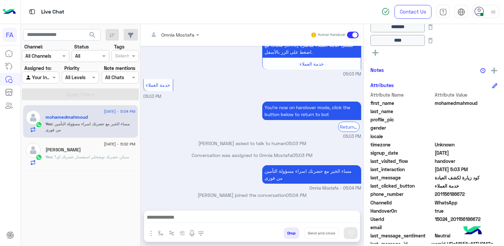
click at [440, 195] on span "201156186672" at bounding box center [466, 194] width 63 height 7
click at [438, 190] on div "Attribute Name Attribute Value first_name [PERSON_NAME] last_name profile_pic g…" at bounding box center [433, 169] width 127 height 157
drag, startPoint x: 438, startPoint y: 190, endPoint x: 438, endPoint y: 196, distance: 5.3
click at [438, 196] on span "201156186672" at bounding box center [466, 194] width 63 height 7
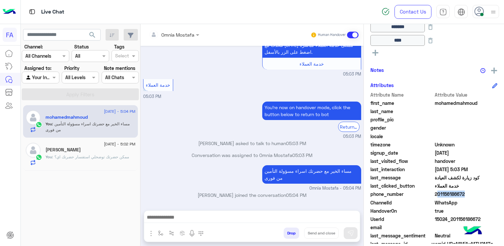
click at [438, 196] on span "201156186672" at bounding box center [466, 194] width 63 height 7
copy span "201156186672"
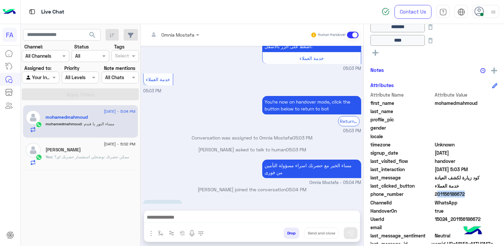
scroll to position [400, 0]
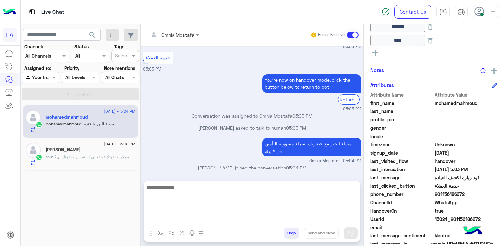
click at [250, 220] on textarea at bounding box center [252, 203] width 216 height 40
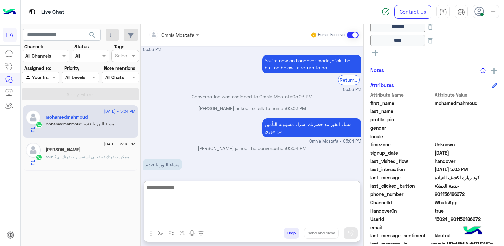
scroll to position [430, 0]
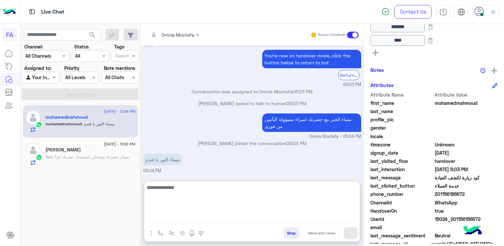
click at [268, 196] on textarea at bounding box center [252, 203] width 216 height 40
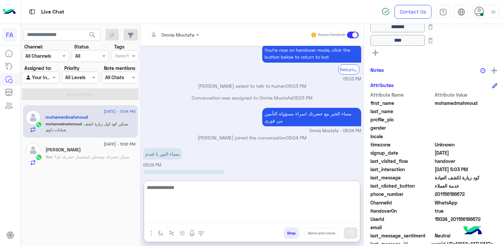
scroll to position [452, 0]
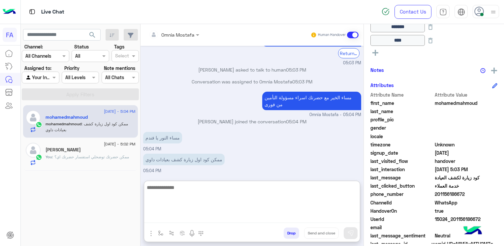
click at [270, 196] on textarea at bounding box center [252, 203] width 216 height 40
click at [259, 197] on textarea at bounding box center [252, 203] width 216 height 40
click at [243, 205] on textarea at bounding box center [252, 203] width 216 height 40
type textarea "**********"
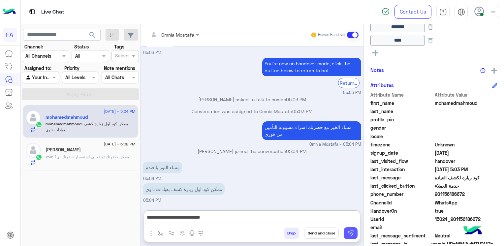
click at [353, 234] on img at bounding box center [350, 233] width 7 height 7
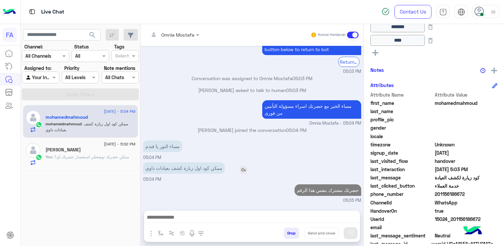
scroll to position [443, 0]
click at [77, 159] on span ": ممكن حضرتك توضحلي استفسار حضرتك اي؟" at bounding box center [90, 156] width 77 height 5
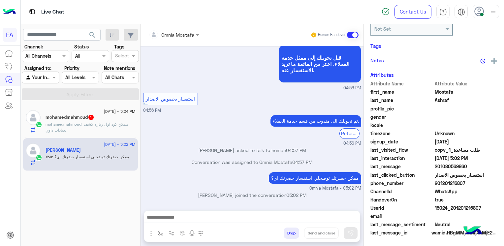
scroll to position [166, 0]
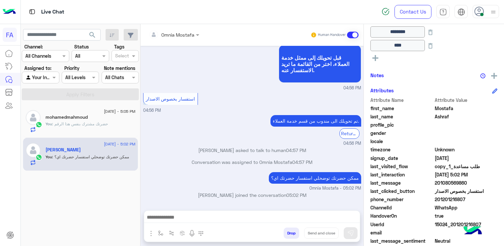
drag, startPoint x: 40, startPoint y: 76, endPoint x: 47, endPoint y: 78, distance: 7.5
click at [40, 76] on input "text" at bounding box center [32, 77] width 15 height 7
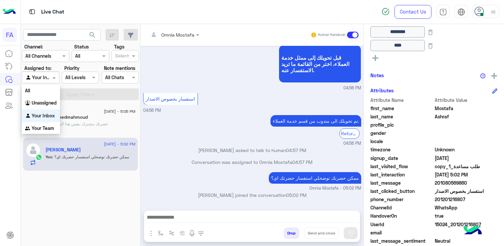
click at [47, 112] on div "Your Inbox" at bounding box center [41, 115] width 38 height 13
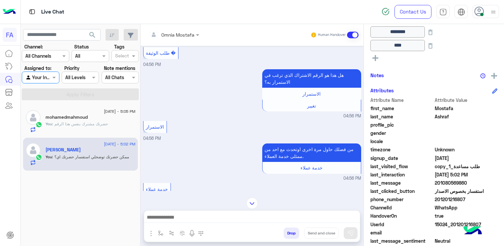
scroll to position [425, 0]
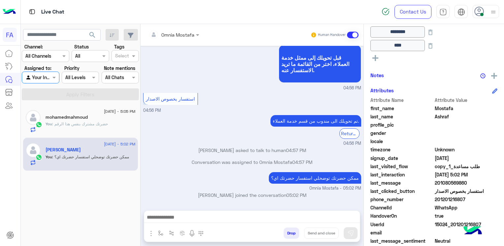
click at [96, 119] on div "mohamedmahmoud" at bounding box center [90, 117] width 90 height 7
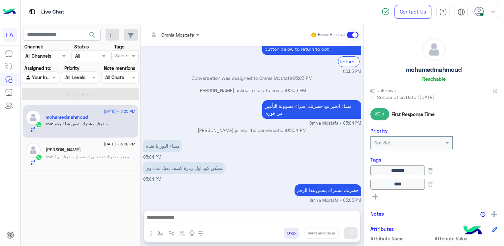
click at [434, 68] on h5 "mohamedmahmoud" at bounding box center [434, 70] width 56 height 8
copy h5 "mohamedmahmoud"
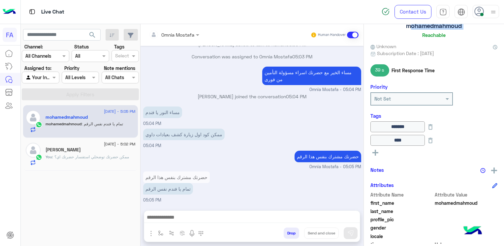
scroll to position [99, 0]
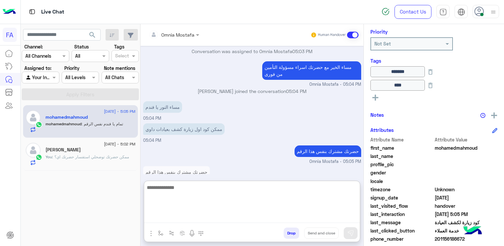
click at [292, 219] on textarea at bounding box center [252, 203] width 216 height 40
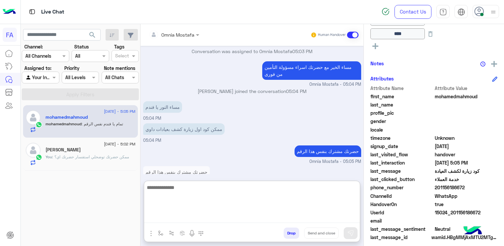
scroll to position [154, 0]
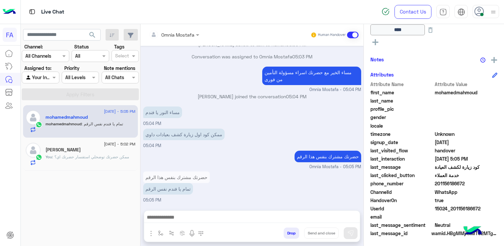
click at [451, 183] on span "201156186672" at bounding box center [466, 183] width 63 height 7
copy span "201156186672"
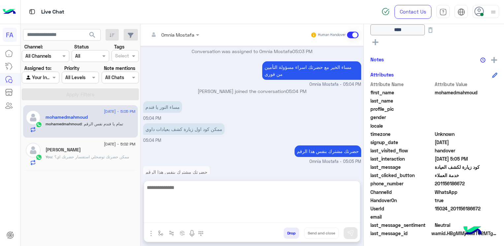
click at [256, 216] on textarea at bounding box center [252, 203] width 216 height 40
click at [238, 201] on textarea at bounding box center [252, 203] width 216 height 40
type textarea "**********"
click at [294, 192] on textarea "**********" at bounding box center [252, 203] width 216 height 40
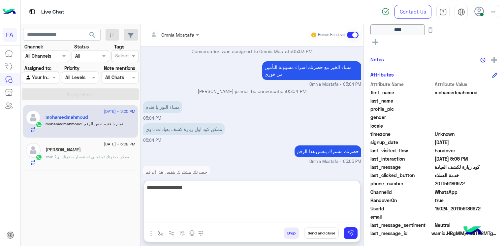
click at [294, 192] on textarea "**********" at bounding box center [252, 203] width 216 height 40
paste textarea "**********"
type textarea "**********"
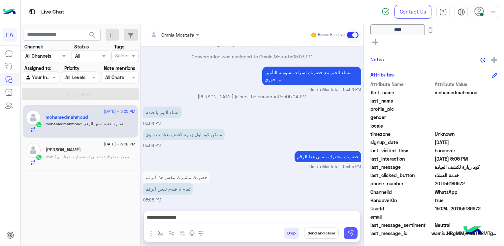
click at [355, 234] on button at bounding box center [351, 233] width 14 height 12
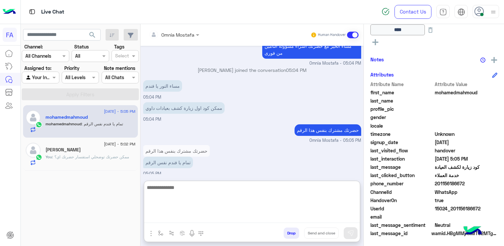
click at [326, 216] on textarea at bounding box center [252, 203] width 216 height 40
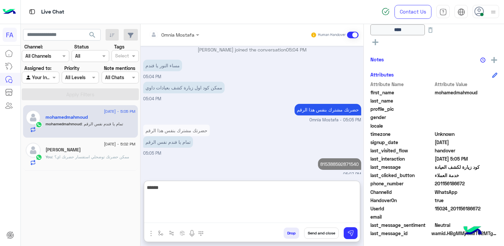
scroll to position [421, 0]
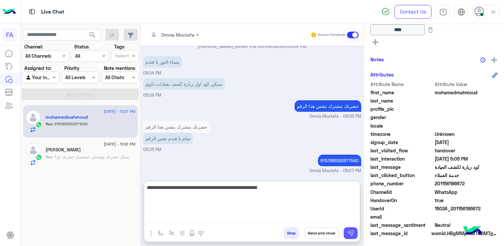
type textarea "**********"
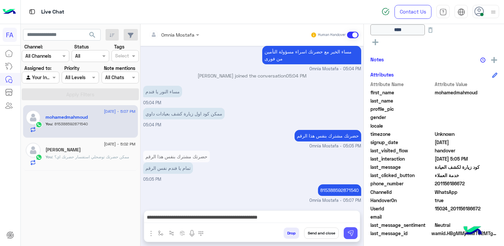
click at [354, 234] on button at bounding box center [351, 233] width 14 height 12
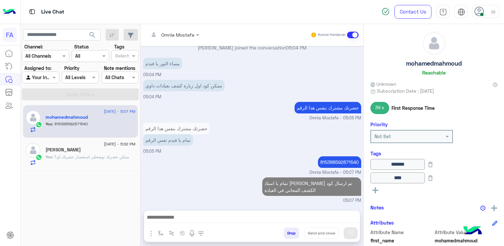
scroll to position [0, 0]
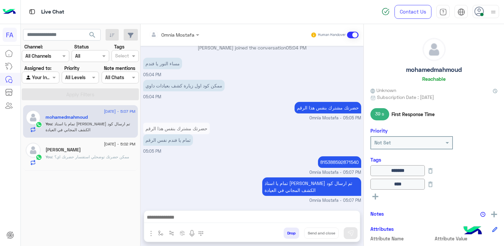
click at [85, 155] on span ": ممكن حضرتك توضحلي استفسار حضرتك اي؟" at bounding box center [90, 156] width 77 height 5
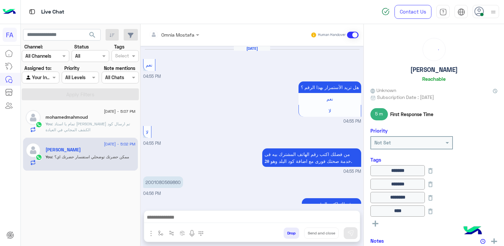
scroll to position [425, 0]
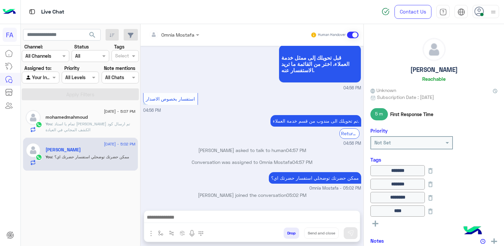
click at [270, 209] on div "Omnia Mostafa Human Handover [DATE] نعم 04:55 PM هل تريد الأستمرار بهذا الرقم ؟…" at bounding box center [251, 136] width 223 height 225
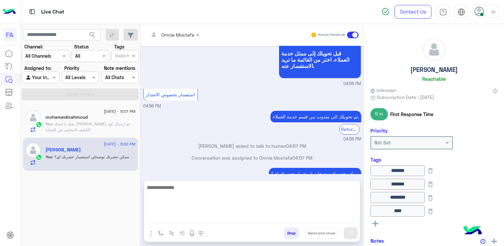
click at [272, 219] on textarea at bounding box center [252, 203] width 216 height 40
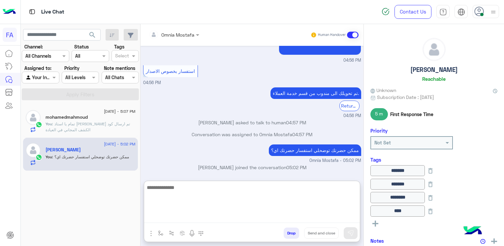
scroll to position [455, 0]
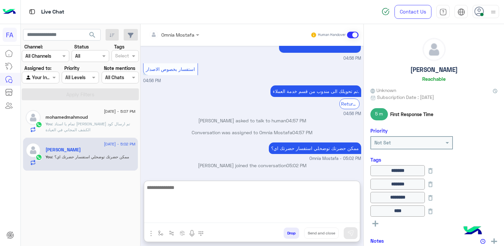
paste textarea "**********"
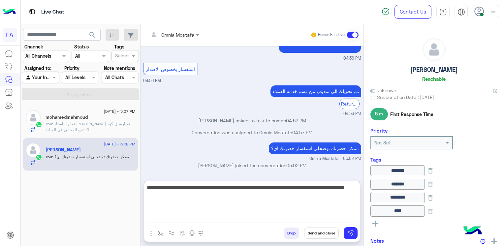
type textarea "**********"
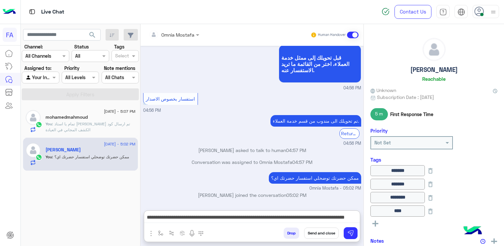
click at [321, 232] on button "Send and close" at bounding box center [321, 232] width 35 height 11
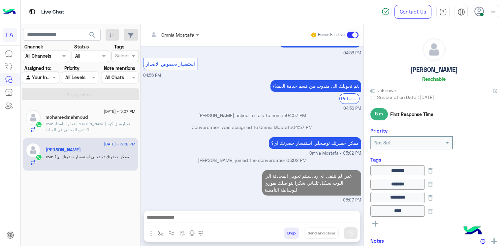
scroll to position [472, 0]
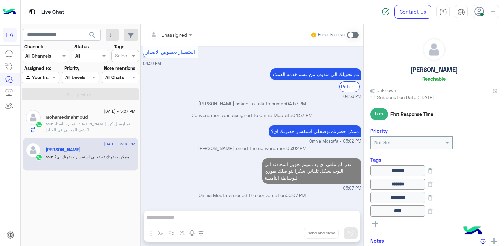
click at [74, 121] on p "You : تمام يا استاذ [PERSON_NAME] تم ارسال كود الكشف المجاني في العيادة" at bounding box center [90, 127] width 90 height 12
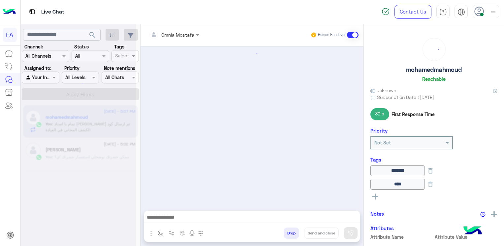
scroll to position [327, 0]
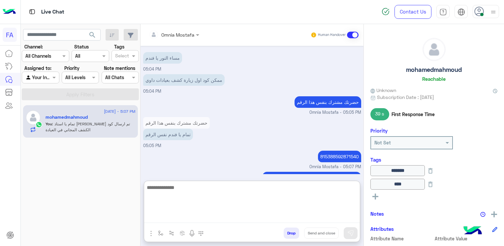
click at [311, 216] on textarea at bounding box center [252, 203] width 216 height 40
type textarea "**********"
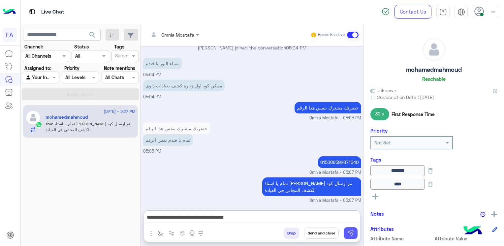
click at [353, 237] on button at bounding box center [351, 233] width 14 height 12
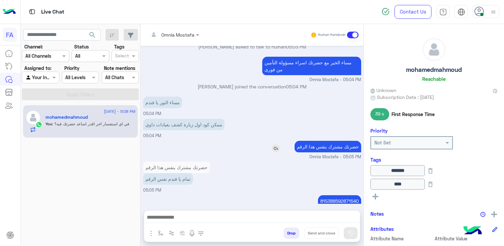
scroll to position [348, 0]
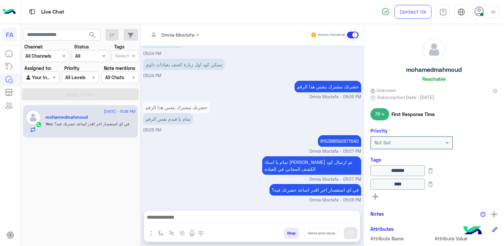
click at [38, 79] on input "text" at bounding box center [32, 77] width 15 height 7
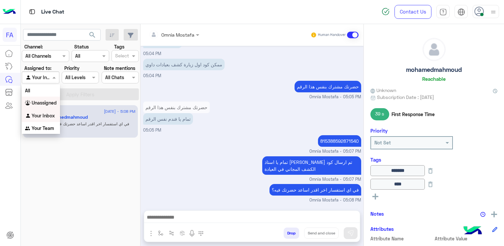
click at [37, 103] on b "Unassigned" at bounding box center [44, 103] width 25 height 6
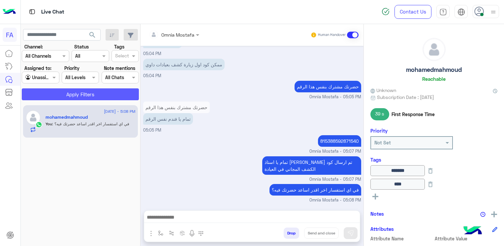
click at [115, 91] on button "Apply Filters" at bounding box center [80, 94] width 117 height 12
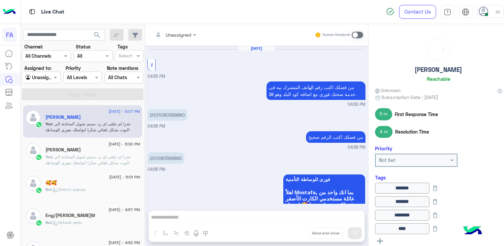
scroll to position [405, 0]
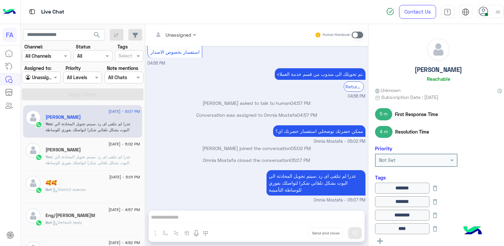
click at [96, 158] on span ": عذرا لم نتلقى اى رد .سيتم تحويل المحادثة الي البوت بشكل تلقائي شكرا لتواصلك ب…" at bounding box center [87, 162] width 85 height 17
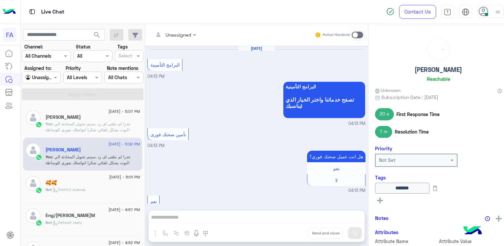
scroll to position [370, 0]
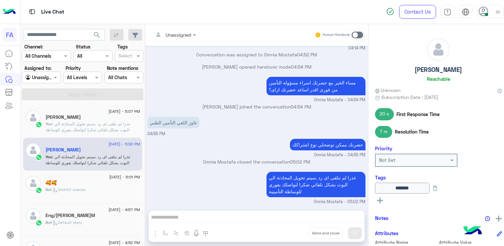
click at [98, 181] on div "🥰🥰" at bounding box center [92, 183] width 94 height 7
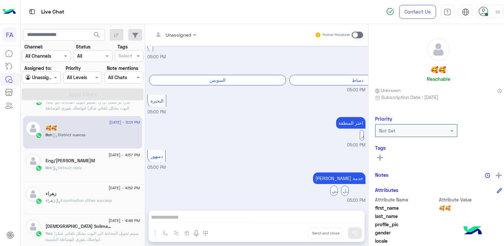
scroll to position [66, 0]
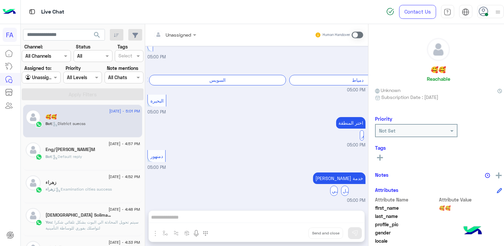
click at [94, 154] on div "Bot : Default reply" at bounding box center [92, 160] width 94 height 12
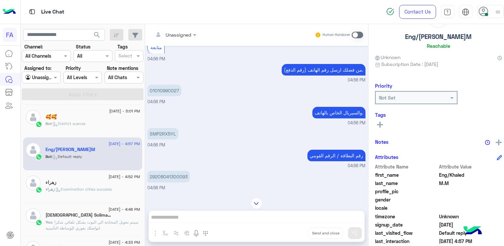
scroll to position [99, 0]
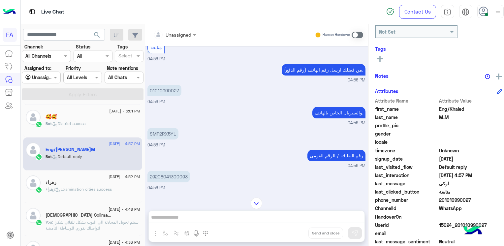
click at [455, 198] on span "201010990027" at bounding box center [470, 199] width 63 height 7
copy span "201010990027"
click at [43, 78] on div at bounding box center [41, 78] width 38 height 8
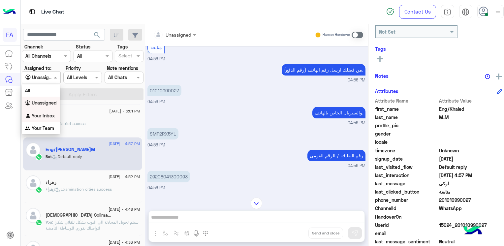
click at [236, 154] on div "رقم البطاقة / الرقم القومي 04:56 PM" at bounding box center [256, 158] width 218 height 21
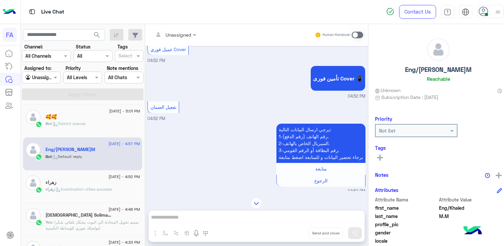
scroll to position [560, 0]
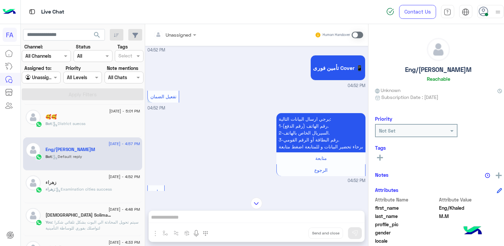
click at [40, 80] on input "text" at bounding box center [33, 77] width 16 height 7
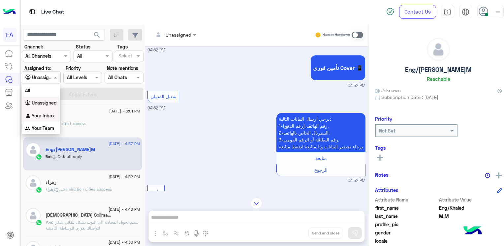
click at [50, 115] on b "Your Inbox" at bounding box center [43, 116] width 23 height 6
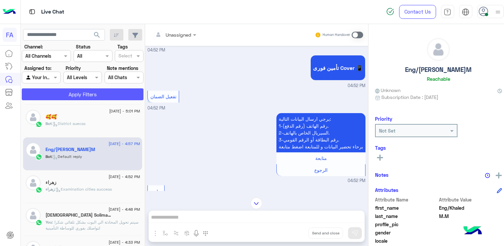
click at [83, 96] on button "Apply Filters" at bounding box center [83, 94] width 122 height 12
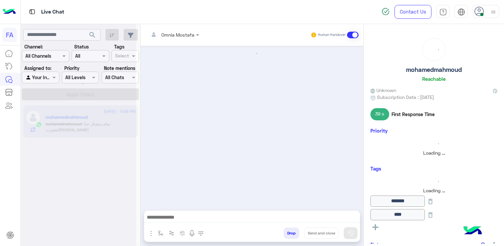
scroll to position [348, 0]
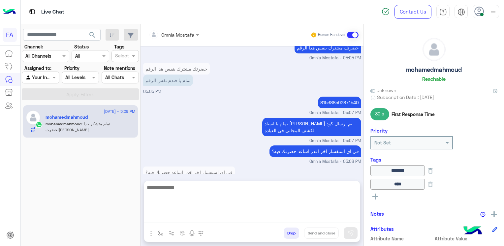
click at [285, 221] on textarea at bounding box center [252, 203] width 216 height 40
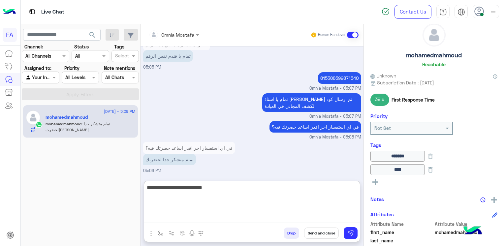
scroll to position [0, 0]
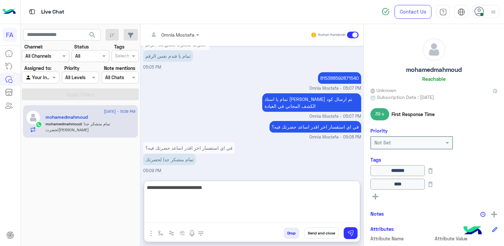
type textarea "**********"
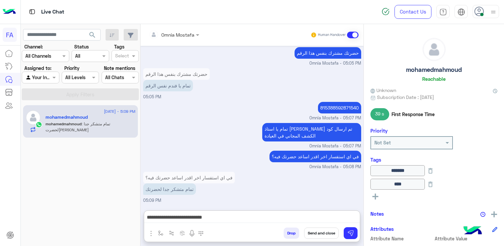
click at [434, 69] on h5 "mohamedmahmoud" at bounding box center [434, 70] width 56 height 8
copy h5 "mohamedmahmoud"
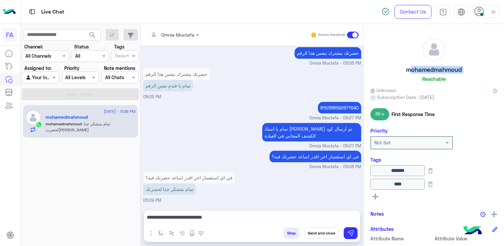
click at [317, 233] on button "Send and close" at bounding box center [321, 232] width 35 height 11
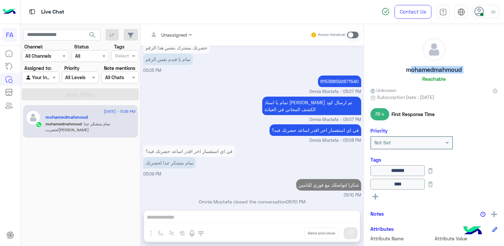
scroll to position [381, 0]
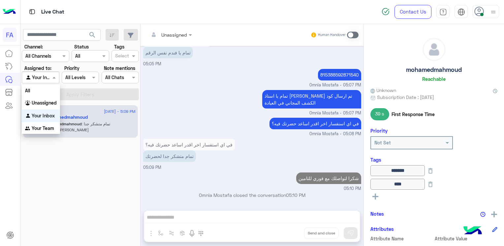
click at [45, 77] on div at bounding box center [40, 78] width 37 height 8
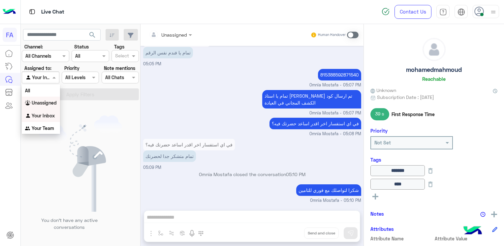
click at [47, 103] on b "Unassigned" at bounding box center [44, 103] width 25 height 6
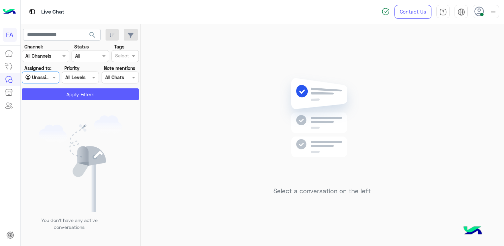
click at [111, 94] on button "Apply Filters" at bounding box center [80, 94] width 117 height 12
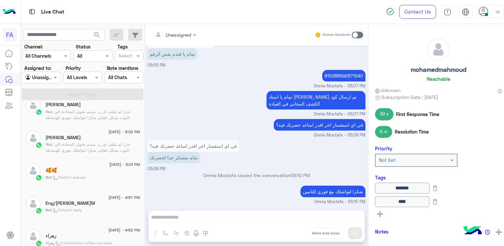
scroll to position [66, 0]
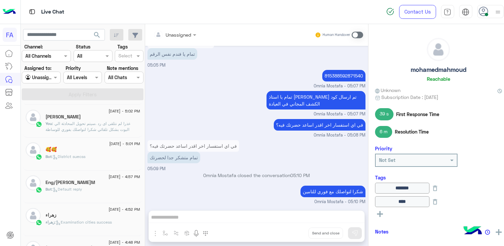
click at [93, 189] on div "Bot : Default reply" at bounding box center [92, 192] width 94 height 12
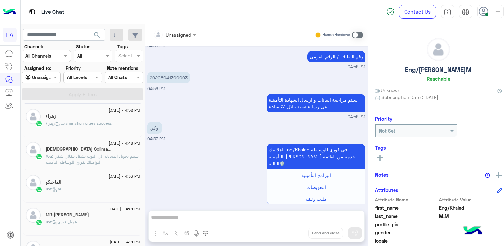
scroll to position [198, 0]
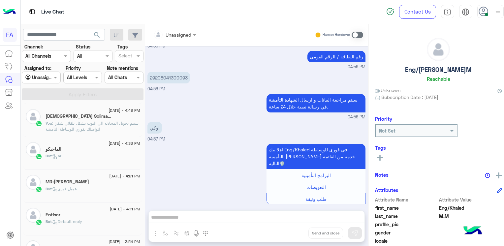
click at [84, 186] on div "Bot : عميل فورى" at bounding box center [92, 192] width 94 height 12
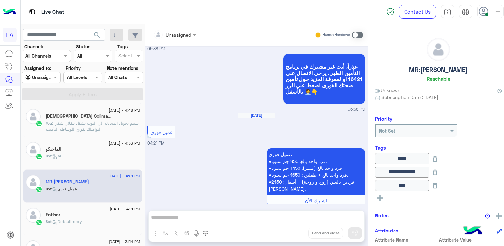
scroll to position [548, 0]
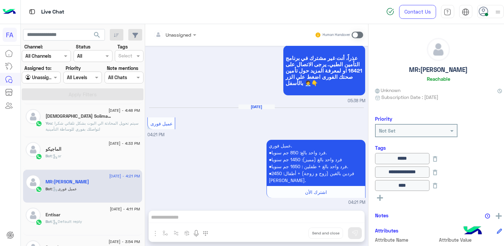
click at [82, 212] on div "Entisar" at bounding box center [92, 215] width 94 height 7
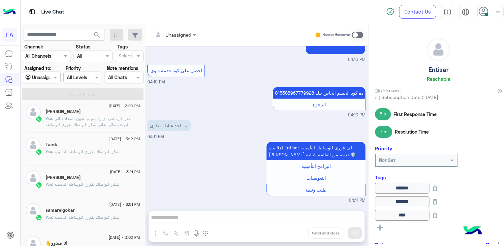
scroll to position [432, 0]
click at [88, 150] on span ": عذرا لم نتلقى اى رد .سيتم تحويل المحادثة الي البوت بشكل تلقائي شكرا لتواصلك ب…" at bounding box center [87, 157] width 85 height 17
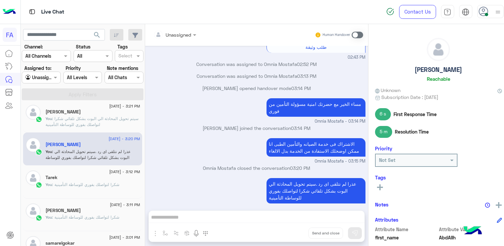
scroll to position [399, 0]
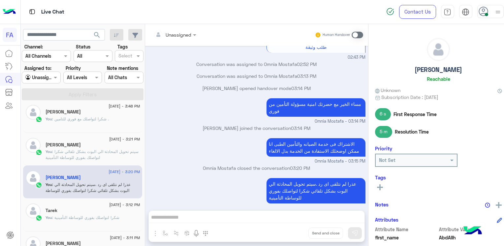
click at [75, 153] on p "You : سيتم تحويل المحادثة الي البوت بشكل تلقائي شكرا لتواصلك بفوري للوساطة التأ…" at bounding box center [92, 155] width 94 height 12
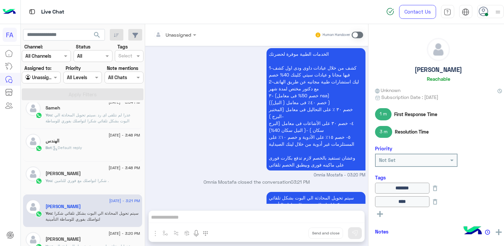
scroll to position [300, 0]
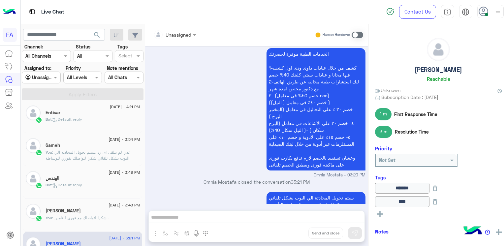
click at [53, 212] on h5 "[PERSON_NAME]" at bounding box center [62, 211] width 35 height 6
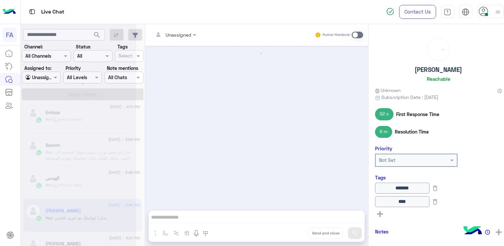
scroll to position [299, 0]
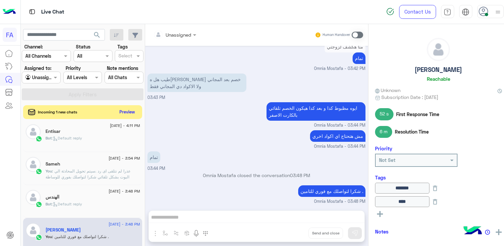
click at [122, 111] on button "Preview" at bounding box center [127, 111] width 20 height 9
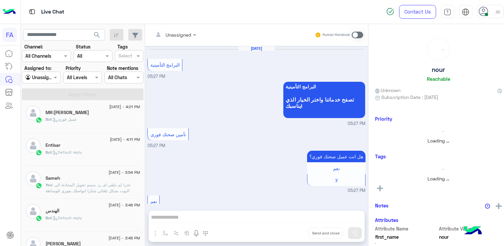
scroll to position [673, 0]
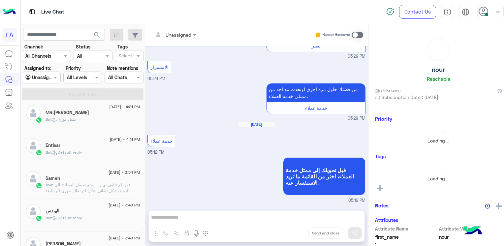
click at [37, 76] on input "text" at bounding box center [33, 77] width 16 height 7
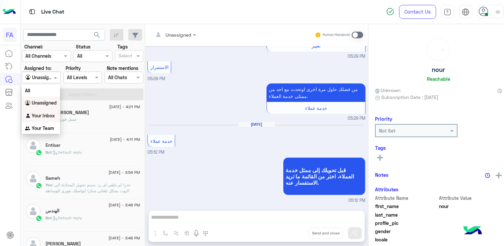
click at [46, 115] on b "Your Inbox" at bounding box center [43, 116] width 23 height 6
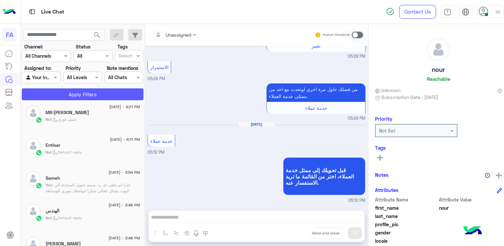
click at [82, 94] on button "Apply Filters" at bounding box center [83, 94] width 122 height 12
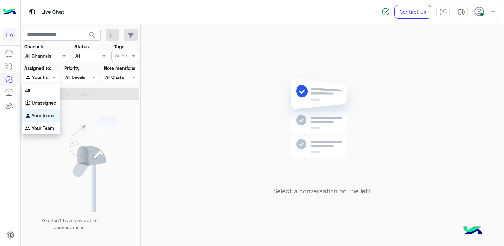
click at [53, 78] on span at bounding box center [55, 77] width 8 height 7
click at [47, 103] on b "Unassigned" at bounding box center [44, 103] width 25 height 6
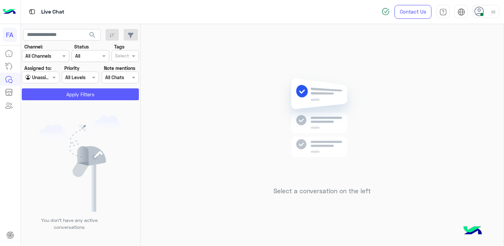
click at [103, 97] on button "Apply Filters" at bounding box center [80, 94] width 117 height 12
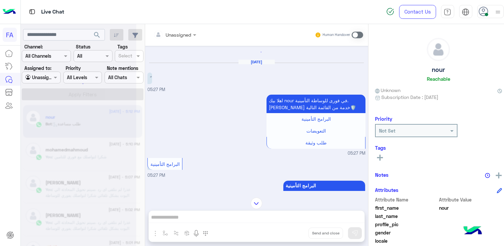
scroll to position [0, 0]
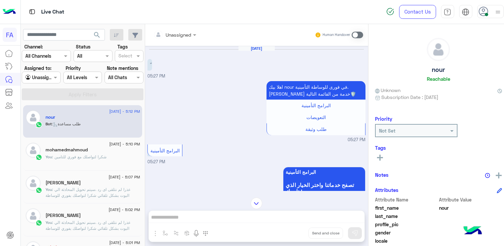
click at [49, 76] on div at bounding box center [41, 78] width 38 height 8
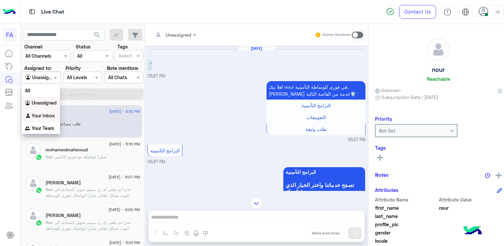
click at [45, 115] on b "Your Inbox" at bounding box center [43, 116] width 23 height 6
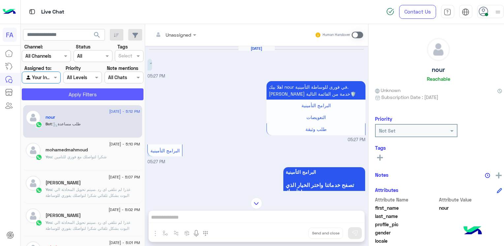
click at [74, 93] on button "Apply Filters" at bounding box center [83, 94] width 122 height 12
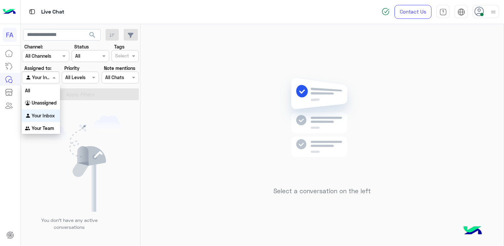
click at [42, 77] on div at bounding box center [40, 78] width 37 height 8
click at [48, 106] on b "Unassigned" at bounding box center [44, 103] width 25 height 6
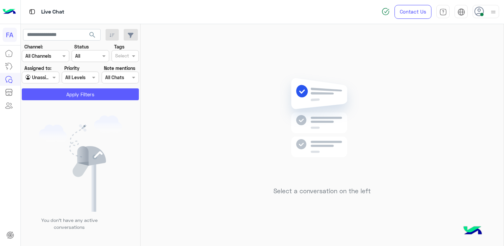
click at [57, 92] on button "Apply Filters" at bounding box center [80, 94] width 117 height 12
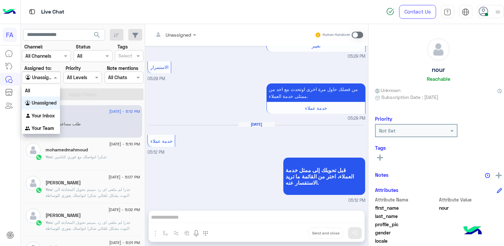
click at [46, 79] on div at bounding box center [41, 78] width 38 height 8
click at [39, 113] on b "Your Inbox" at bounding box center [43, 116] width 23 height 6
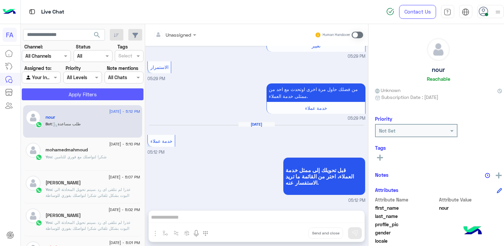
click at [71, 95] on button "Apply Filters" at bounding box center [83, 94] width 122 height 12
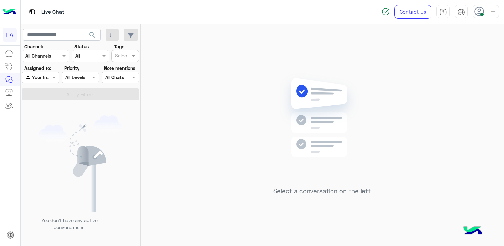
click at [48, 82] on div "Agent Filter Your Inbox" at bounding box center [40, 78] width 37 height 12
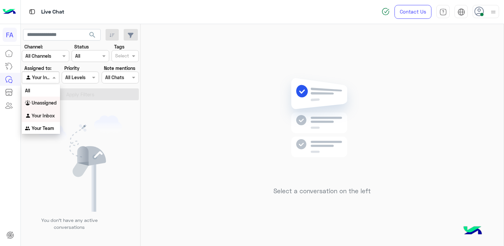
click at [45, 104] on b "Unassigned" at bounding box center [44, 103] width 25 height 6
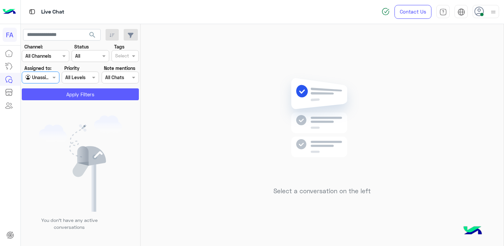
click at [97, 92] on button "Apply Filters" at bounding box center [80, 94] width 117 height 12
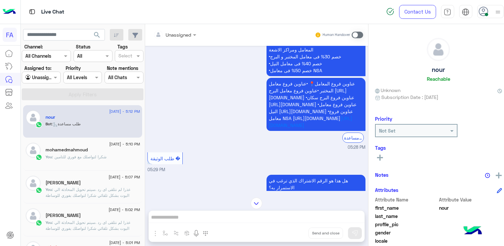
scroll to position [673, 0]
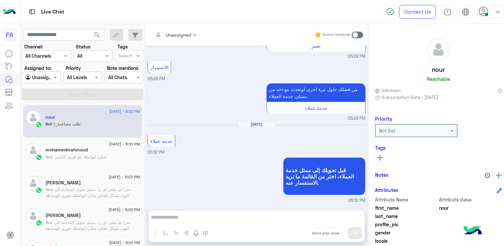
click at [83, 149] on h5 "mohamedmahmoud" at bounding box center [66, 150] width 42 height 6
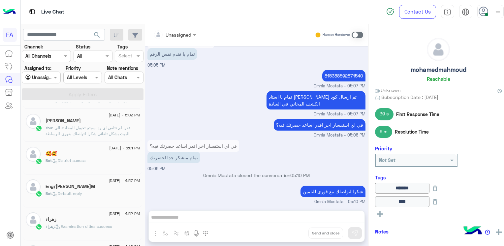
scroll to position [99, 0]
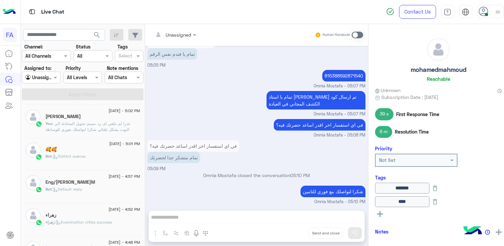
click at [84, 154] on span ": District suecss" at bounding box center [69, 156] width 34 height 5
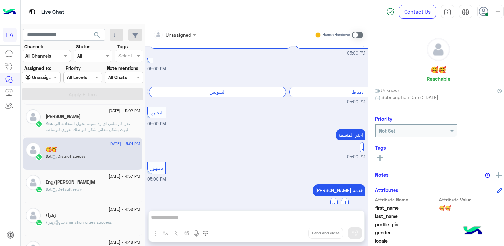
scroll to position [406, 0]
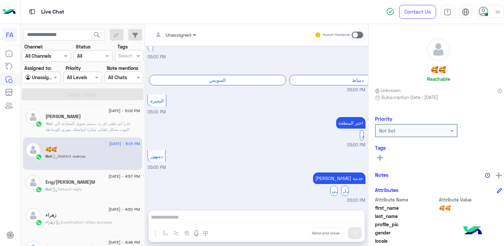
click at [191, 36] on span at bounding box center [195, 34] width 8 height 7
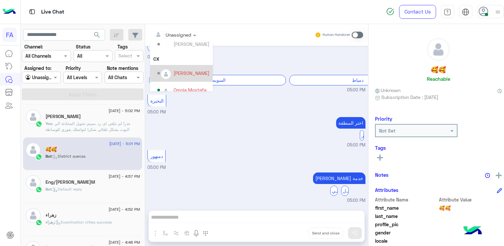
scroll to position [42, 0]
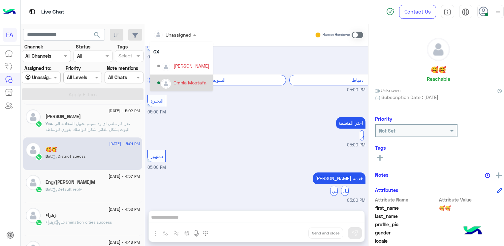
click at [257, 147] on small "05:00 PM" at bounding box center [256, 145] width 218 height 6
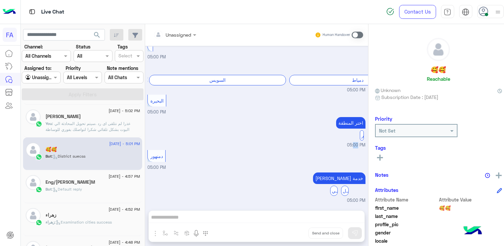
drag, startPoint x: 257, startPoint y: 146, endPoint x: 251, endPoint y: 141, distance: 7.9
click at [251, 141] on div "اختر المنطقة [GEOGRAPHIC_DATA] 05:00 PM" at bounding box center [256, 131] width 218 height 33
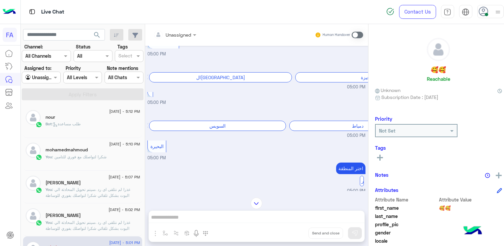
scroll to position [1105, 0]
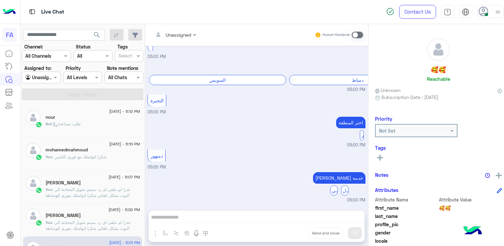
click at [232, 221] on div "Unassigned Human Handover [DATE] اختر المنطقة [GEOGRAPHIC_DATA] 04:55 PM اختر ا…" at bounding box center [256, 136] width 223 height 225
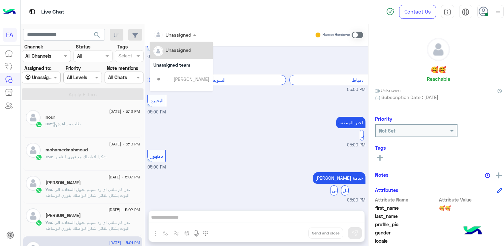
click at [181, 37] on div at bounding box center [175, 35] width 50 height 8
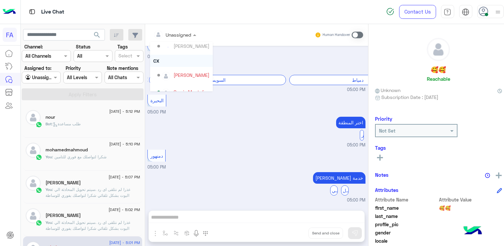
scroll to position [42, 0]
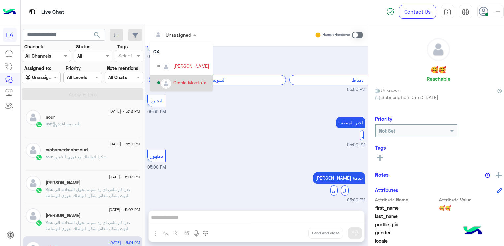
click at [171, 86] on div "Omnia Mostafa" at bounding box center [183, 83] width 52 height 12
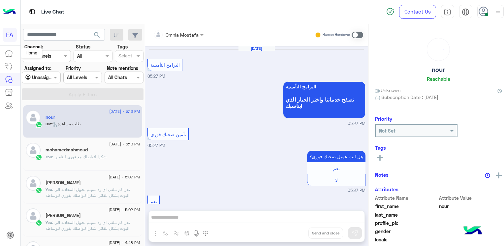
scroll to position [673, 0]
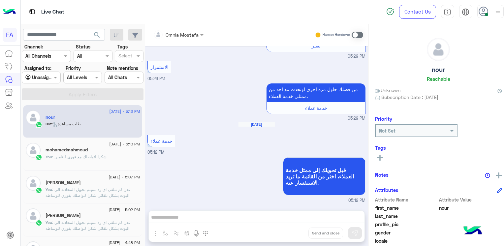
click at [40, 76] on input "text" at bounding box center [33, 77] width 16 height 7
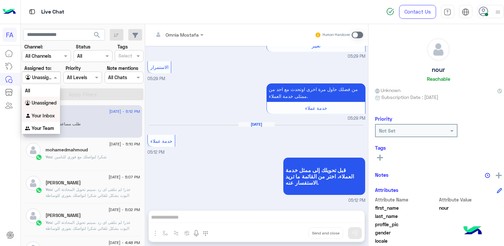
click at [38, 111] on div "Your Inbox" at bounding box center [41, 115] width 38 height 13
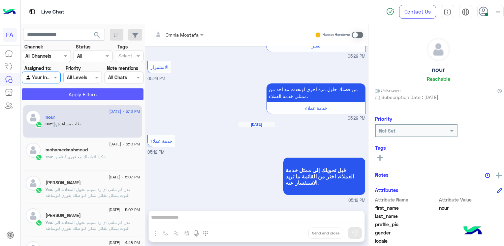
click at [84, 97] on button "Apply Filters" at bounding box center [83, 94] width 122 height 12
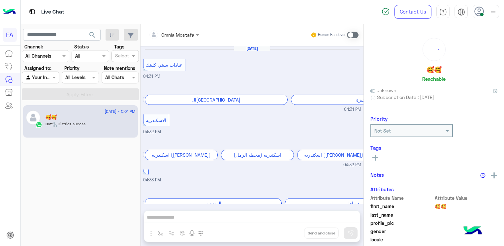
scroll to position [382, 0]
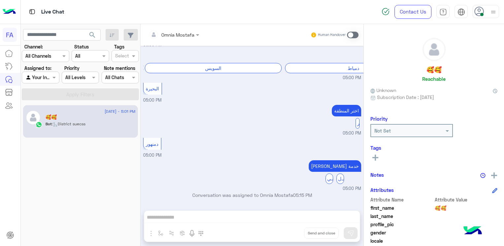
click at [358, 34] on span at bounding box center [353, 35] width 12 height 7
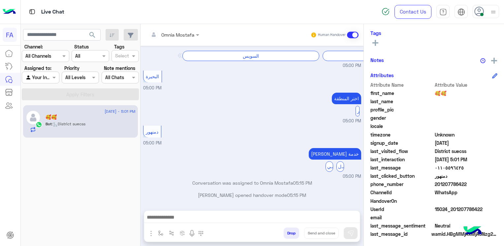
scroll to position [116, 0]
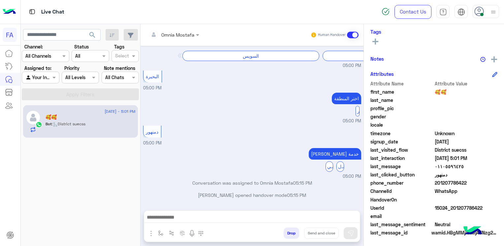
drag, startPoint x: 465, startPoint y: 183, endPoint x: 436, endPoint y: 185, distance: 29.1
click at [436, 185] on span "201207786422" at bounding box center [466, 182] width 63 height 7
copy span "01207786422"
click at [451, 165] on span "٠١١٠٥٥٩٦٤٢٥" at bounding box center [466, 166] width 63 height 7
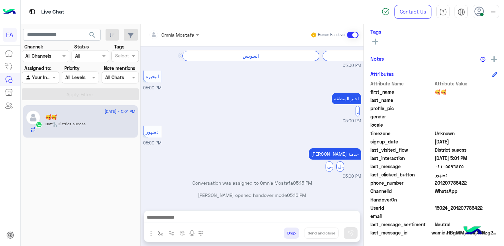
copy span "٠١١٠٥٥٩٦٤٢٥"
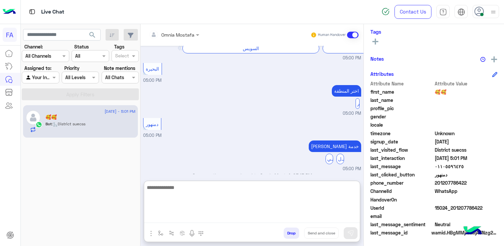
click at [323, 222] on textarea at bounding box center [252, 203] width 216 height 40
type textarea "**********"
click at [298, 184] on textarea "**********" at bounding box center [252, 203] width 216 height 40
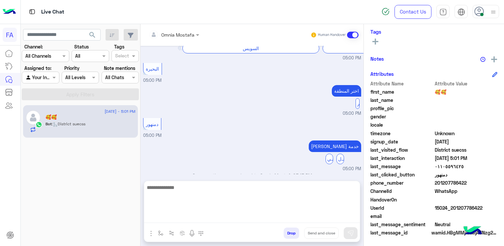
click at [248, 215] on textarea at bounding box center [252, 203] width 216 height 40
paste textarea "**********"
type textarea "**********"
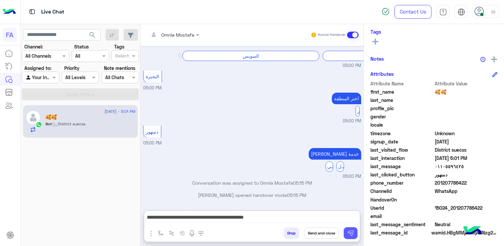
click at [352, 232] on img at bounding box center [350, 233] width 7 height 7
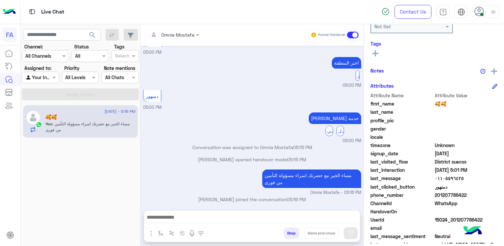
scroll to position [128, 0]
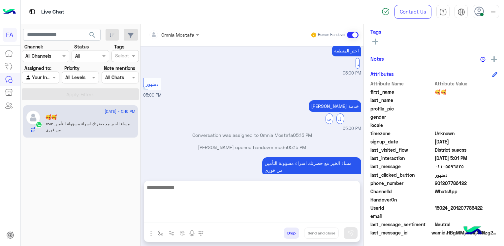
click at [287, 213] on textarea at bounding box center [252, 203] width 216 height 40
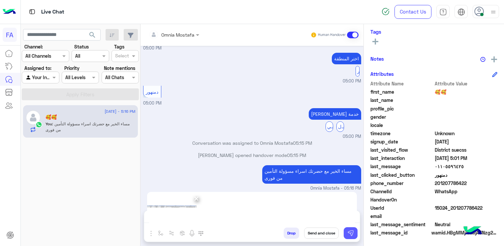
click at [353, 234] on img at bounding box center [350, 233] width 7 height 7
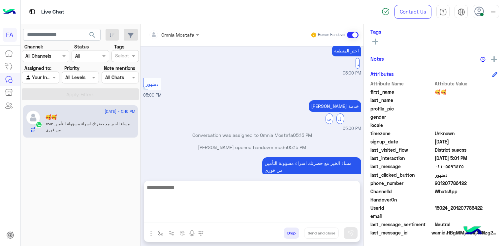
click at [314, 217] on textarea at bounding box center [252, 203] width 216 height 40
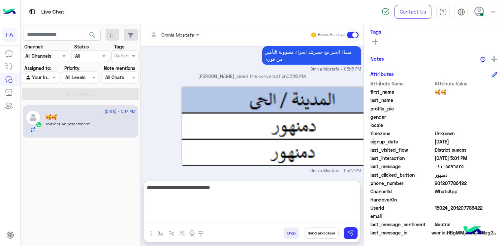
scroll to position [559, 0]
type textarea "**********"
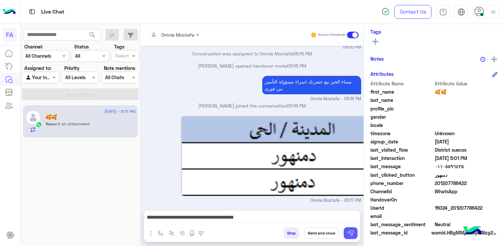
scroll to position [551, 0]
click at [355, 233] on button at bounding box center [351, 233] width 14 height 12
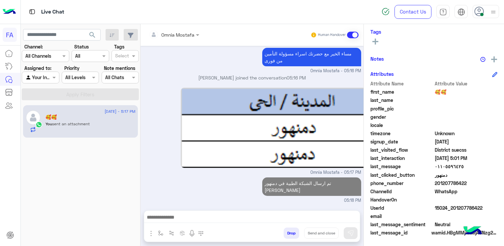
scroll to position [0, 0]
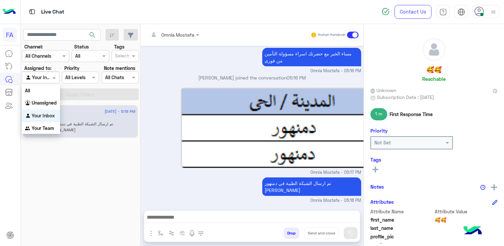
click at [44, 79] on div at bounding box center [40, 78] width 37 height 8
click at [49, 105] on b "Unassigned" at bounding box center [44, 103] width 25 height 6
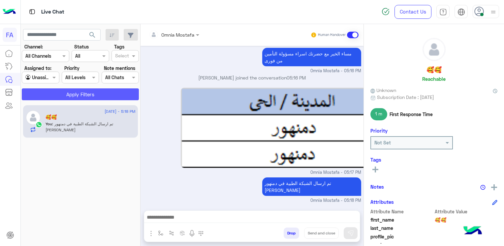
click at [106, 94] on button "Apply Filters" at bounding box center [80, 94] width 117 height 12
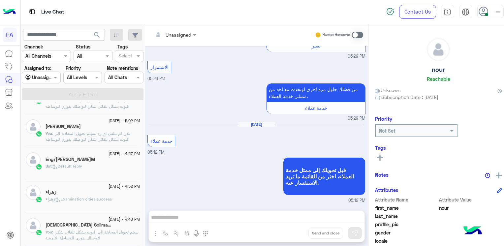
scroll to position [99, 0]
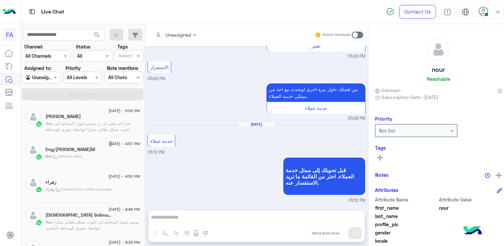
click at [108, 142] on span "[DATE] - 4:57 PM" at bounding box center [123, 144] width 31 height 6
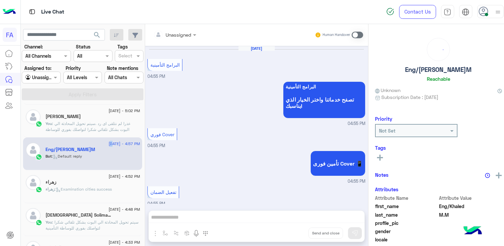
scroll to position [491, 0]
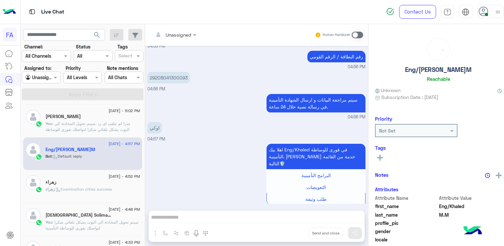
click at [226, 148] on div "اهلا بيك Eng/Khaled في فورى للوساطة التأمينية. [PERSON_NAME] خدمة من القائمة ال…" at bounding box center [256, 177] width 218 height 71
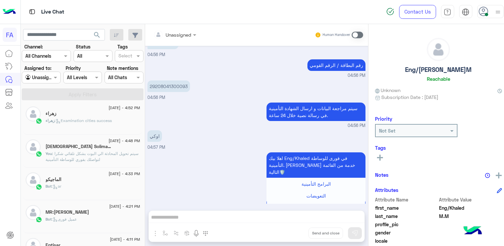
scroll to position [198, 0]
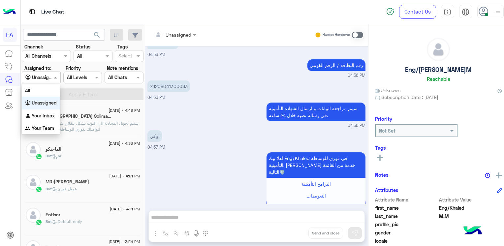
click at [49, 76] on div at bounding box center [41, 78] width 38 height 8
click at [38, 115] on b "Your Inbox" at bounding box center [43, 116] width 23 height 6
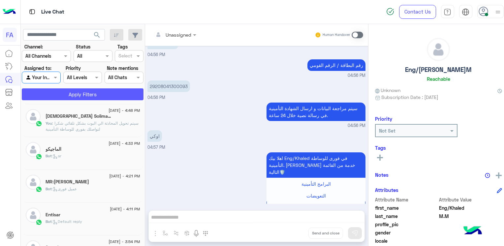
click at [89, 97] on button "Apply Filters" at bounding box center [83, 94] width 122 height 12
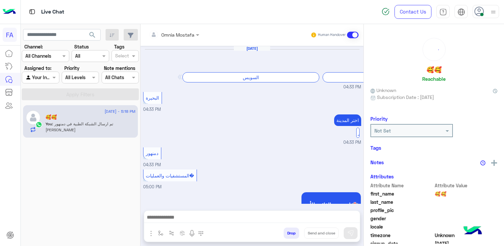
scroll to position [418, 0]
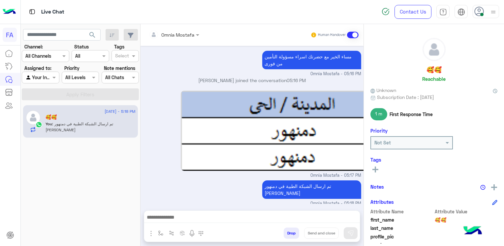
click at [45, 77] on div at bounding box center [40, 78] width 37 height 8
drag, startPoint x: 46, startPoint y: 102, endPoint x: 36, endPoint y: 99, distance: 10.5
click at [46, 102] on b "Unassigned" at bounding box center [44, 103] width 25 height 6
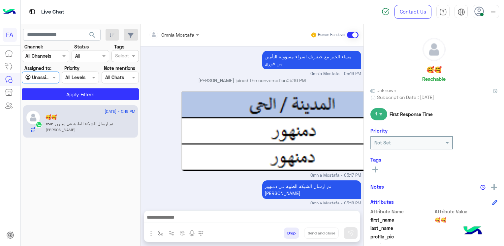
click at [39, 79] on input "text" at bounding box center [32, 77] width 15 height 7
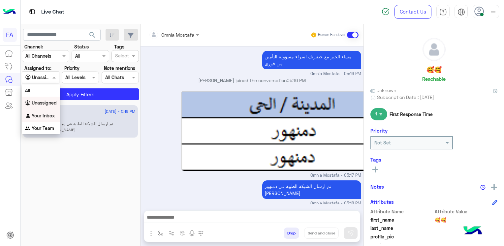
click at [37, 115] on b "Your Inbox" at bounding box center [43, 116] width 23 height 6
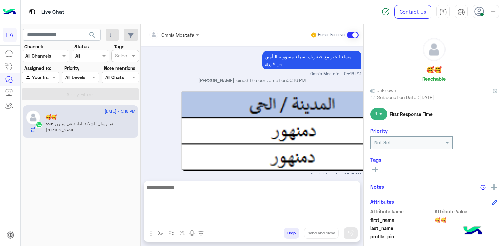
click at [263, 219] on textarea at bounding box center [252, 203] width 216 height 40
paste textarea "**********"
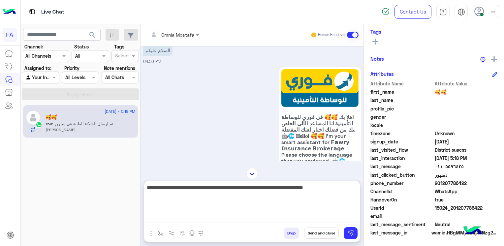
scroll to position [0, 0]
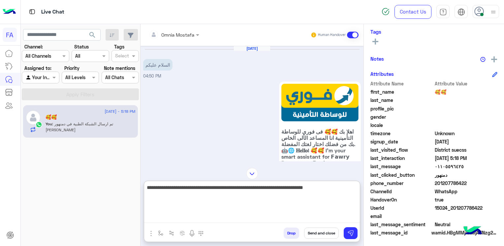
type textarea "**********"
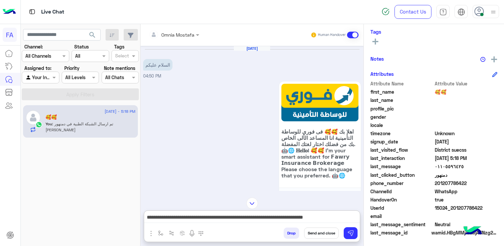
click at [241, 108] on div "اهلا بك 🥰🥰 فى فورى للوساطة التأمينية انا المساعد الألى الخاص بك من فضلك اختار ل…" at bounding box center [301, 147] width 120 height 132
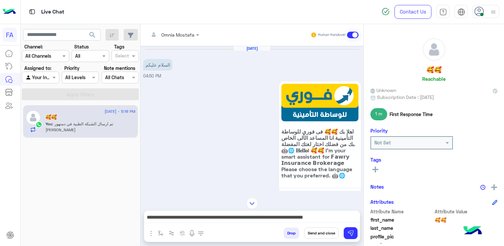
click at [377, 165] on button at bounding box center [375, 169] width 10 height 8
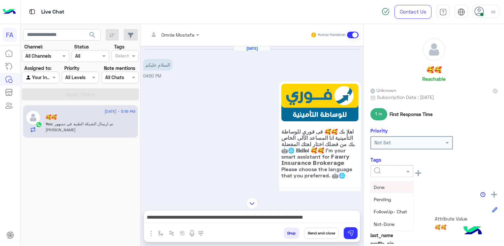
click at [389, 174] on div at bounding box center [391, 171] width 43 height 12
click at [386, 206] on span "Medical" at bounding box center [382, 207] width 17 height 6
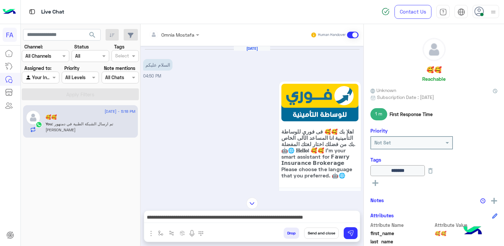
click at [380, 182] on button at bounding box center [375, 183] width 10 height 8
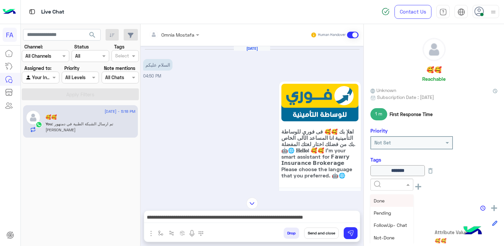
click at [411, 184] on span at bounding box center [409, 184] width 8 height 7
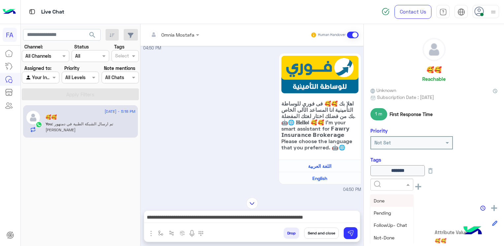
scroll to position [33, 0]
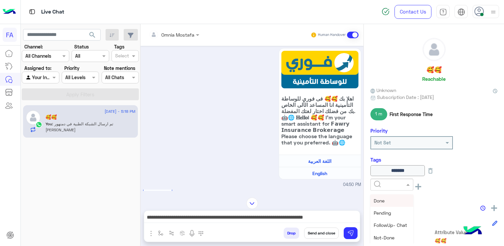
drag, startPoint x: 380, startPoint y: 201, endPoint x: 373, endPoint y: 205, distance: 7.4
click at [380, 201] on span "Done" at bounding box center [379, 201] width 11 height 6
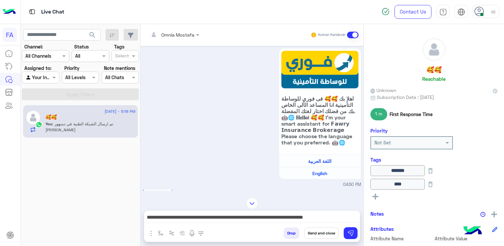
click at [332, 231] on button "Send and close" at bounding box center [321, 232] width 35 height 11
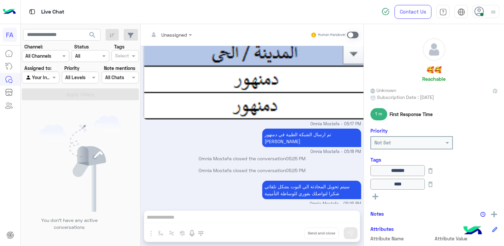
scroll to position [0, 0]
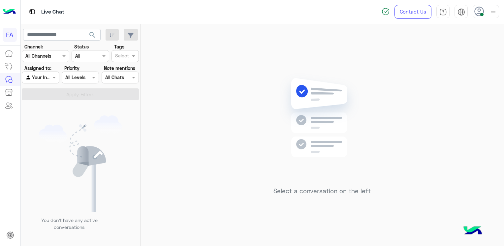
click at [44, 77] on div at bounding box center [40, 78] width 37 height 8
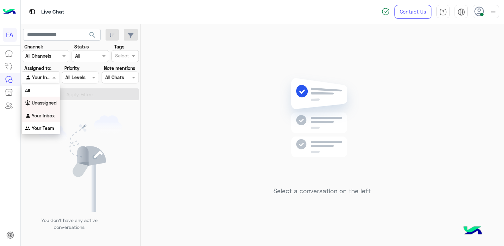
click at [47, 103] on b "Unassigned" at bounding box center [44, 103] width 25 height 6
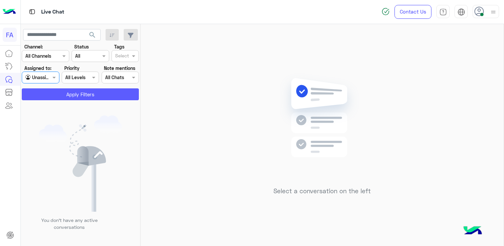
click at [63, 96] on button "Apply Filters" at bounding box center [80, 94] width 117 height 12
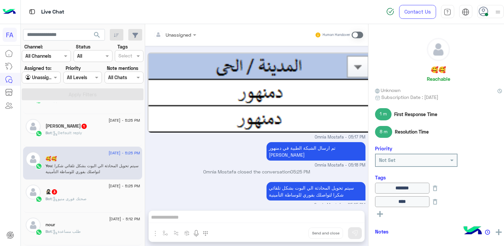
scroll to position [66, 0]
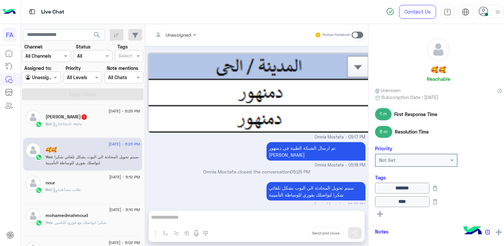
click at [73, 183] on div "nour" at bounding box center [92, 183] width 94 height 7
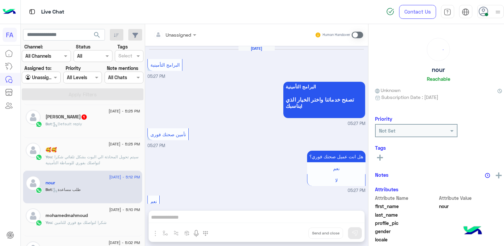
scroll to position [673, 0]
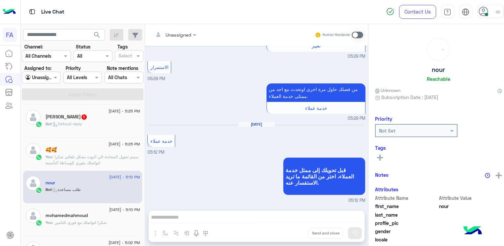
click at [94, 165] on span ": سيتم تحويل المحادثة الي البوت بشكل تلقائي شكرا لتواصلك بفوري للوساطة التأمينية" at bounding box center [91, 159] width 93 height 11
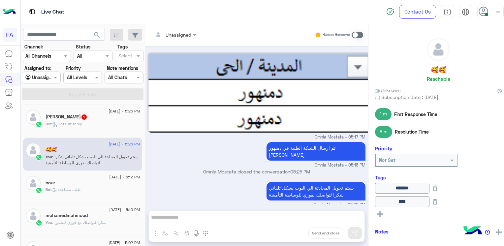
click at [74, 117] on h5 "[PERSON_NAME] 1" at bounding box center [66, 117] width 42 height 6
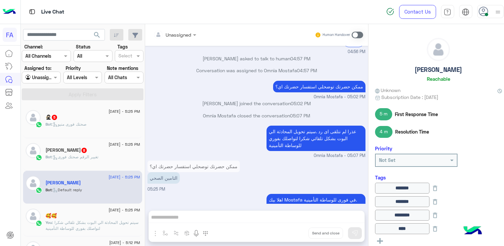
scroll to position [1124, 0]
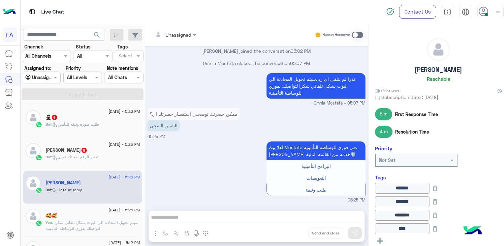
click at [76, 156] on span ": تغيير الرقم صحتك فورى" at bounding box center [75, 156] width 46 height 5
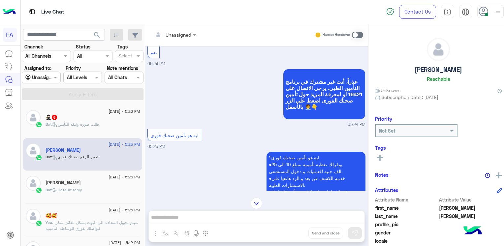
scroll to position [507, 0]
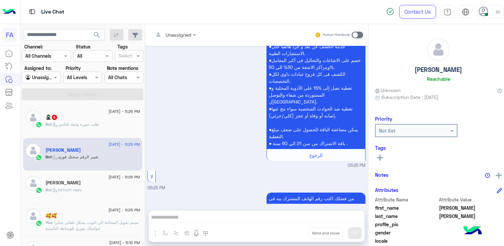
click at [55, 115] on span "6" at bounding box center [54, 117] width 7 height 6
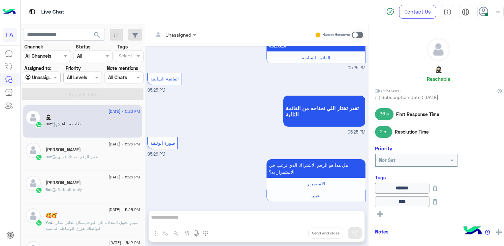
scroll to position [794, 0]
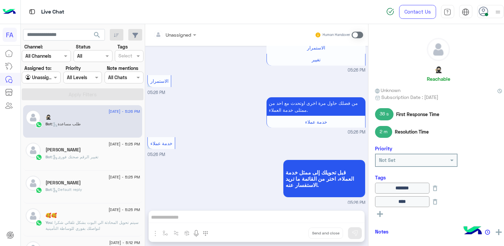
click at [49, 180] on h5 "[PERSON_NAME]" at bounding box center [62, 183] width 35 height 6
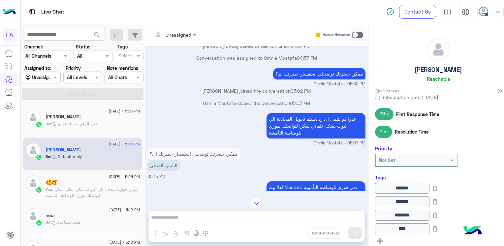
scroll to position [419, 0]
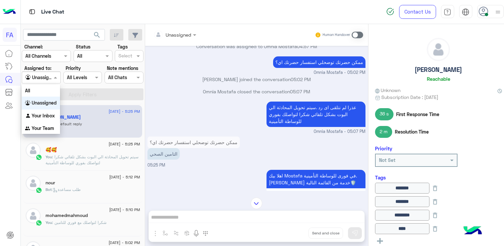
drag, startPoint x: 44, startPoint y: 80, endPoint x: 41, endPoint y: 77, distance: 4.4
click at [44, 79] on div at bounding box center [41, 78] width 38 height 8
click at [36, 116] on b "Your Inbox" at bounding box center [43, 116] width 23 height 6
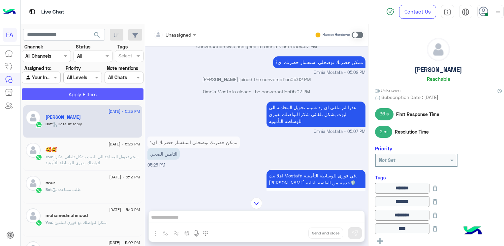
click at [54, 91] on button "Apply Filters" at bounding box center [83, 94] width 122 height 12
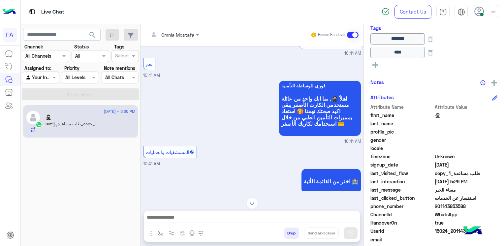
scroll to position [142, 0]
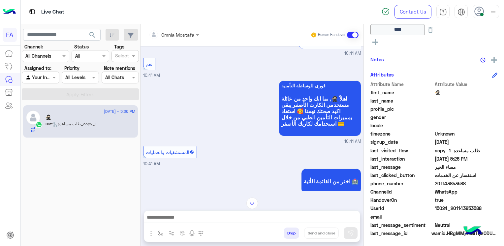
click at [451, 184] on span "201143853588" at bounding box center [466, 183] width 63 height 7
click at [244, 151] on div "المستشفيات والعمليات� 10:41 AM" at bounding box center [252, 156] width 218 height 22
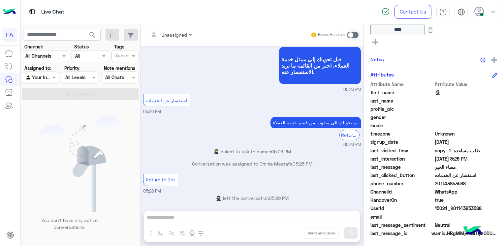
scroll to position [2669, 0]
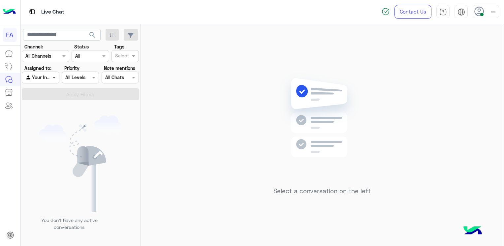
click at [51, 75] on span at bounding box center [55, 77] width 8 height 7
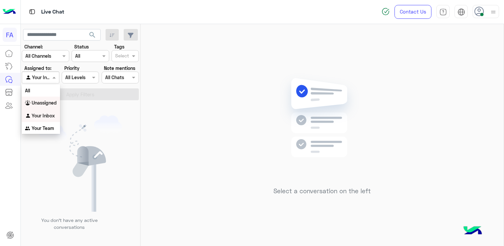
click at [43, 105] on b "Unassigned" at bounding box center [44, 103] width 25 height 6
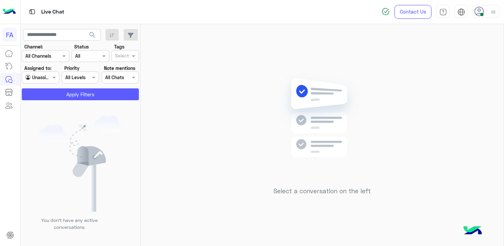
click at [122, 93] on button "Apply Filters" at bounding box center [80, 94] width 117 height 12
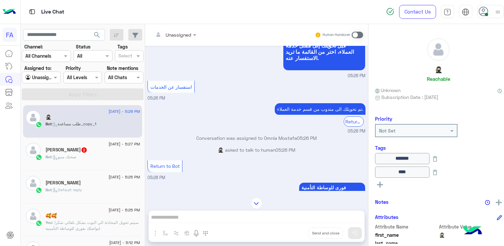
scroll to position [644, 0]
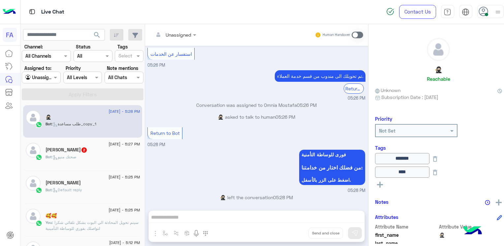
click at [76, 159] on span ": صحتك منيو" at bounding box center [64, 156] width 24 height 5
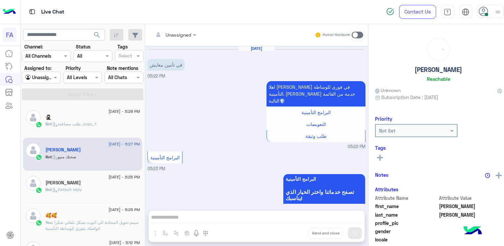
scroll to position [638, 0]
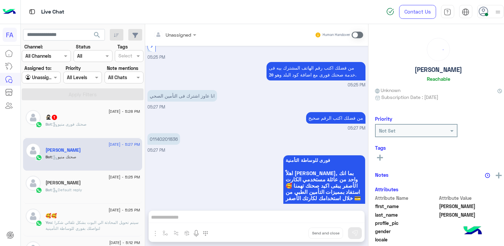
click at [57, 124] on icon at bounding box center [55, 124] width 5 height 5
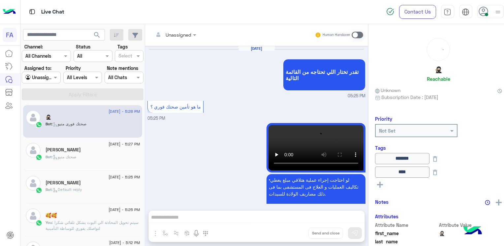
scroll to position [640, 0]
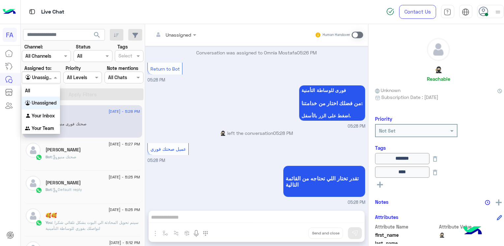
drag, startPoint x: 48, startPoint y: 77, endPoint x: 53, endPoint y: 83, distance: 7.8
click at [51, 79] on div "Agent Filter Unassigned" at bounding box center [41, 78] width 39 height 12
click at [52, 119] on div "Your Inbox" at bounding box center [41, 115] width 38 height 13
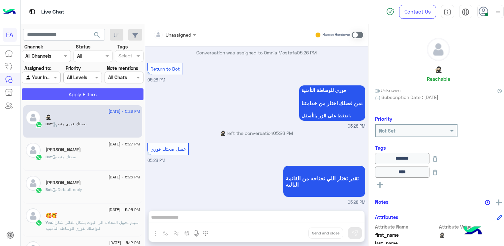
click at [70, 98] on button "Apply Filters" at bounding box center [83, 94] width 122 height 12
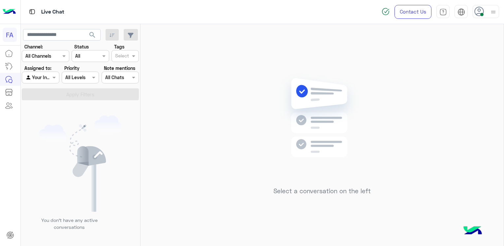
drag, startPoint x: 47, startPoint y: 78, endPoint x: 47, endPoint y: 83, distance: 4.3
click at [47, 79] on div at bounding box center [40, 78] width 37 height 8
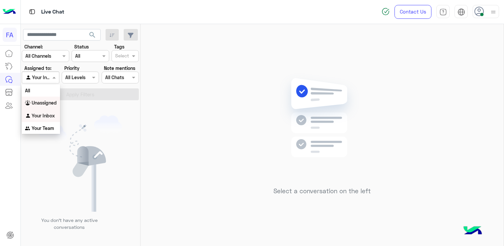
click at [49, 102] on b "Unassigned" at bounding box center [44, 103] width 25 height 6
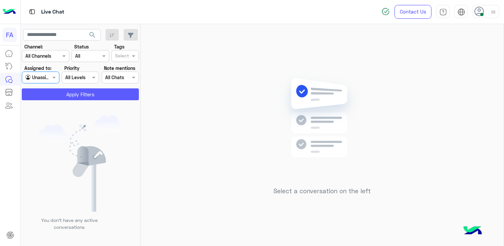
click at [127, 97] on button "Apply Filters" at bounding box center [80, 94] width 117 height 12
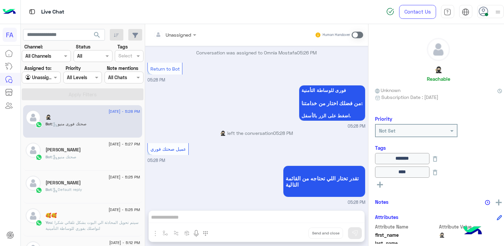
click at [73, 190] on span ": Default reply" at bounding box center [67, 189] width 30 height 5
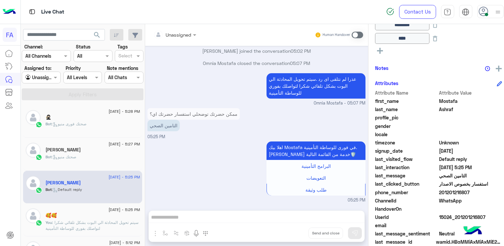
scroll to position [199, 0]
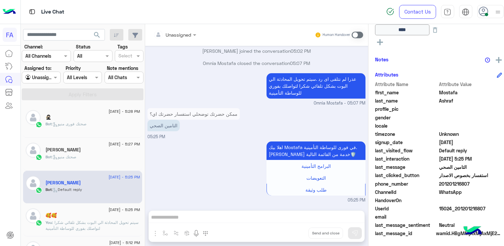
click at [456, 182] on span "201201216807" at bounding box center [470, 183] width 63 height 7
click at [455, 182] on span "201201216807" at bounding box center [470, 183] width 63 height 7
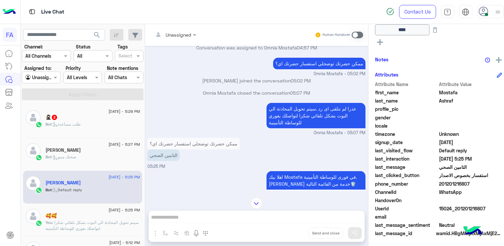
scroll to position [419, 0]
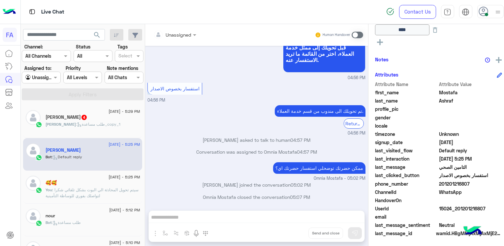
scroll to position [1124, 0]
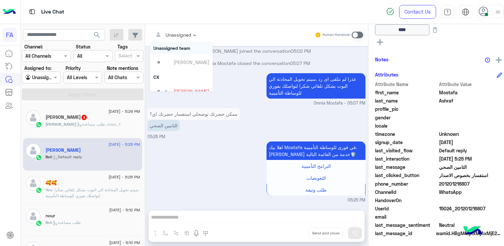
click at [175, 39] on div "Unassigned" at bounding box center [172, 34] width 38 height 13
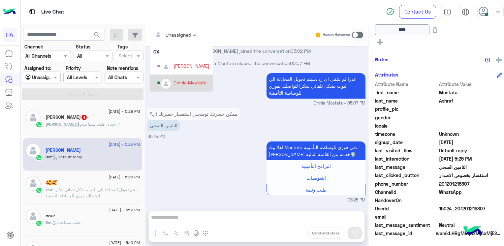
click at [182, 81] on div "Omnia Mostafa" at bounding box center [189, 82] width 33 height 7
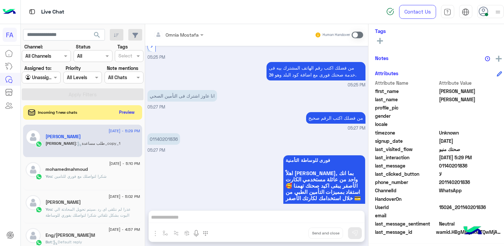
scroll to position [116, 0]
click at [36, 76] on input "text" at bounding box center [33, 77] width 16 height 7
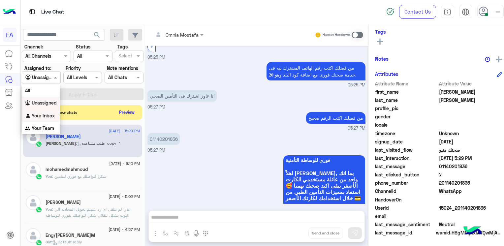
click at [40, 115] on b "Your Inbox" at bounding box center [43, 116] width 23 height 6
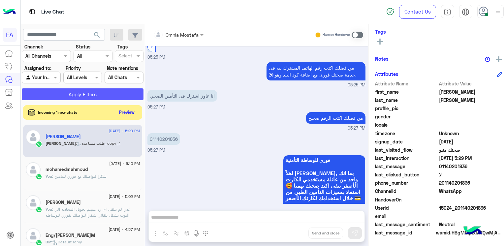
click at [76, 97] on button "Apply Filters" at bounding box center [83, 94] width 122 height 12
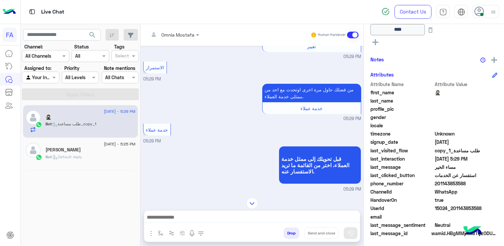
scroll to position [409, 0]
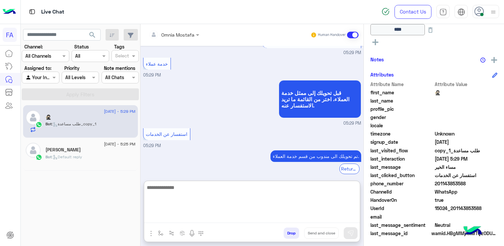
click at [281, 216] on textarea at bounding box center [252, 203] width 216 height 40
paste textarea "**********"
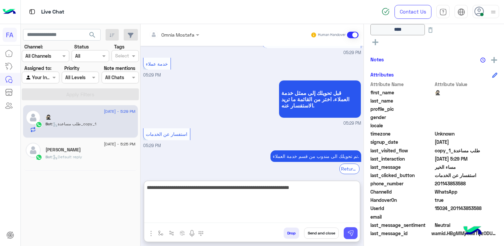
type textarea "**********"
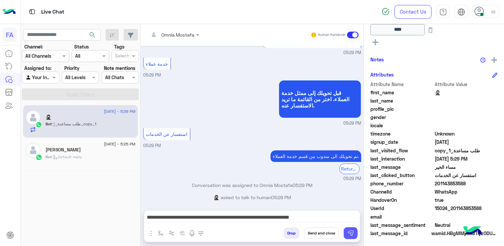
click at [352, 232] on img at bounding box center [350, 233] width 7 height 7
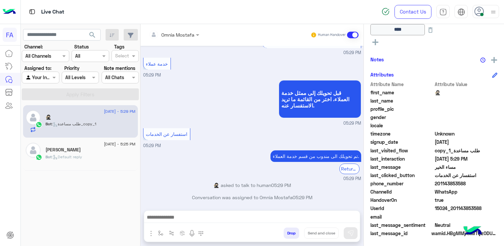
scroll to position [437, 0]
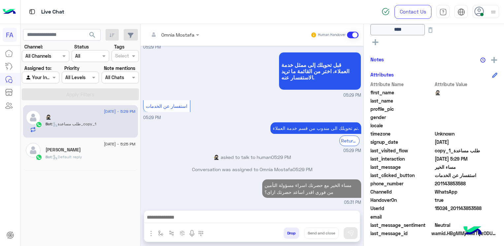
click at [99, 165] on div "Bot : Default reply" at bounding box center [90, 160] width 90 height 12
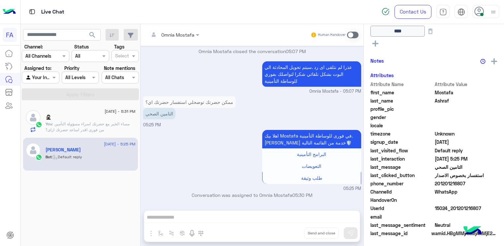
scroll to position [199, 0]
click at [165, 115] on p "التامين الصحي" at bounding box center [159, 114] width 32 height 12
click at [278, 216] on div "Omnia Mostafa Human Handover [DATE] من فضلك اكتب الرقم صحيح 04:56 PM 2010805698…" at bounding box center [251, 136] width 223 height 225
click at [351, 33] on span at bounding box center [353, 35] width 12 height 7
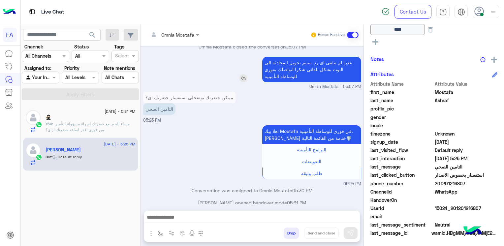
scroll to position [454, 0]
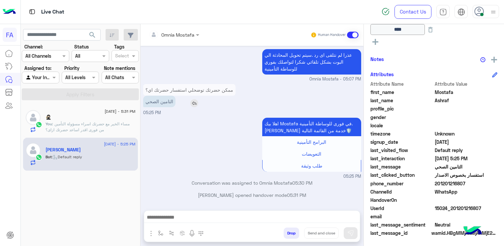
click at [195, 104] on img at bounding box center [194, 103] width 8 height 8
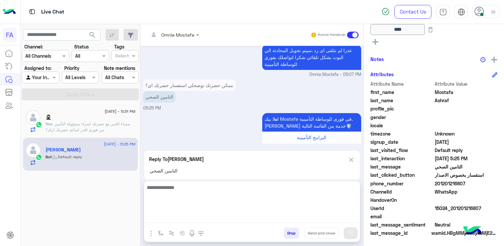
click at [286, 215] on textarea at bounding box center [252, 203] width 216 height 40
type textarea "**********"
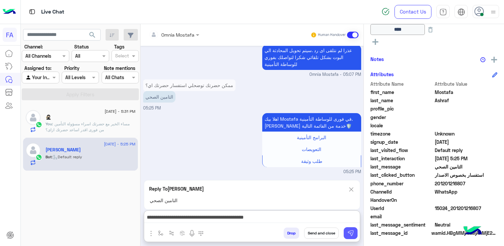
click at [355, 230] on button at bounding box center [351, 233] width 14 height 12
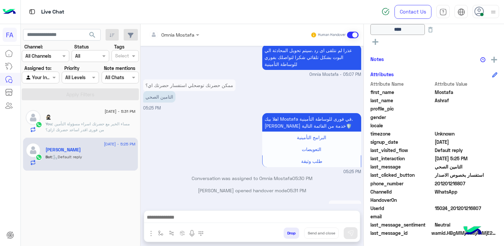
scroll to position [493, 0]
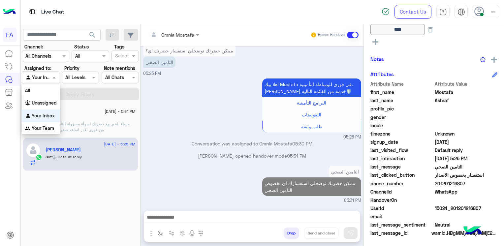
click at [45, 80] on div at bounding box center [40, 78] width 37 height 8
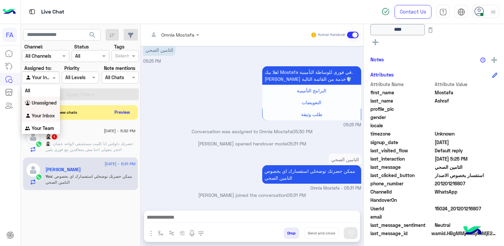
scroll to position [533, 0]
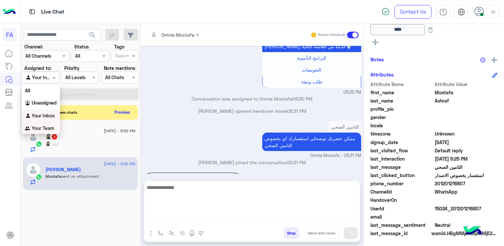
click at [243, 216] on textarea at bounding box center [252, 203] width 216 height 40
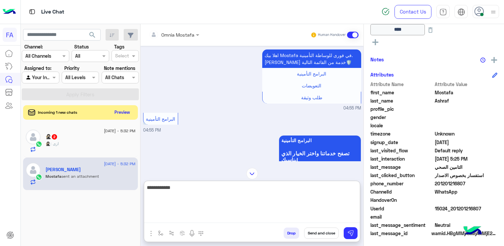
scroll to position [128, 0]
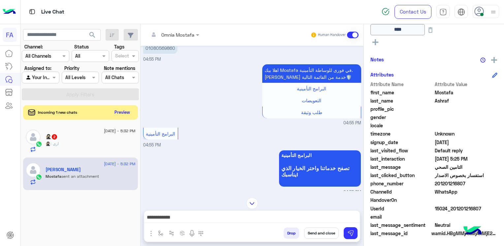
click at [251, 135] on div "البرامج التأمينية 04:55 PM" at bounding box center [252, 137] width 218 height 22
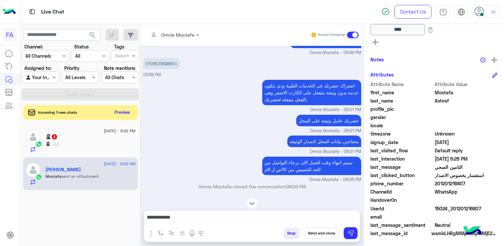
scroll to position [329, 0]
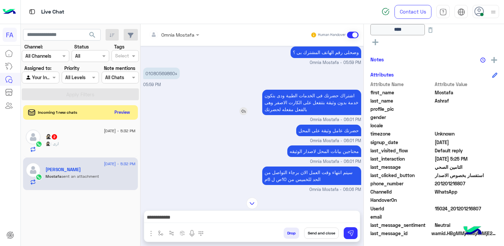
click at [293, 104] on p "اشتراك حضرتك فى الخدمات الطبية ودى بتكون خدمة بدون وثيقة بتتفعل على الكارت الاص…" at bounding box center [311, 102] width 99 height 25
click at [293, 103] on p "اشتراك حضرتك فى الخدمات الطبية ودى بتكون خدمة بدون وثيقة بتتفعل على الكارت الاص…" at bounding box center [311, 102] width 99 height 25
drag, startPoint x: 353, startPoint y: 92, endPoint x: 274, endPoint y: 104, distance: 79.4
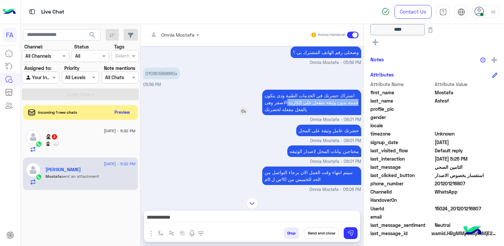
click at [274, 104] on p "اشتراك حضرتك فى الخدمات الطبية ودى بتكون خدمة بدون وثيقة بتتفعل على الكارت الاص…" at bounding box center [311, 102] width 99 height 25
drag, startPoint x: 274, startPoint y: 104, endPoint x: 274, endPoint y: 109, distance: 5.3
click at [274, 109] on p "اشتراك حضرتك فى الخدمات الطبية ودى بتكون خدمة بدون وثيقة بتتفعل على الكارت الاص…" at bounding box center [311, 102] width 99 height 25
drag, startPoint x: 274, startPoint y: 109, endPoint x: 269, endPoint y: 111, distance: 5.3
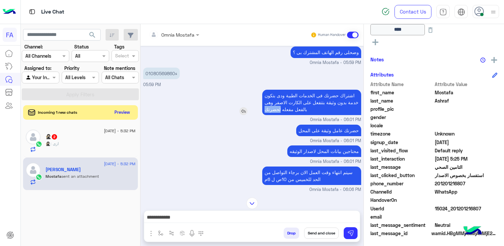
click at [269, 111] on p "اشتراك حضرتك فى الخدمات الطبية ودى بتكون خدمة بدون وثيقة بتتفعل على الكارت الاص…" at bounding box center [311, 102] width 99 height 25
click at [313, 112] on p "اشتراك حضرتك فى الخدمات الطبية ودى بتكون خدمة بدون وثيقة بتتفعل على الكارت الاص…" at bounding box center [311, 102] width 99 height 25
drag, startPoint x: 349, startPoint y: 90, endPoint x: 264, endPoint y: 109, distance: 87.9
click at [264, 109] on p "اشتراك حضرتك فى الخدمات الطبية ودى بتكون خدمة بدون وثيقة بتتفعل على الكارت الاص…" at bounding box center [311, 102] width 99 height 25
click at [266, 108] on p "اشتراك حضرتك فى الخدمات الطبية ودى بتكون خدمة بدون وثيقة بتتفعل على الكارت الاص…" at bounding box center [311, 102] width 99 height 25
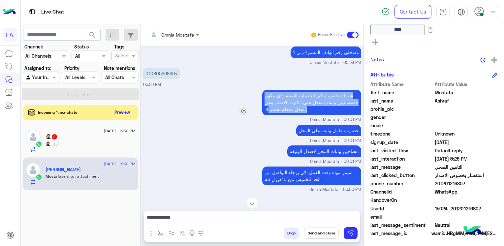
drag, startPoint x: 264, startPoint y: 108, endPoint x: 348, endPoint y: 94, distance: 85.6
click at [348, 94] on p "اشتراك حضرتك فى الخدمات الطبية ودى بتكون خدمة بدون وثيقة بتتفعل على الكارت الاص…" at bounding box center [311, 102] width 99 height 25
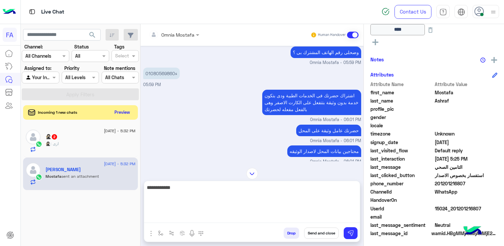
click at [331, 217] on textarea "**********" at bounding box center [252, 203] width 216 height 40
click at [326, 188] on textarea "**********" at bounding box center [252, 203] width 216 height 40
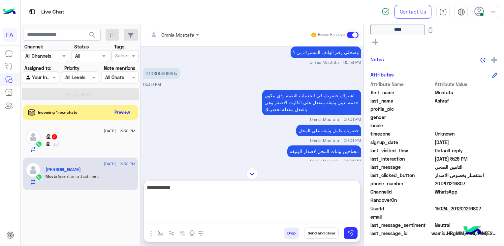
paste textarea "**********"
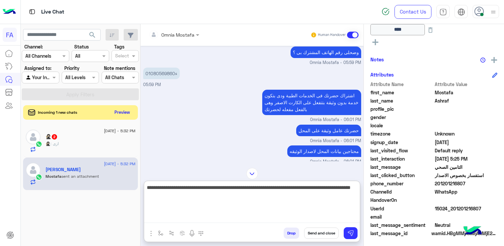
click at [351, 189] on textarea "**********" at bounding box center [252, 203] width 216 height 40
click at [283, 189] on textarea "**********" at bounding box center [252, 203] width 216 height 40
click at [281, 190] on textarea "**********" at bounding box center [252, 203] width 216 height 40
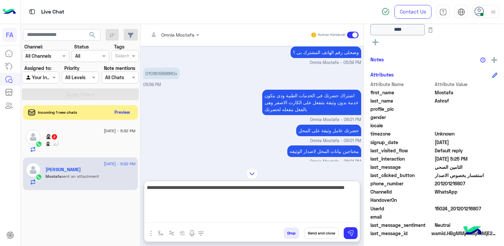
click at [281, 190] on textarea "**********" at bounding box center [252, 203] width 216 height 40
click at [287, 189] on textarea "**********" at bounding box center [252, 203] width 216 height 40
drag, startPoint x: 287, startPoint y: 190, endPoint x: 239, endPoint y: 188, distance: 48.8
click at [239, 188] on textarea "**********" at bounding box center [252, 203] width 216 height 40
click at [280, 188] on textarea "**********" at bounding box center [252, 203] width 216 height 40
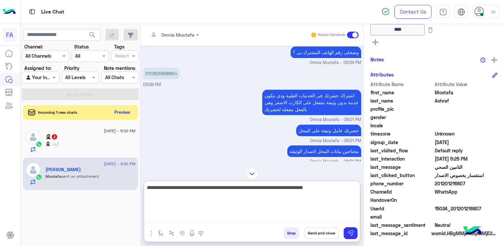
click at [280, 188] on textarea "**********" at bounding box center [252, 203] width 216 height 40
click at [271, 189] on textarea "**********" at bounding box center [252, 203] width 216 height 40
drag, startPoint x: 161, startPoint y: 187, endPoint x: 217, endPoint y: 189, distance: 55.8
click at [217, 189] on textarea "**********" at bounding box center [252, 203] width 216 height 40
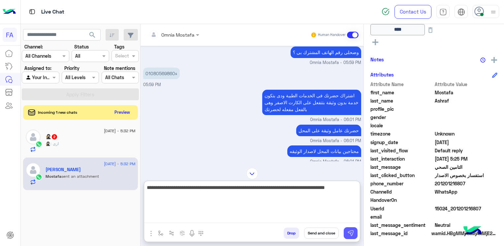
type textarea "**********"
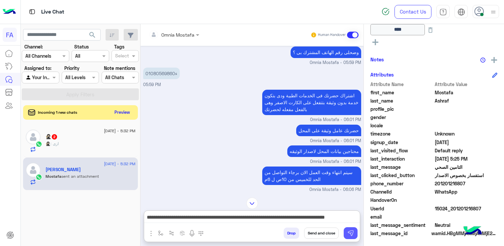
click at [353, 227] on button at bounding box center [351, 233] width 14 height 12
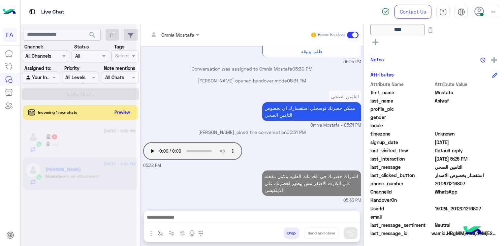
scroll to position [2783, 0]
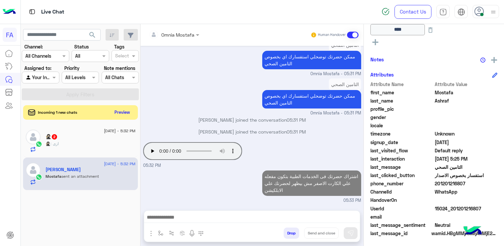
click at [66, 143] on div "🥷🏻 : ازى" at bounding box center [90, 147] width 90 height 12
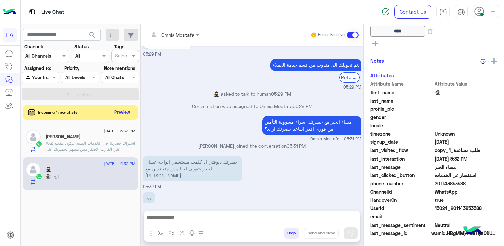
scroll to position [155, 0]
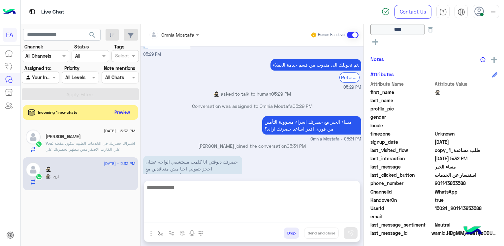
click at [250, 216] on textarea at bounding box center [252, 203] width 216 height 40
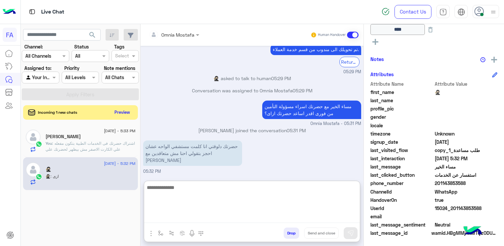
scroll to position [415, 0]
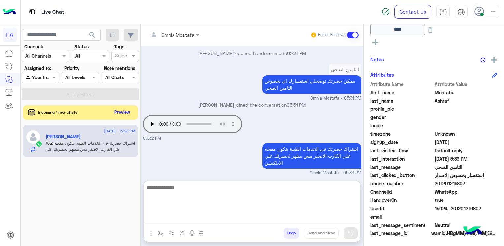
scroll to position [409, 0]
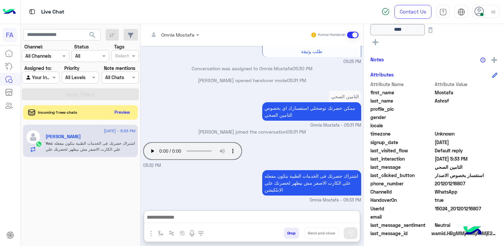
click at [45, 76] on div at bounding box center [40, 78] width 37 height 8
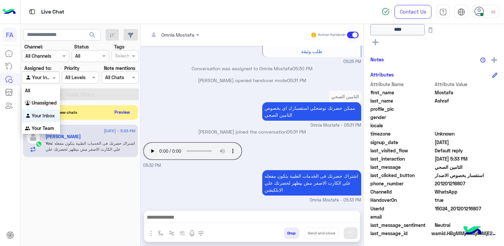
scroll to position [380, 0]
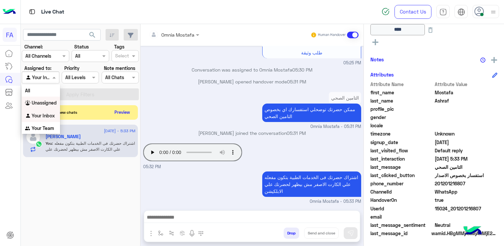
click at [45, 103] on b "Unassigned" at bounding box center [44, 103] width 25 height 6
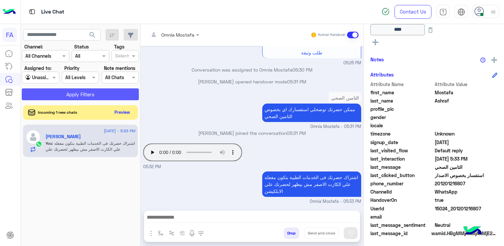
click at [102, 94] on button "Apply Filters" at bounding box center [80, 94] width 117 height 12
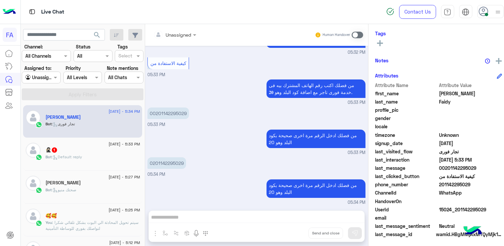
scroll to position [116, 0]
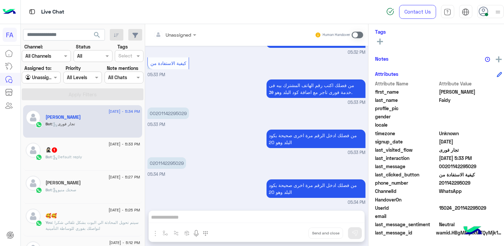
click at [88, 159] on div "Bot : Default reply" at bounding box center [92, 160] width 94 height 12
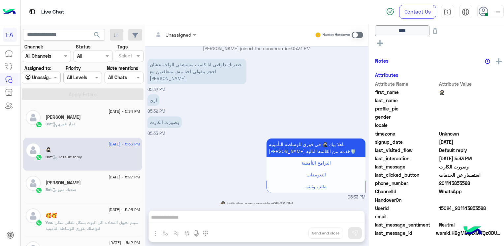
scroll to position [172, 0]
click at [270, 208] on div "Unassigned Human Handover [DATE] 🥷🏻 left the conversation 05:28 PM عميل صحتك فو…" at bounding box center [256, 136] width 223 height 225
click at [271, 212] on div "Unassigned Human Handover [DATE] 🥷🏻 left the conversation 05:28 PM عميل صحتك فو…" at bounding box center [256, 136] width 223 height 225
click at [176, 40] on div "Unassigned" at bounding box center [172, 34] width 38 height 13
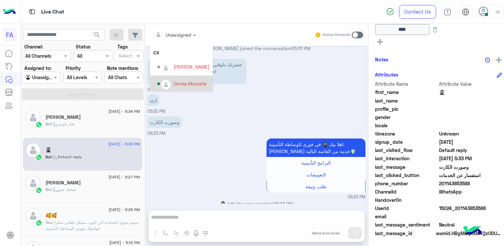
scroll to position [42, 0]
click at [181, 83] on div "Omnia Mostafa" at bounding box center [189, 82] width 33 height 7
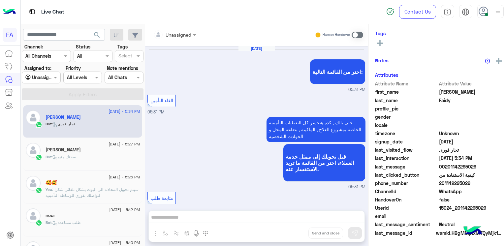
scroll to position [506, 0]
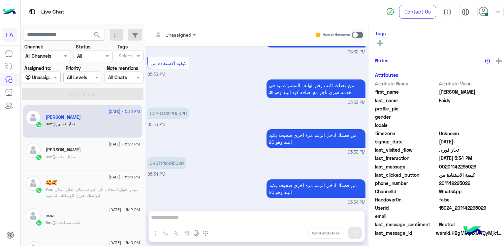
click at [52, 78] on span at bounding box center [56, 77] width 8 height 7
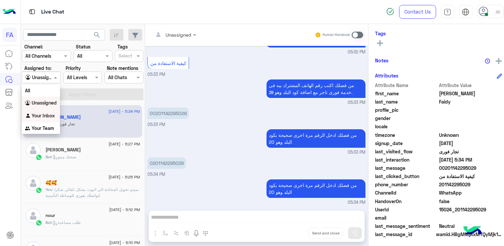
scroll to position [116, 0]
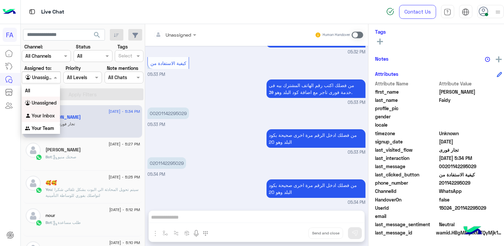
click at [42, 114] on b "Your Inbox" at bounding box center [43, 116] width 23 height 6
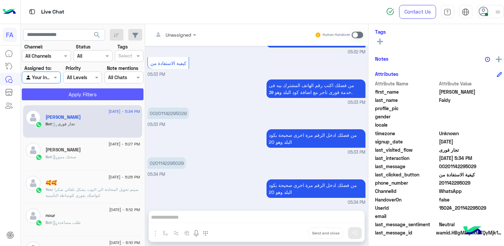
click at [129, 92] on button "Apply Filters" at bounding box center [83, 94] width 122 height 12
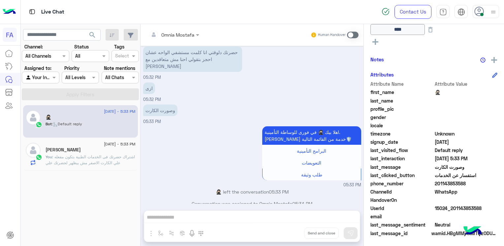
click at [355, 36] on span at bounding box center [353, 35] width 12 height 7
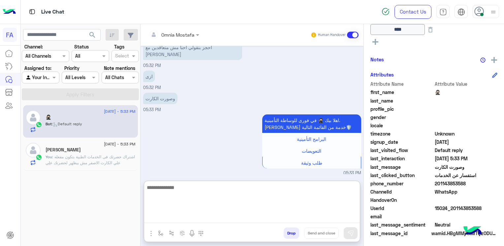
click at [311, 216] on textarea at bounding box center [252, 203] width 216 height 40
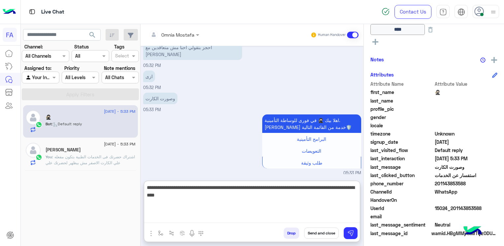
type textarea "**********"
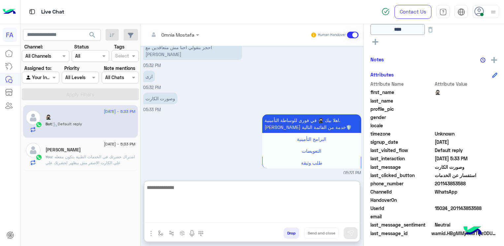
scroll to position [479, 0]
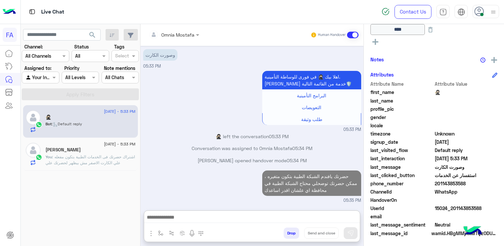
click at [92, 156] on span ": اشتراك حضرتك فى الخدمات الطبية بتكون مفعله علي الكارت الاصفر مش بيظهر لحضرتك …" at bounding box center [89, 162] width 89 height 17
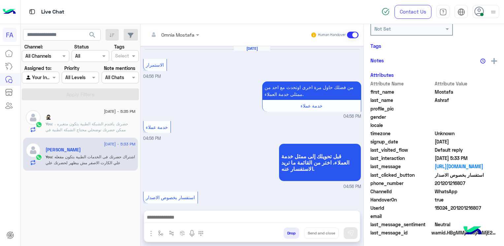
scroll to position [380, 0]
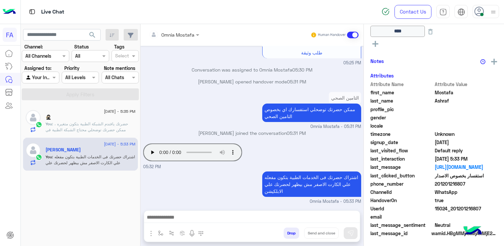
click at [40, 77] on input "text" at bounding box center [32, 77] width 15 height 7
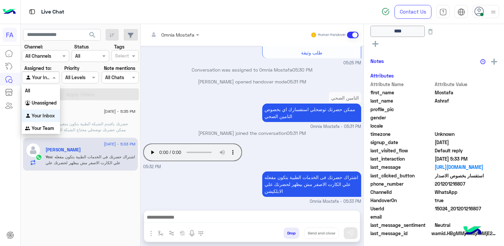
scroll to position [181, 0]
click at [93, 121] on span ": حضرتك يافندم الشبكة الطبية بتكون متغيره ، ممكن حضرتك توضحلي محتاج الشبكة الطب…" at bounding box center [86, 129] width 82 height 17
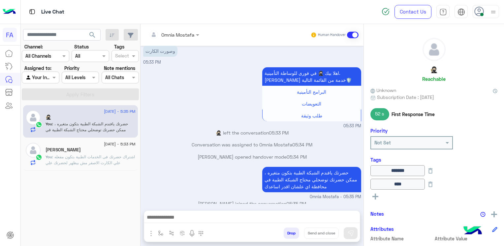
scroll to position [154, 0]
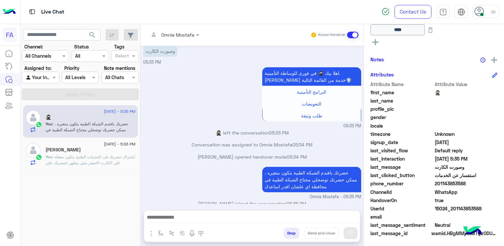
click at [448, 183] on span "201143853588" at bounding box center [466, 183] width 63 height 7
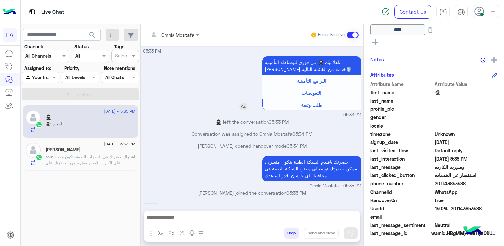
scroll to position [397, 0]
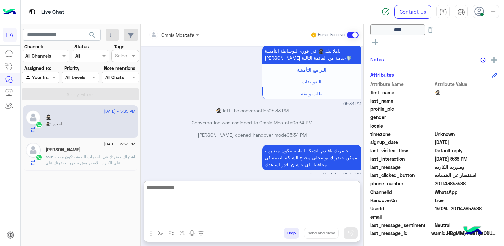
click at [252, 214] on textarea at bounding box center [252, 203] width 216 height 40
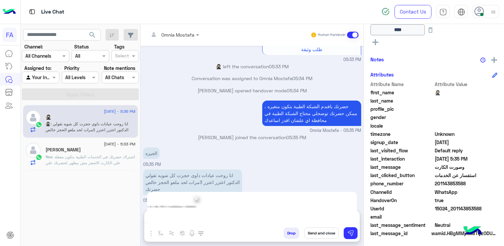
click at [198, 199] on span "×" at bounding box center [196, 198] width 6 height 15
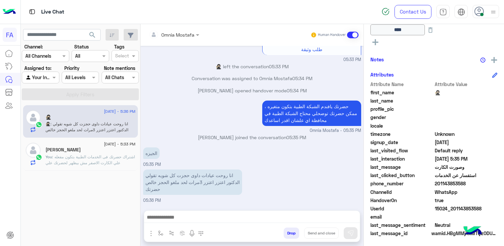
scroll to position [433, 0]
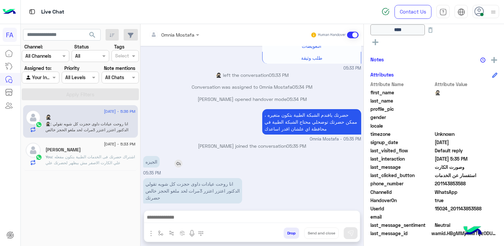
click at [179, 160] on img at bounding box center [178, 164] width 8 height 8
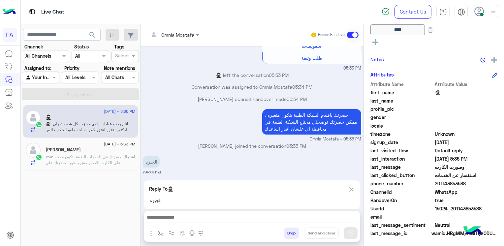
scroll to position [462, 0]
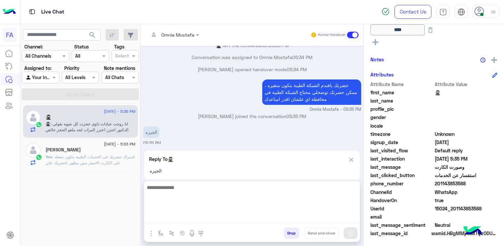
click at [340, 218] on textarea at bounding box center [252, 203] width 216 height 40
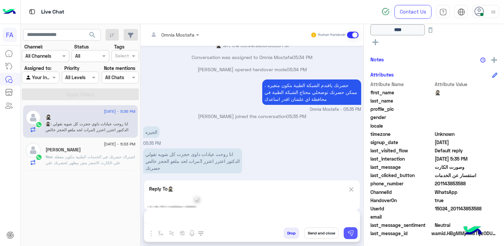
click at [348, 233] on img at bounding box center [350, 233] width 7 height 7
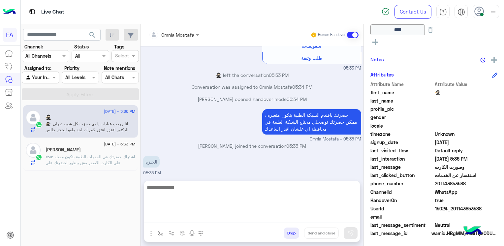
click at [290, 219] on textarea at bounding box center [252, 203] width 216 height 40
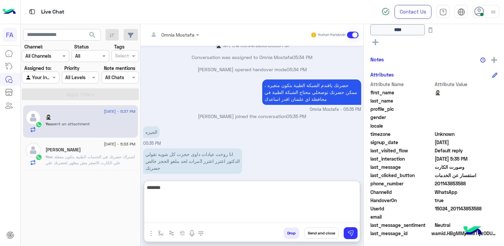
scroll to position [563, 0]
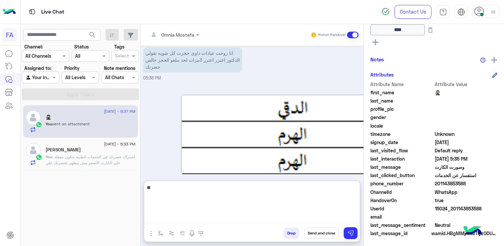
type textarea "*"
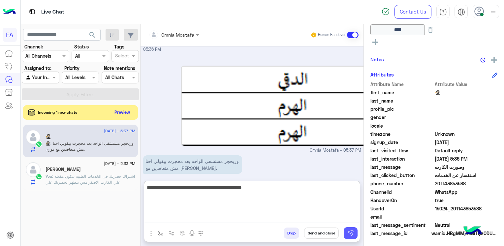
type textarea "**********"
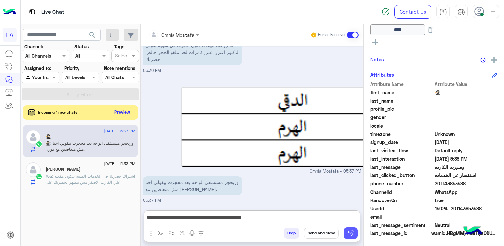
click at [355, 234] on button at bounding box center [351, 233] width 14 height 12
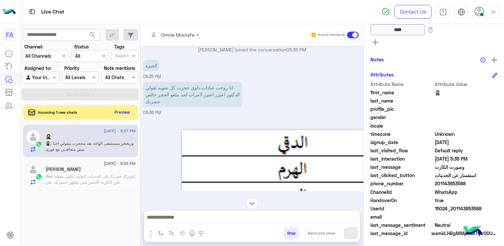
scroll to position [497, 0]
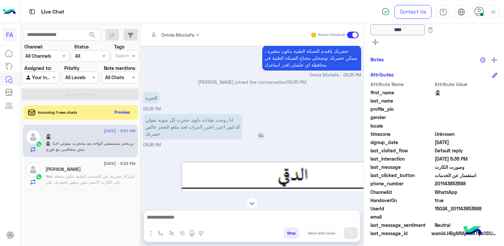
click at [259, 132] on img at bounding box center [261, 136] width 8 height 8
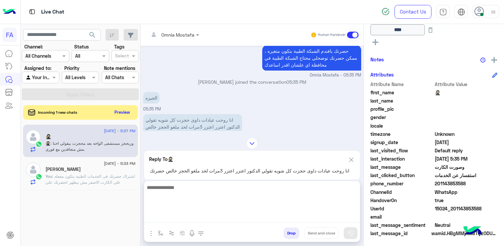
click at [289, 219] on textarea at bounding box center [252, 203] width 216 height 40
type textarea "*"
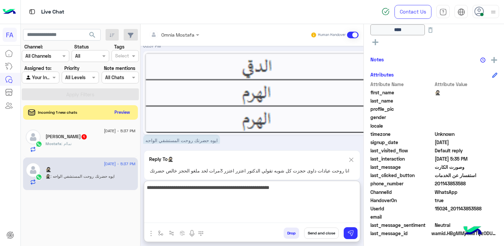
scroll to position [728, 0]
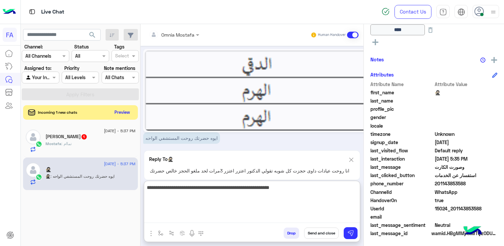
click at [232, 191] on textarea "**********" at bounding box center [252, 203] width 216 height 40
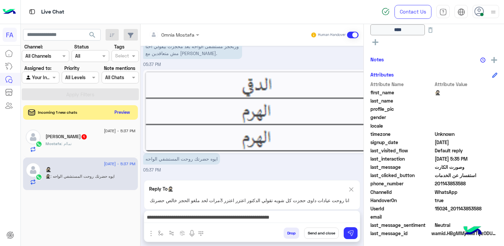
click at [349, 185] on img at bounding box center [350, 189] width 7 height 8
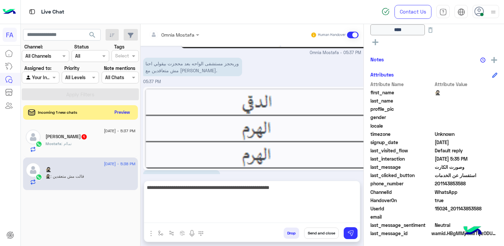
click at [295, 214] on textarea "**********" at bounding box center [252, 203] width 216 height 40
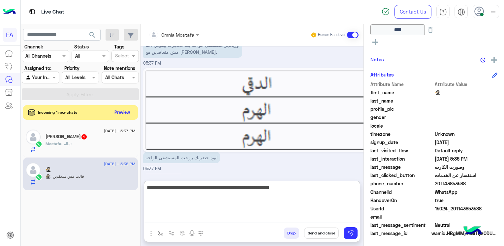
scroll to position [719, 0]
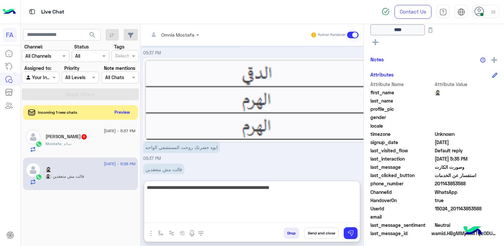
click at [295, 214] on textarea "**********" at bounding box center [252, 203] width 216 height 40
type textarea "**********"
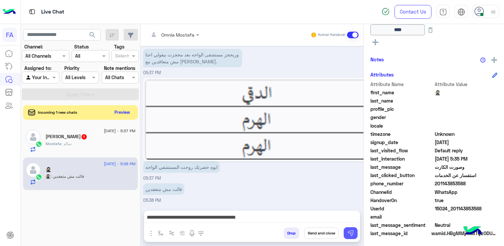
click at [357, 232] on button at bounding box center [351, 233] width 14 height 12
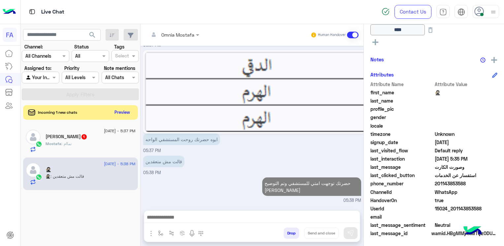
scroll to position [717, 0]
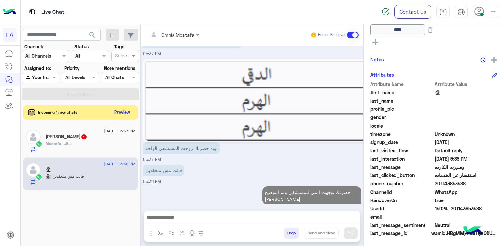
click at [99, 145] on div "Mostafa : تماام" at bounding box center [90, 147] width 90 height 12
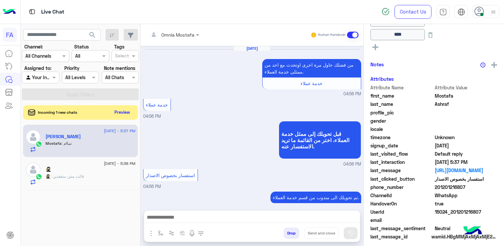
scroll to position [379, 0]
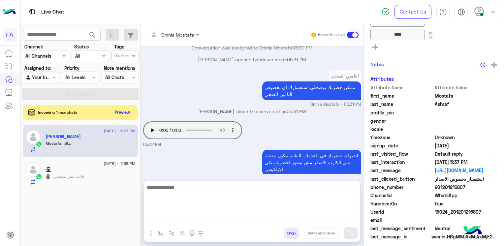
click at [287, 219] on textarea at bounding box center [252, 203] width 216 height 40
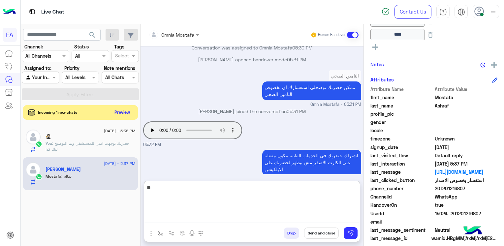
type textarea "*"
type textarea "**********"
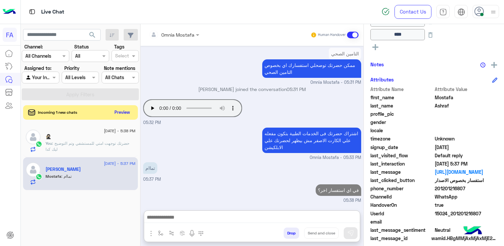
click at [76, 111] on span "Incoming 1 new chats" at bounding box center [57, 112] width 39 height 6
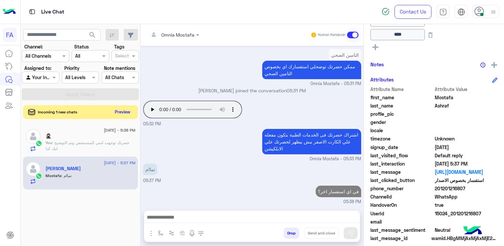
click at [124, 109] on button "Preview" at bounding box center [122, 111] width 20 height 9
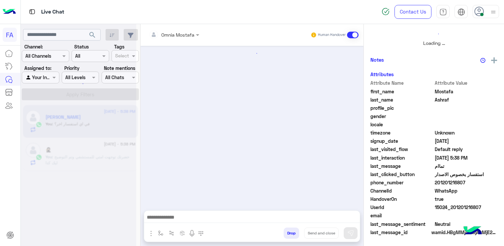
scroll to position [360, 0]
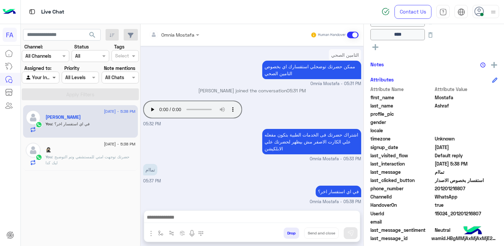
click at [52, 76] on span at bounding box center [55, 77] width 8 height 7
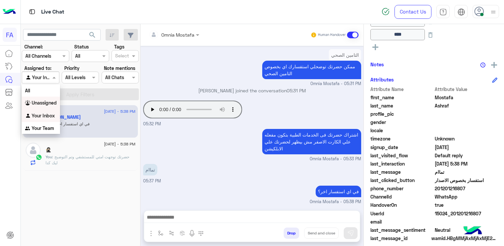
click at [49, 104] on b "Unassigned" at bounding box center [44, 103] width 25 height 6
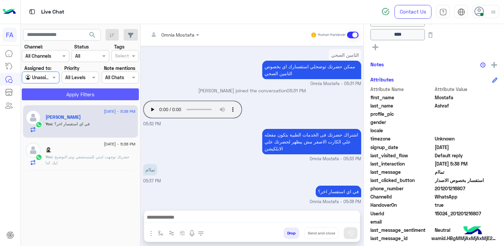
click at [75, 97] on button "Apply Filters" at bounding box center [80, 94] width 117 height 12
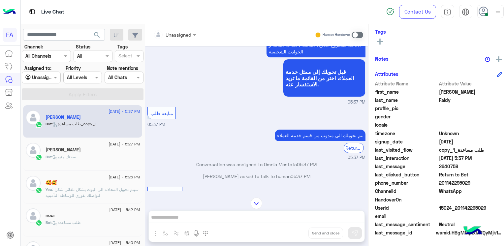
scroll to position [456, 0]
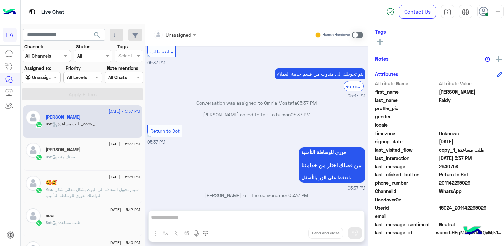
click at [167, 132] on span "Return to Bot" at bounding box center [164, 131] width 29 height 6
click at [251, 218] on div "Unassigned Human Handover [DATE] من فضلك ادخل الرقم مرة اخرى صحيحة بكود البلد و…" at bounding box center [256, 136] width 223 height 225
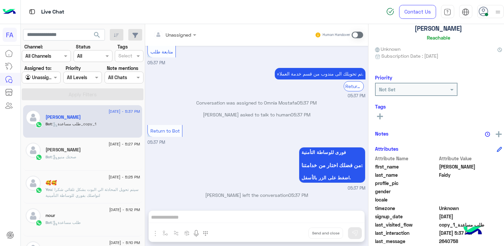
scroll to position [0, 0]
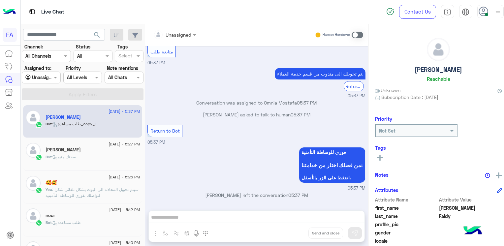
click at [164, 35] on input "text" at bounding box center [166, 34] width 27 height 7
click at [232, 151] on div "فورى للوساطة التأمنية من فضلك اختار من خدامتنا: اضغط على الزر بالأسفل. 05:37 PM" at bounding box center [256, 168] width 218 height 46
click at [46, 79] on div at bounding box center [41, 78] width 38 height 8
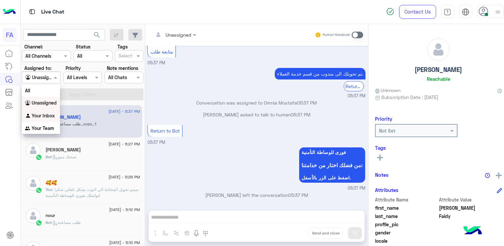
click at [46, 116] on b "Your Inbox" at bounding box center [43, 116] width 23 height 6
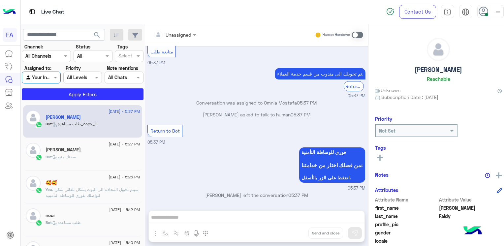
click at [66, 220] on span ": طلب مساعدة" at bounding box center [66, 222] width 29 height 5
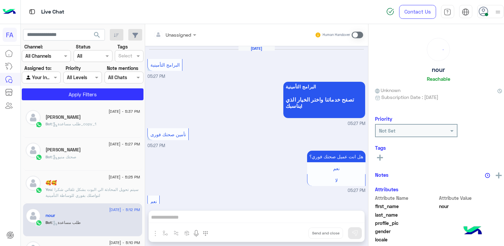
scroll to position [673, 0]
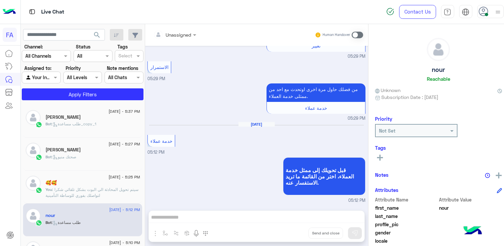
click at [77, 124] on span ": طلب مساعدة_copy_1" at bounding box center [74, 123] width 45 height 5
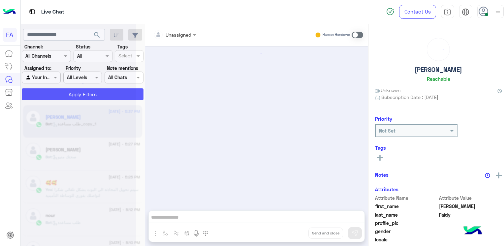
scroll to position [456, 0]
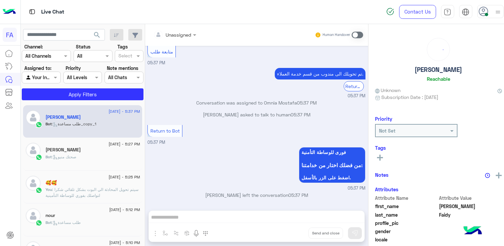
click at [34, 73] on div "Agent Filter Your Inbox" at bounding box center [41, 78] width 39 height 12
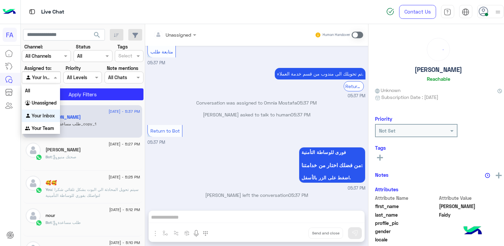
click at [45, 115] on b "Your Inbox" at bounding box center [43, 116] width 23 height 6
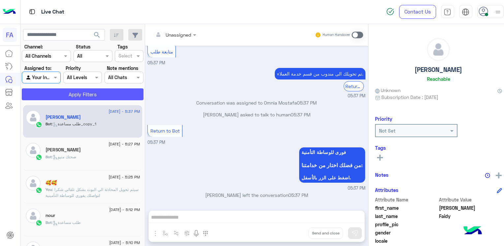
click at [102, 96] on button "Apply Filters" at bounding box center [83, 94] width 122 height 12
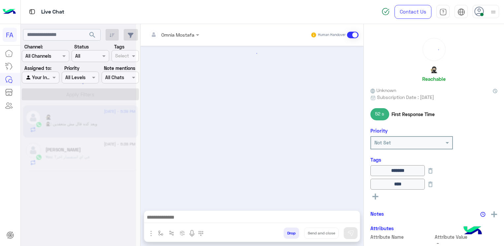
scroll to position [502, 0]
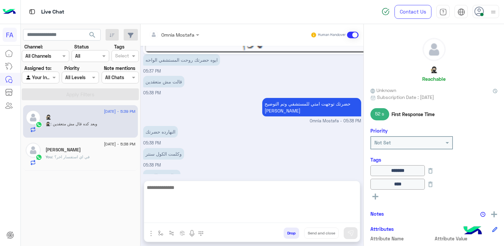
click at [255, 218] on textarea at bounding box center [252, 203] width 216 height 40
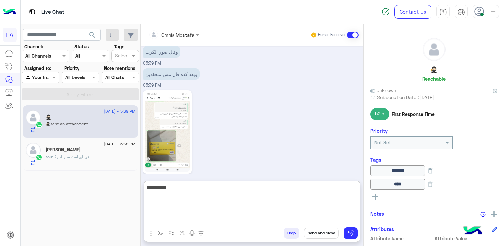
scroll to position [720, 0]
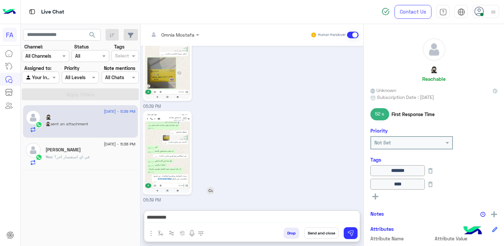
click at [172, 128] on img at bounding box center [167, 153] width 45 height 80
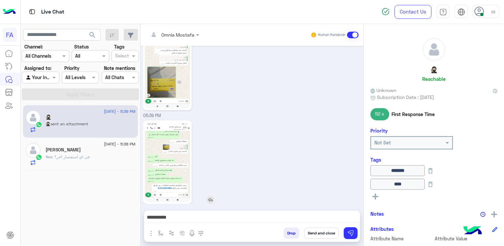
click at [171, 134] on img at bounding box center [167, 162] width 45 height 80
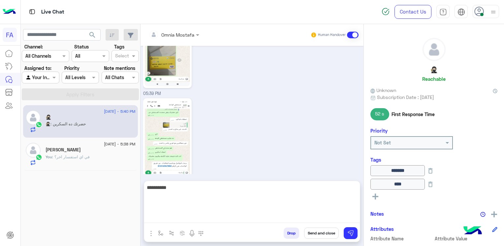
click at [307, 217] on textarea "*********" at bounding box center [252, 203] width 216 height 40
type textarea "*"
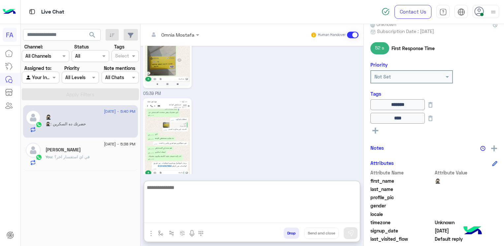
scroll to position [0, 0]
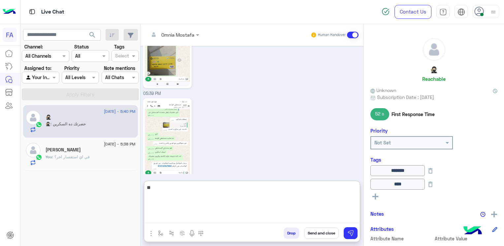
type textarea "*"
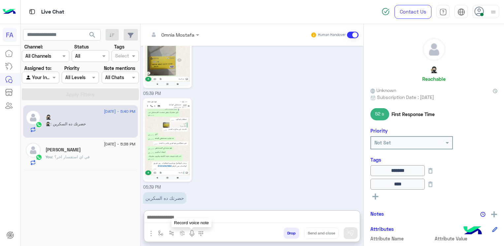
click at [191, 237] on img at bounding box center [192, 233] width 8 height 8
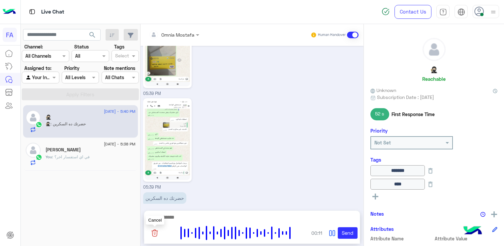
click at [154, 234] on img at bounding box center [155, 233] width 8 height 8
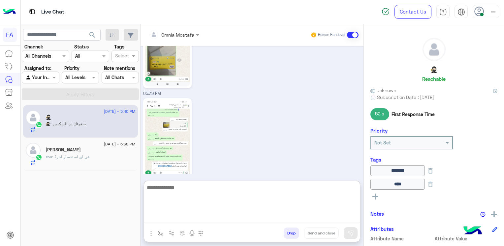
click at [294, 219] on textarea at bounding box center [252, 203] width 216 height 40
type textarea "*"
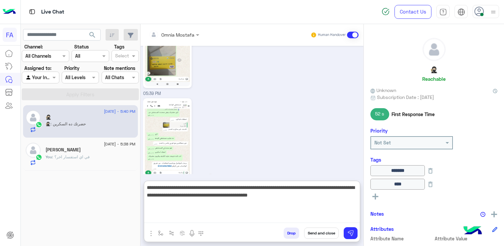
type textarea "**********"
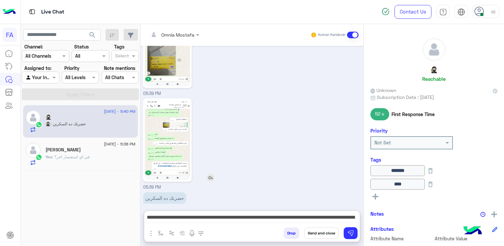
click at [177, 133] on img at bounding box center [167, 140] width 45 height 80
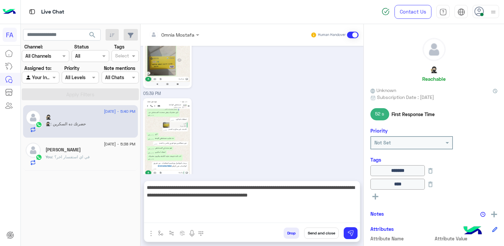
click at [273, 218] on textarea "**********" at bounding box center [252, 203] width 216 height 40
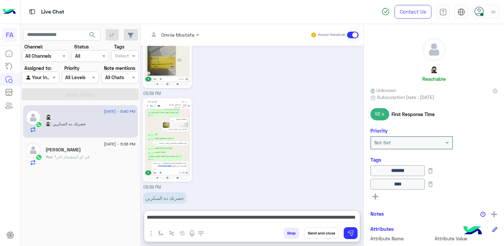
click at [91, 154] on div "You : في اي استفسار اخر؟" at bounding box center [90, 160] width 90 height 12
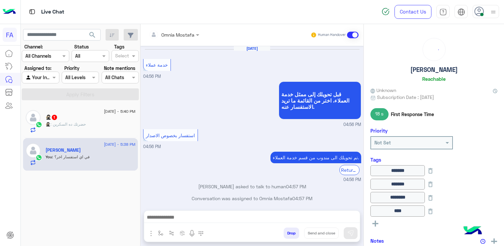
scroll to position [360, 0]
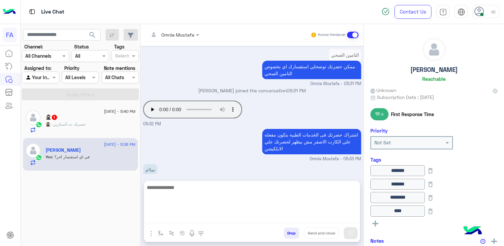
click at [206, 215] on textarea at bounding box center [252, 203] width 216 height 40
paste textarea "**********"
click at [263, 191] on textarea "**********" at bounding box center [252, 203] width 216 height 40
type textarea "**********"
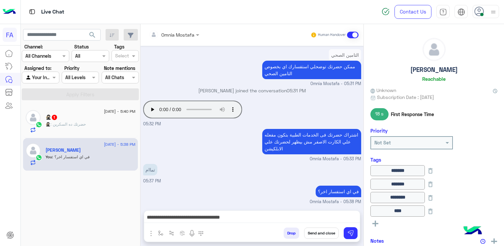
click at [330, 233] on button "Send and close" at bounding box center [321, 232] width 35 height 11
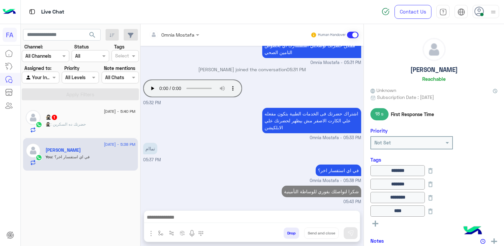
scroll to position [394, 0]
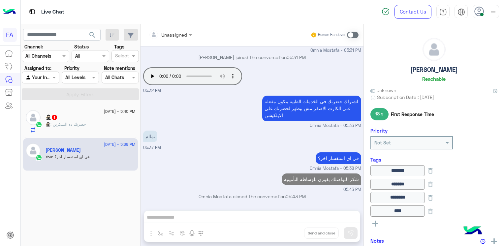
click at [90, 121] on div "🥷🏻 1" at bounding box center [90, 117] width 90 height 7
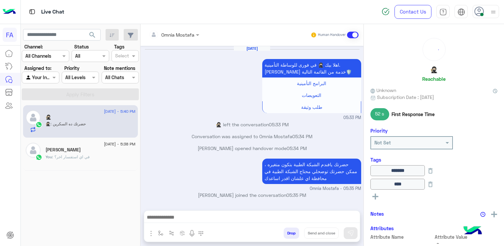
scroll to position [639, 0]
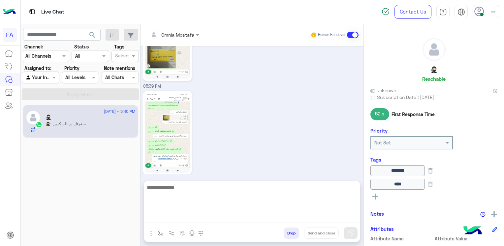
click at [272, 217] on textarea at bounding box center [252, 203] width 216 height 40
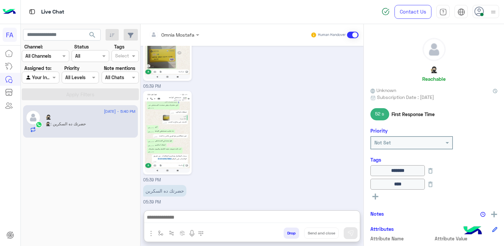
click at [271, 93] on div "05:39 PM" at bounding box center [252, 136] width 218 height 94
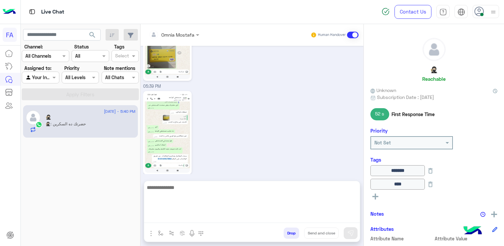
drag, startPoint x: 317, startPoint y: 213, endPoint x: 317, endPoint y: 217, distance: 4.4
click at [317, 213] on textarea at bounding box center [252, 203] width 216 height 40
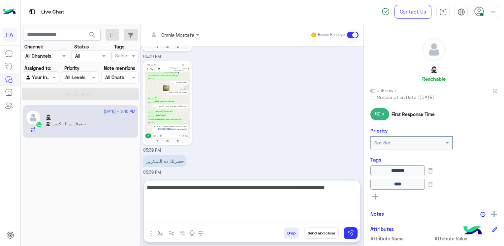
click at [189, 187] on textarea "**********" at bounding box center [252, 203] width 216 height 40
click at [318, 193] on textarea "**********" at bounding box center [252, 203] width 216 height 40
type textarea "**********"
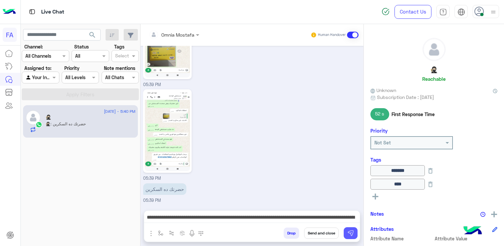
click at [356, 230] on button at bounding box center [351, 233] width 14 height 12
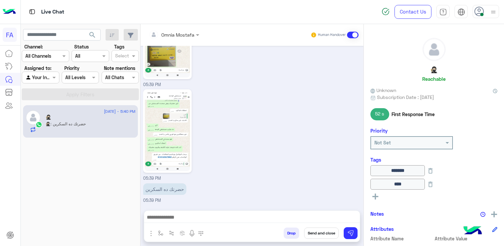
scroll to position [681, 0]
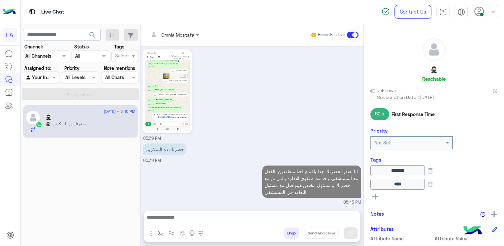
click at [329, 209] on div "Omnia Mostafa Human Handover [DATE] اهلا بيك 🥷🏻 في [GEOGRAPHIC_DATA] للوساطة ال…" at bounding box center [251, 136] width 223 height 225
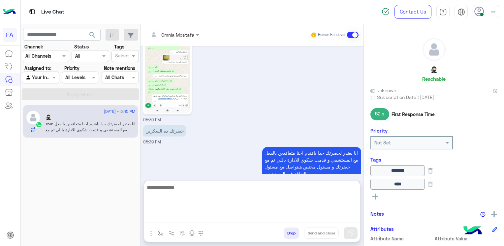
click at [315, 218] on textarea at bounding box center [252, 203] width 216 height 40
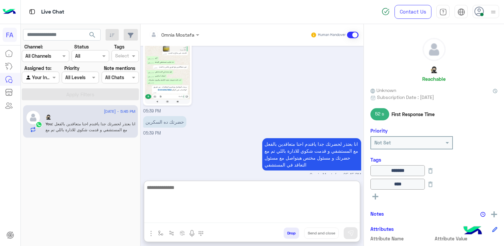
scroll to position [711, 0]
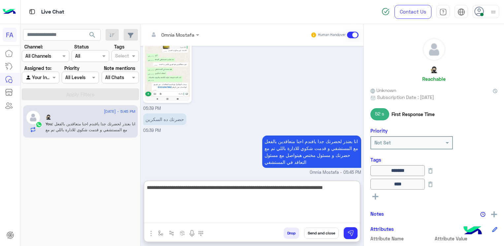
type textarea "**********"
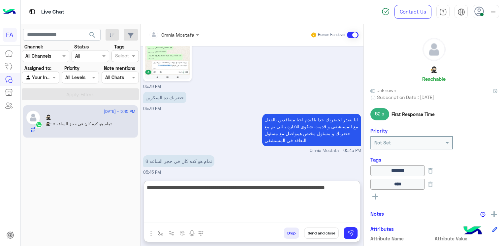
click at [312, 196] on textarea "**********" at bounding box center [252, 203] width 216 height 40
click at [311, 193] on textarea "**********" at bounding box center [252, 203] width 216 height 40
click at [309, 193] on textarea "**********" at bounding box center [252, 203] width 216 height 40
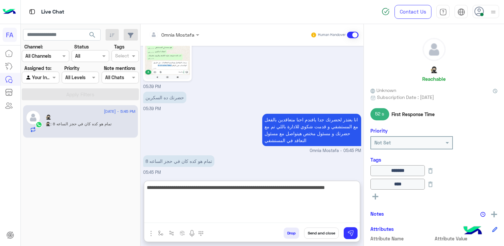
click at [257, 187] on textarea "**********" at bounding box center [252, 203] width 216 height 40
click at [249, 185] on textarea "**********" at bounding box center [252, 203] width 216 height 40
click at [250, 185] on textarea "**********" at bounding box center [252, 203] width 216 height 40
click at [249, 185] on textarea "**********" at bounding box center [252, 203] width 216 height 40
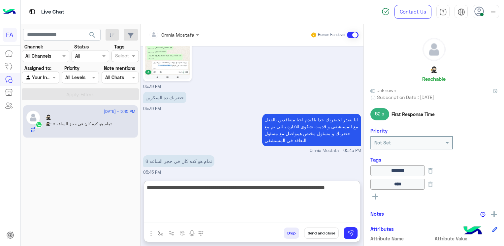
click at [249, 185] on textarea "**********" at bounding box center [252, 203] width 216 height 40
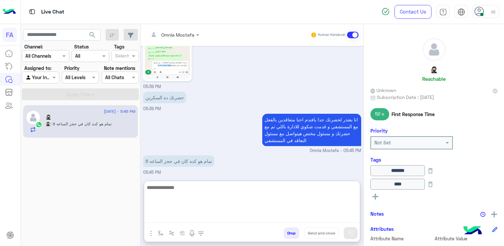
scroll to position [754, 0]
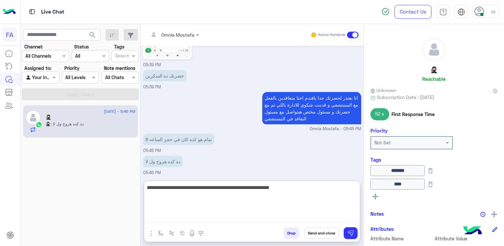
type textarea "**********"
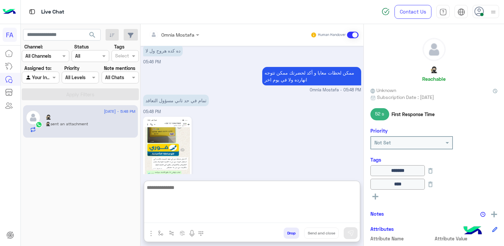
scroll to position [898, 0]
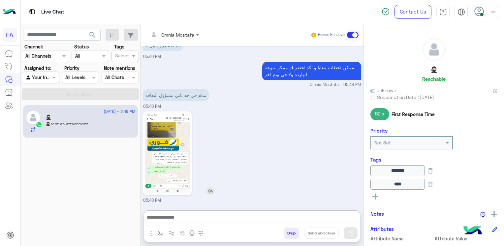
click at [171, 131] on img at bounding box center [167, 153] width 45 height 80
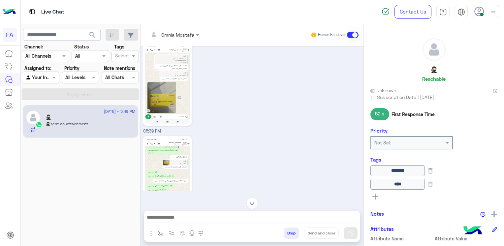
scroll to position [605, 0]
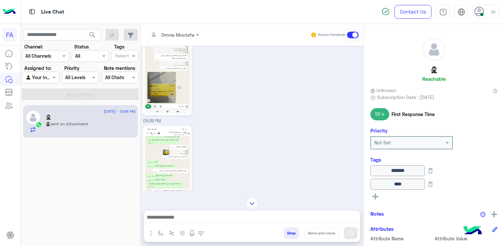
drag, startPoint x: 156, startPoint y: 96, endPoint x: 150, endPoint y: 147, distance: 51.8
click at [150, 147] on img at bounding box center [167, 167] width 45 height 80
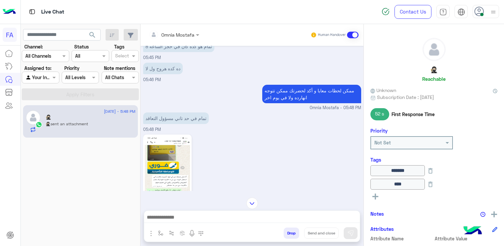
scroll to position [868, 0]
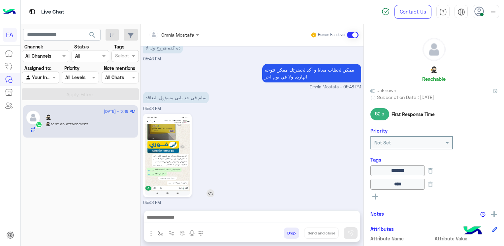
drag, startPoint x: 175, startPoint y: 155, endPoint x: 170, endPoint y: 155, distance: 5.3
click at [170, 155] on img at bounding box center [167, 155] width 45 height 80
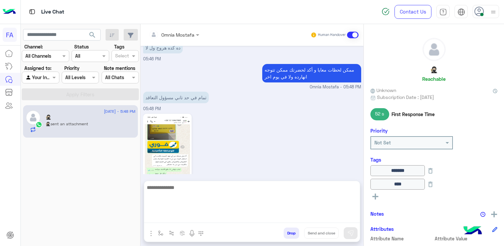
click at [227, 214] on textarea at bounding box center [252, 203] width 216 height 40
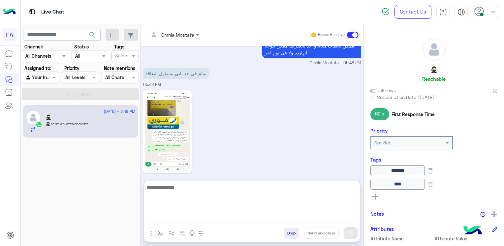
scroll to position [898, 0]
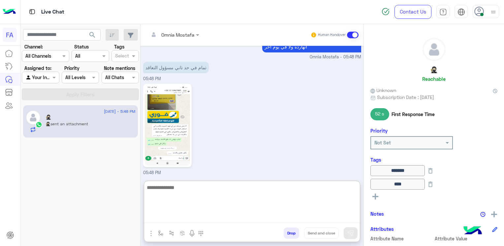
drag, startPoint x: 248, startPoint y: 200, endPoint x: 242, endPoint y: 199, distance: 5.6
click at [248, 200] on textarea at bounding box center [252, 203] width 216 height 40
type textarea "**********"
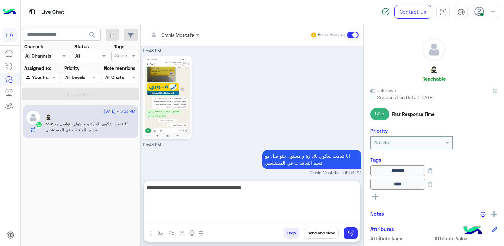
type textarea "**********"
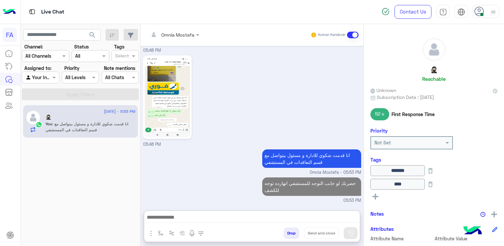
click at [46, 76] on div at bounding box center [40, 78] width 37 height 8
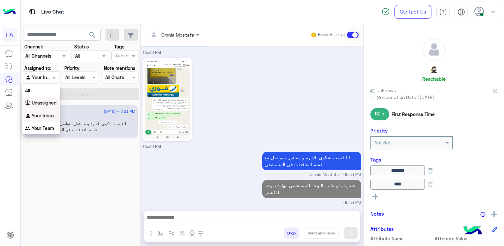
click at [36, 103] on b "Unassigned" at bounding box center [44, 103] width 25 height 6
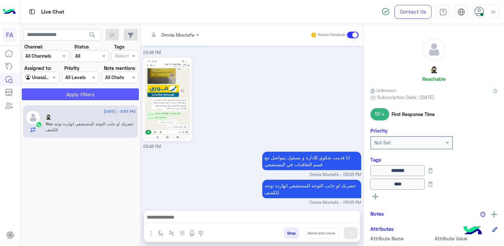
click at [51, 94] on button "Apply Filters" at bounding box center [80, 94] width 117 height 12
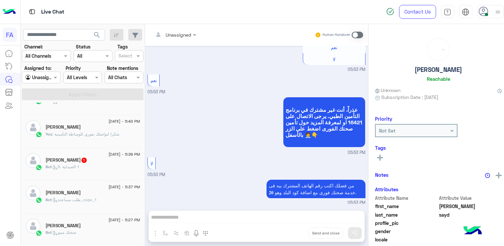
scroll to position [66, 0]
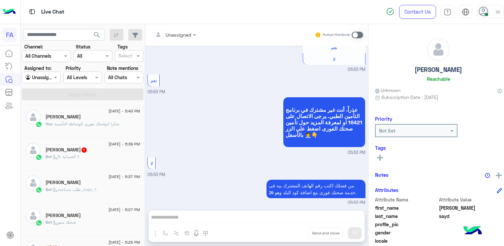
click at [102, 155] on div "Bot : 5. الصيدلية ⚕" at bounding box center [92, 160] width 94 height 12
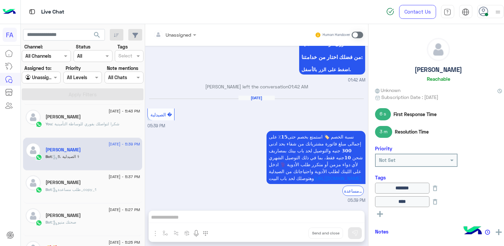
scroll to position [664, 0]
click at [64, 193] on div "Bot : طلب مساعدة_copy_1" at bounding box center [92, 193] width 94 height 12
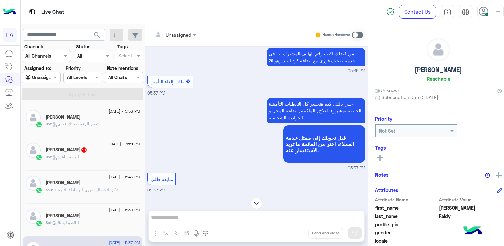
click at [90, 155] on div "Bot : طلب مساعدة" at bounding box center [92, 160] width 94 height 12
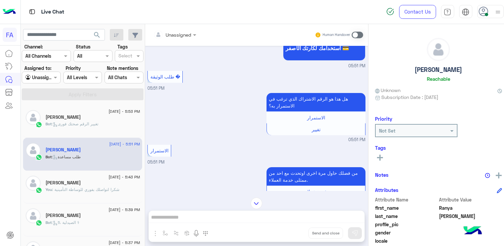
scroll to position [547, 0]
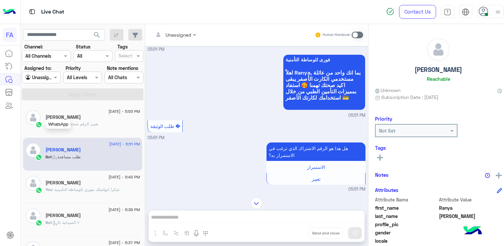
click at [39, 122] on img at bounding box center [39, 124] width 7 height 7
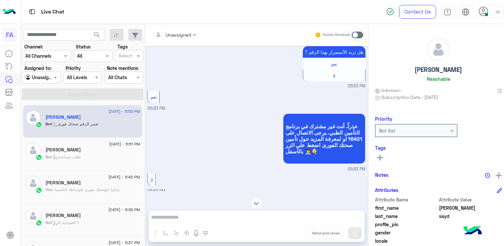
scroll to position [610, 0]
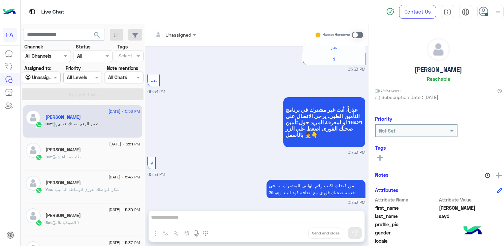
click at [73, 157] on span ": طلب مساعدة" at bounding box center [66, 156] width 29 height 5
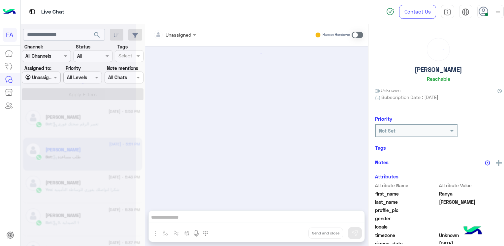
scroll to position [679, 0]
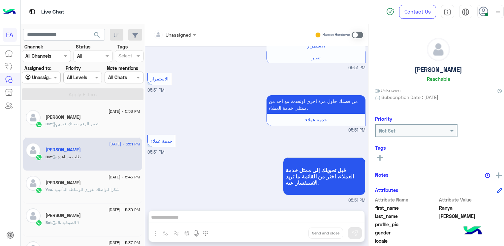
click at [82, 182] on div "[PERSON_NAME]" at bounding box center [92, 183] width 94 height 7
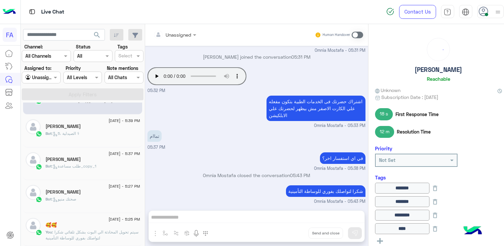
scroll to position [99, 0]
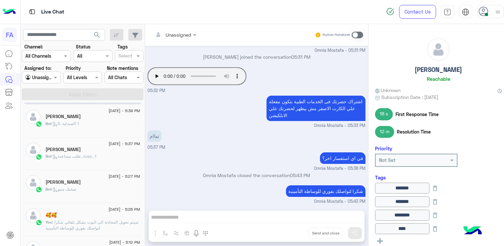
click at [81, 159] on div "Bot : طلب مساعدة_copy_1" at bounding box center [92, 159] width 94 height 12
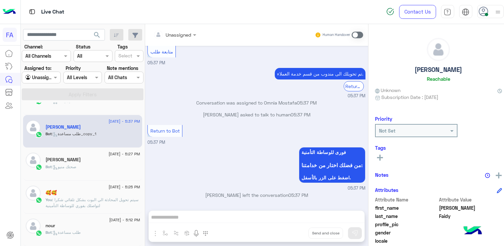
scroll to position [132, 0]
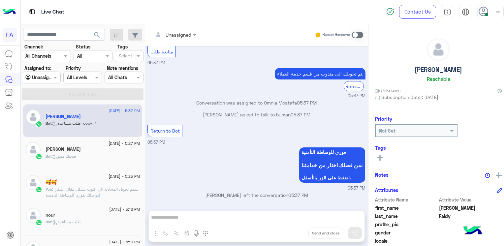
click at [64, 162] on div "Bot : صحتك منيو" at bounding box center [92, 159] width 94 height 12
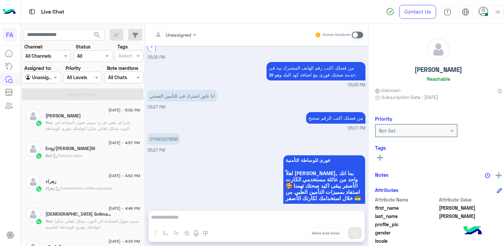
click at [60, 155] on span ": Default reply" at bounding box center [67, 155] width 30 height 5
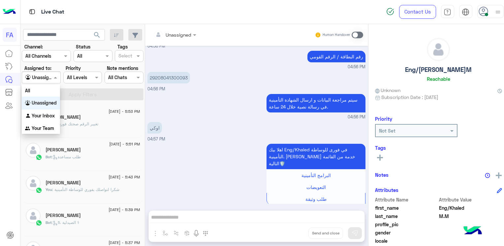
click at [40, 74] on input "text" at bounding box center [33, 77] width 16 height 7
click at [34, 116] on b "Your Inbox" at bounding box center [43, 116] width 23 height 6
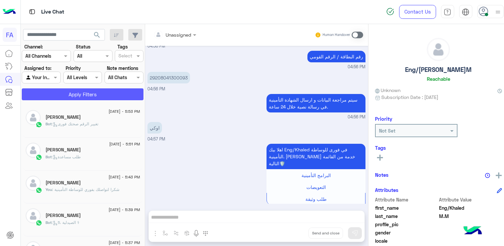
click at [84, 92] on button "Apply Filters" at bounding box center [83, 94] width 122 height 12
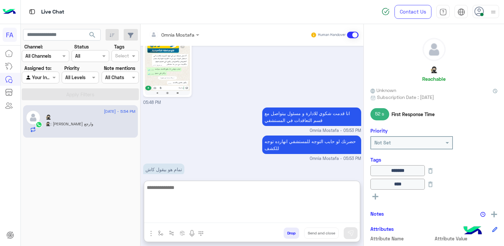
click at [218, 219] on textarea at bounding box center [252, 203] width 216 height 40
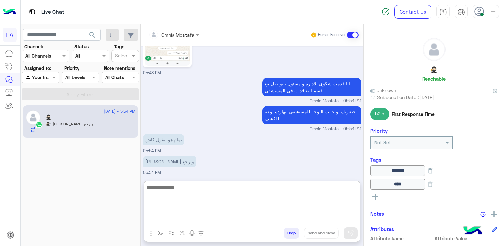
click at [266, 199] on textarea at bounding box center [252, 203] width 216 height 40
click at [246, 193] on textarea at bounding box center [252, 203] width 216 height 40
click at [238, 204] on textarea at bounding box center [252, 203] width 216 height 40
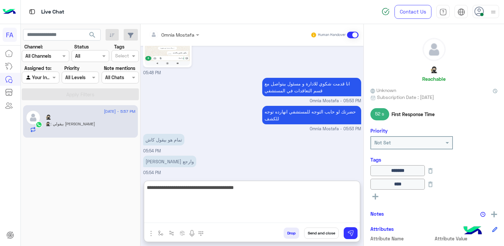
scroll to position [686, 0]
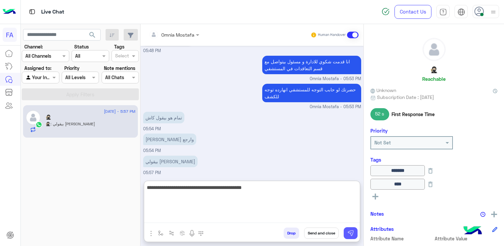
type textarea "**********"
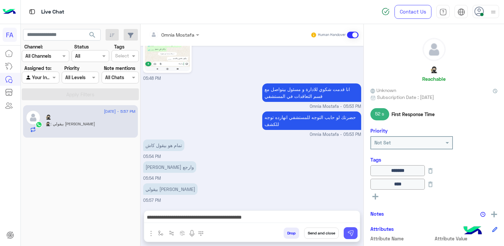
scroll to position [656, 0]
click at [349, 230] on img at bounding box center [350, 233] width 7 height 7
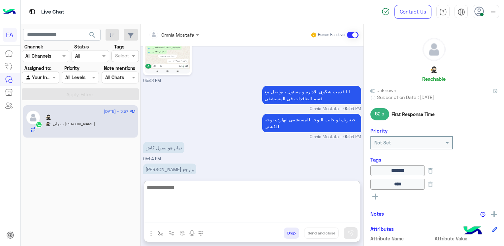
scroll to position [669, 0]
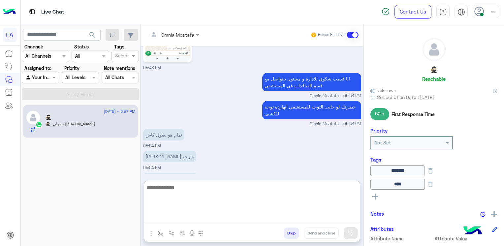
click at [313, 214] on textarea at bounding box center [252, 203] width 216 height 40
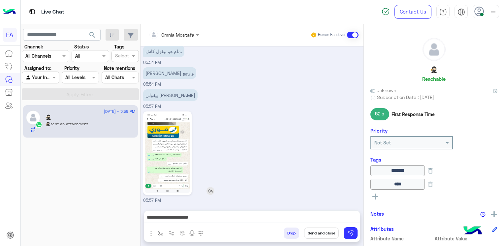
click at [170, 129] on img at bounding box center [167, 153] width 45 height 80
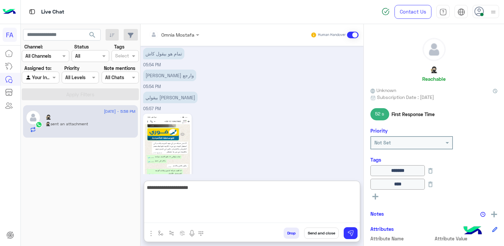
click at [279, 218] on textarea "**********" at bounding box center [252, 203] width 216 height 40
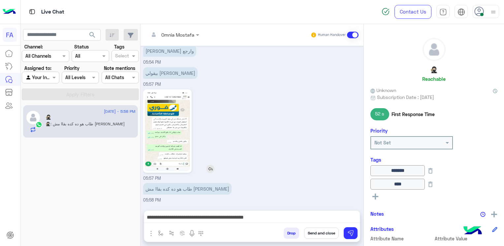
click at [182, 102] on img at bounding box center [167, 131] width 45 height 80
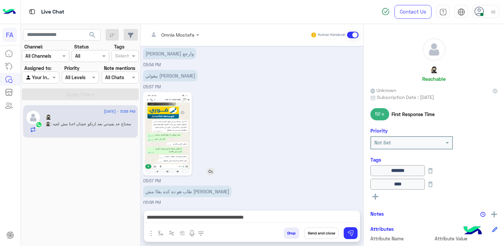
scroll to position [794, 0]
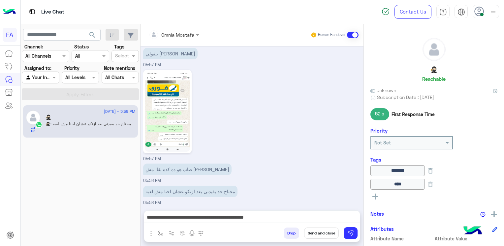
click at [237, 212] on div "**********" at bounding box center [252, 219] width 216 height 16
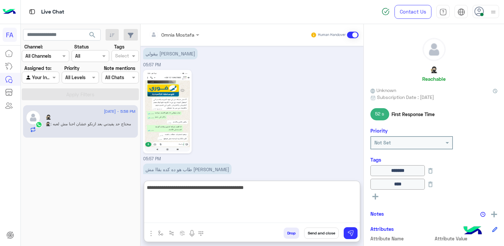
click at [235, 218] on textarea "**********" at bounding box center [252, 203] width 216 height 40
click at [221, 217] on textarea "**********" at bounding box center [252, 203] width 216 height 40
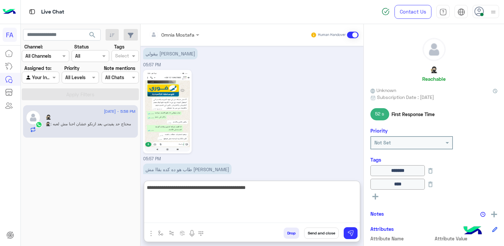
click at [221, 217] on textarea "**********" at bounding box center [252, 203] width 216 height 40
type textarea "**********"
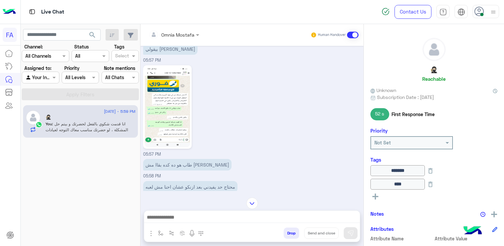
scroll to position [828, 0]
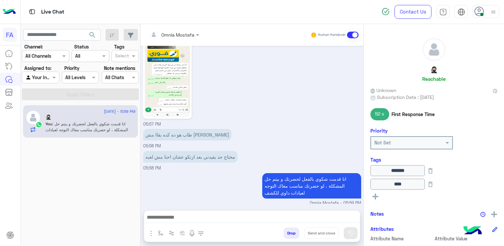
click at [318, 212] on div at bounding box center [252, 219] width 216 height 16
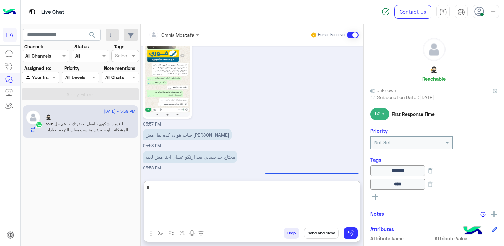
click at [311, 220] on textarea "*" at bounding box center [252, 203] width 216 height 40
type textarea "**********"
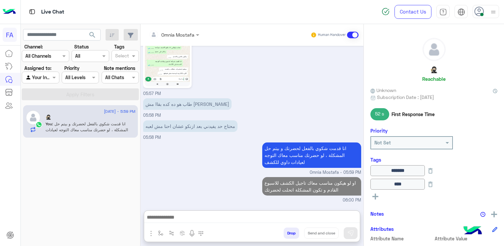
click at [55, 73] on div "Agent Filter Your Inbox" at bounding box center [40, 78] width 37 height 12
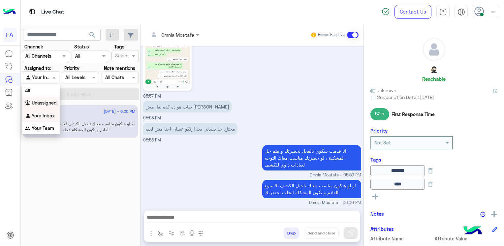
click at [41, 104] on b "Unassigned" at bounding box center [44, 103] width 25 height 6
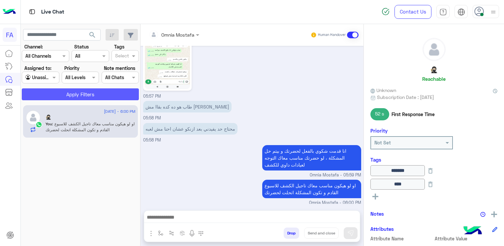
click at [58, 97] on button "Apply Filters" at bounding box center [80, 94] width 117 height 12
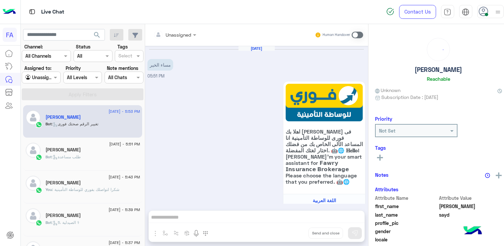
scroll to position [610, 0]
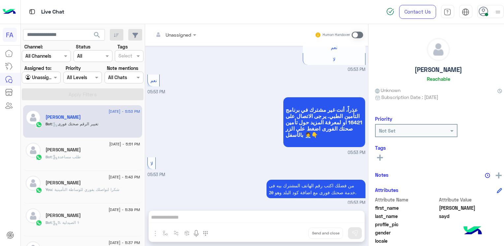
click at [91, 157] on div "Bot : طلب مساعدة" at bounding box center [92, 160] width 94 height 12
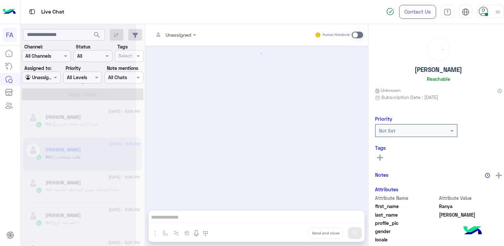
scroll to position [679, 0]
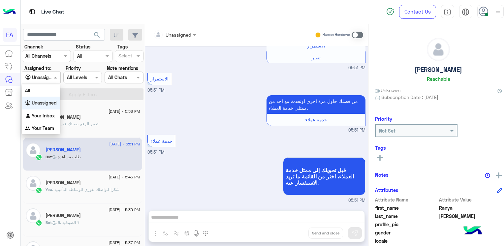
click at [49, 72] on div "Agent Filter Unassigned" at bounding box center [41, 78] width 39 height 12
click at [43, 116] on b "Your Inbox" at bounding box center [43, 116] width 23 height 6
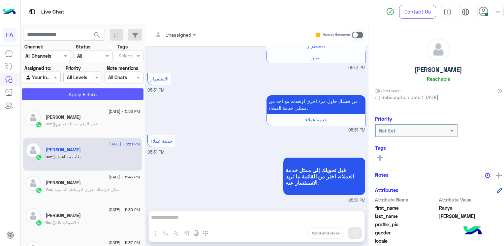
click at [82, 96] on button "Apply Filters" at bounding box center [83, 94] width 122 height 12
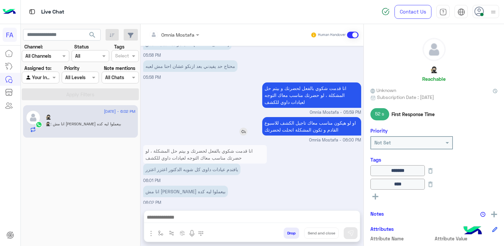
scroll to position [720, 0]
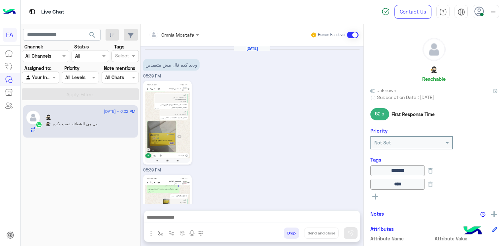
scroll to position [720, 0]
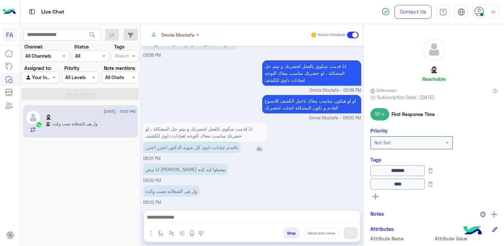
click at [256, 146] on img at bounding box center [259, 149] width 8 height 8
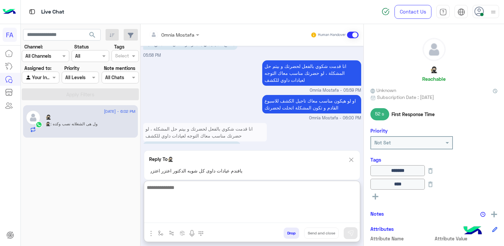
click at [295, 216] on textarea at bounding box center [252, 203] width 216 height 40
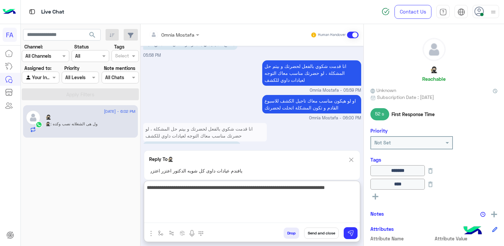
type textarea "**********"
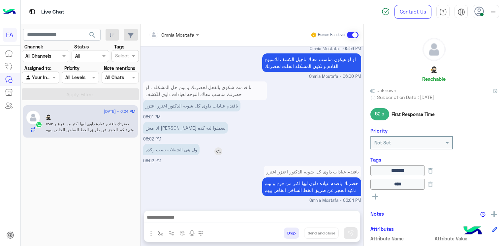
click at [223, 116] on div "Aug 28, 2025 وبعد كده قال مش متعقدين 05:39 PM 05:39 PM 05:39 PM حضرتك ده السكري…" at bounding box center [251, 125] width 223 height 158
click at [222, 147] on img at bounding box center [218, 151] width 8 height 8
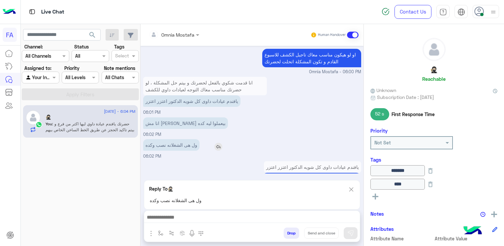
scroll to position [796, 0]
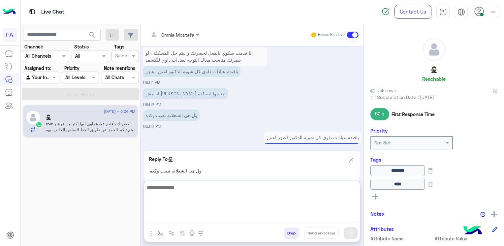
click at [263, 220] on textarea at bounding box center [252, 203] width 216 height 40
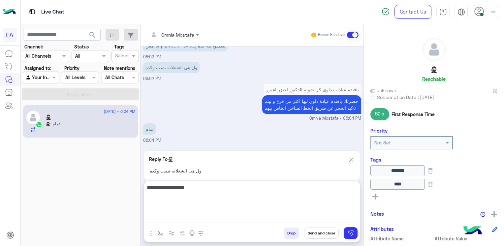
scroll to position [869, 0]
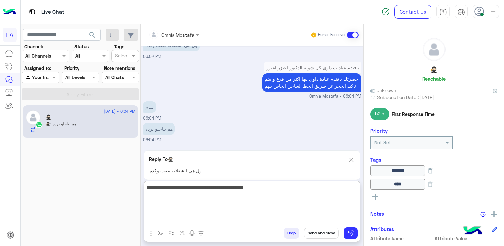
type textarea "**********"
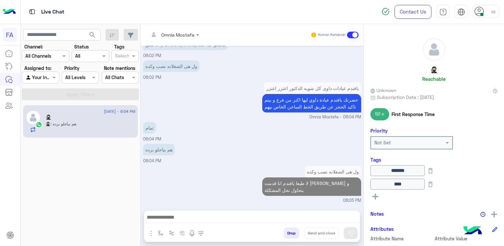
scroll to position [849, 0]
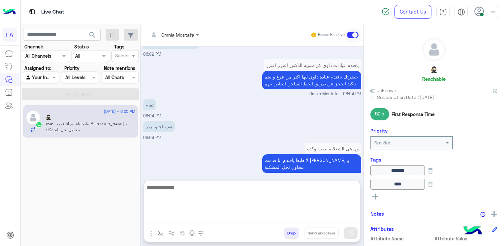
click at [277, 218] on textarea at bounding box center [252, 203] width 216 height 40
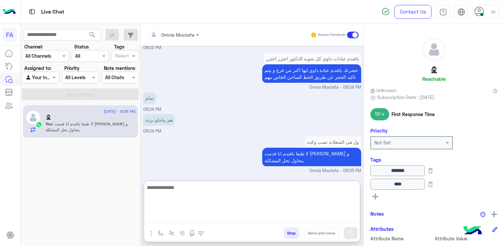
scroll to position [879, 0]
paste textarea "**********"
click at [339, 189] on textarea "**********" at bounding box center [252, 203] width 216 height 40
click at [352, 191] on textarea "**********" at bounding box center [252, 203] width 216 height 40
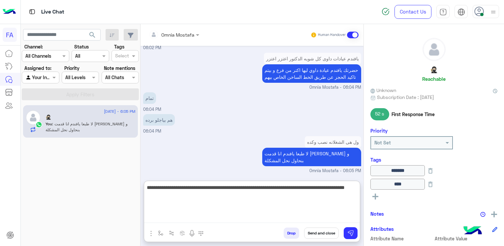
drag, startPoint x: 271, startPoint y: 190, endPoint x: 269, endPoint y: 197, distance: 7.9
click at [269, 197] on textarea "**********" at bounding box center [252, 203] width 216 height 40
type textarea "**********"
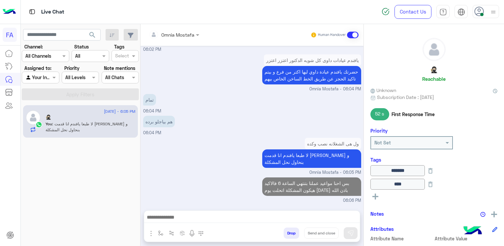
scroll to position [877, 0]
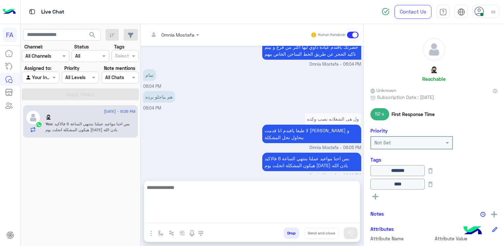
click at [276, 214] on textarea at bounding box center [252, 203] width 216 height 40
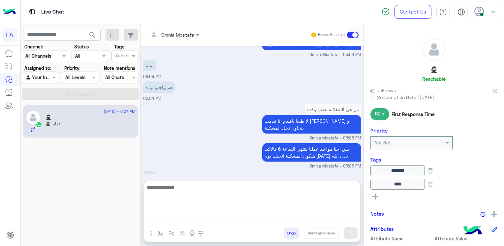
scroll to position [929, 0]
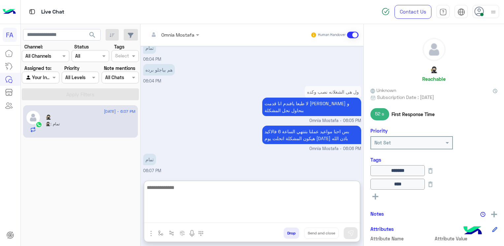
paste textarea "**********"
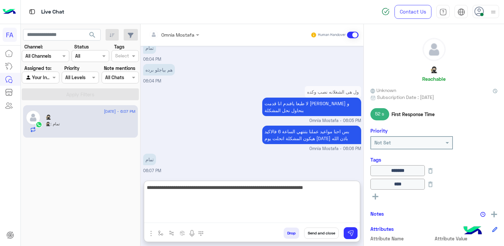
type textarea "**********"
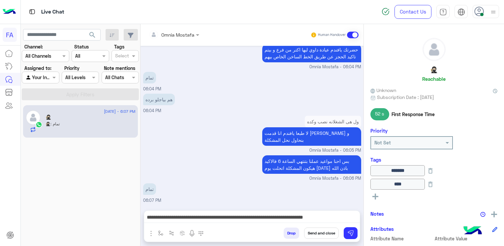
click at [324, 234] on button "Send and close" at bounding box center [321, 232] width 35 height 11
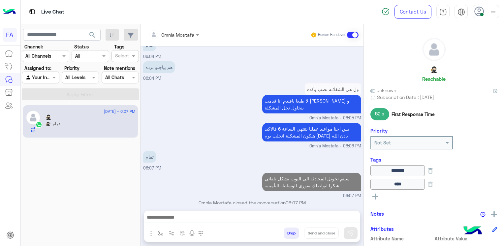
scroll to position [939, 0]
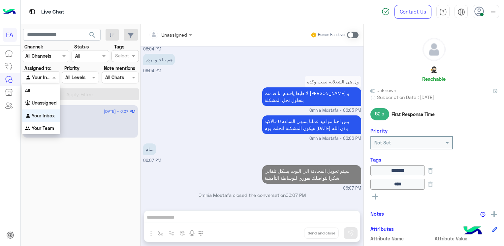
click at [51, 77] on span at bounding box center [55, 77] width 8 height 7
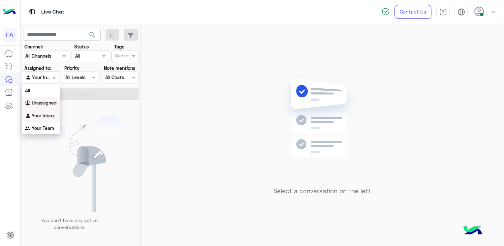
click at [37, 101] on b "Unassigned" at bounding box center [44, 103] width 25 height 6
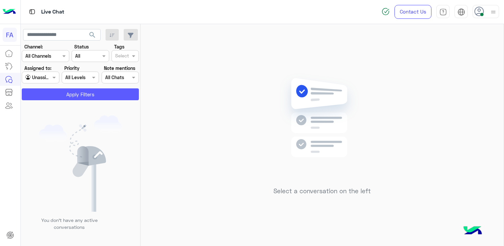
click at [54, 93] on button "Apply Filters" at bounding box center [80, 94] width 117 height 12
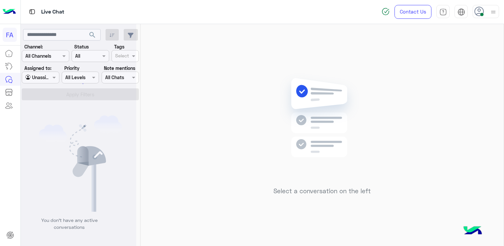
click at [481, 11] on icon at bounding box center [479, 12] width 10 height 10
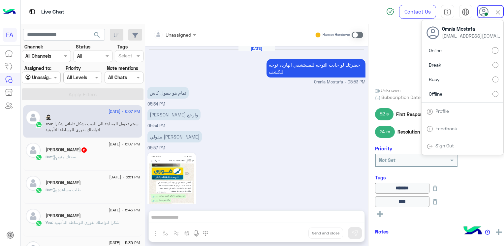
scroll to position [451, 0]
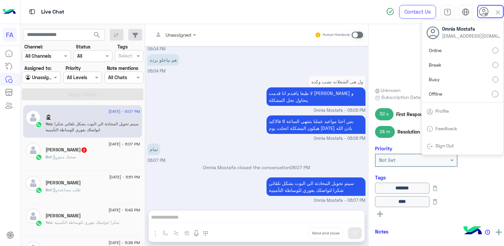
click at [273, 141] on small "Omnia Mostafa - 06:06 PM" at bounding box center [256, 139] width 218 height 6
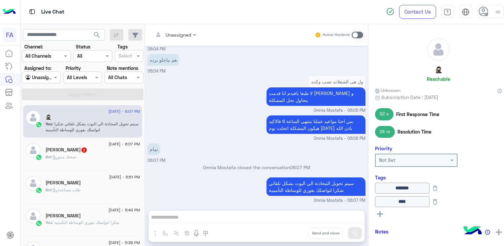
click at [496, 14] on img at bounding box center [498, 12] width 8 height 8
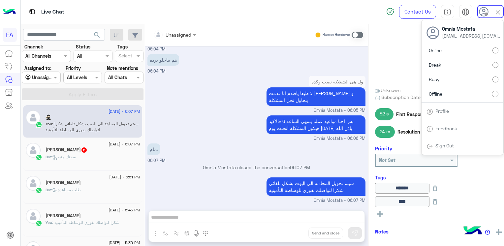
click at [437, 145] on link "Sign Out" at bounding box center [444, 146] width 18 height 6
